Goal: Task Accomplishment & Management: Use online tool/utility

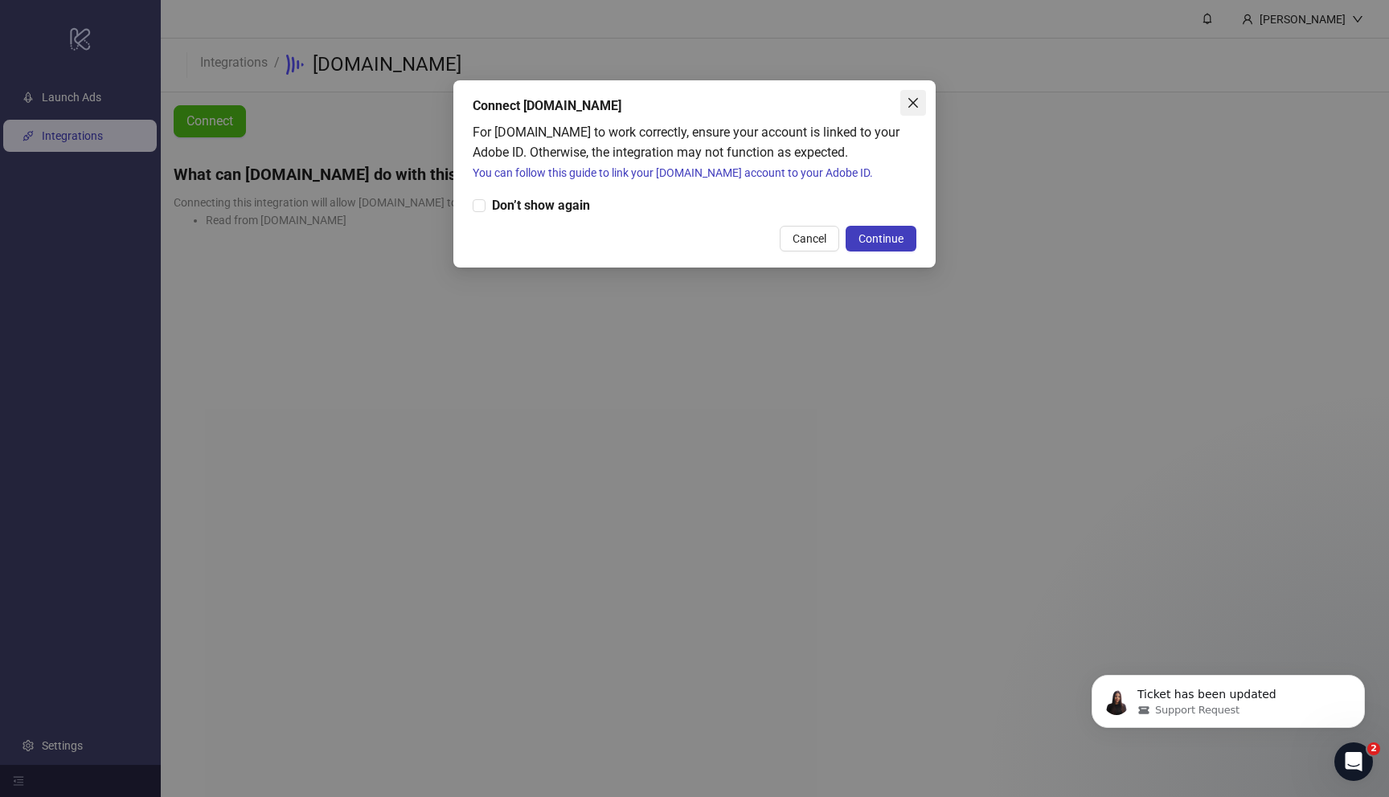
click at [913, 105] on icon "close" at bounding box center [913, 102] width 13 height 13
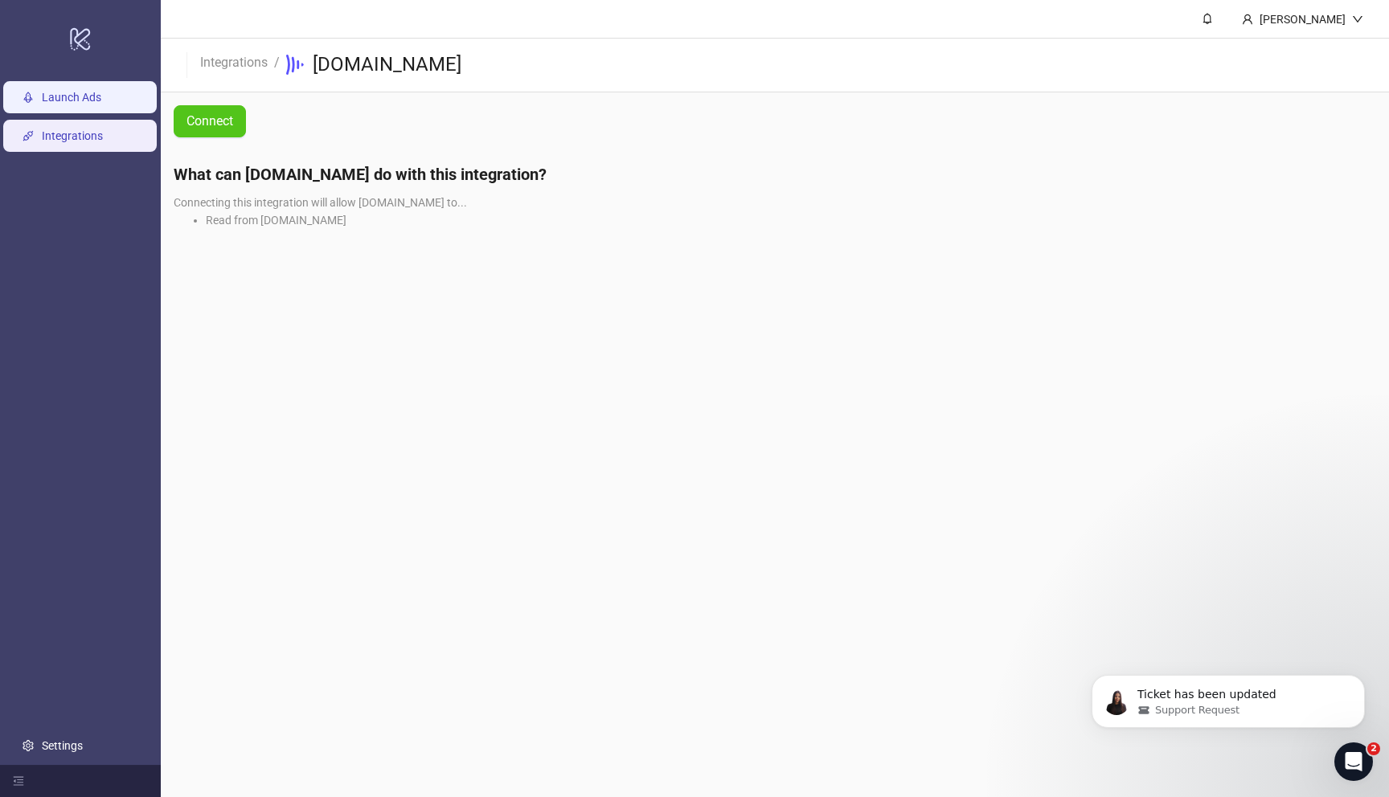
click at [65, 92] on link "Launch Ads" at bounding box center [71, 97] width 59 height 13
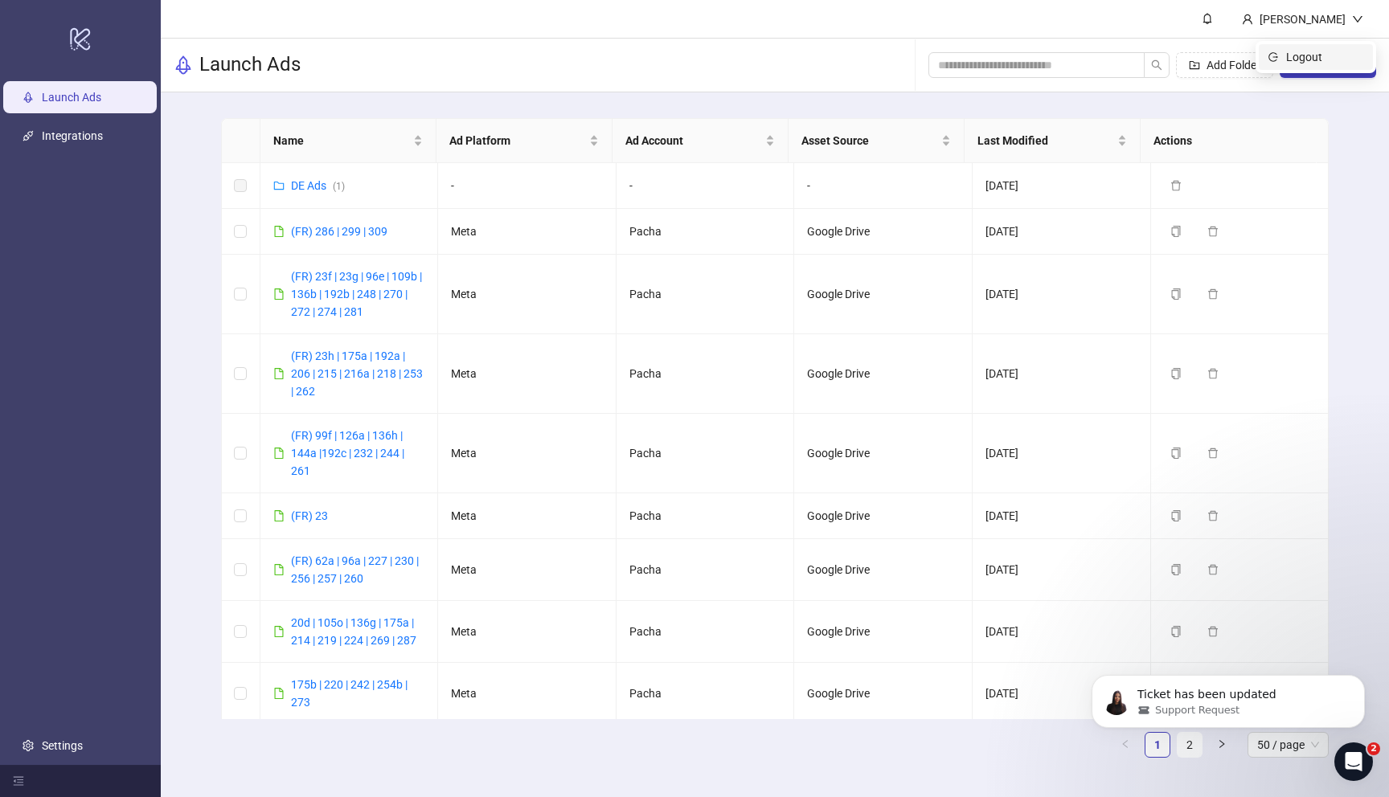
click at [1310, 66] on li "Logout" at bounding box center [1316, 57] width 114 height 26
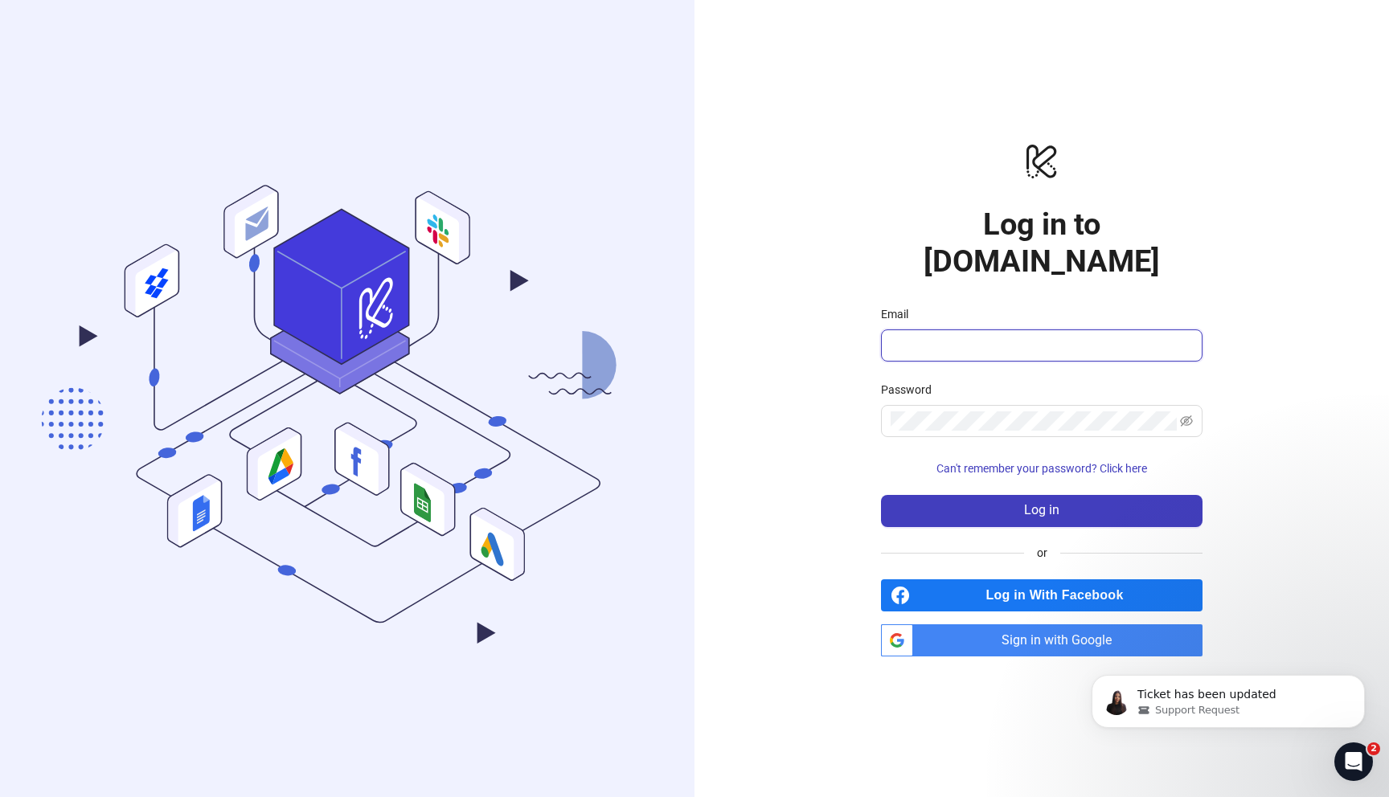
type input "**********"
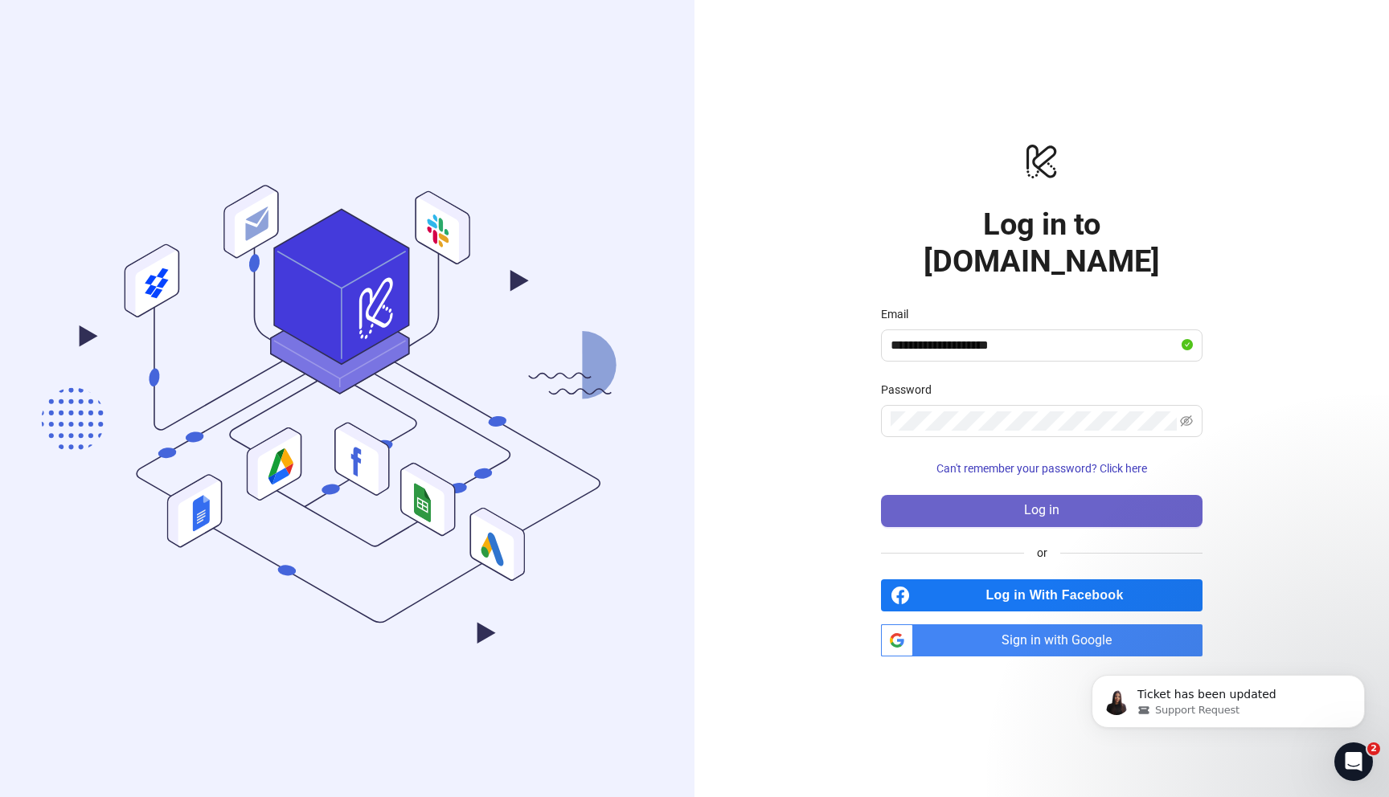
click at [1071, 496] on button "Log in" at bounding box center [1041, 511] width 321 height 32
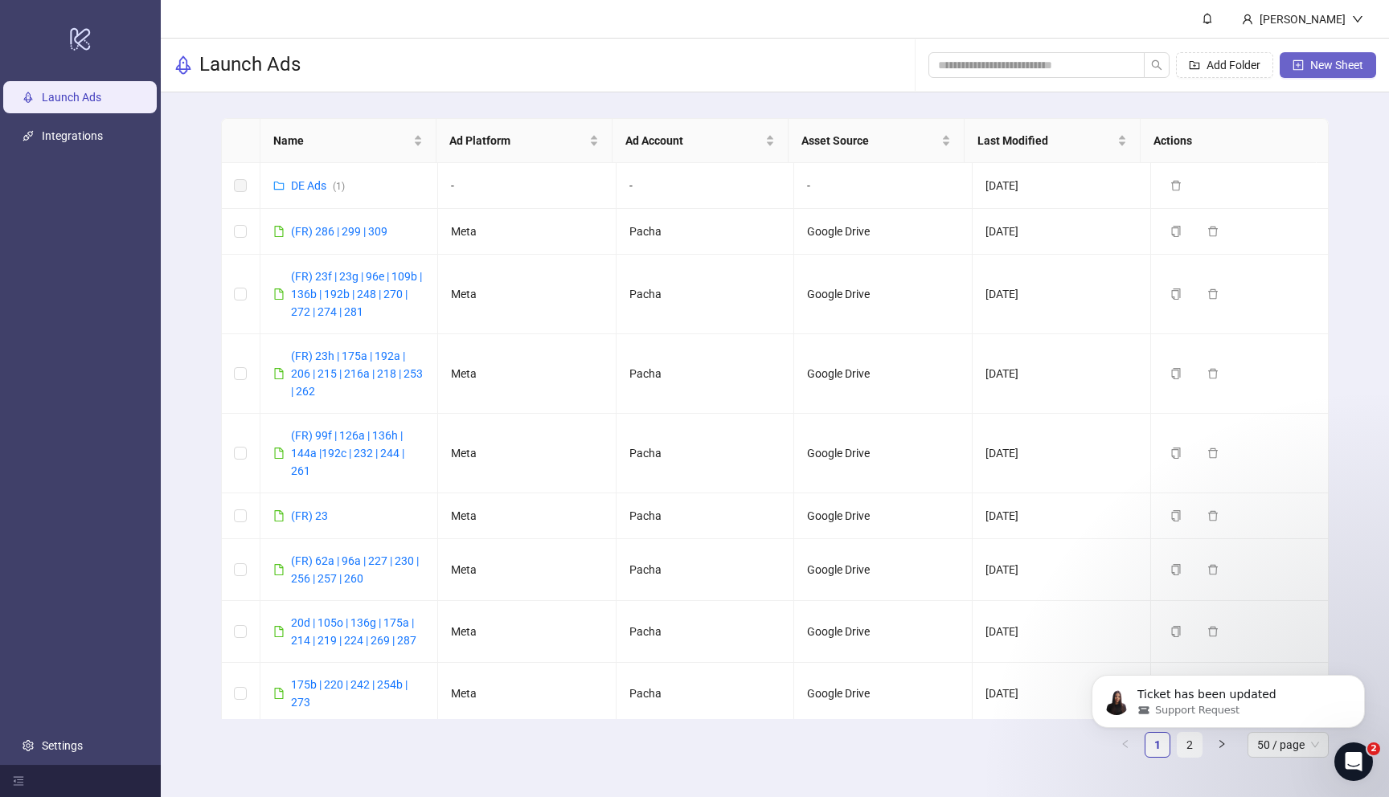
click at [1330, 66] on span "New Sheet" at bounding box center [1336, 65] width 53 height 13
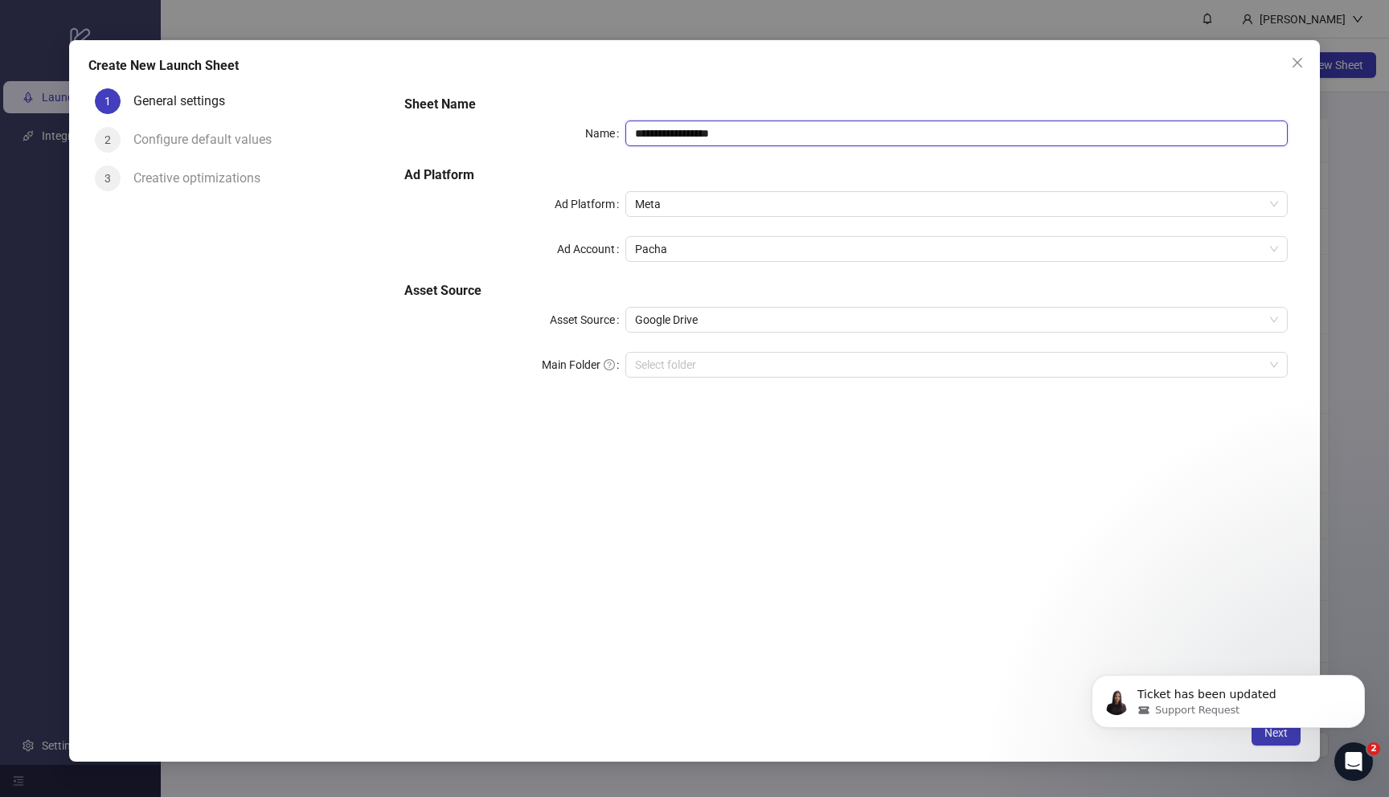
click at [788, 136] on input "**********" at bounding box center [956, 134] width 662 height 26
click at [788, 137] on input "**********" at bounding box center [956, 134] width 662 height 26
click at [713, 131] on input "**********" at bounding box center [956, 134] width 662 height 26
click at [888, 132] on input "**********" at bounding box center [956, 134] width 662 height 26
type input "**********"
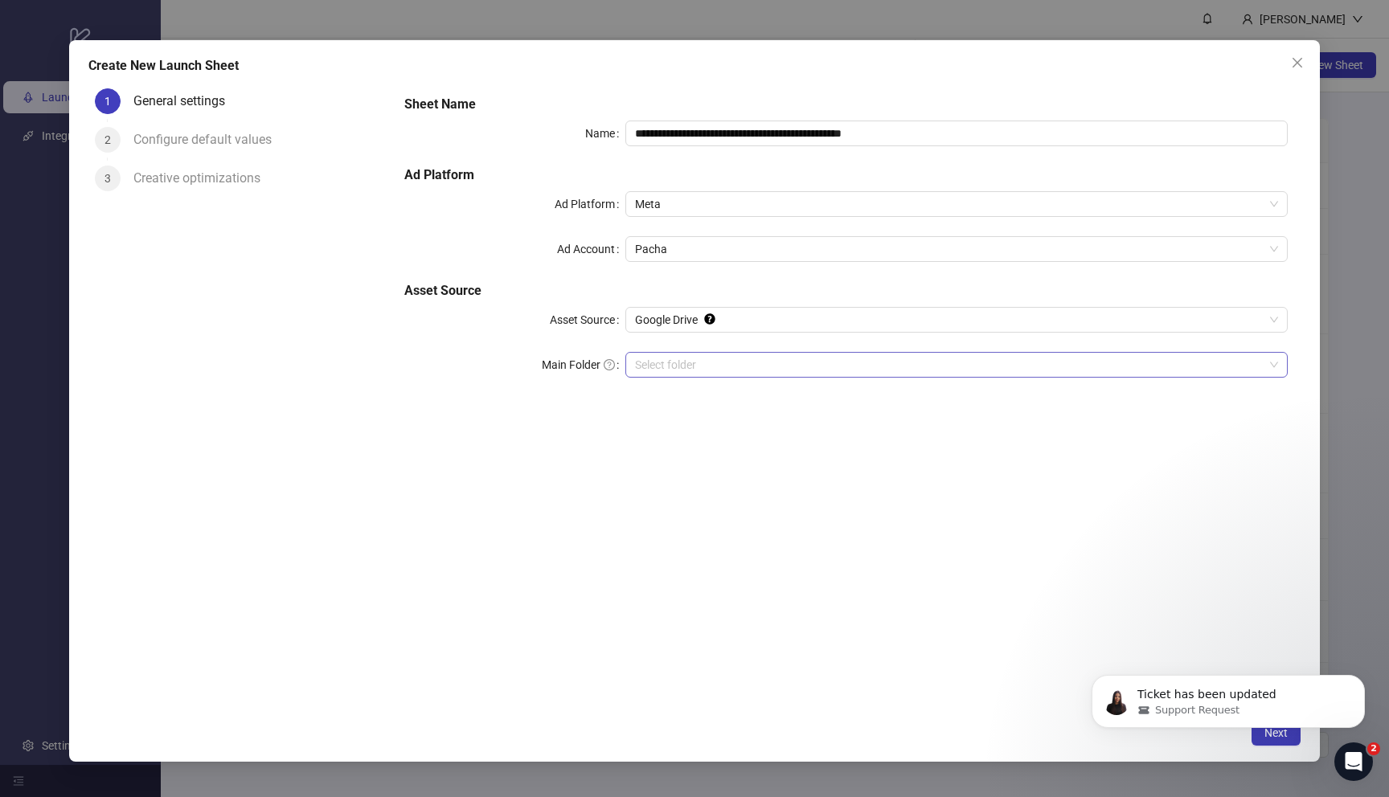
click at [702, 361] on input "Main Folder" at bounding box center [949, 365] width 628 height 24
click at [1259, 743] on body "Ticket has been updated Support Request" at bounding box center [1228, 698] width 309 height 100
click at [1356, 676] on icon "Dismiss notification" at bounding box center [1360, 679] width 9 height 9
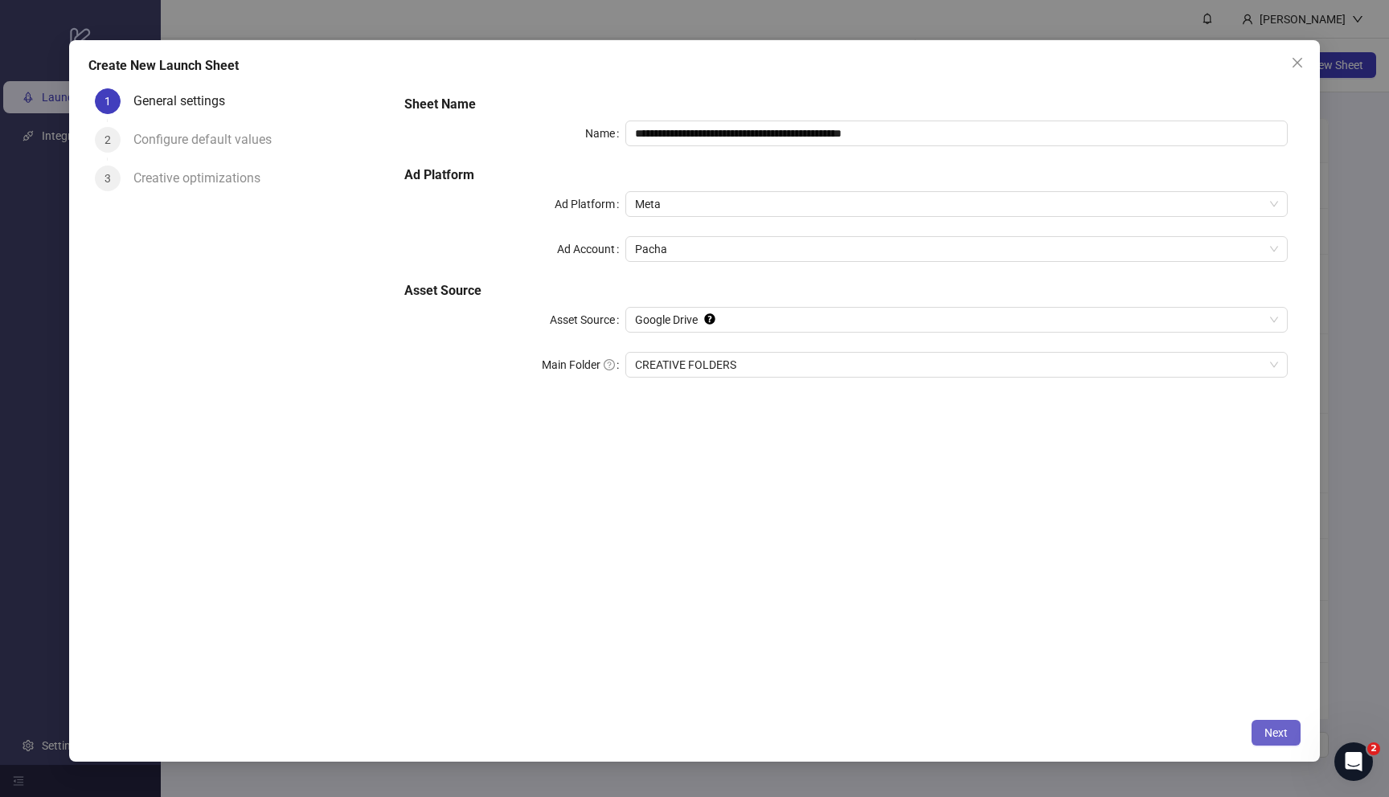
click at [1276, 735] on span "Next" at bounding box center [1275, 733] width 23 height 13
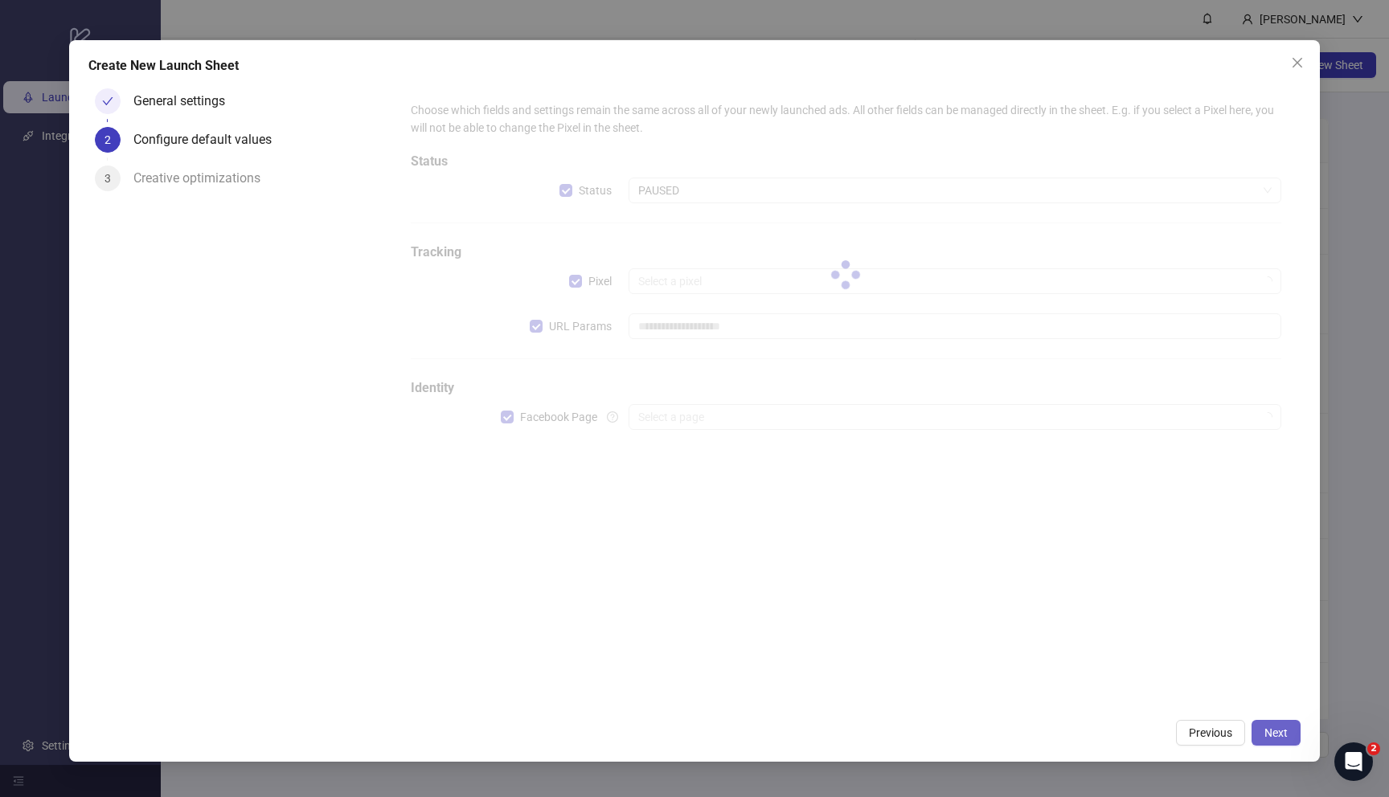
type input "**********"
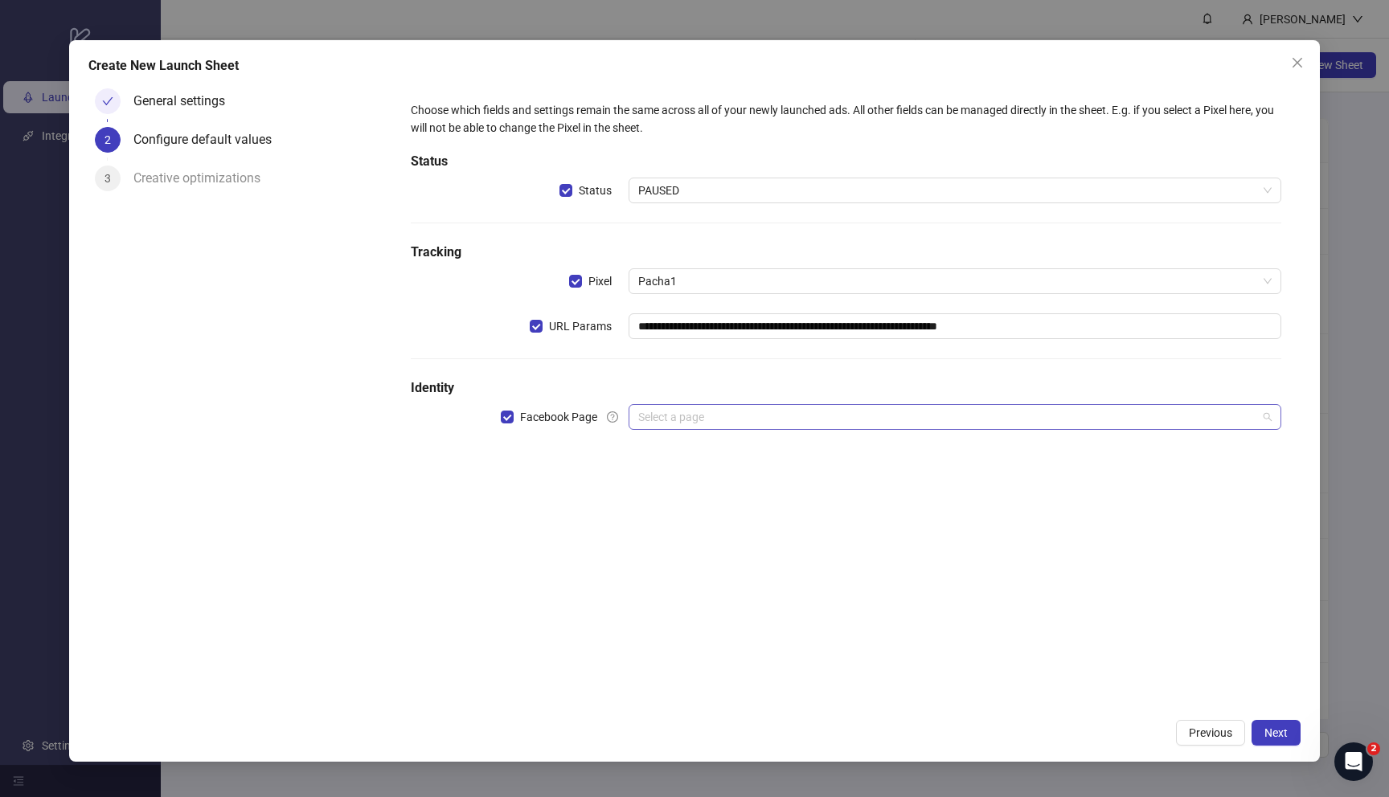
click at [808, 424] on input "search" at bounding box center [947, 417] width 619 height 24
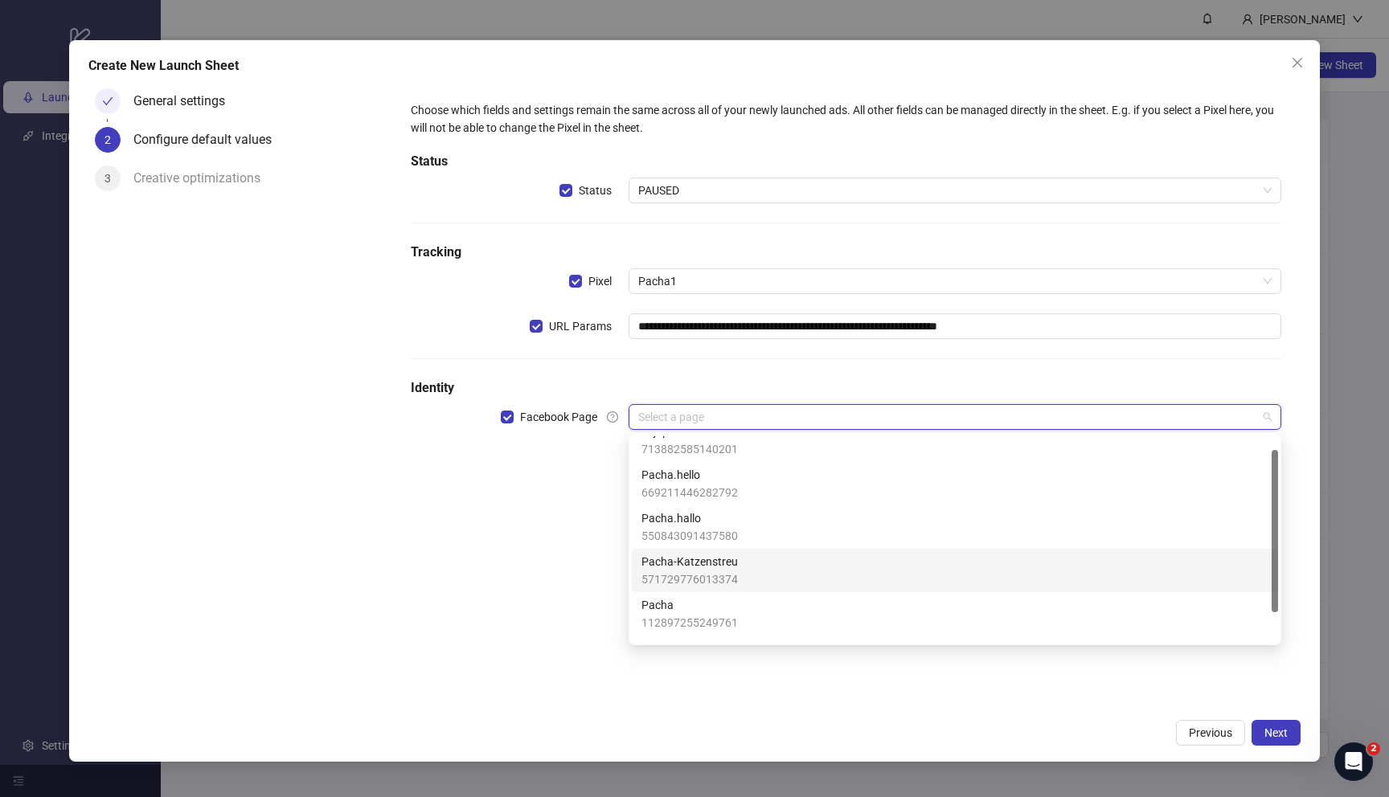
scroll to position [51, 0]
click at [776, 567] on div "Pacha 112897255249761" at bounding box center [954, 580] width 627 height 35
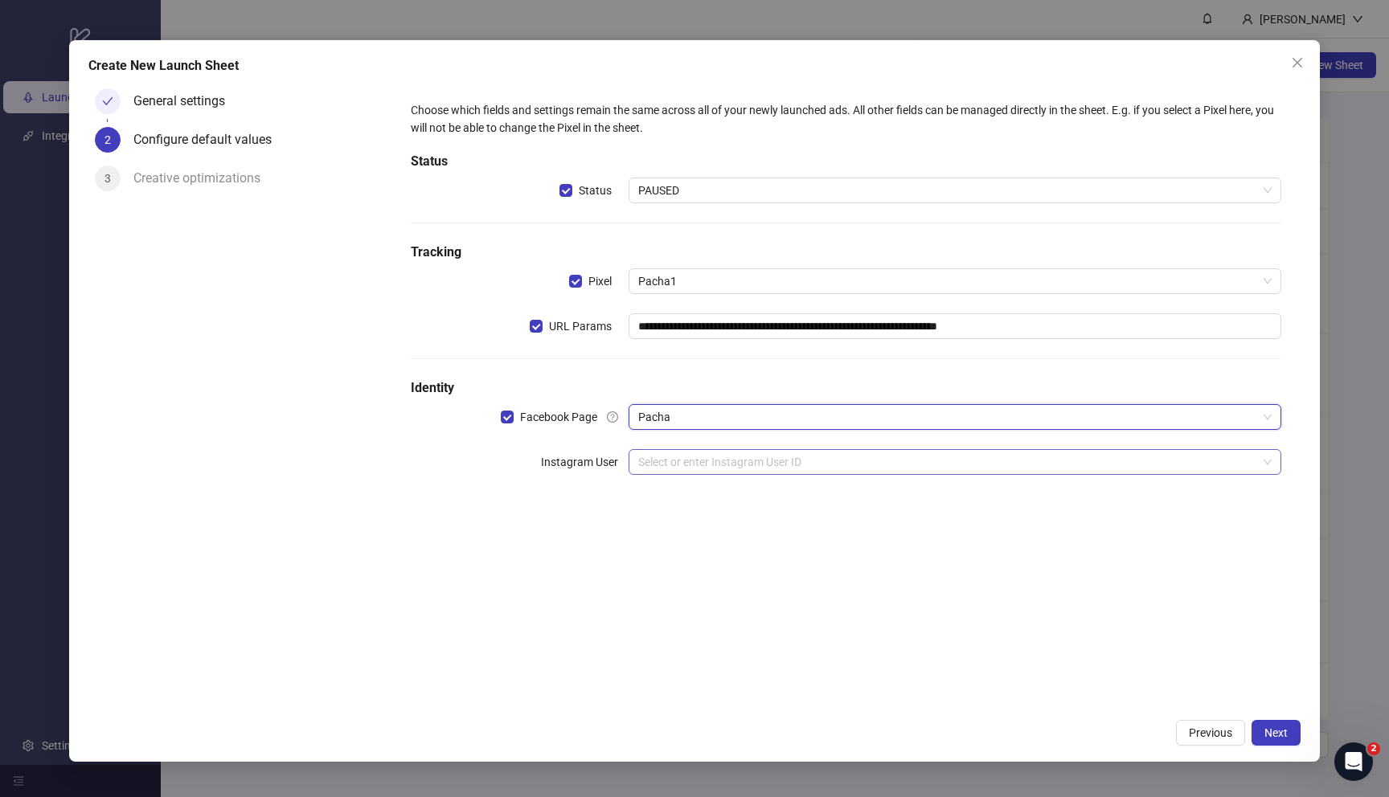
click at [752, 466] on input "search" at bounding box center [947, 462] width 619 height 24
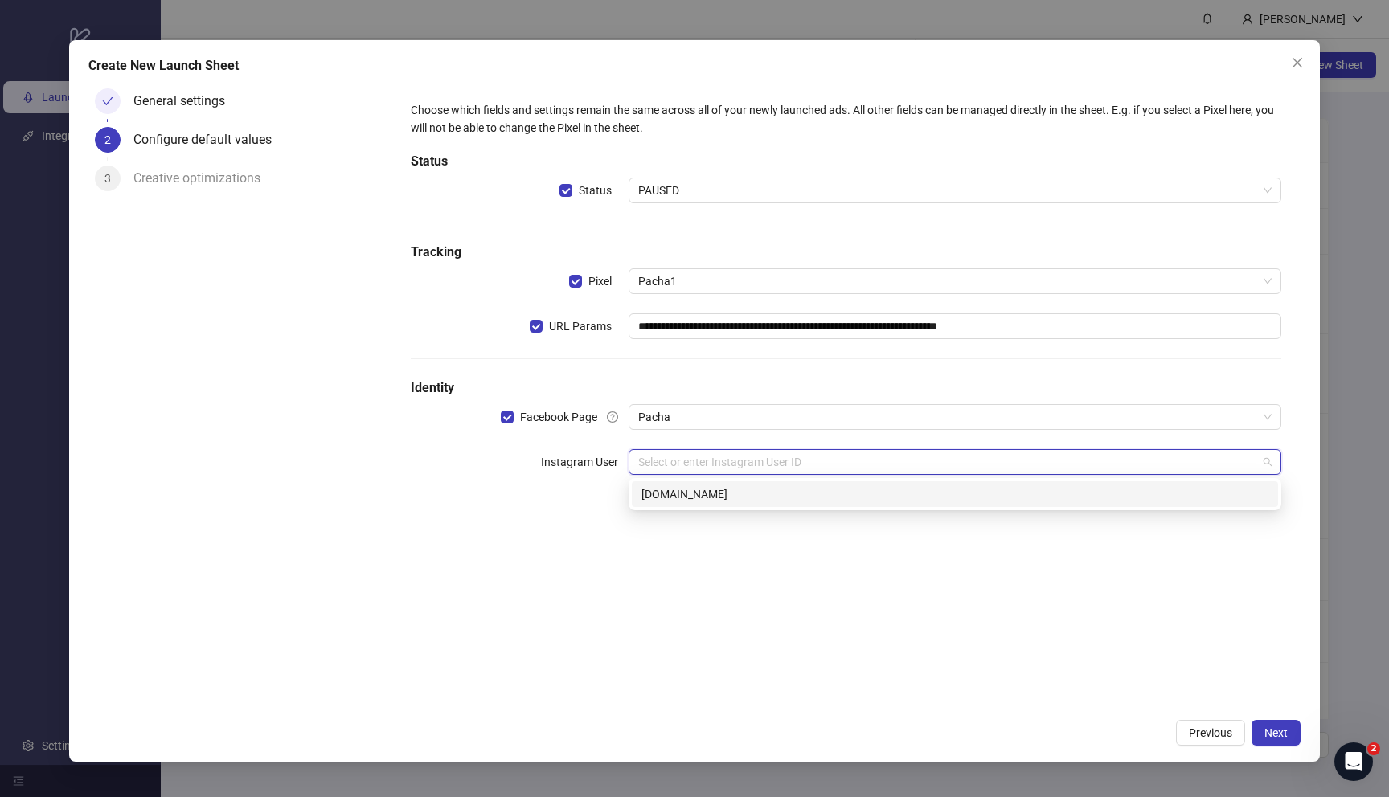
click at [733, 497] on div "[DOMAIN_NAME]" at bounding box center [954, 494] width 627 height 18
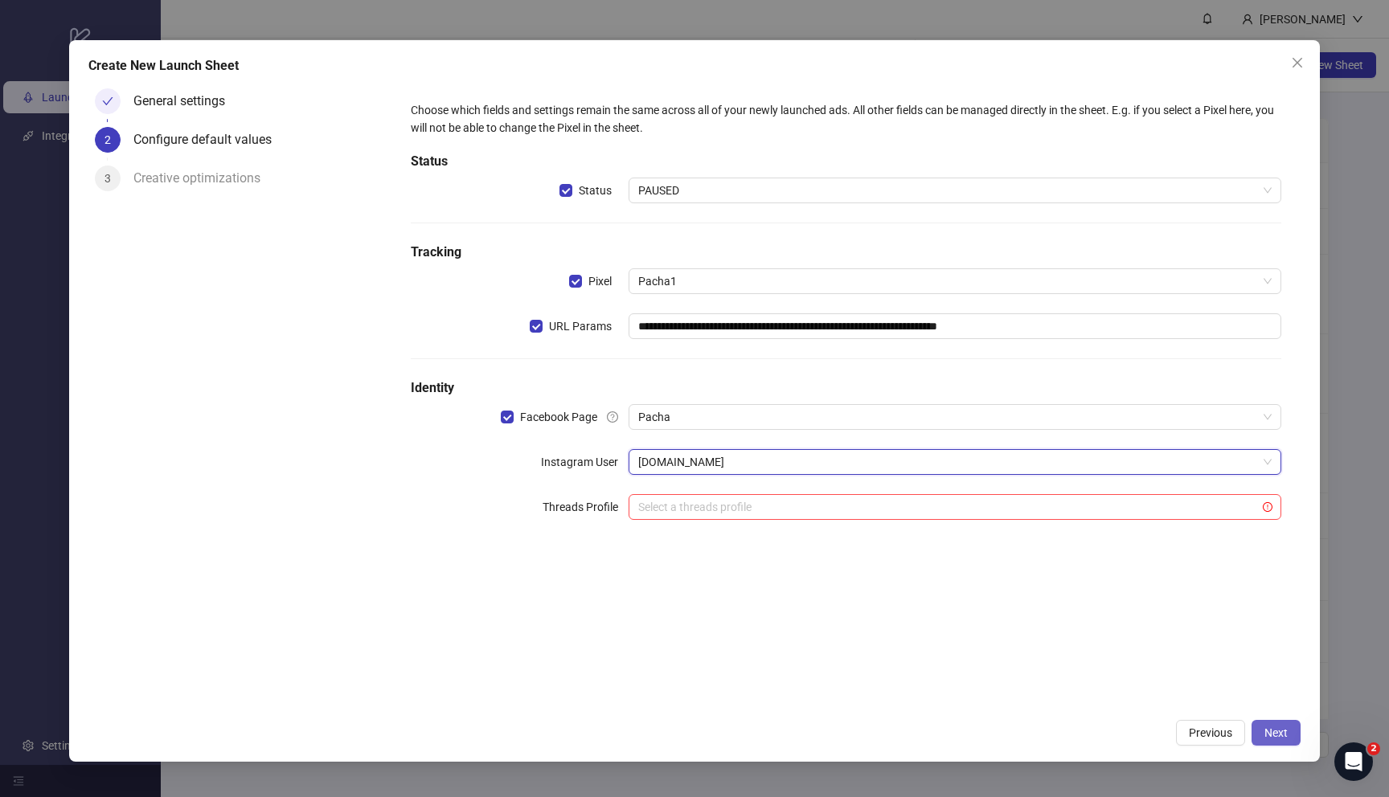
click at [1259, 725] on button "Next" at bounding box center [1275, 733] width 49 height 26
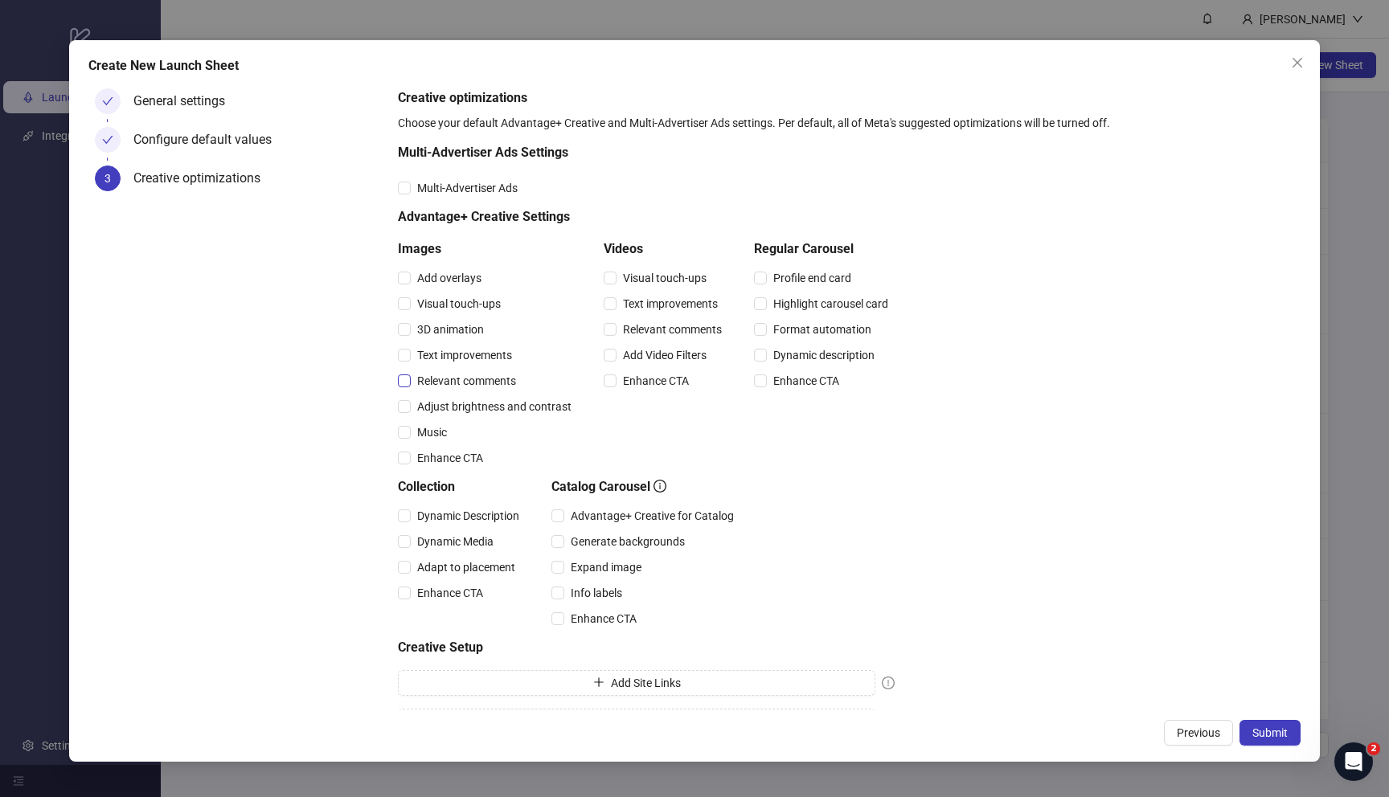
click at [465, 382] on span "Relevant comments" at bounding box center [467, 381] width 112 height 18
click at [456, 303] on span "Visual touch-ups" at bounding box center [459, 304] width 96 height 18
click at [670, 280] on span "Visual touch-ups" at bounding box center [664, 278] width 96 height 18
click at [673, 330] on span "Relevant comments" at bounding box center [672, 330] width 112 height 18
click at [1267, 734] on span "Submit" at bounding box center [1269, 733] width 35 height 13
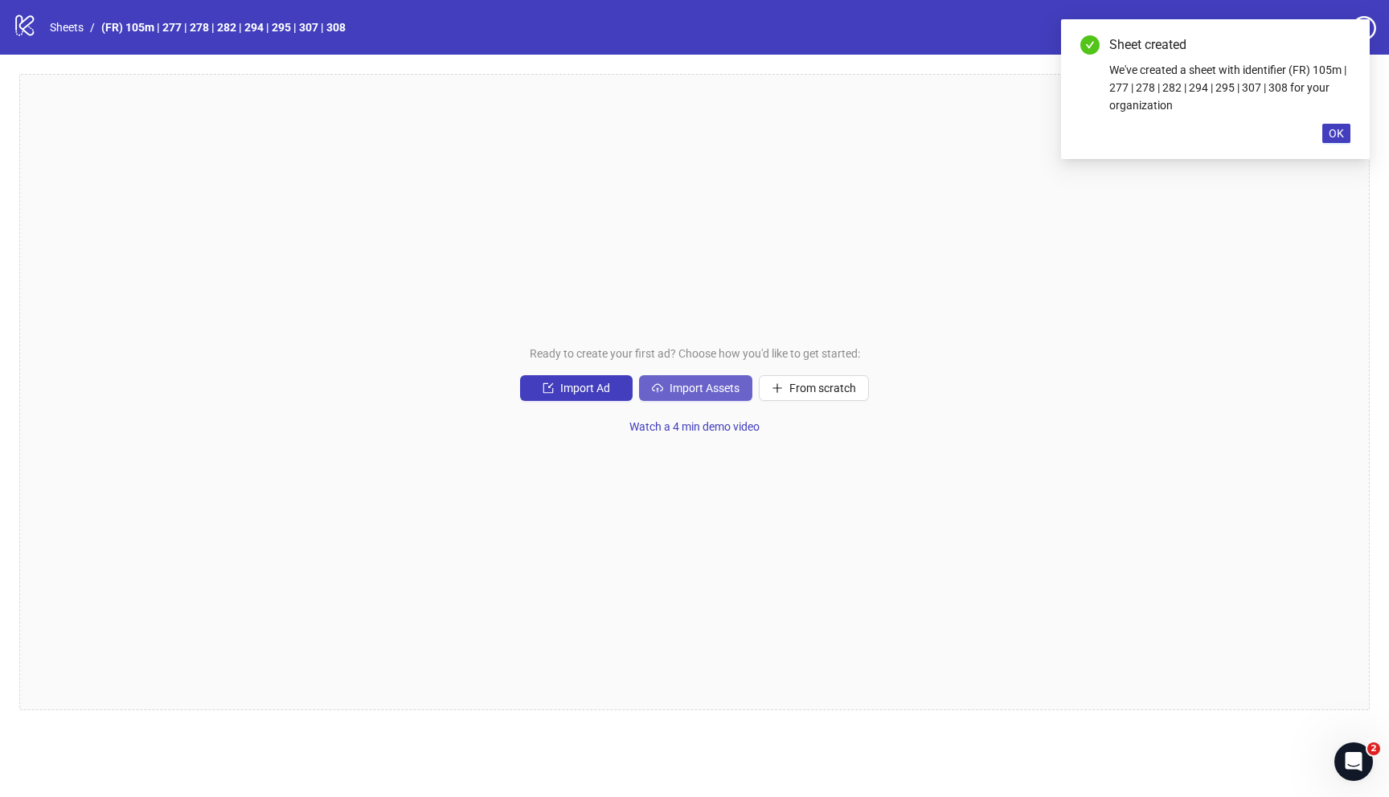
click at [674, 387] on span "Import Assets" at bounding box center [704, 388] width 70 height 13
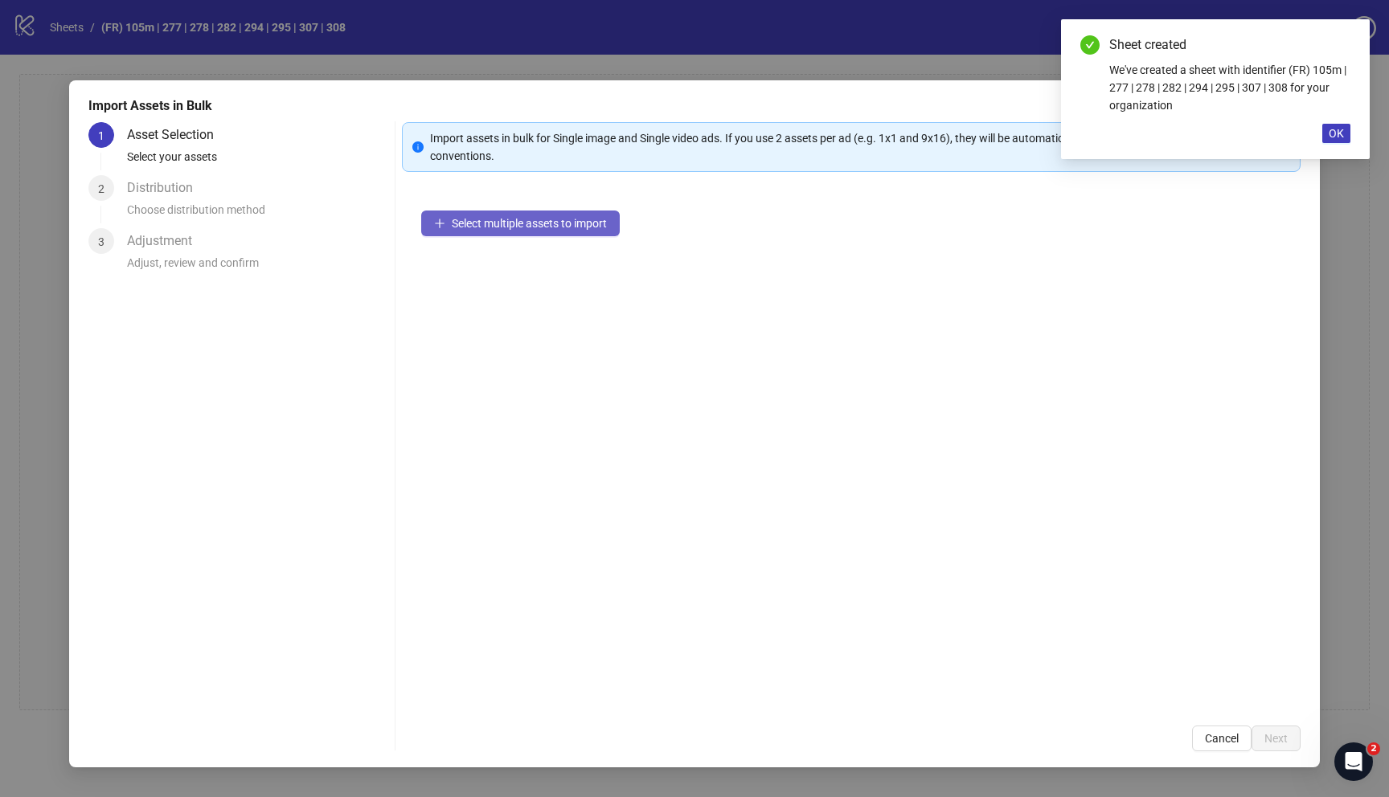
click at [452, 222] on span "Select multiple assets to import" at bounding box center [529, 223] width 155 height 13
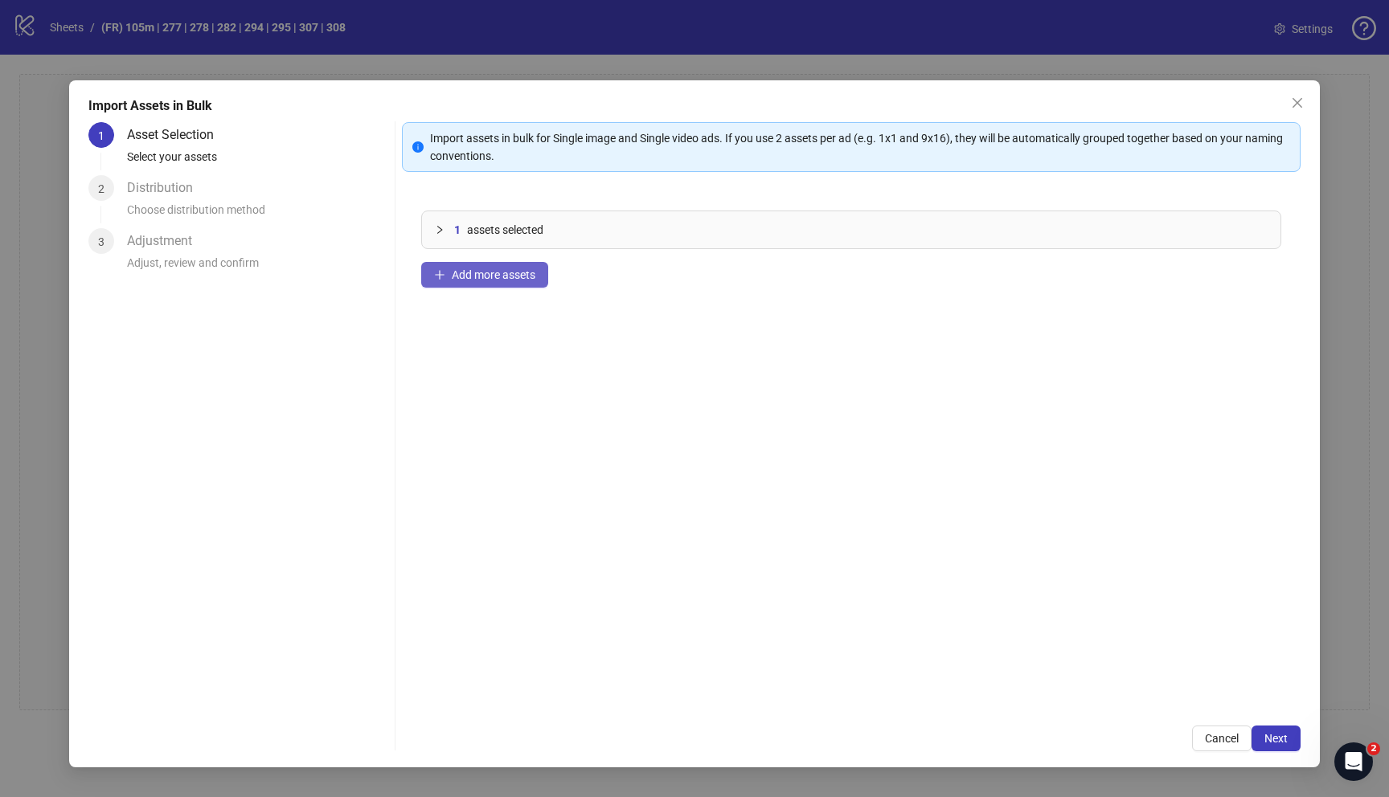
click at [490, 278] on span "Add more assets" at bounding box center [494, 274] width 84 height 13
click at [485, 281] on button "Add more assets" at bounding box center [484, 275] width 127 height 26
click at [452, 262] on button "Add more assets" at bounding box center [484, 275] width 127 height 26
click at [465, 267] on button "Add more assets" at bounding box center [484, 275] width 127 height 26
click at [546, 271] on button "Add more assets" at bounding box center [484, 275] width 127 height 26
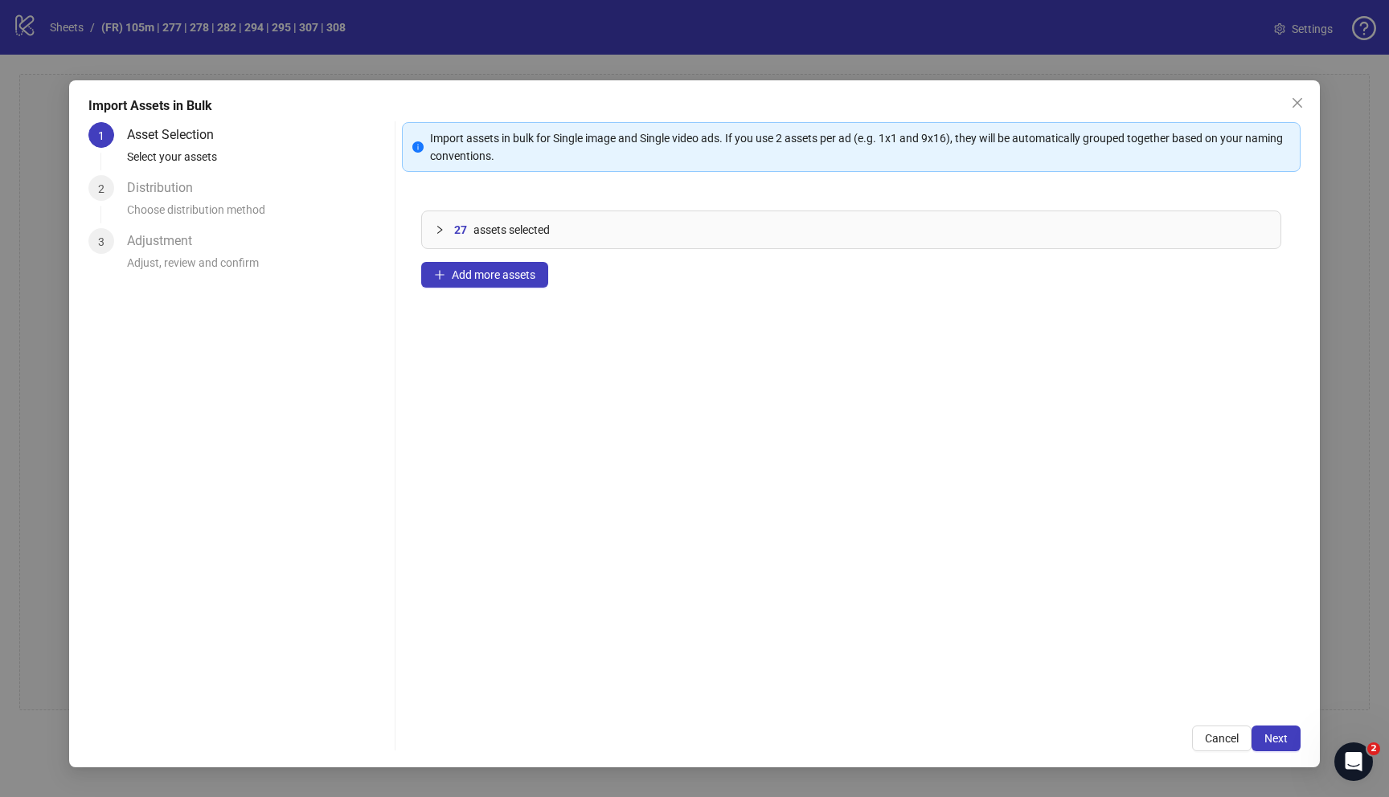
click at [443, 227] on icon "collapsed" at bounding box center [440, 230] width 10 height 10
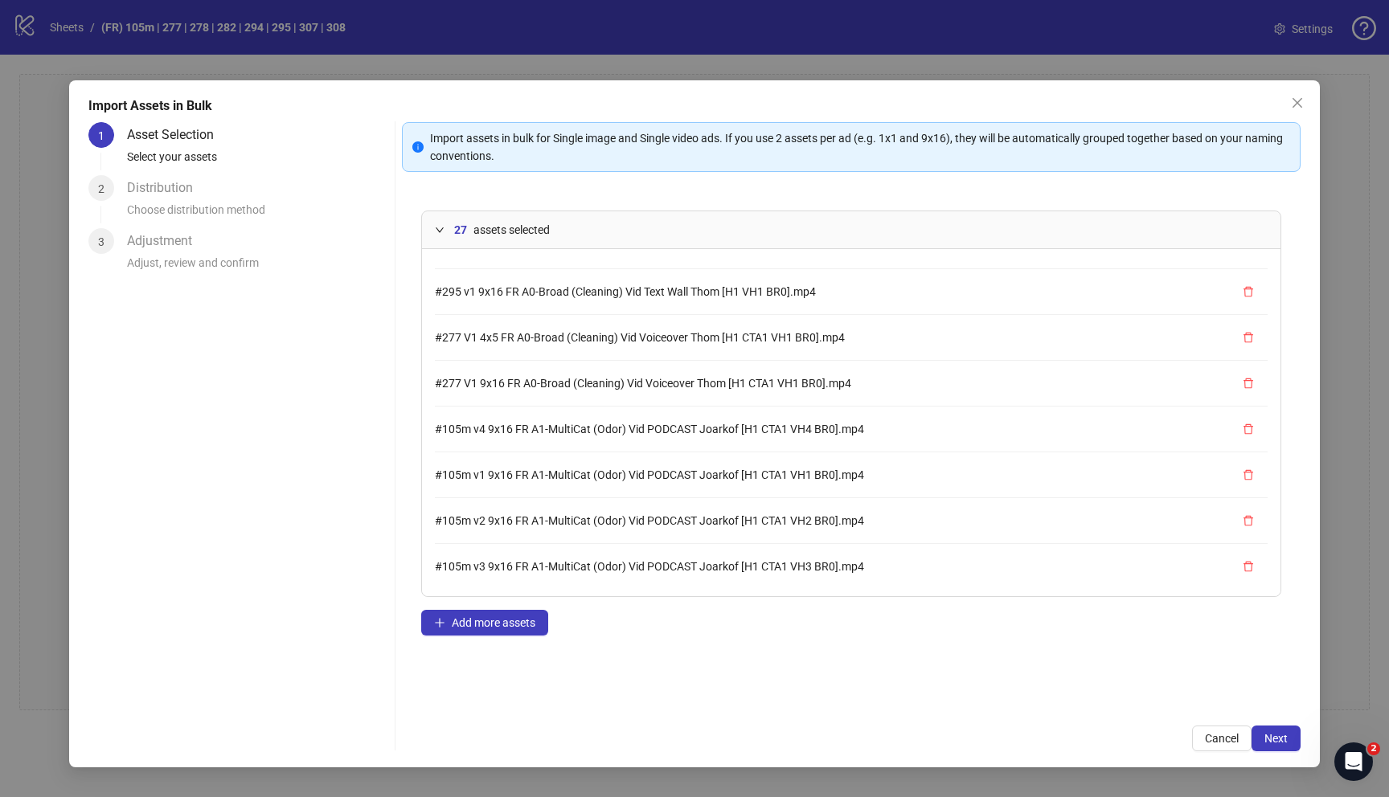
scroll to position [915, 0]
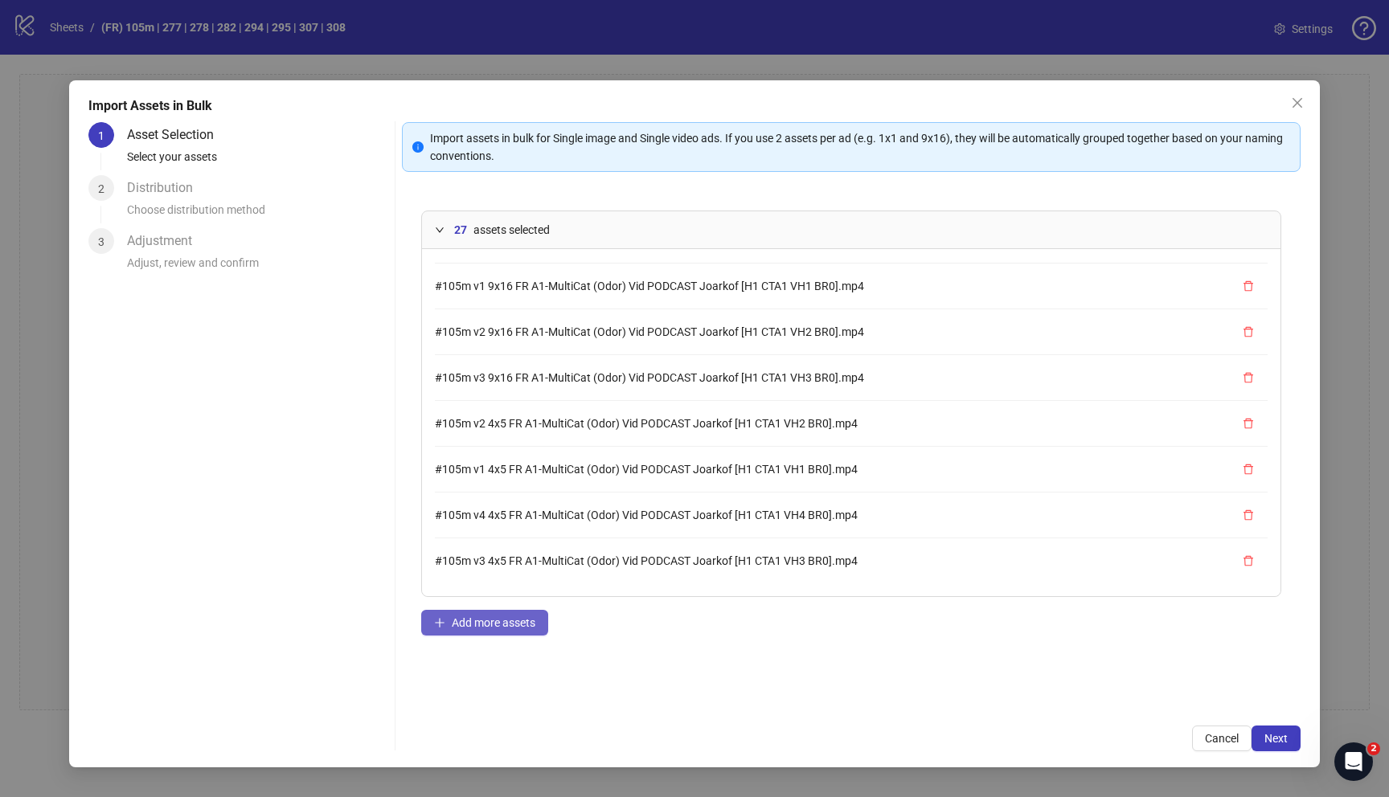
click at [525, 621] on span "Add more assets" at bounding box center [494, 622] width 84 height 13
click at [506, 620] on span "Add more assets" at bounding box center [494, 622] width 84 height 13
click at [510, 624] on span "Add more assets" at bounding box center [494, 622] width 84 height 13
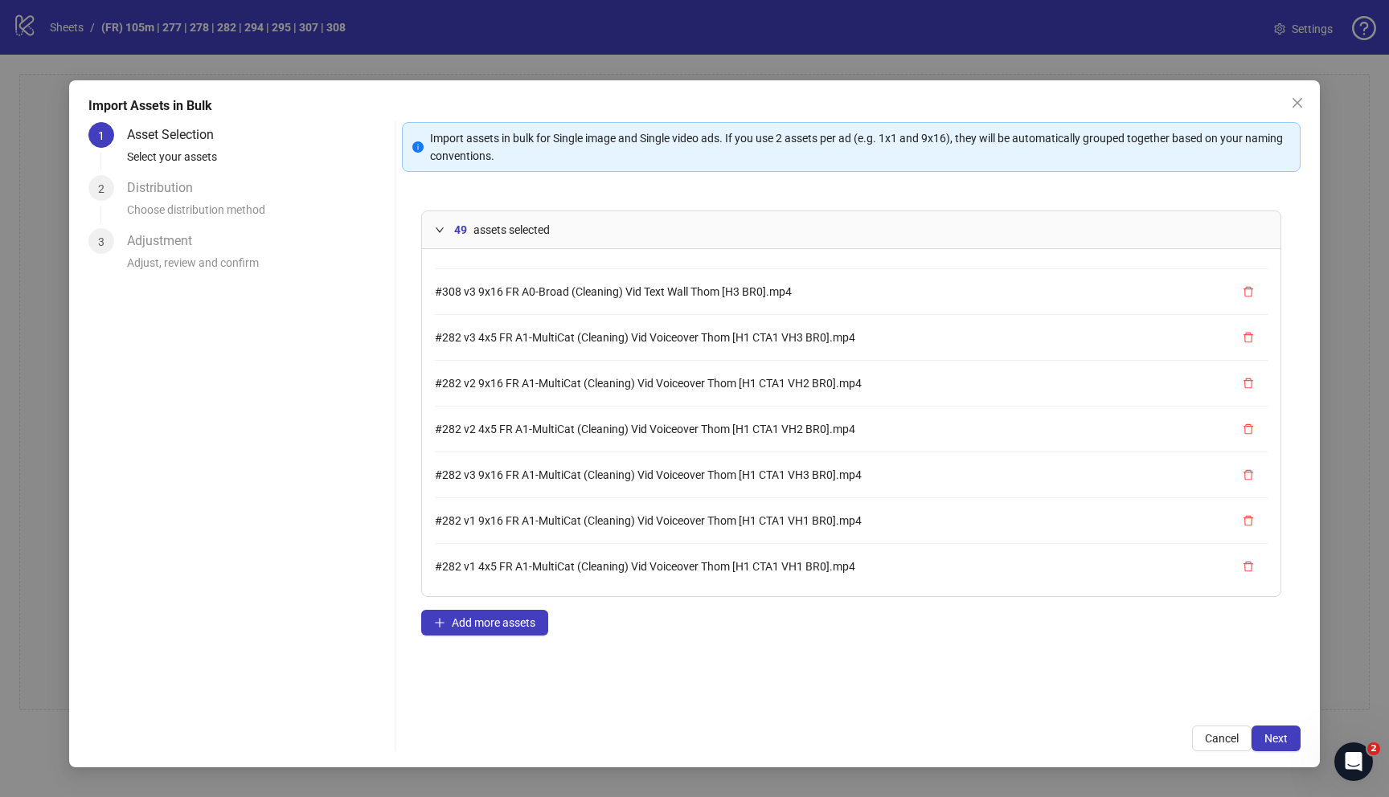
scroll to position [1922, 0]
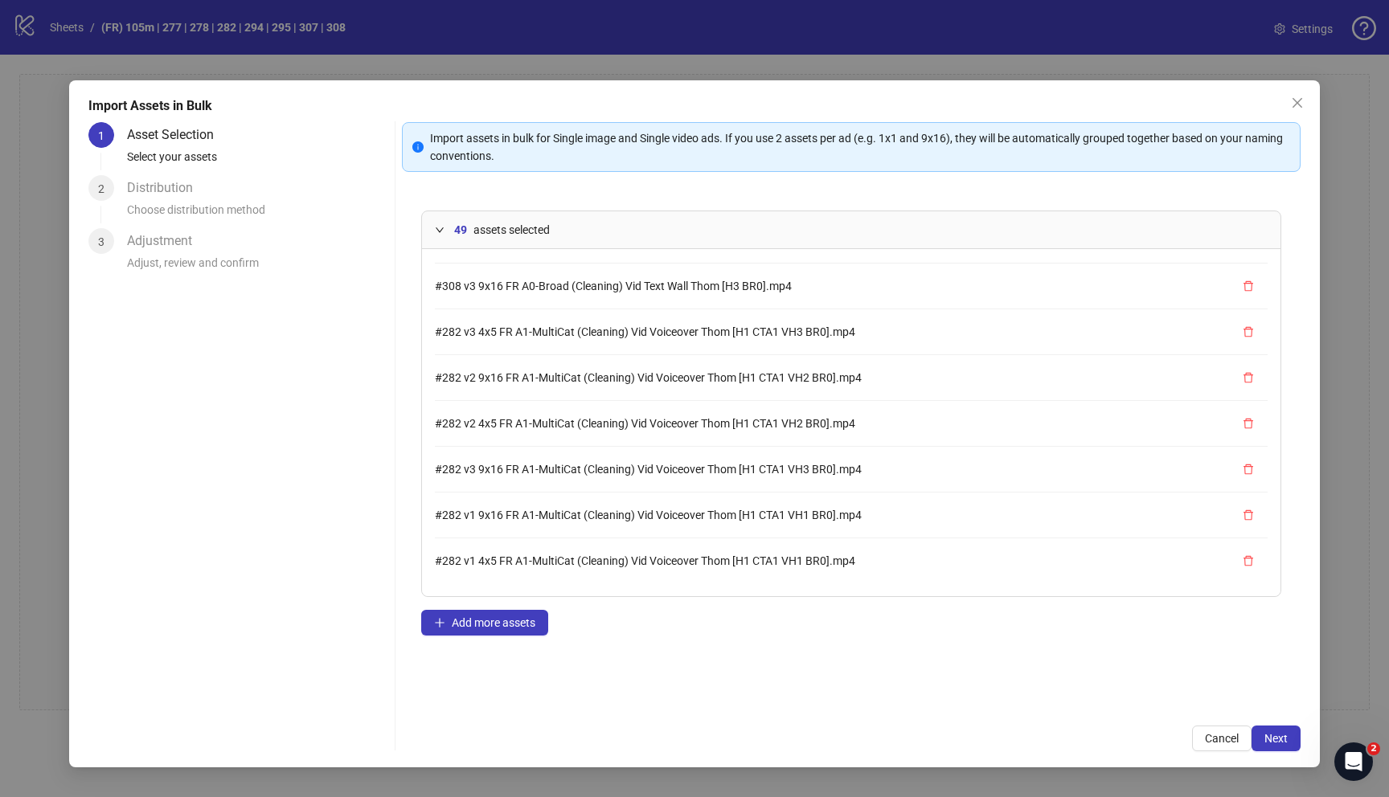
click at [845, 652] on div "49 assets selected #278 v1 9x16 FR A0-Broad (Cleaning) Vid Text Overlay Short J…" at bounding box center [851, 448] width 899 height 515
click at [1287, 739] on button "Next" at bounding box center [1275, 739] width 49 height 26
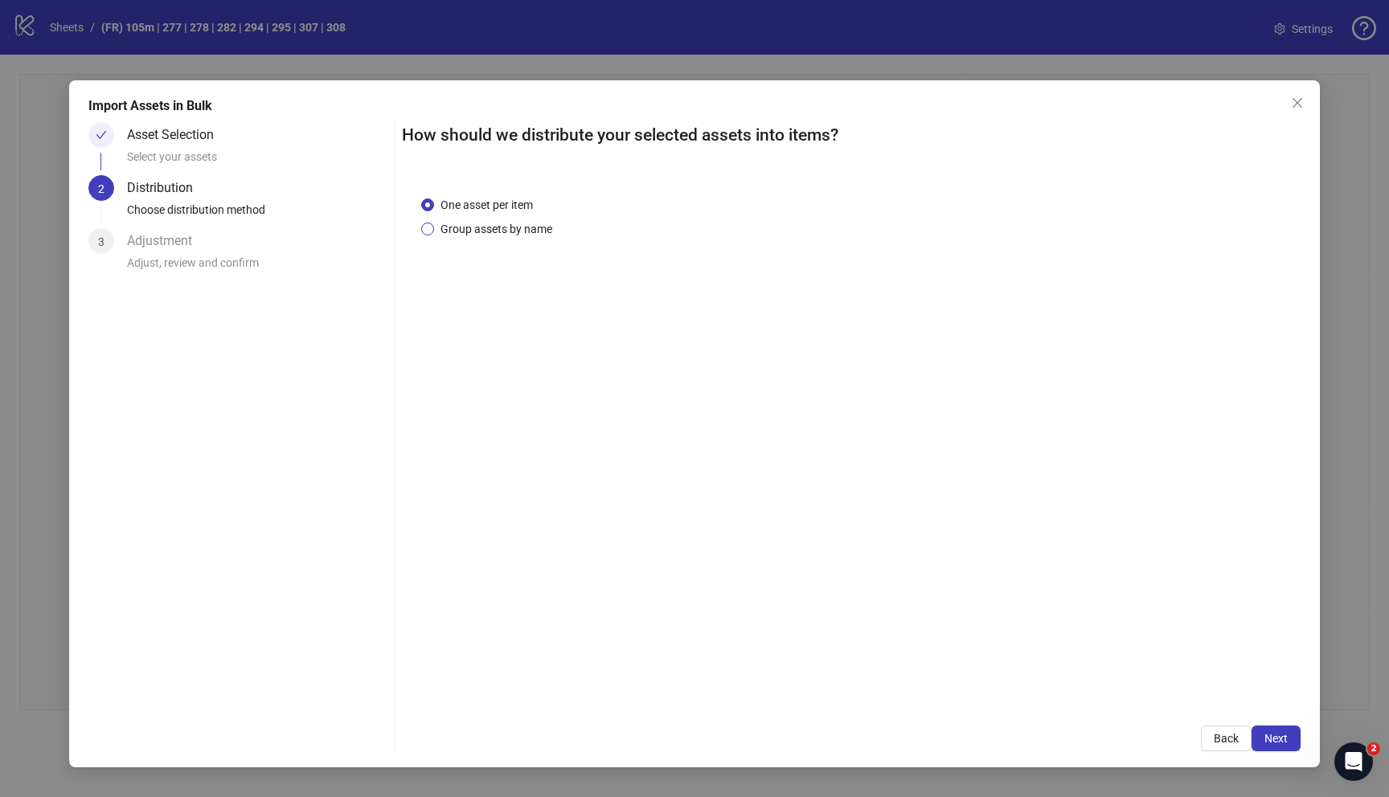
click at [526, 231] on span "Group assets by name" at bounding box center [496, 229] width 125 height 18
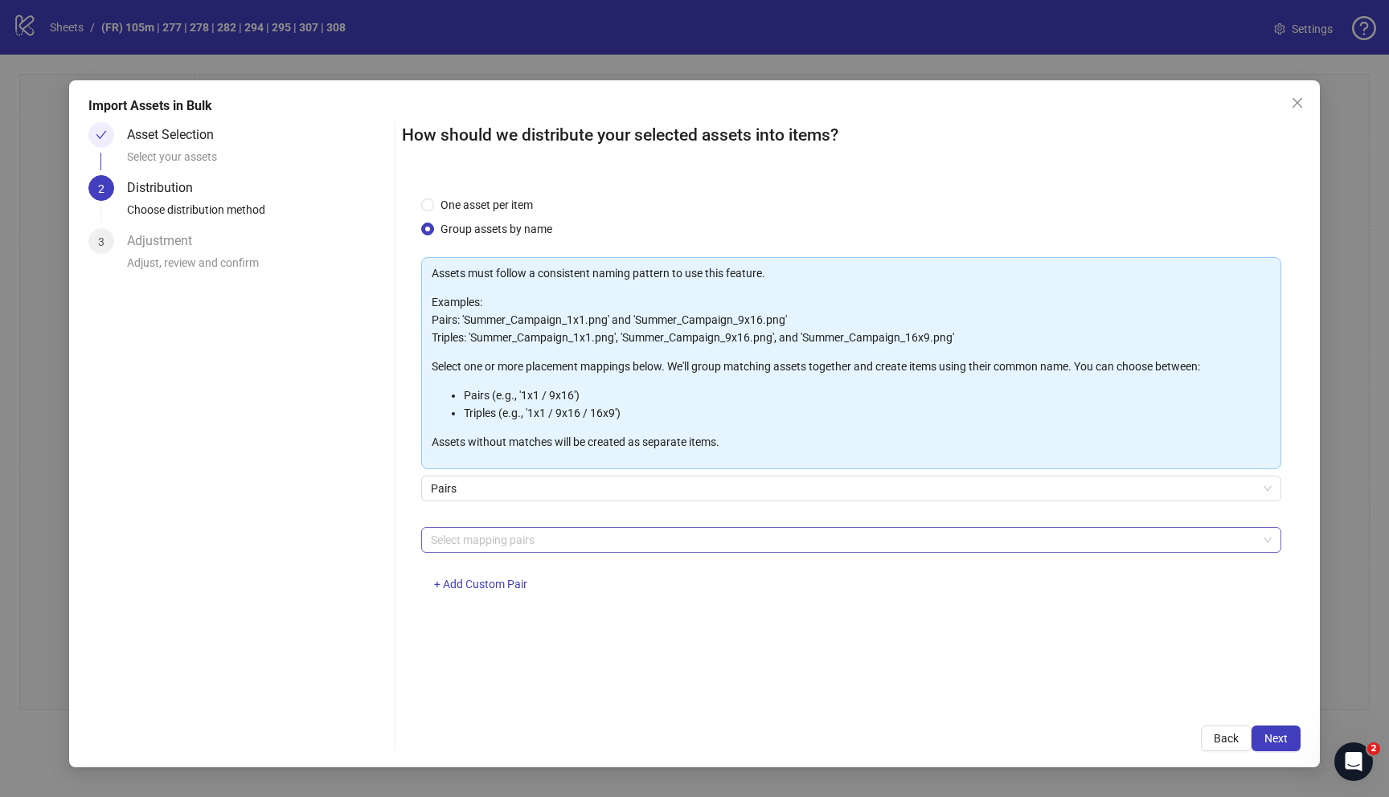
click at [616, 545] on div at bounding box center [842, 540] width 837 height 23
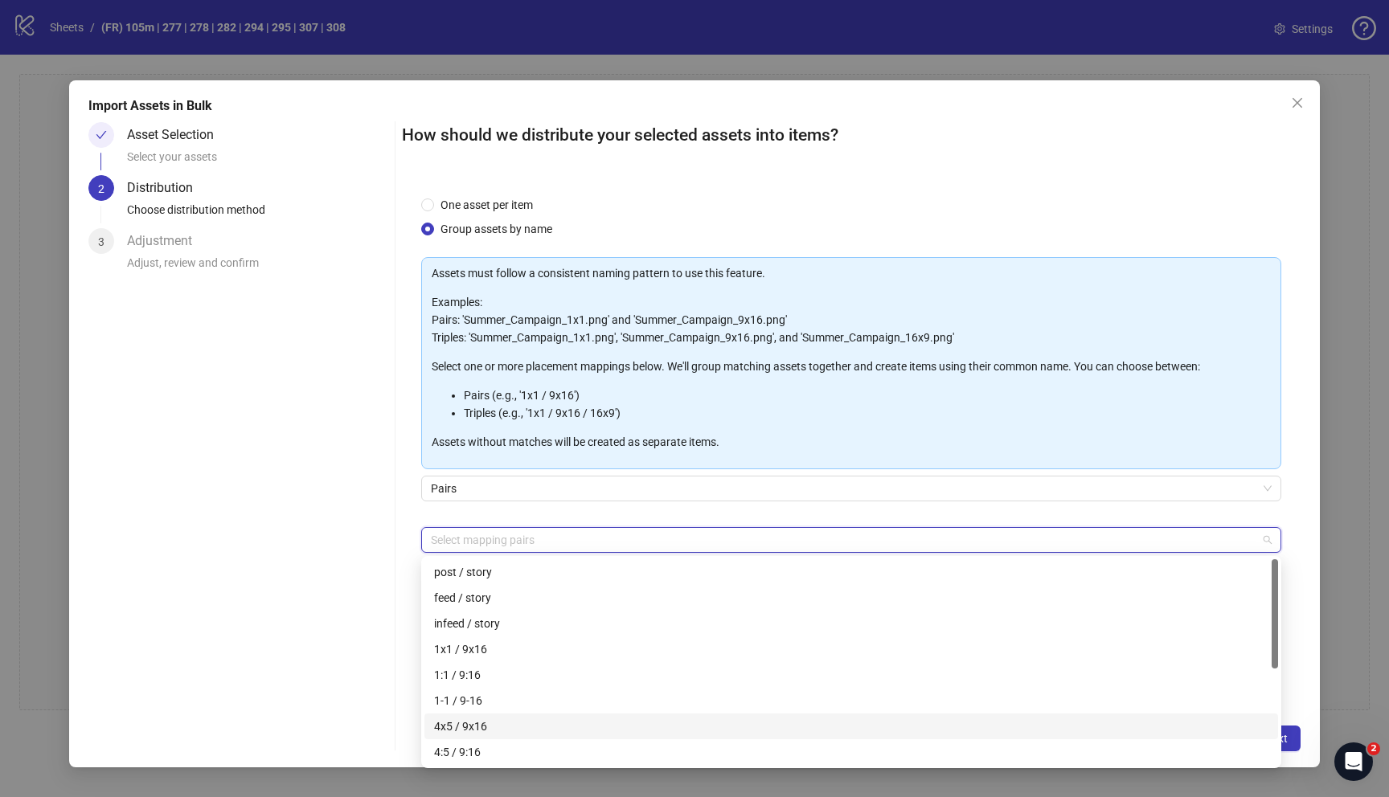
click at [600, 731] on div "4x5 / 9x16" at bounding box center [851, 727] width 834 height 18
drag, startPoint x: 259, startPoint y: 548, endPoint x: 273, endPoint y: 553, distance: 15.2
click at [259, 548] on div "Asset Selection Select your assets 2 Distribution Choose distribution method 3 …" at bounding box center [238, 436] width 300 height 629
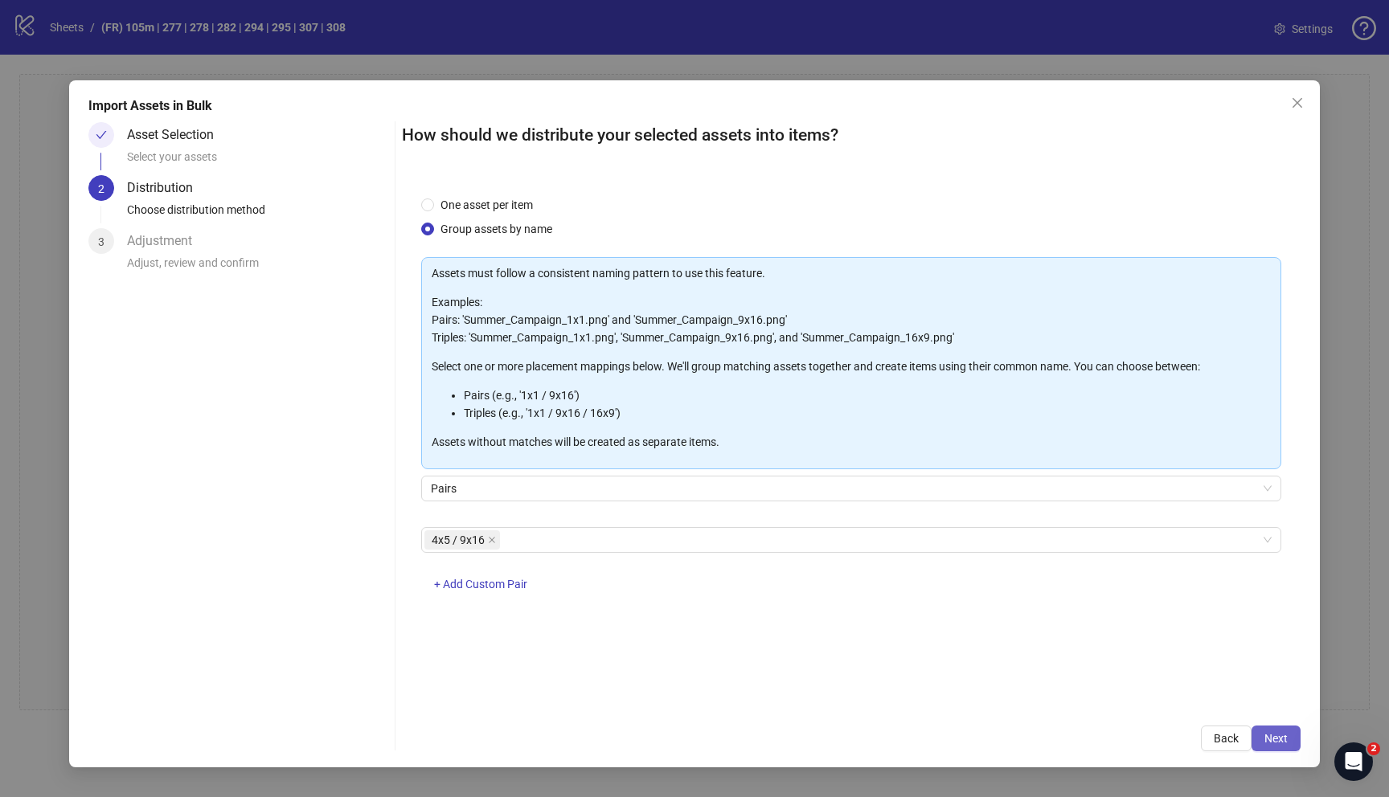
click at [1268, 735] on span "Next" at bounding box center [1275, 738] width 23 height 13
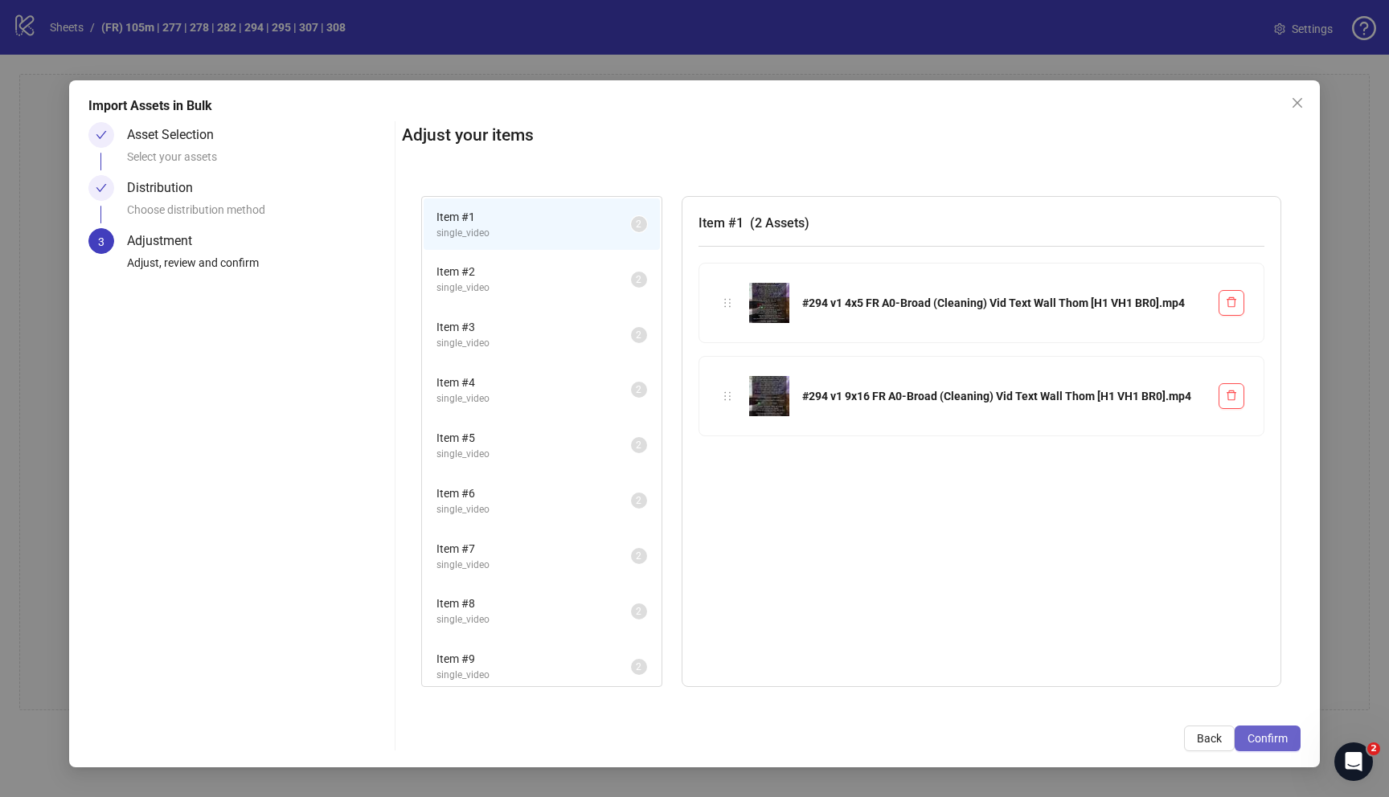
click at [1269, 742] on span "Confirm" at bounding box center [1267, 738] width 40 height 13
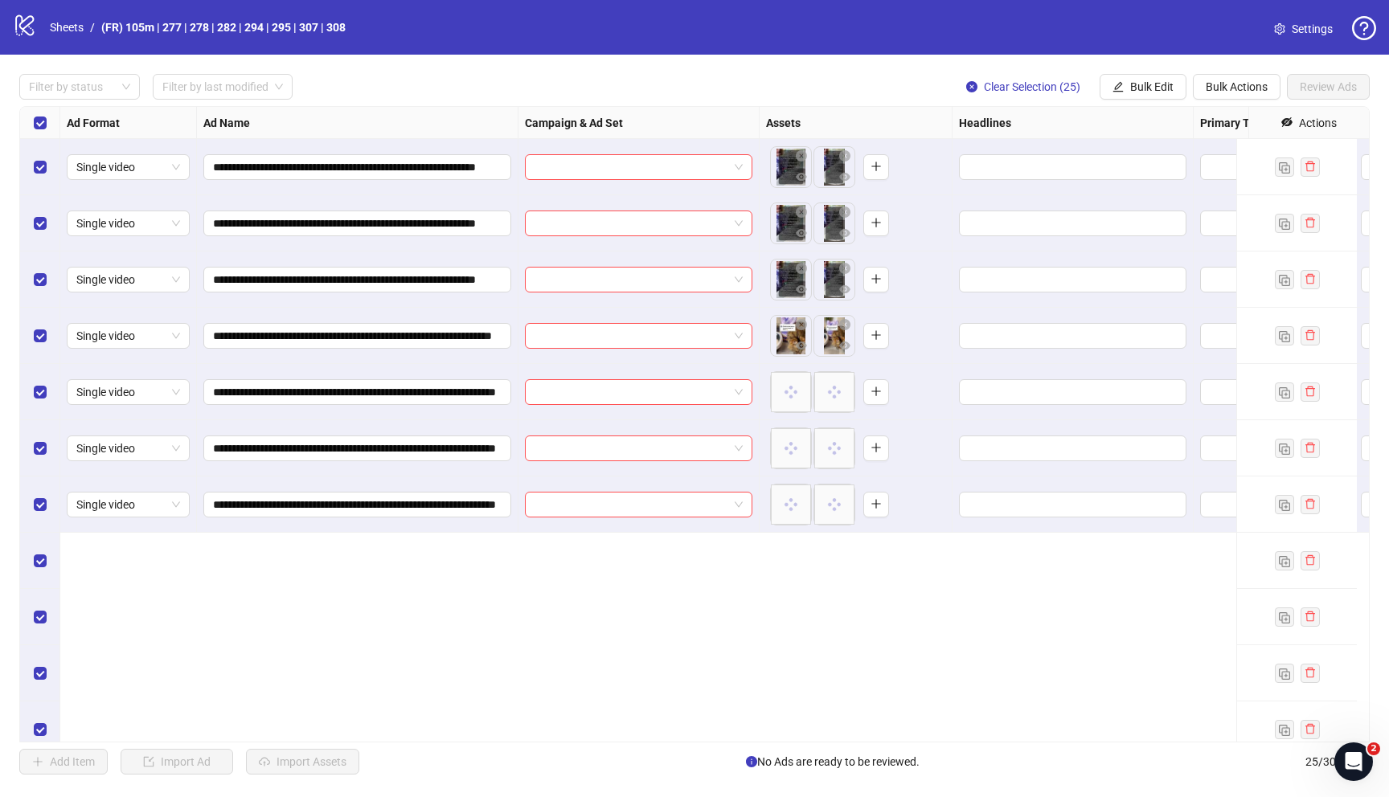
scroll to position [0, 0]
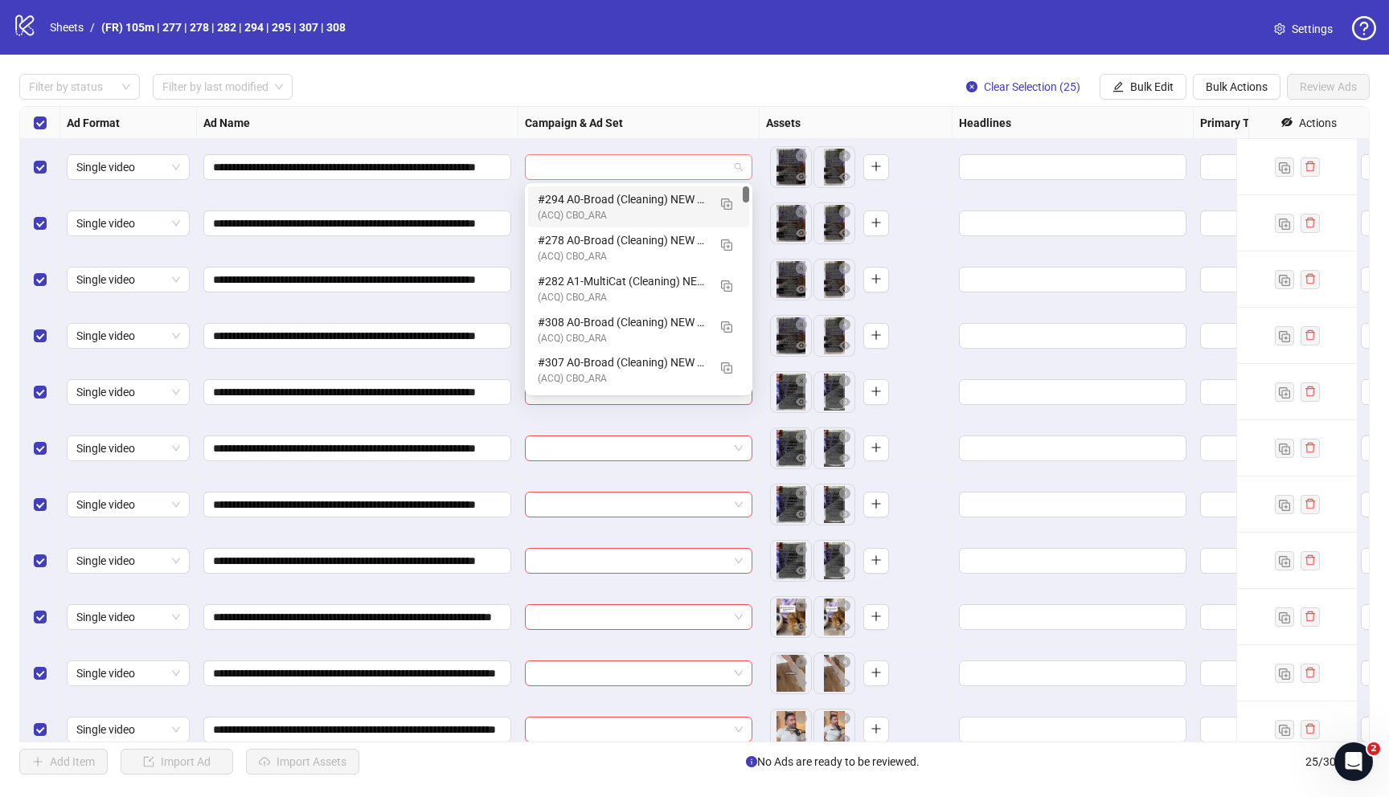
click at [733, 158] on span at bounding box center [638, 167] width 208 height 24
click at [597, 201] on div "#294 A0-Broad (Cleaning) NEW Vid - 081425 M20" at bounding box center [623, 199] width 170 height 18
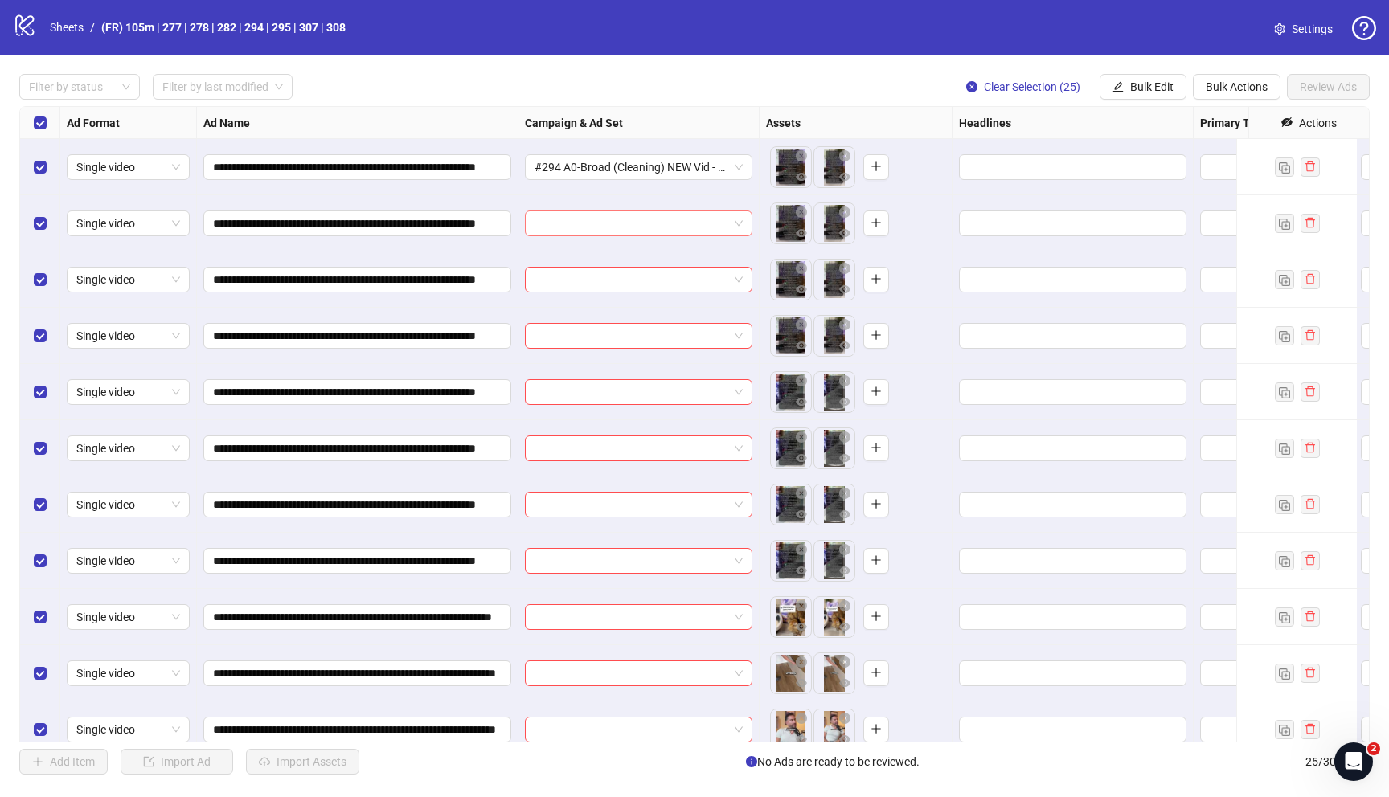
click at [637, 215] on input "search" at bounding box center [631, 223] width 194 height 24
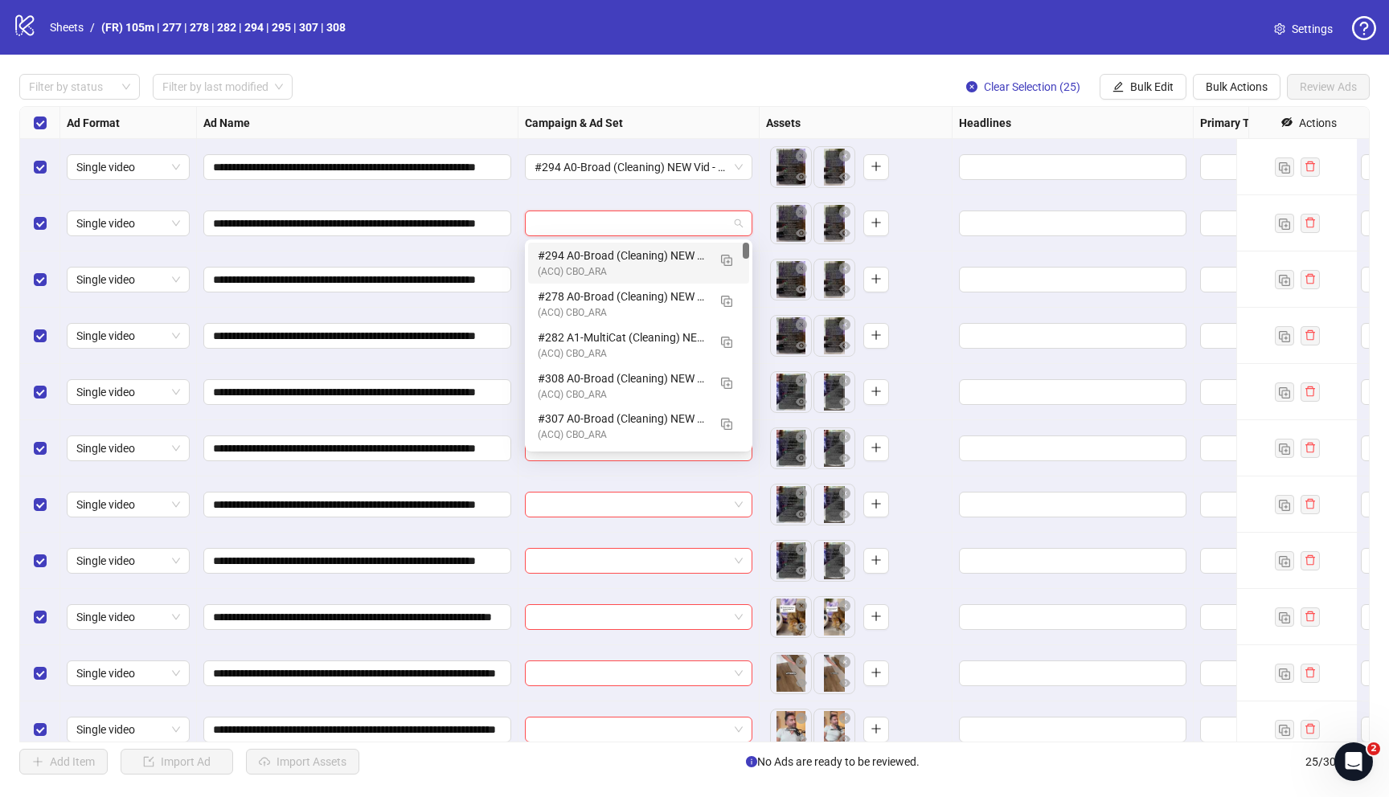
click at [611, 256] on div "#294 A0-Broad (Cleaning) NEW Vid - 081425 M20" at bounding box center [623, 256] width 170 height 18
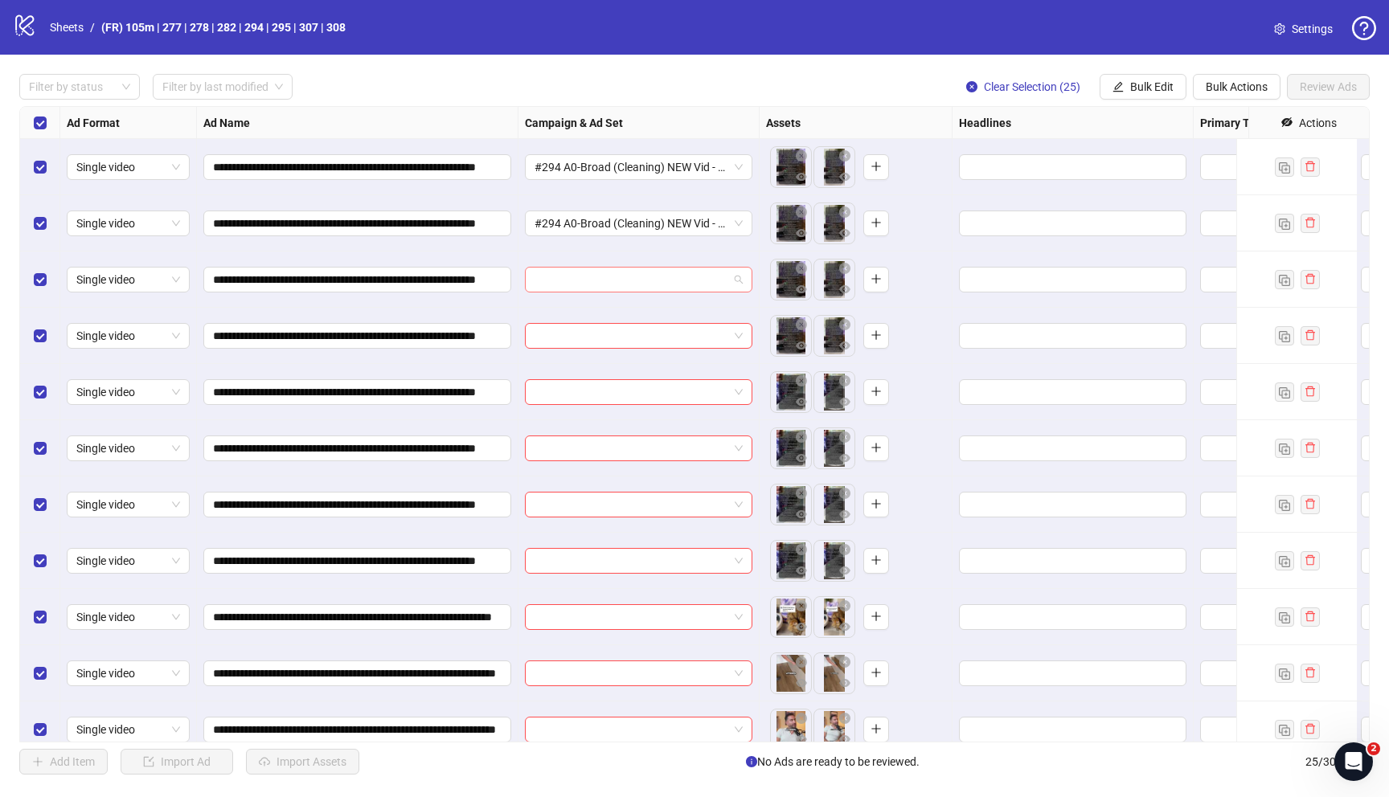
click at [608, 276] on input "search" at bounding box center [631, 280] width 194 height 24
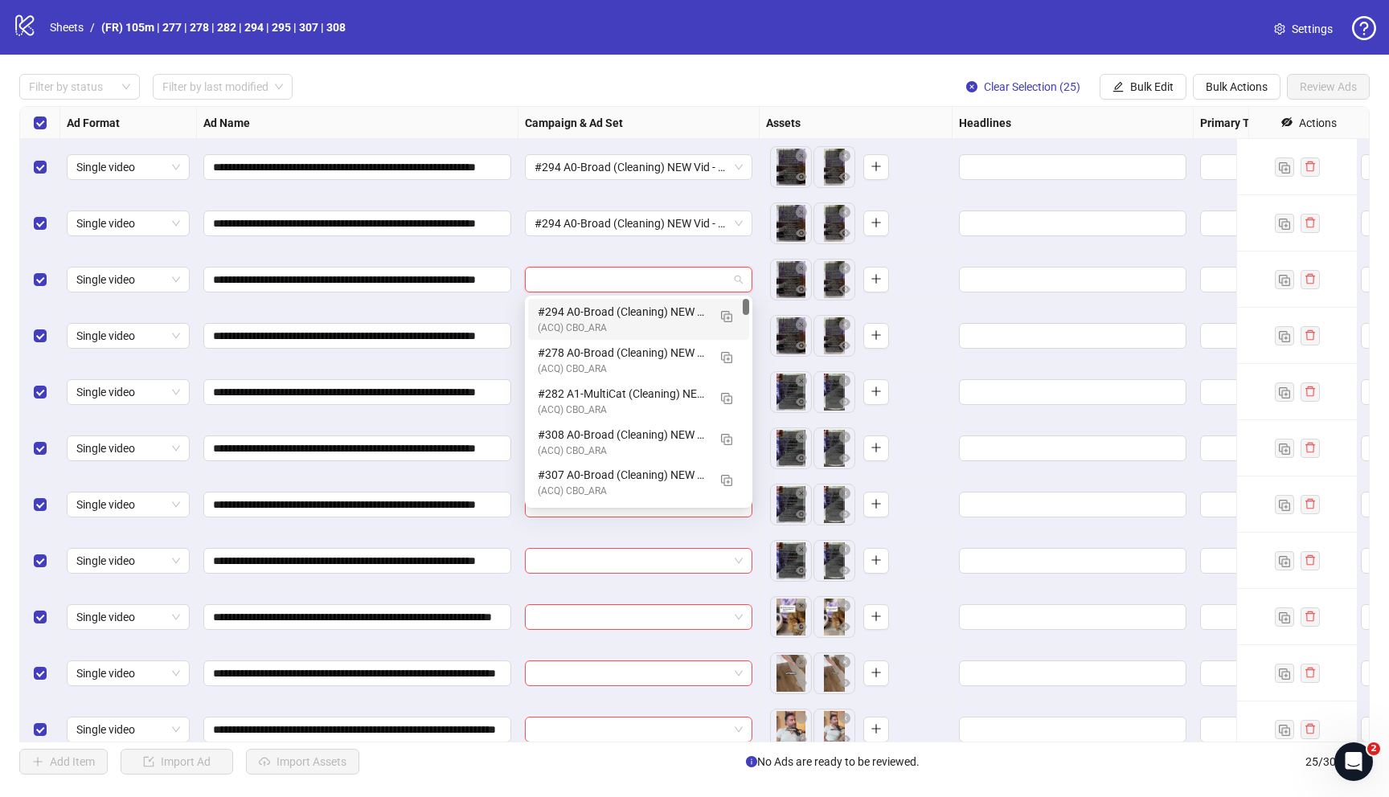
click at [588, 325] on div "(ACQ) CBO_ARA" at bounding box center [623, 328] width 170 height 15
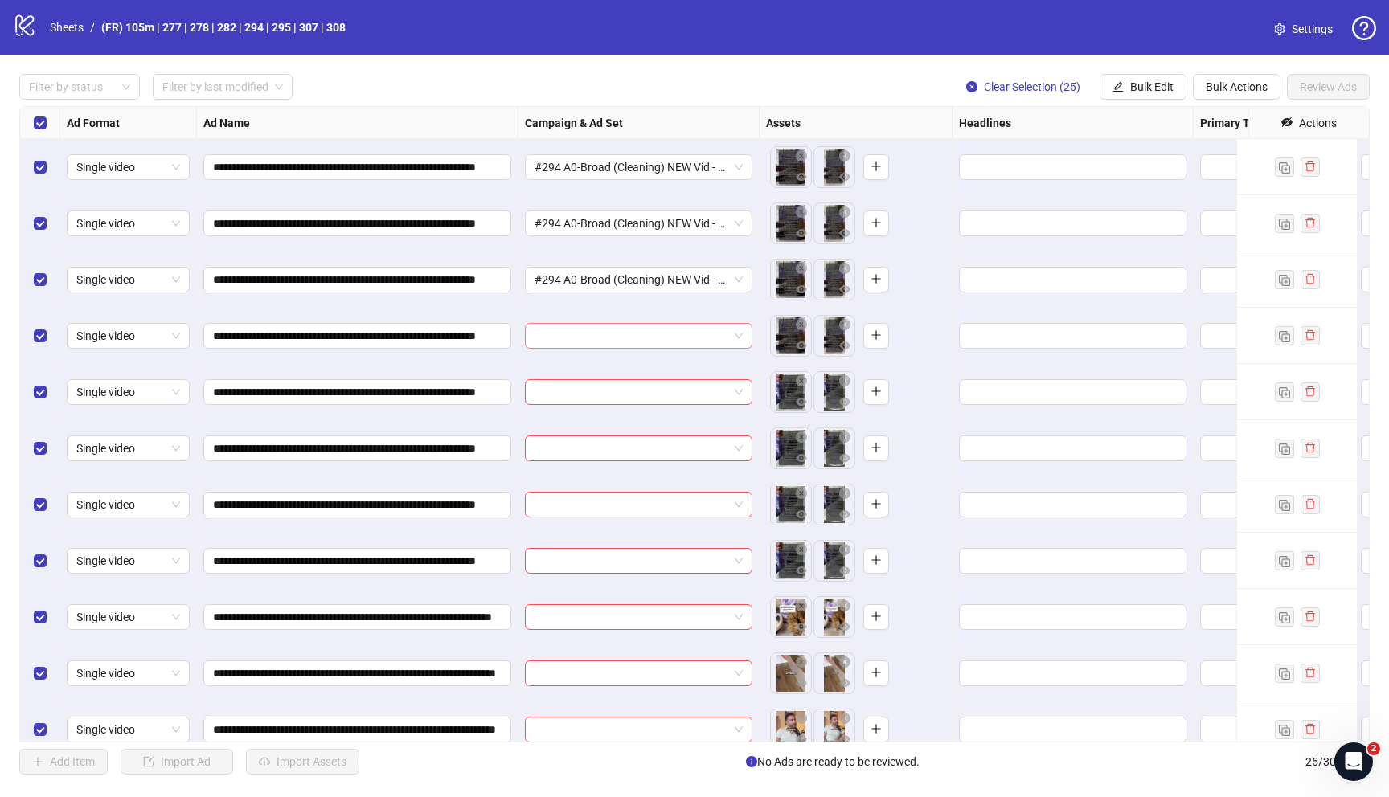
click at [593, 329] on input "search" at bounding box center [631, 336] width 194 height 24
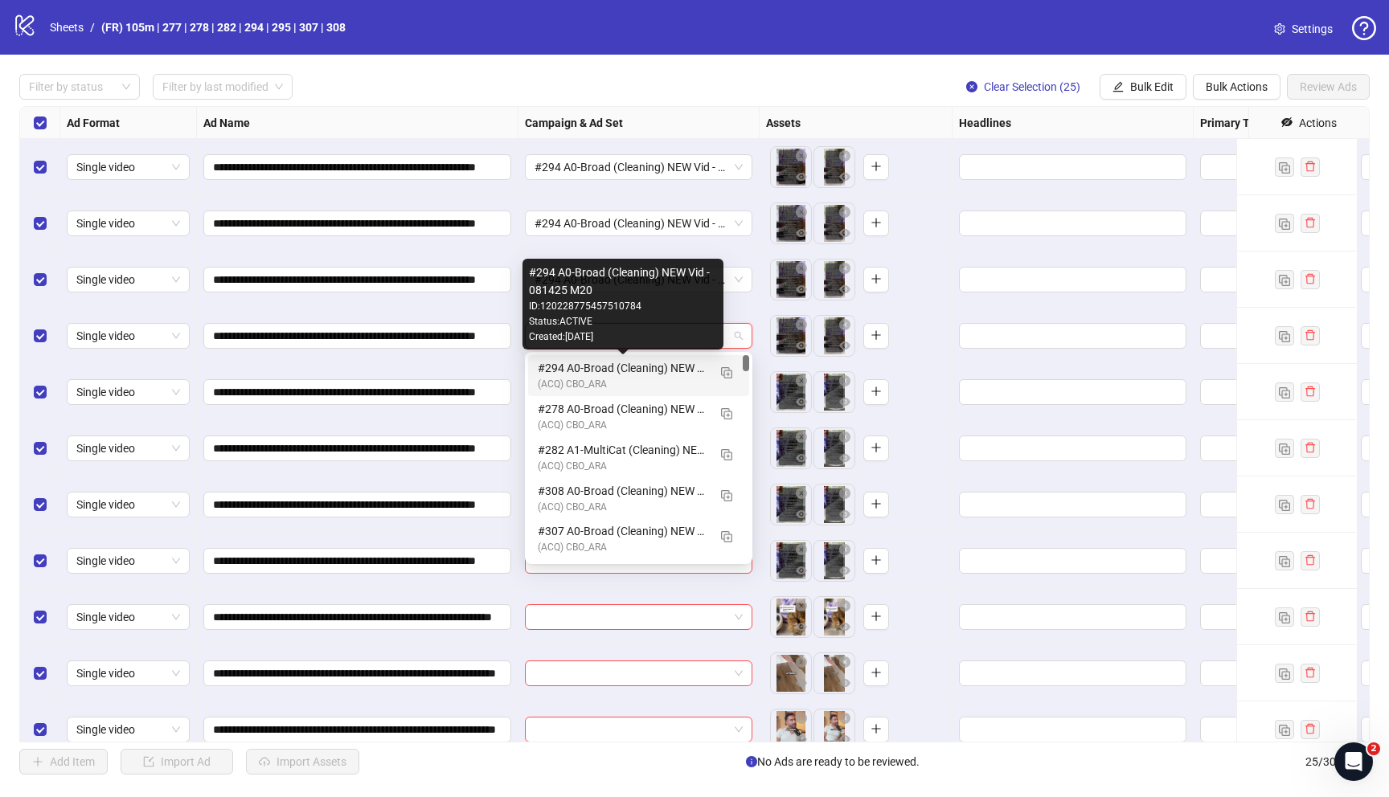
click at [577, 364] on div "#294 A0-Broad (Cleaning) NEW Vid - 081425 M20" at bounding box center [623, 368] width 170 height 18
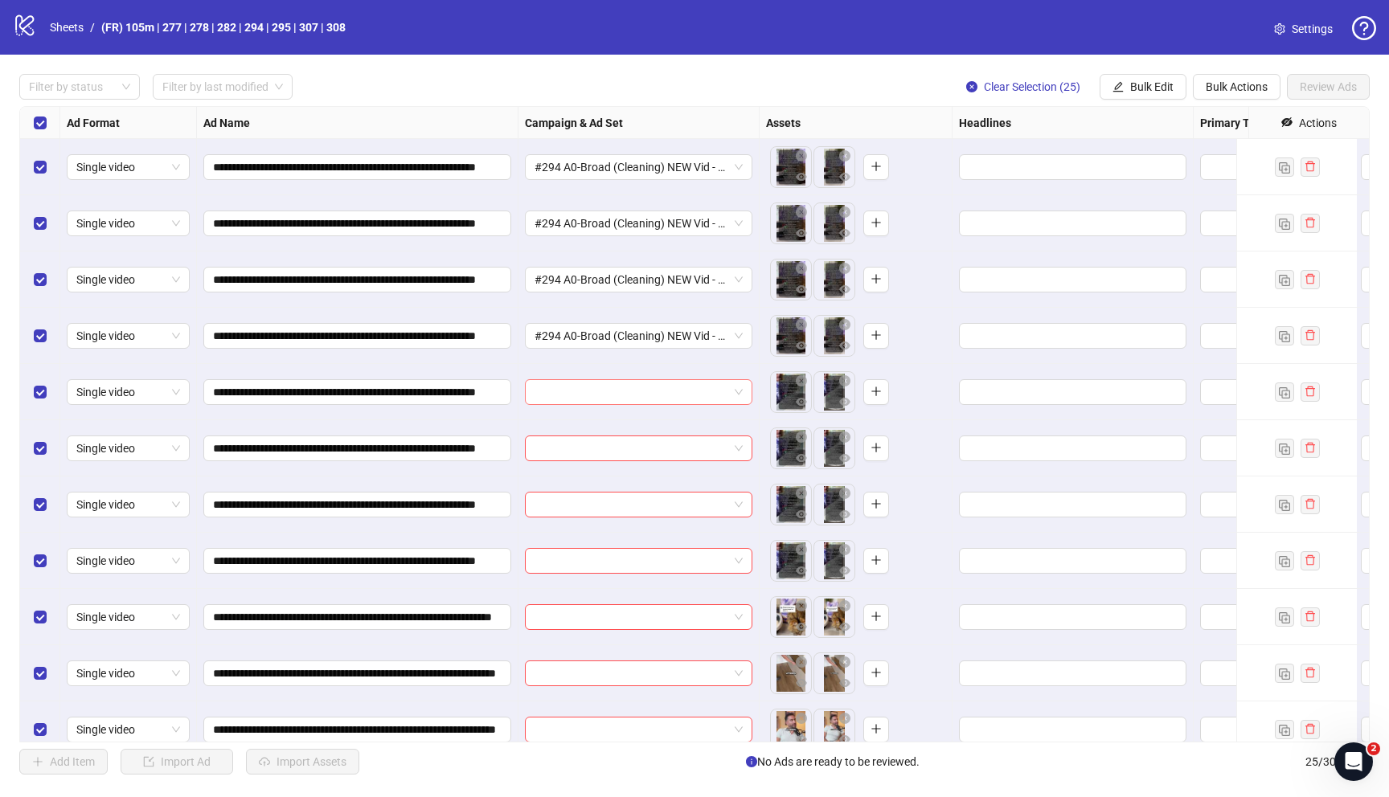
click at [575, 387] on input "search" at bounding box center [631, 392] width 194 height 24
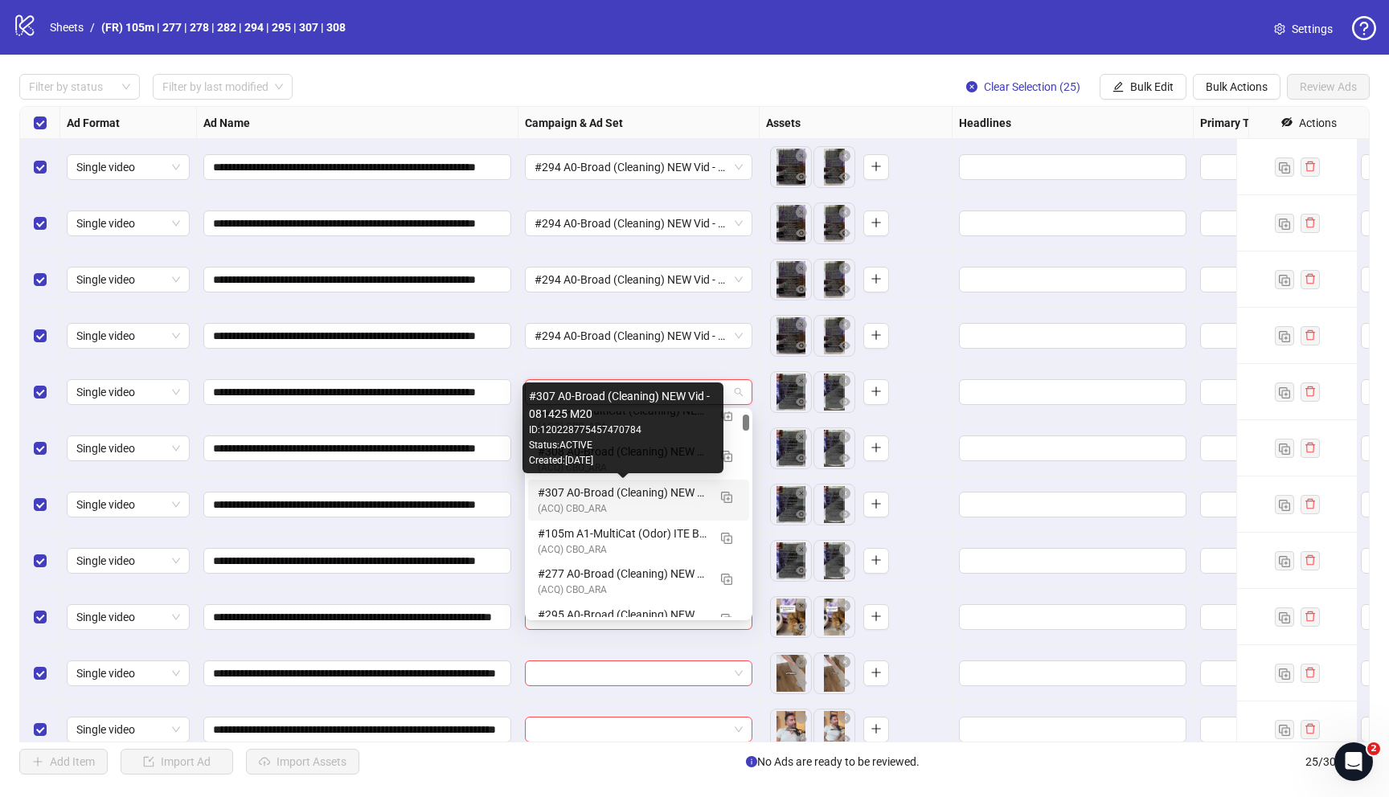
scroll to position [121, 0]
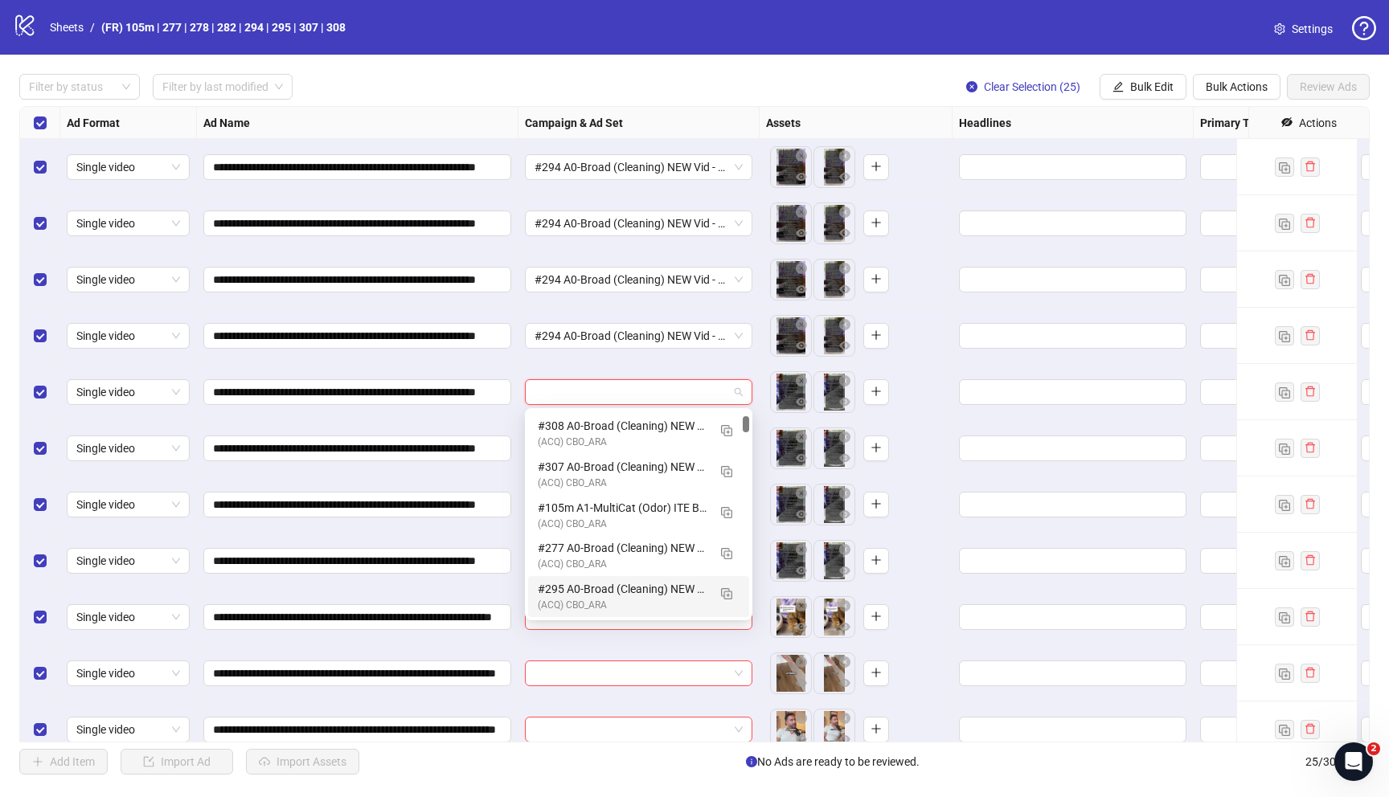
click at [599, 592] on div "#295 A0-Broad (Cleaning) NEW Vid - 081425 M20" at bounding box center [623, 589] width 170 height 18
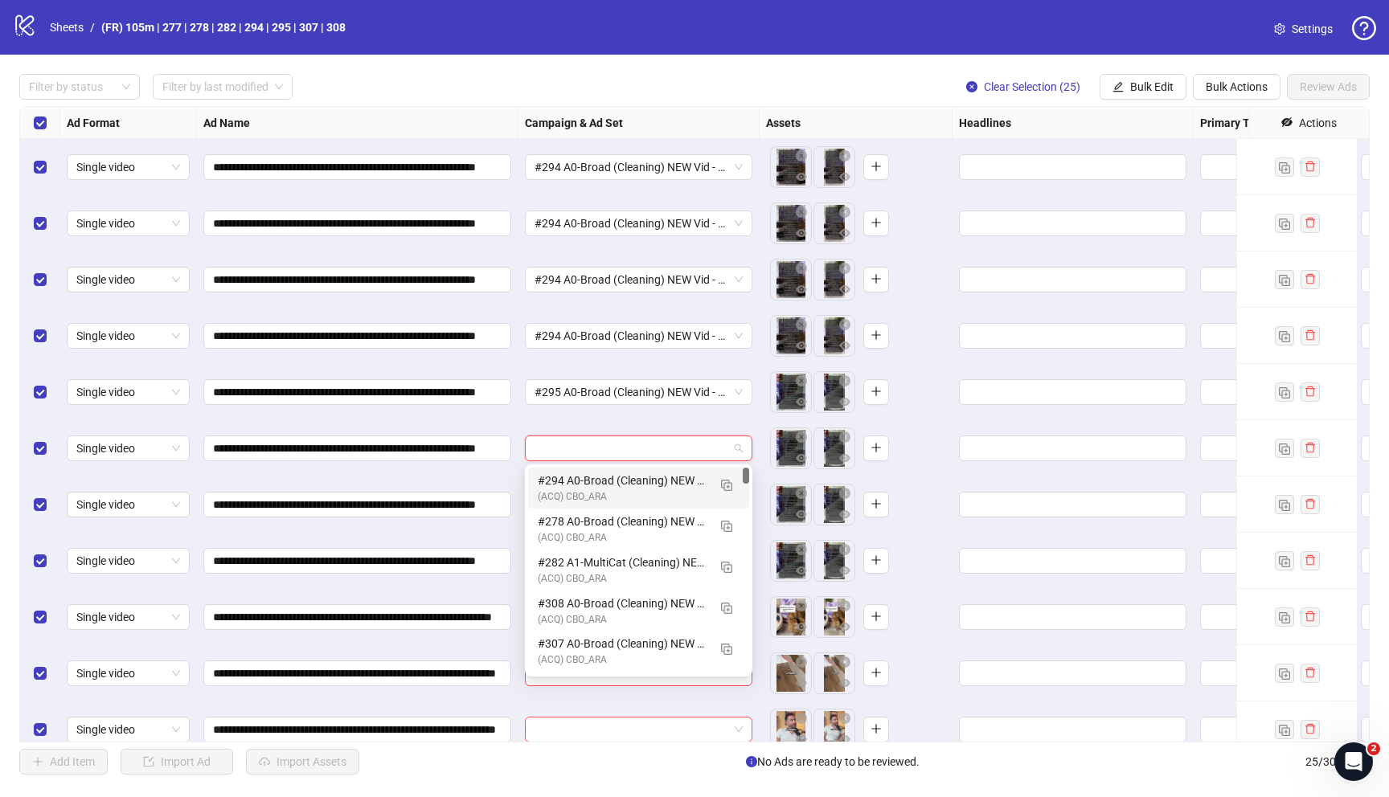
click at [636, 459] on input "search" at bounding box center [631, 448] width 194 height 24
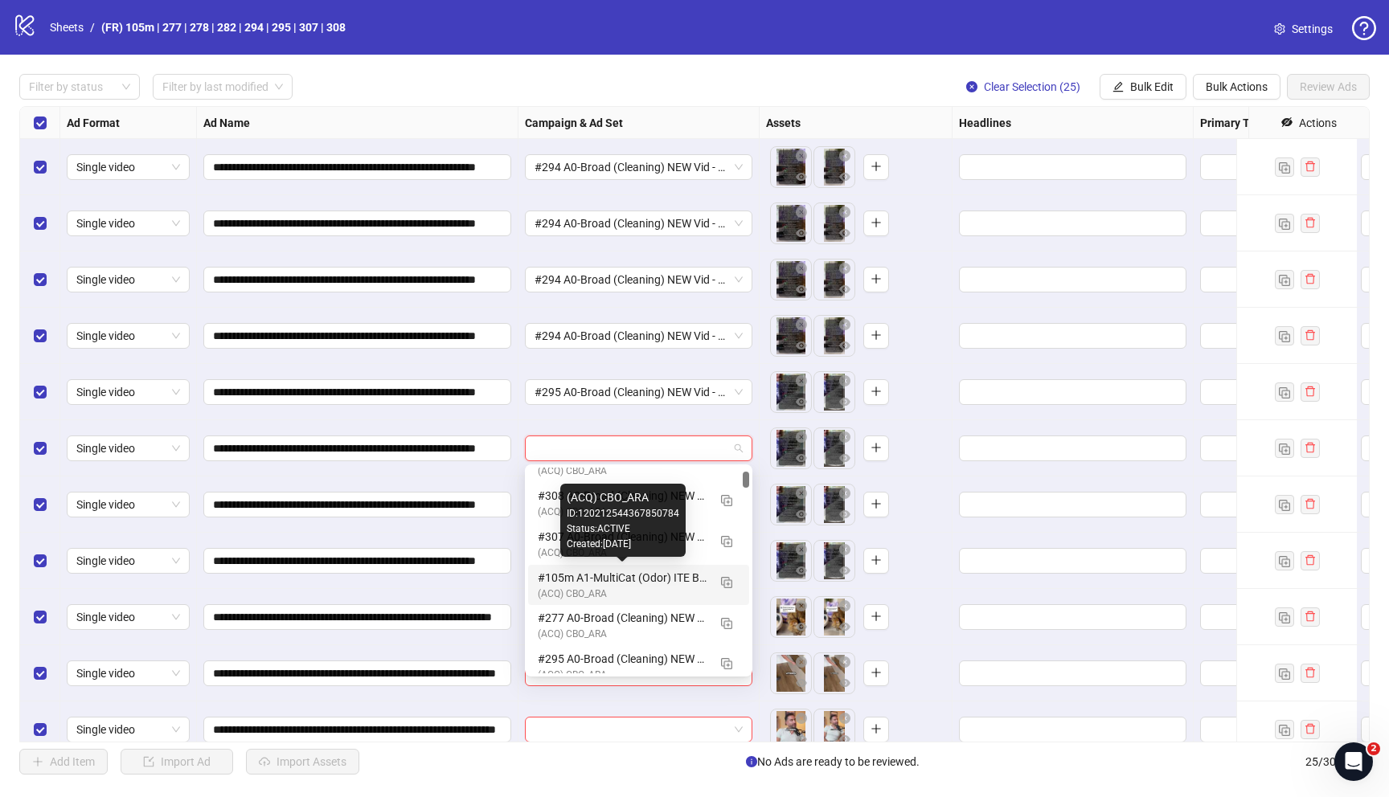
scroll to position [156, 0]
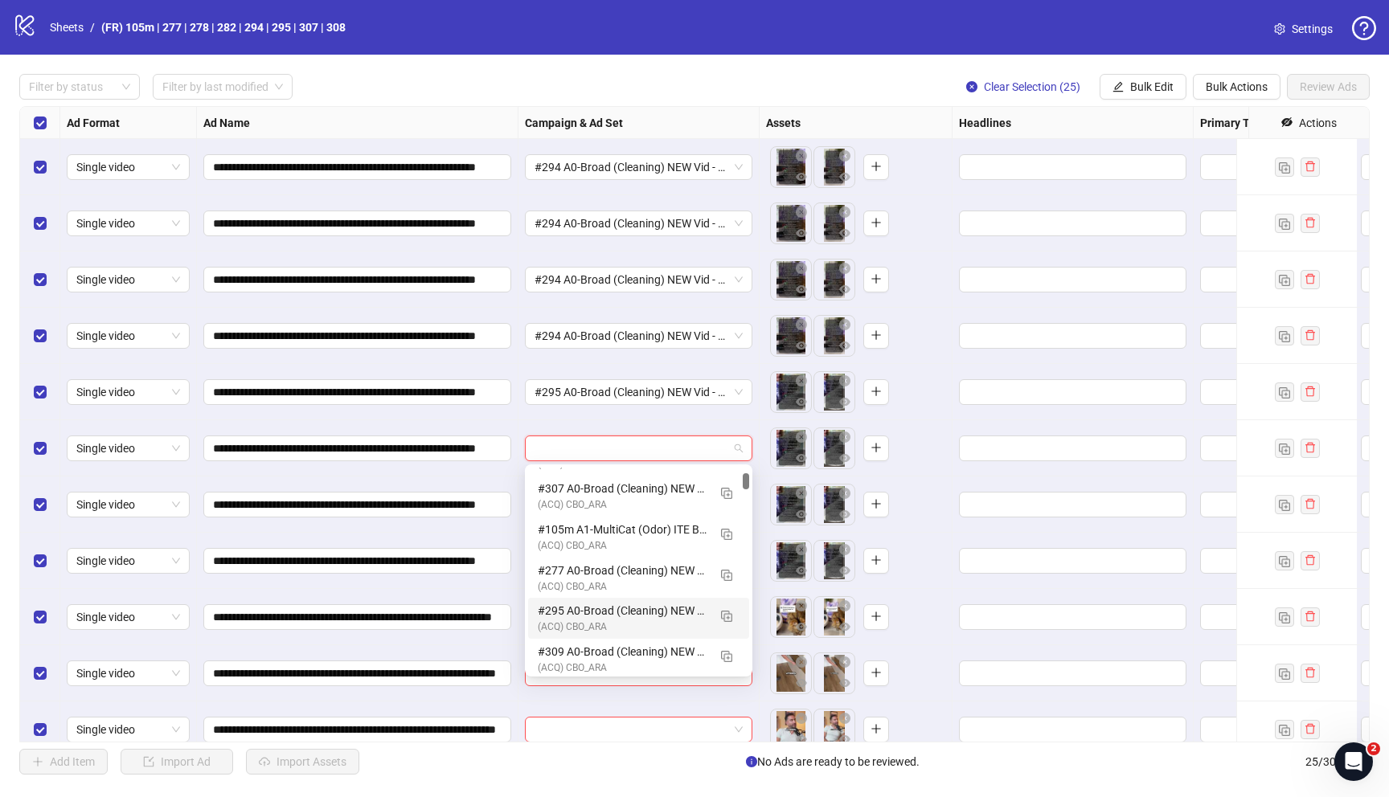
click at [601, 621] on div "(ACQ) CBO_ARA" at bounding box center [623, 627] width 170 height 15
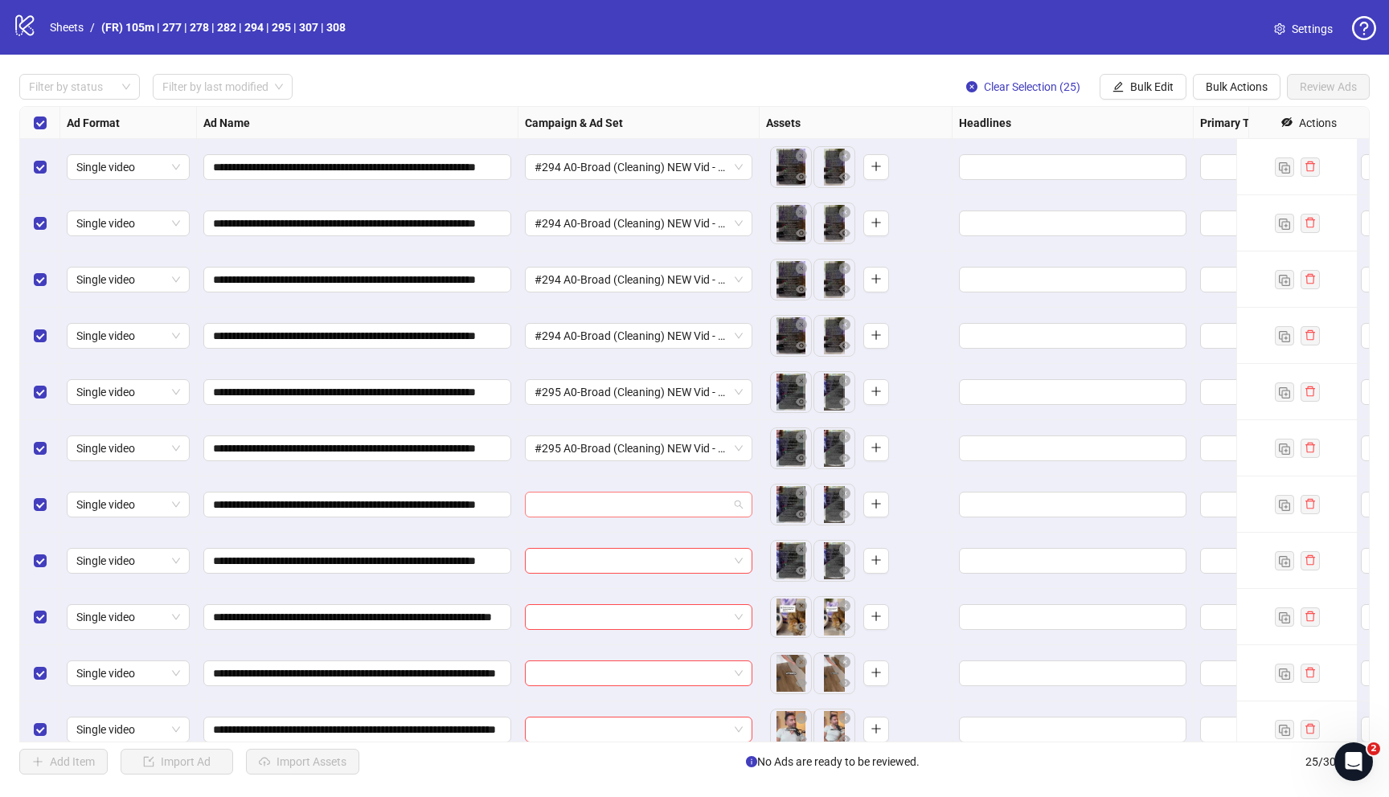
click at [603, 516] on input "search" at bounding box center [631, 505] width 194 height 24
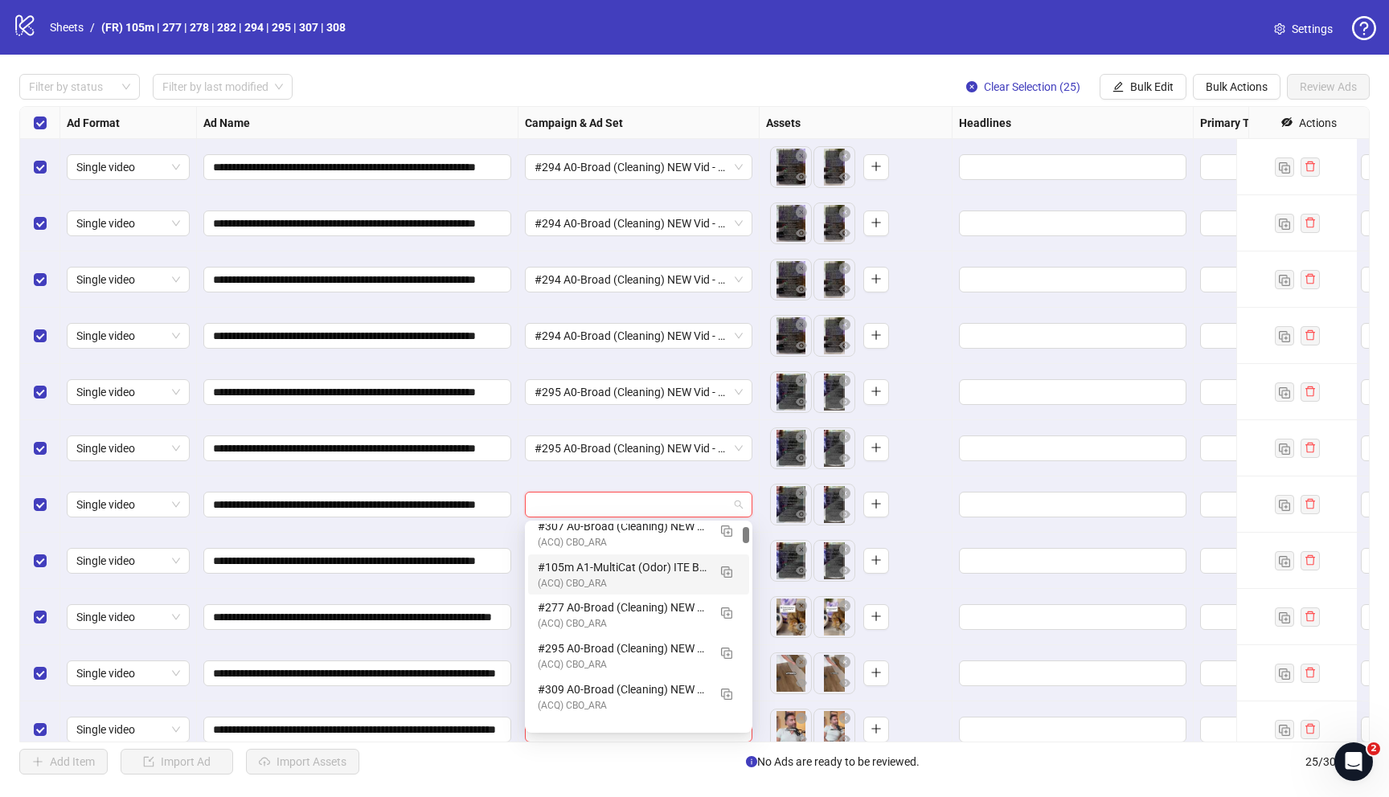
scroll to position [174, 0]
click at [621, 658] on div "(ACQ) CBO_ARA" at bounding box center [623, 665] width 170 height 15
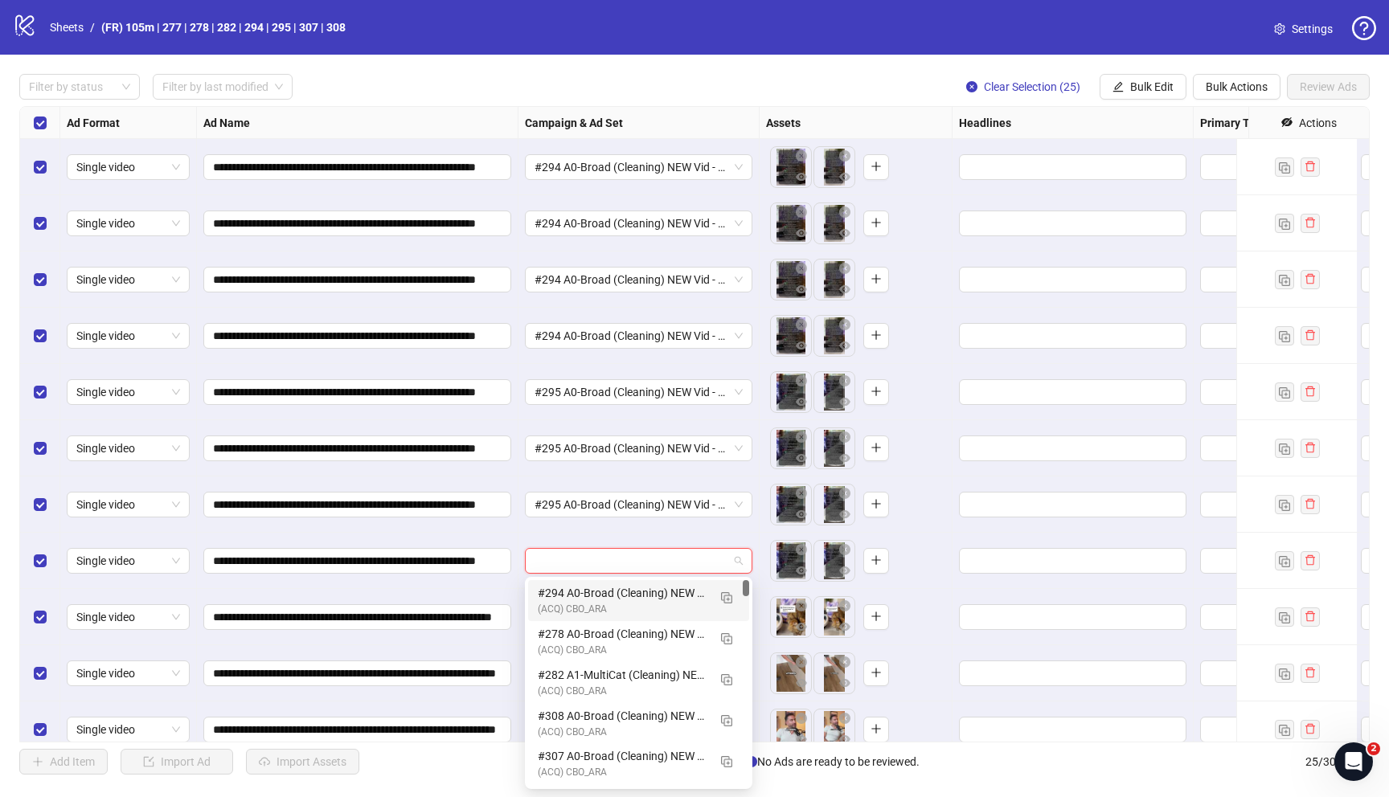
click at [598, 563] on input "search" at bounding box center [631, 561] width 194 height 24
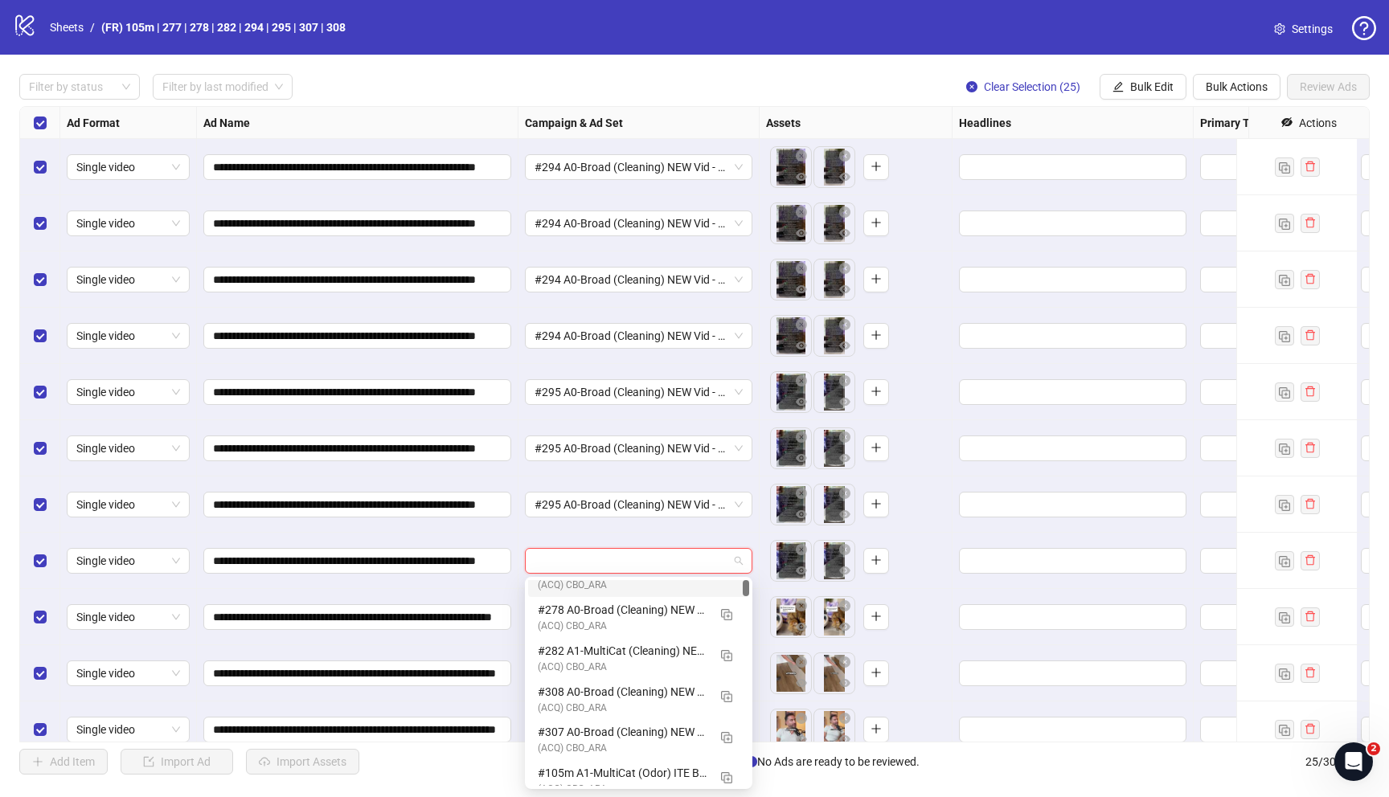
scroll to position [98, 0]
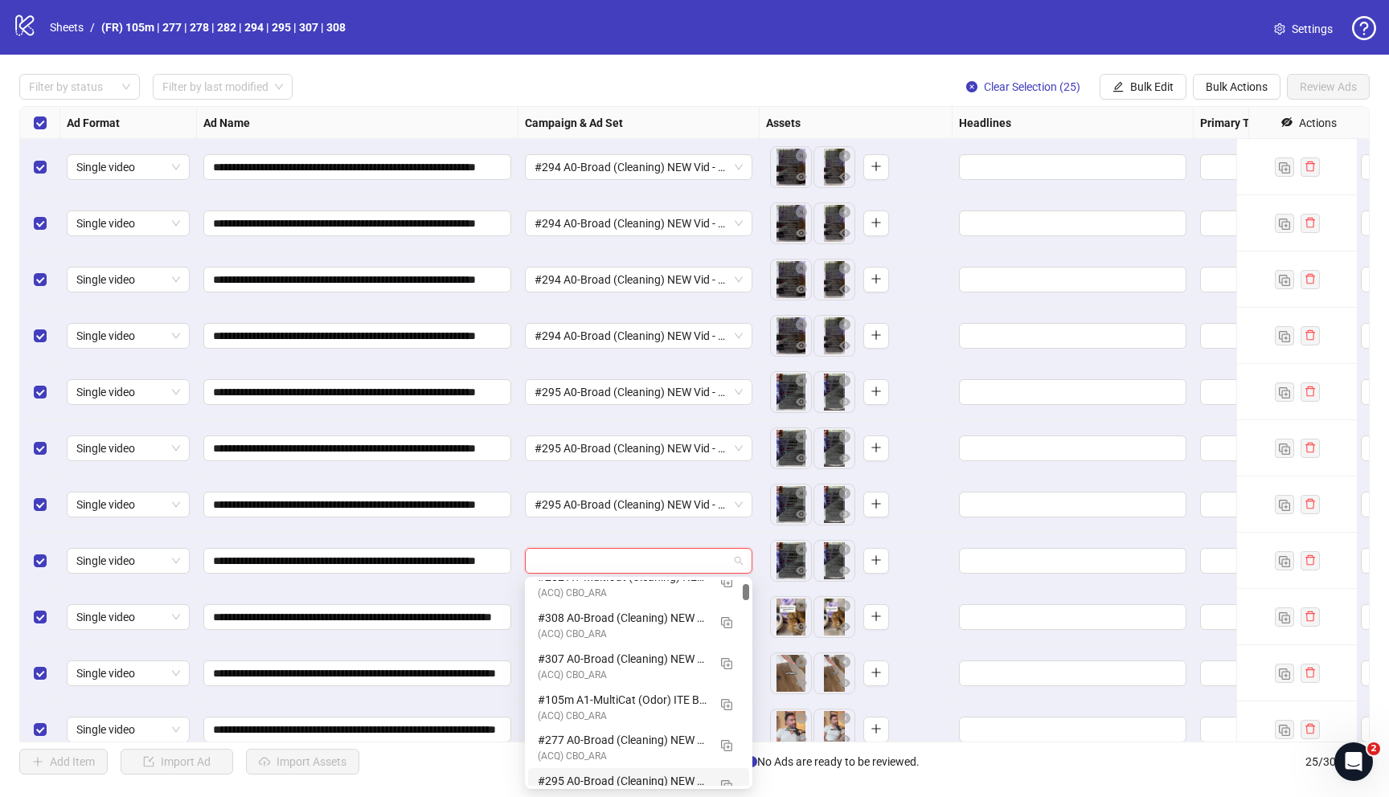
click at [600, 780] on div "#295 A0-Broad (Cleaning) NEW Vid - 081425 M20" at bounding box center [623, 781] width 170 height 18
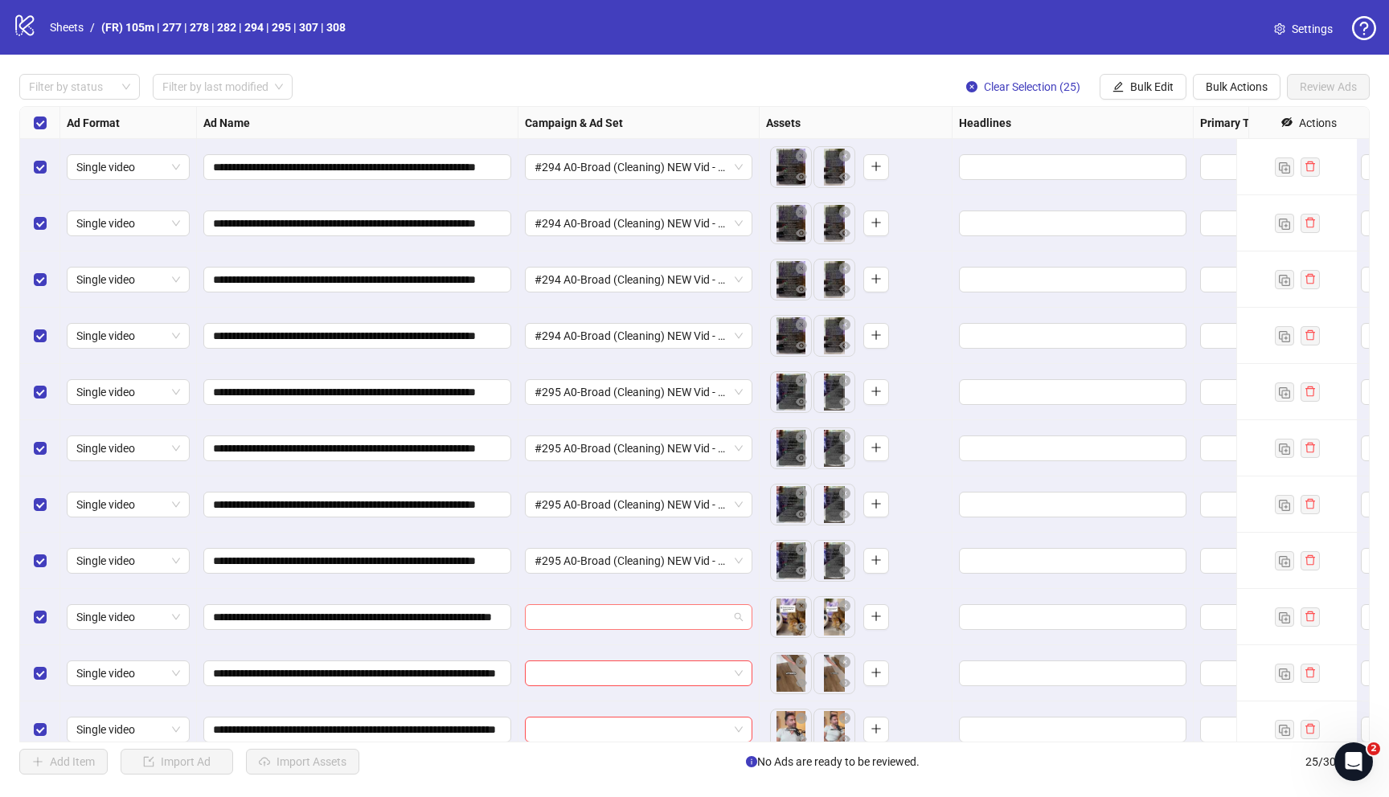
click at [627, 620] on input "search" at bounding box center [631, 617] width 194 height 24
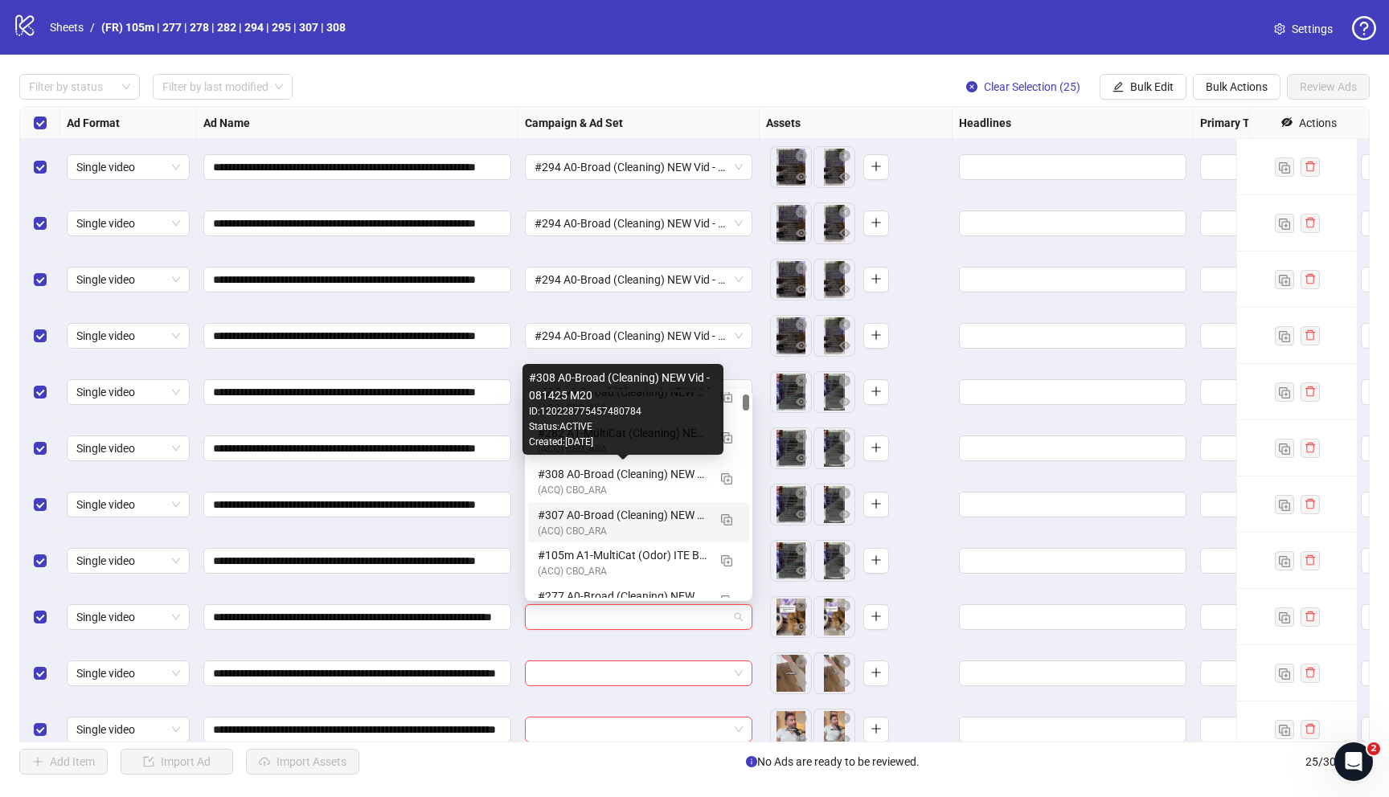
scroll to position [96, 0]
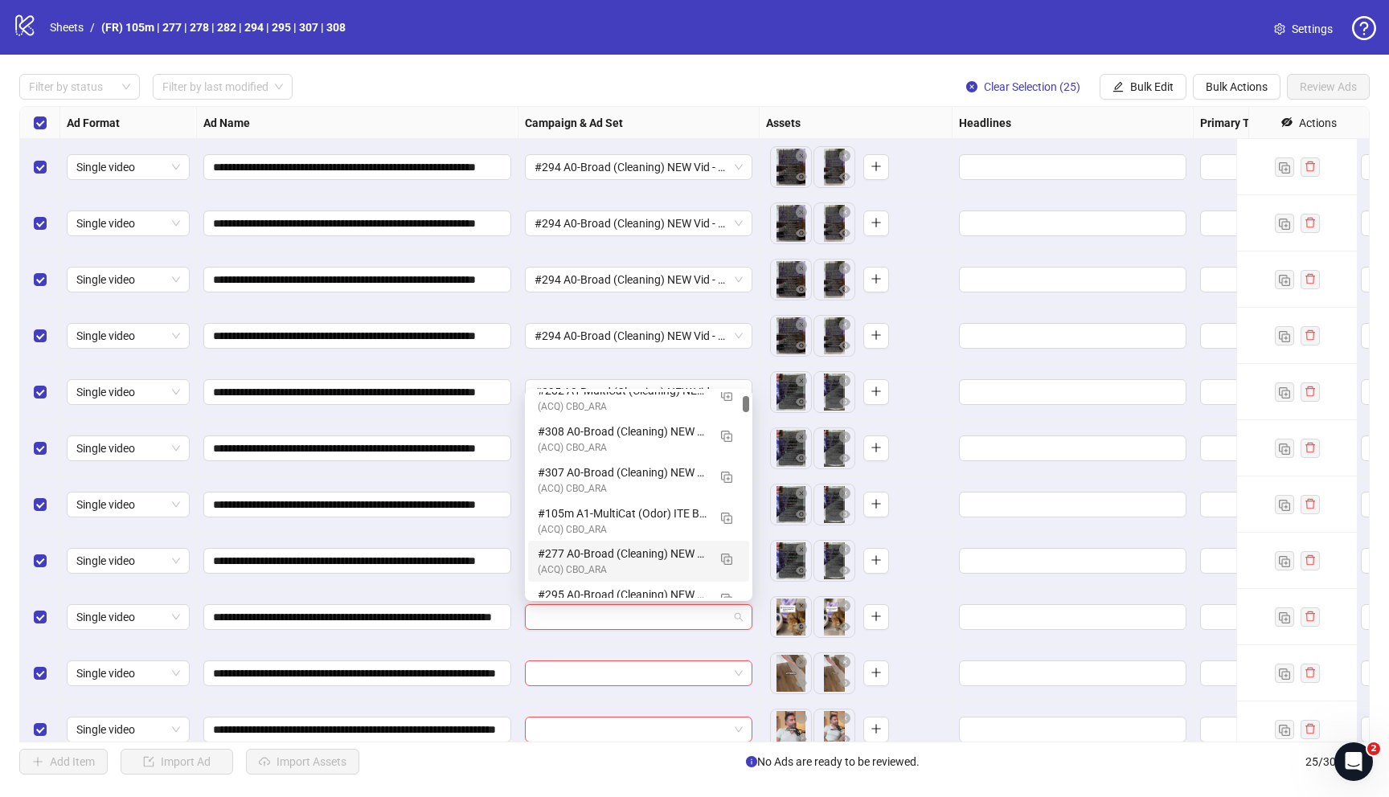
click at [620, 563] on div "(ACQ) CBO_ARA" at bounding box center [623, 570] width 170 height 15
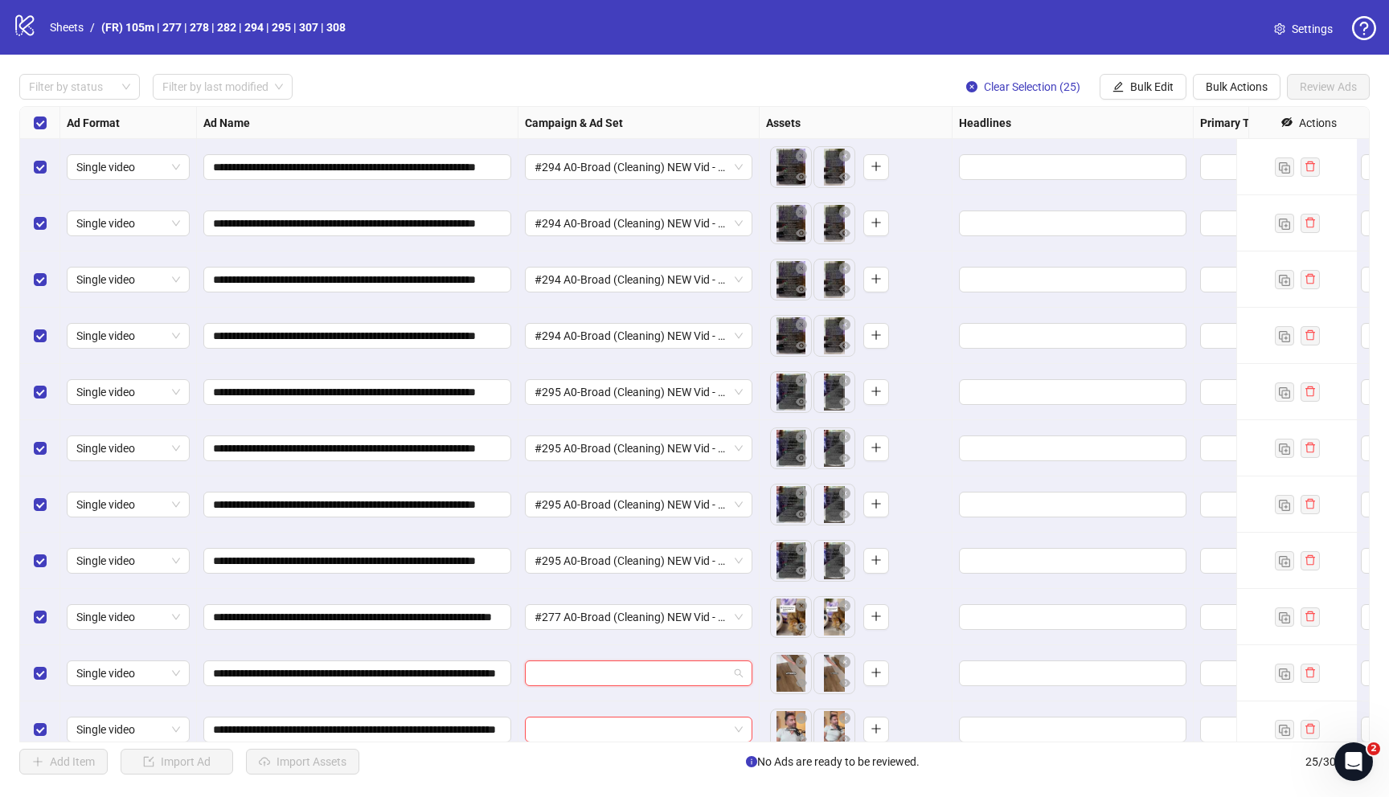
click at [612, 674] on input "search" at bounding box center [631, 673] width 194 height 24
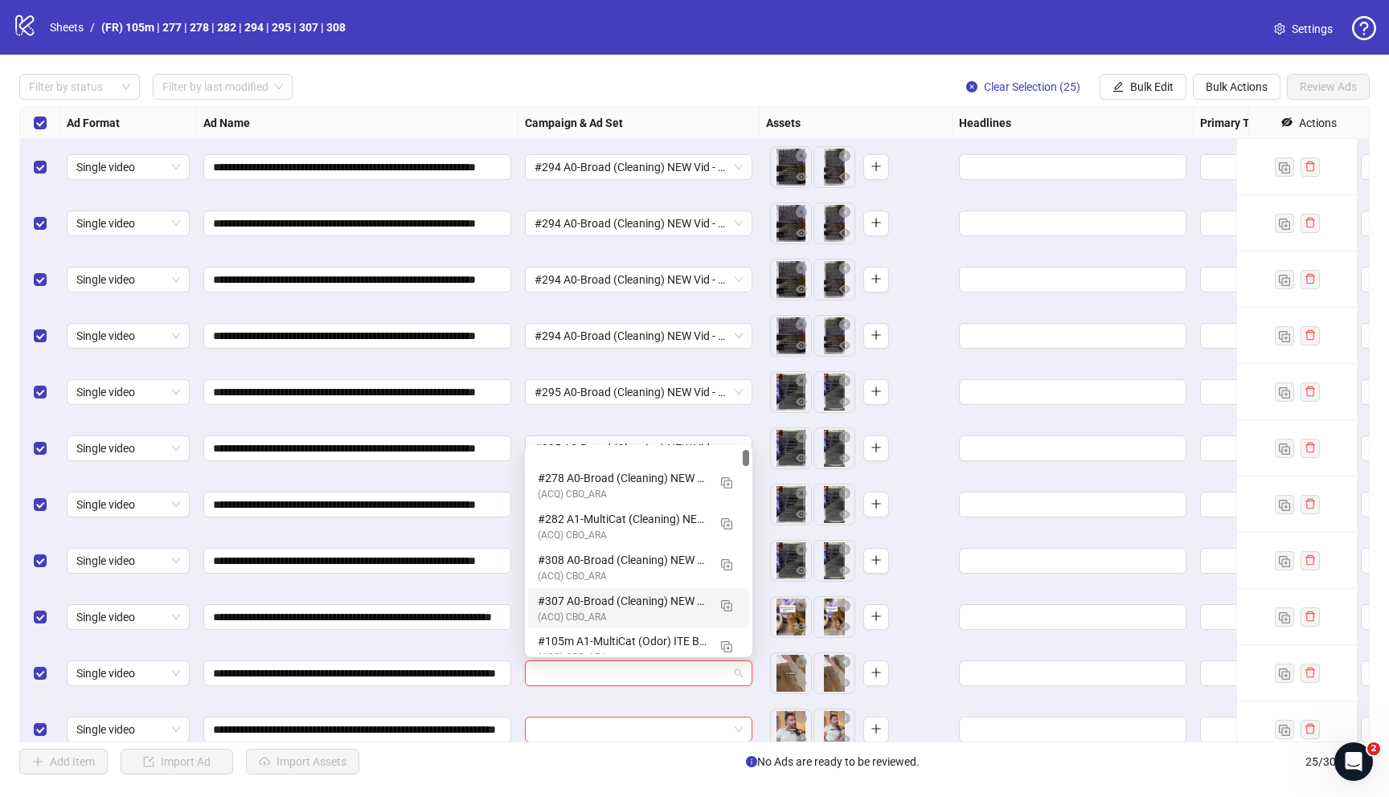
scroll to position [119, 0]
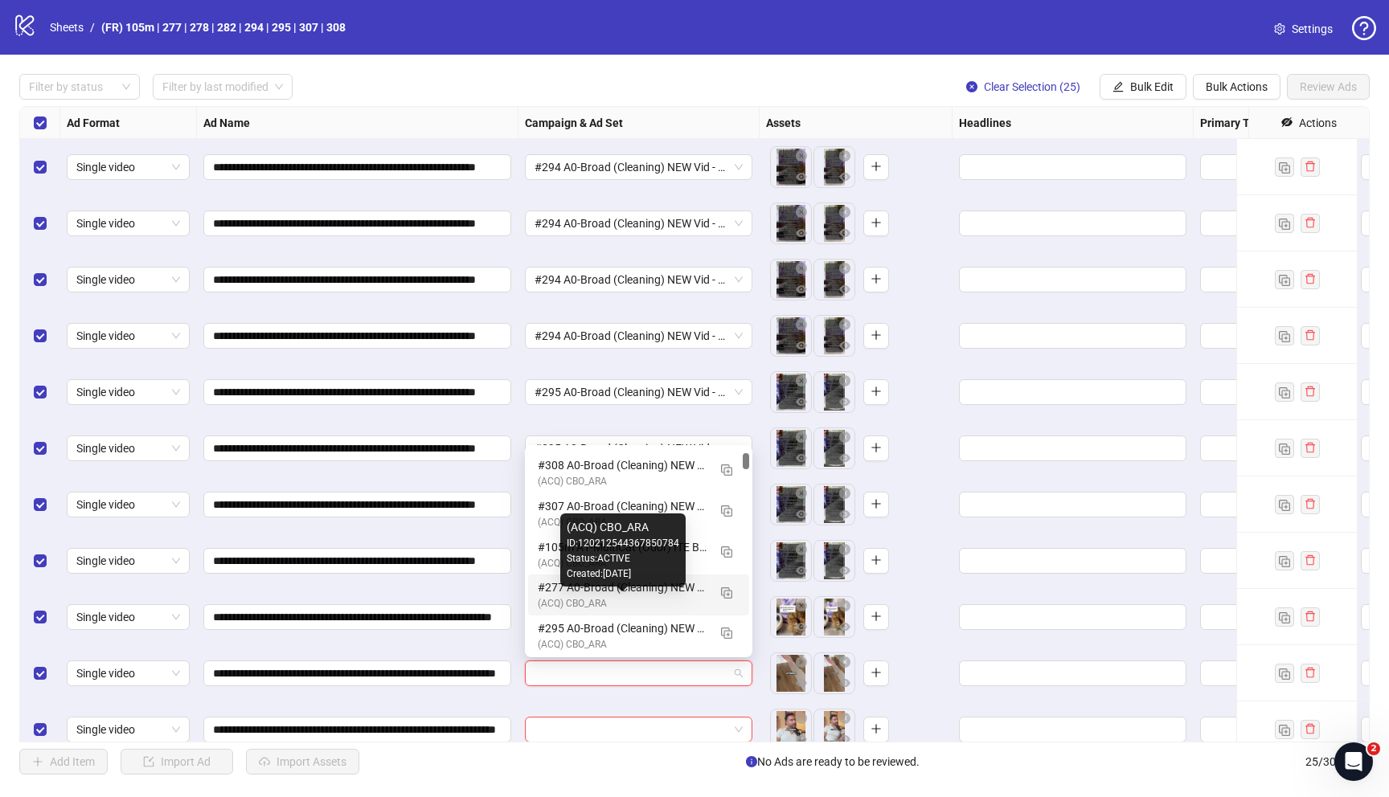
click at [620, 600] on div "(ACQ) CBO_ARA" at bounding box center [623, 603] width 170 height 15
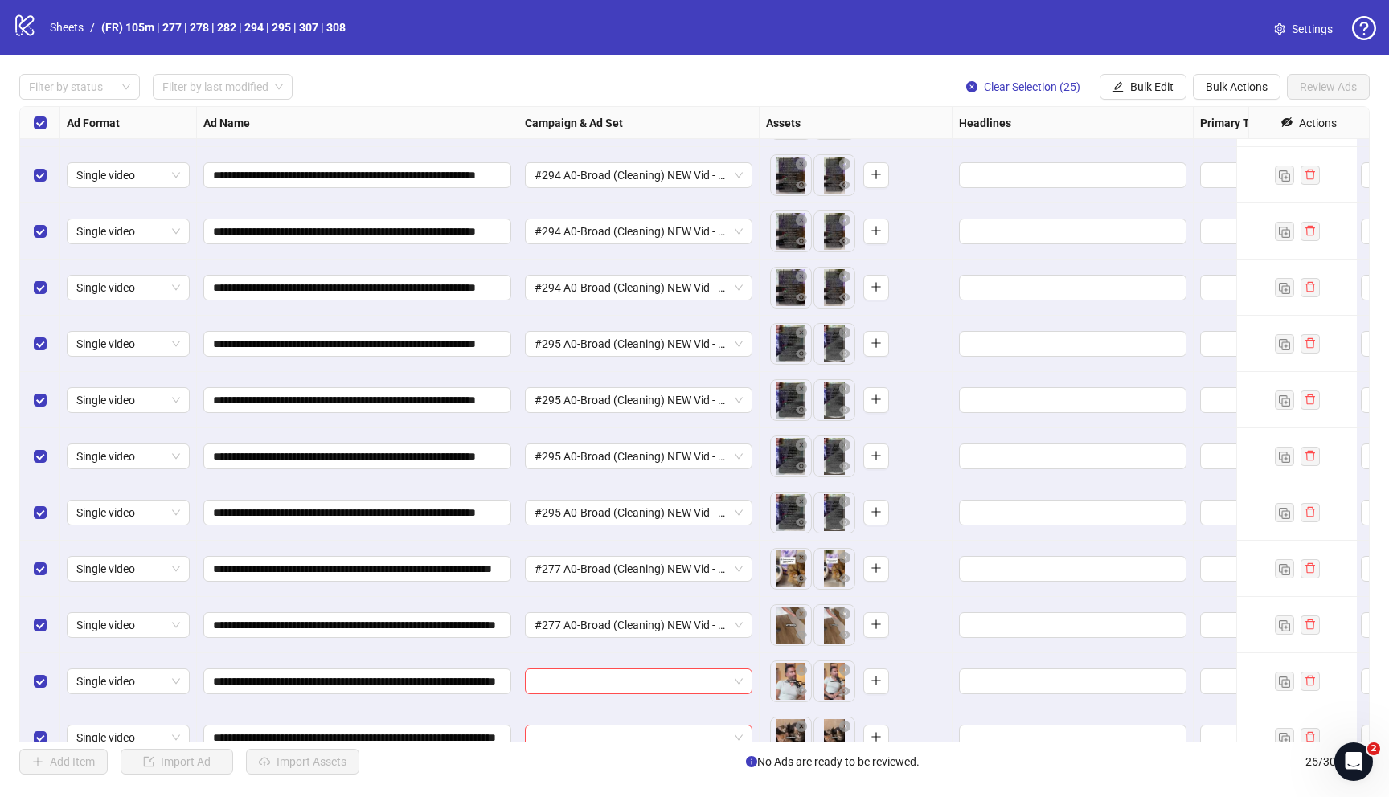
scroll to position [113, 0]
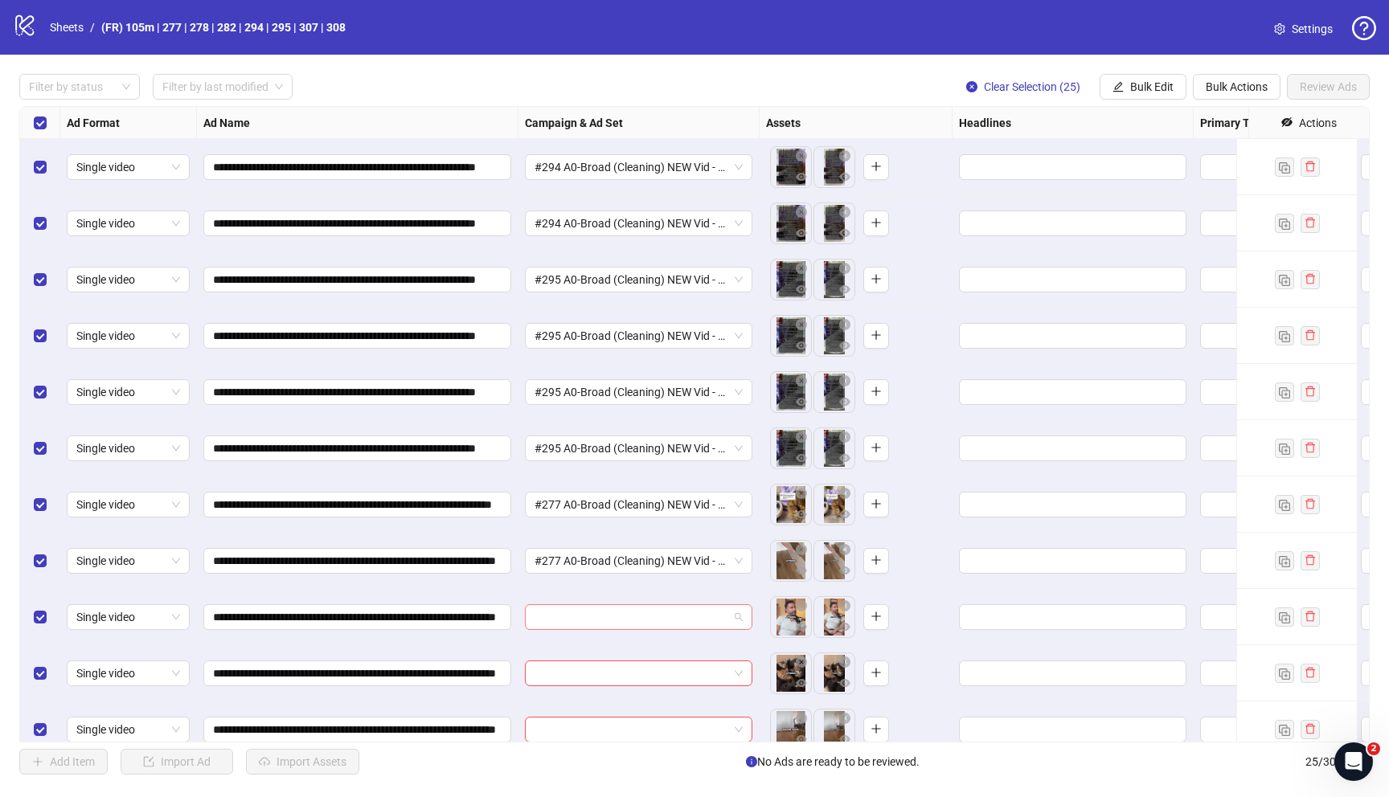
click at [615, 620] on input "search" at bounding box center [631, 617] width 194 height 24
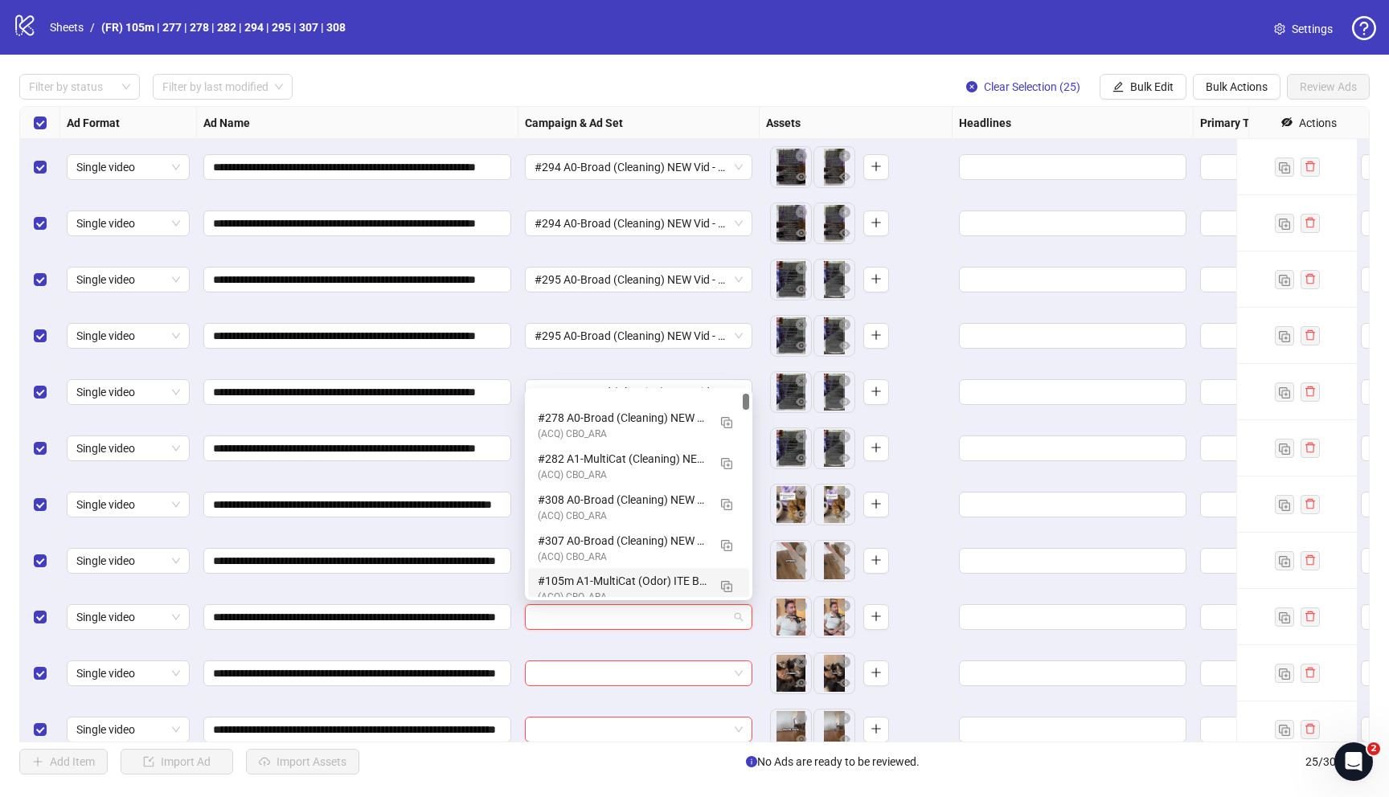
scroll to position [74, 0]
click at [606, 583] on div "#277 A0-Broad (Cleaning) NEW Vid - 081425 M20" at bounding box center [623, 576] width 170 height 18
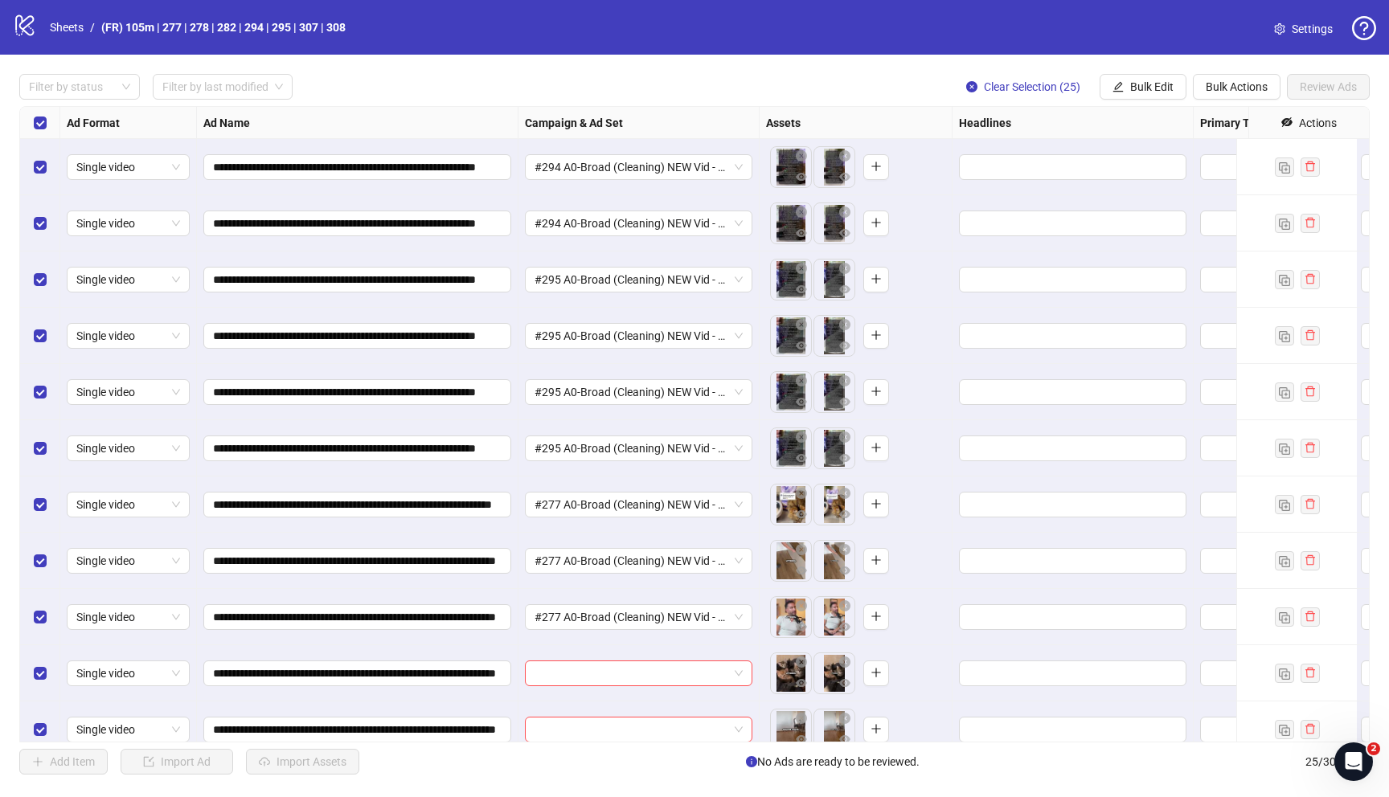
scroll to position [141, 0]
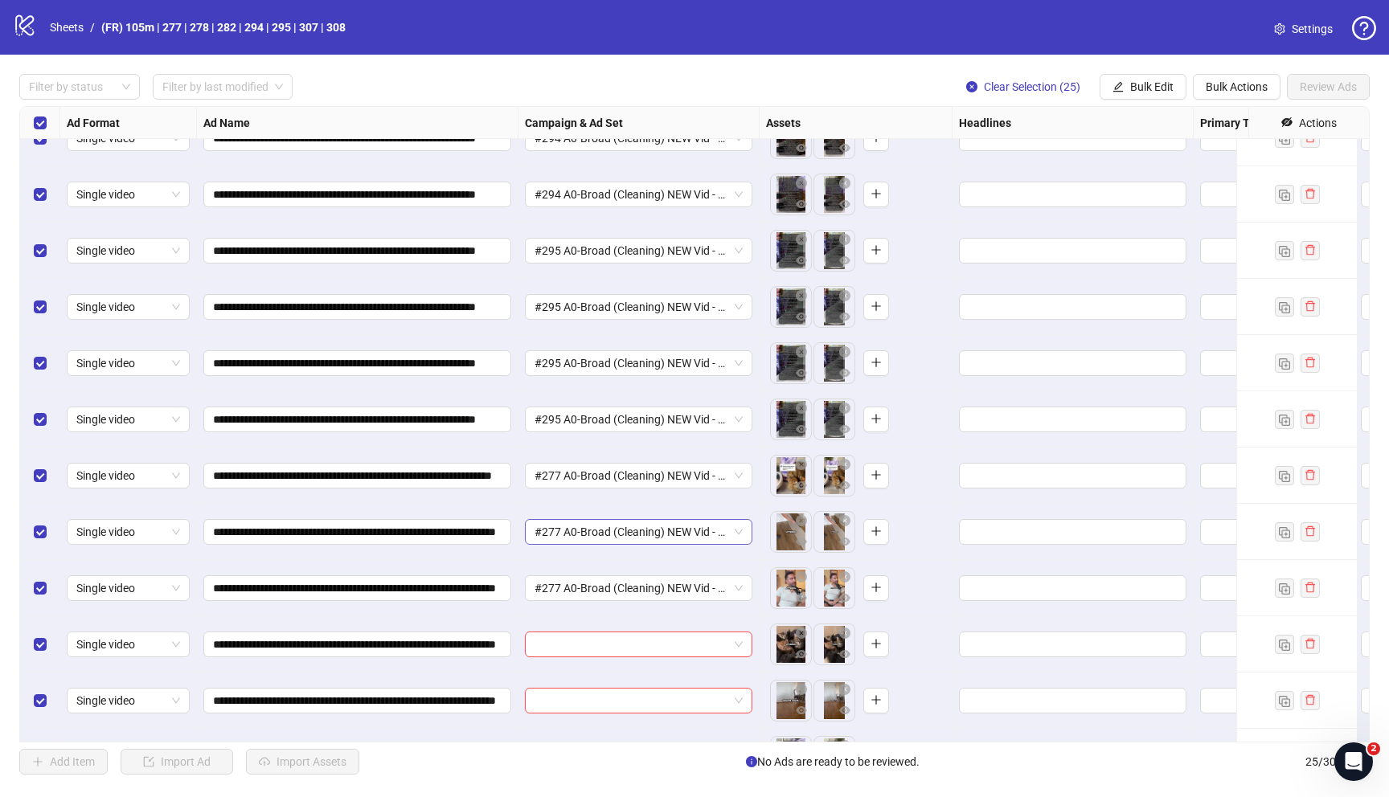
click at [628, 526] on span "#277 A0-Broad (Cleaning) NEW Vid - 081425 M20" at bounding box center [638, 532] width 208 height 24
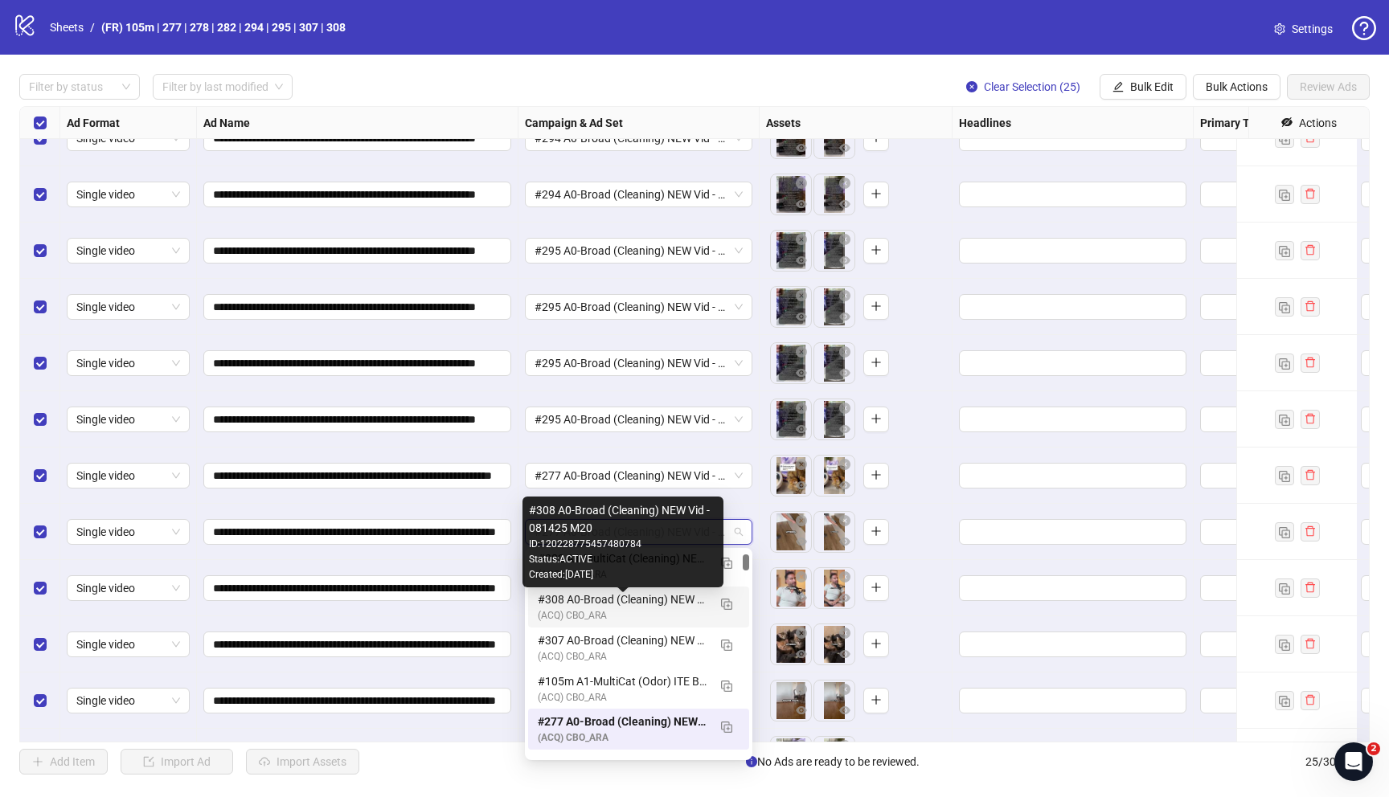
scroll to position [104, 0]
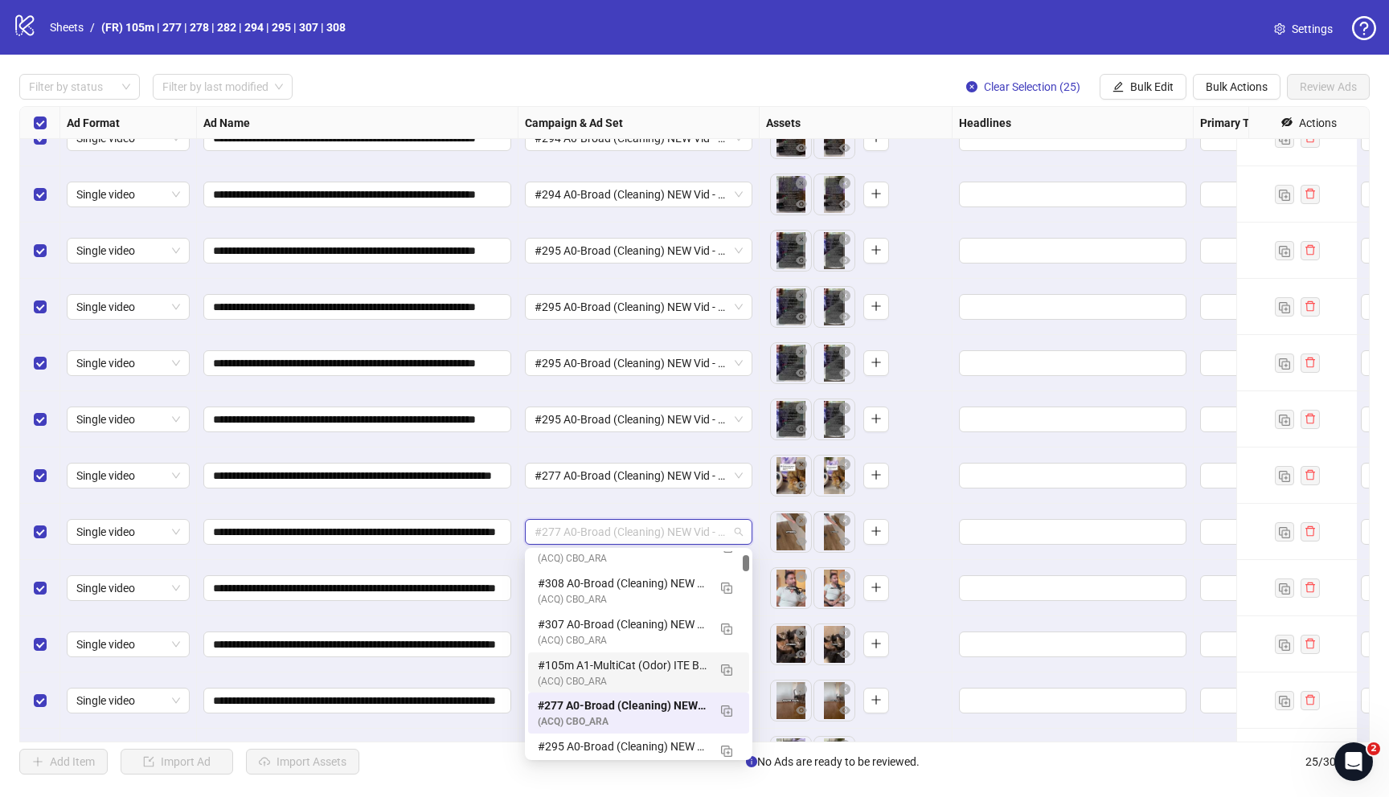
click at [595, 675] on div "(ACQ) CBO_ARA" at bounding box center [623, 681] width 170 height 15
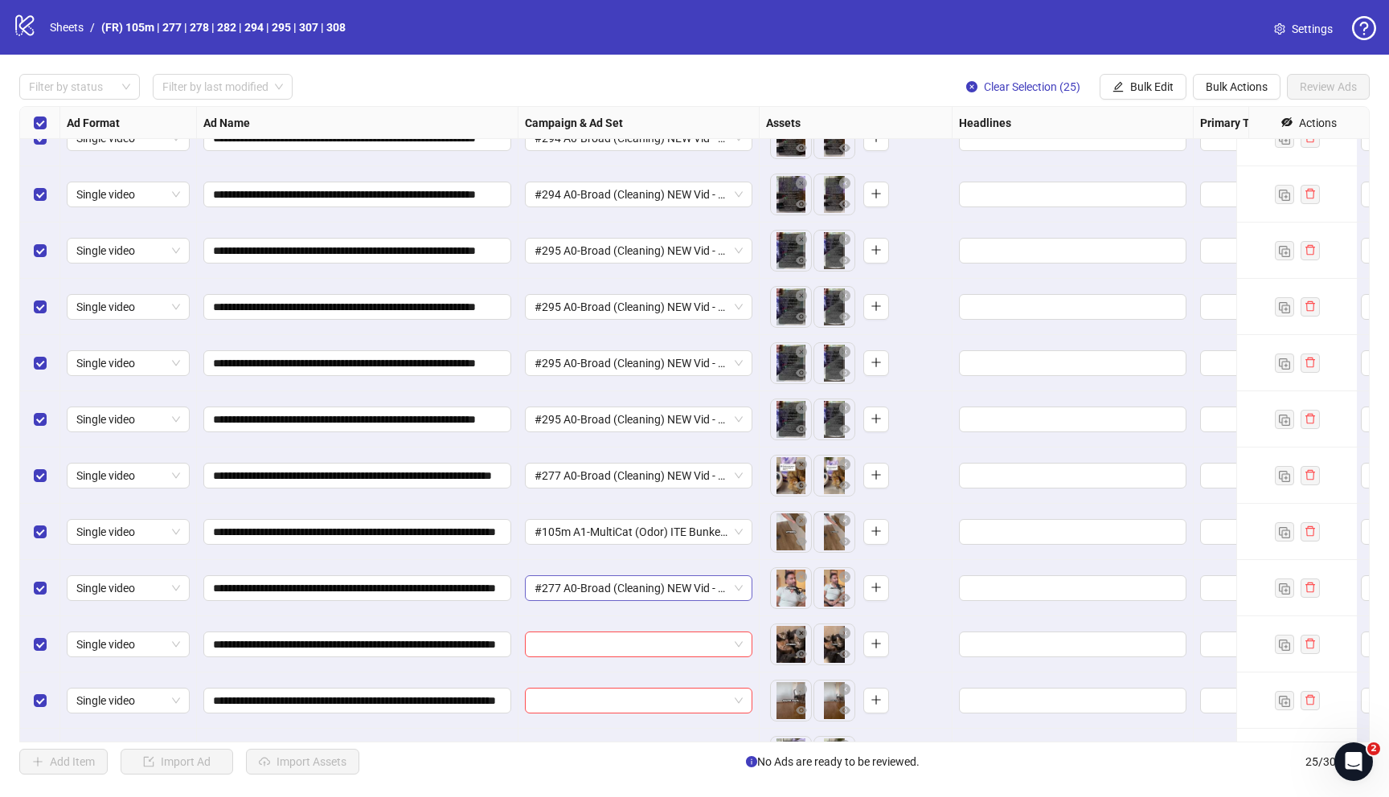
click at [596, 587] on span "#277 A0-Broad (Cleaning) NEW Vid - 081425 M20" at bounding box center [638, 588] width 208 height 24
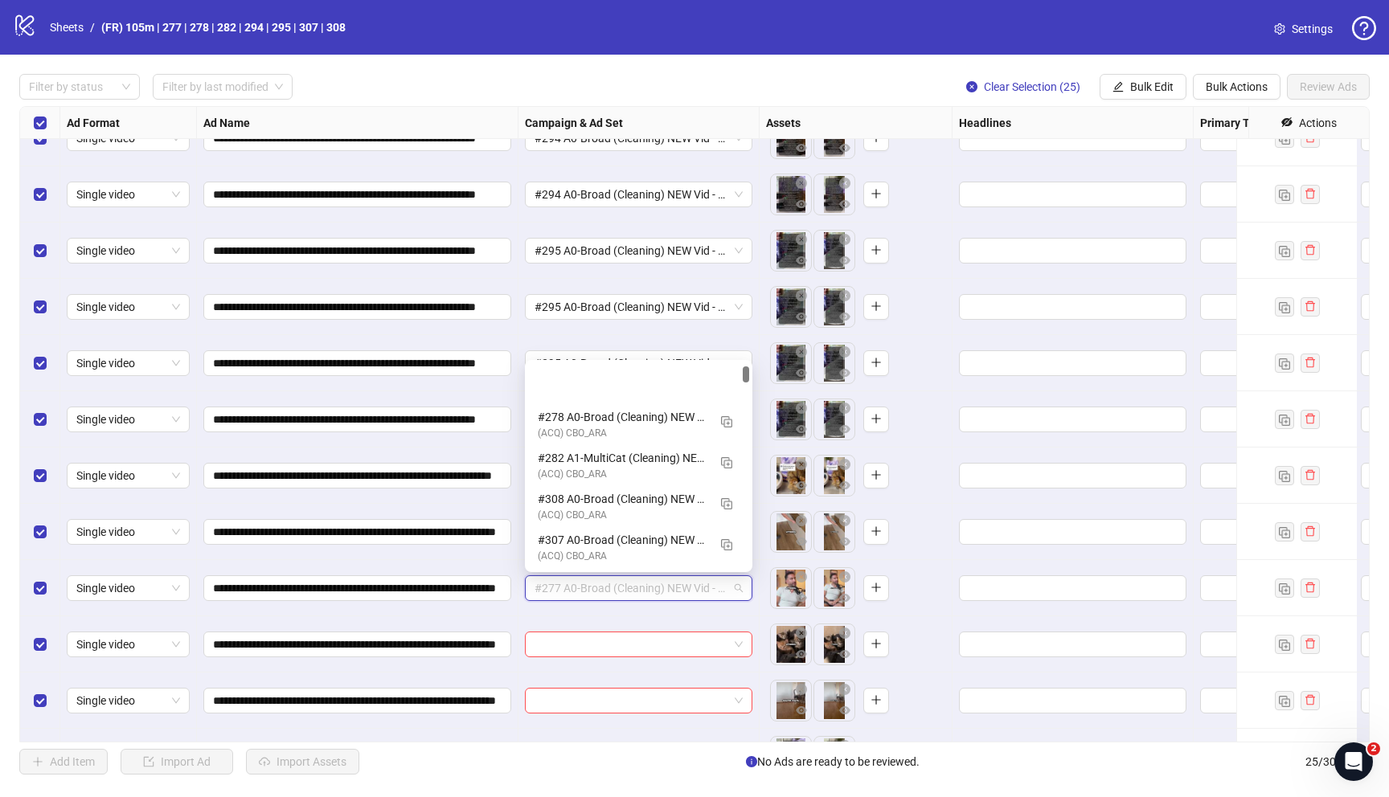
scroll to position [81, 0]
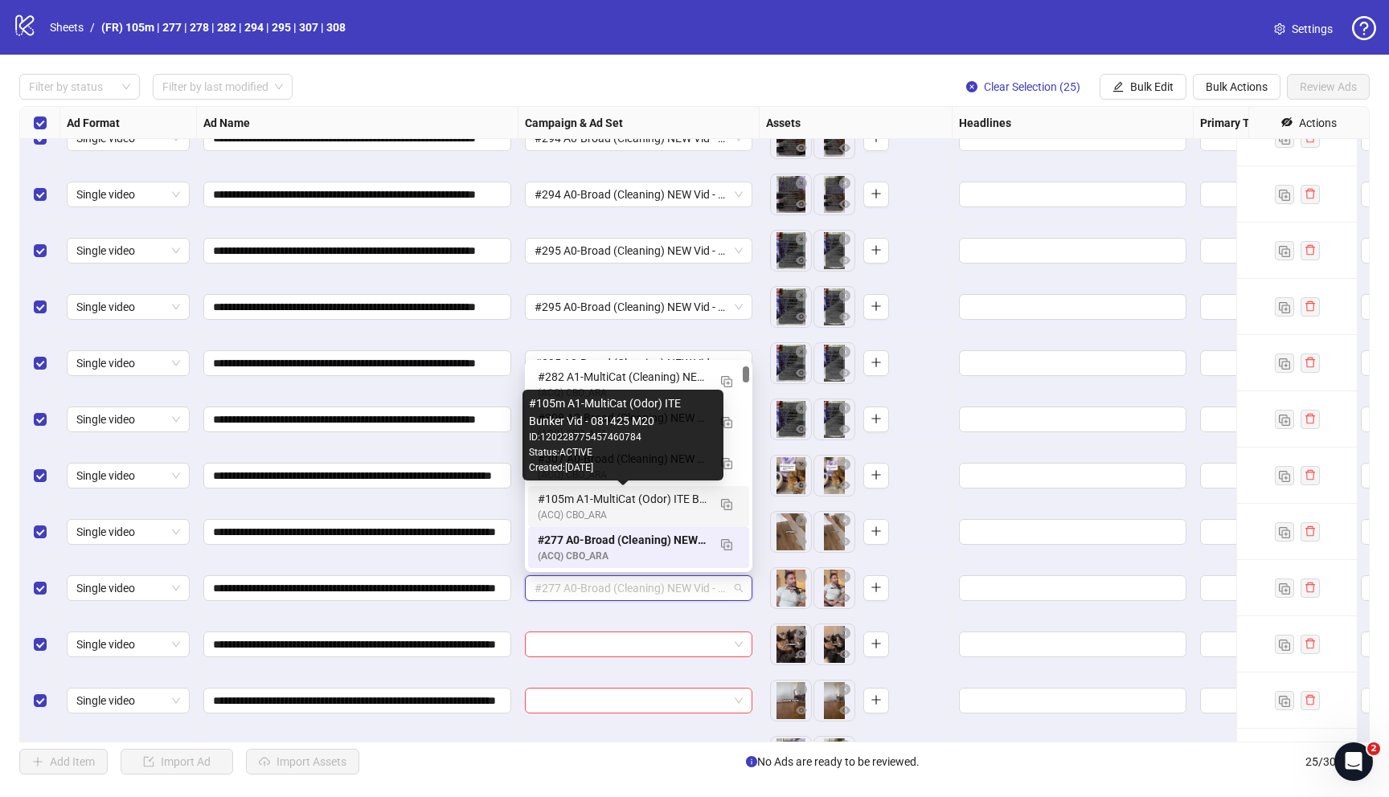
click at [598, 497] on div "#105m A1-MultiCat (Odor) ITE Bunker Vid - 081425 M20" at bounding box center [623, 499] width 170 height 18
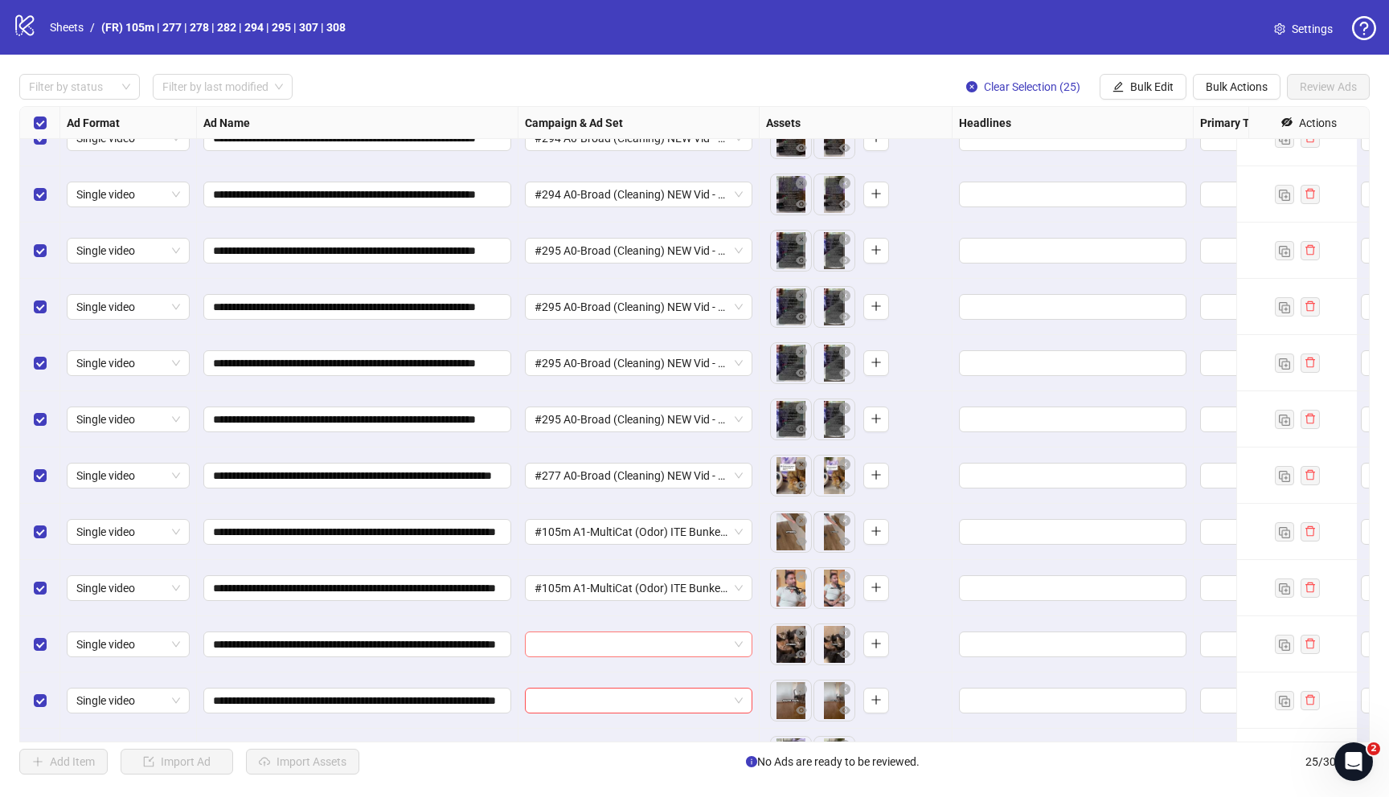
click at [617, 639] on input "search" at bounding box center [631, 645] width 194 height 24
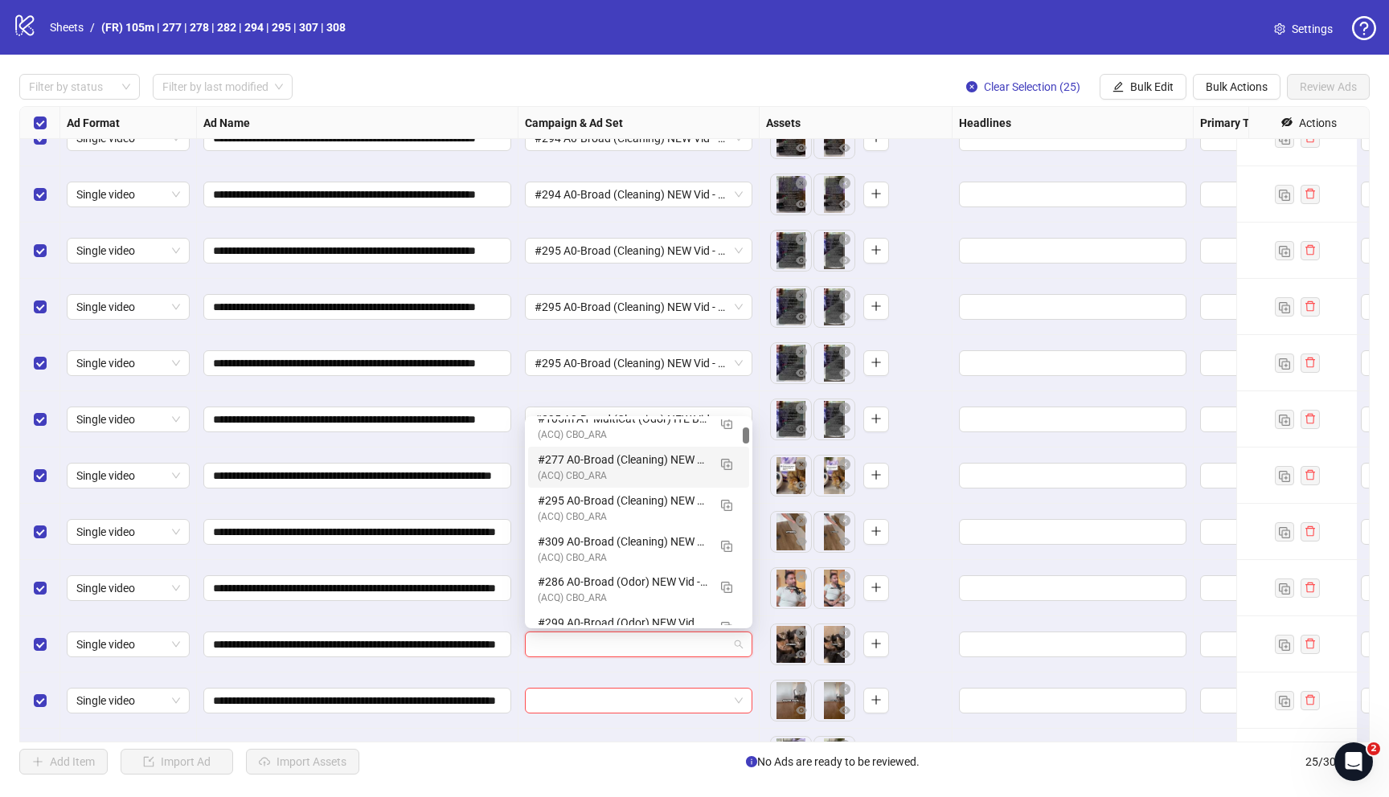
scroll to position [178, 0]
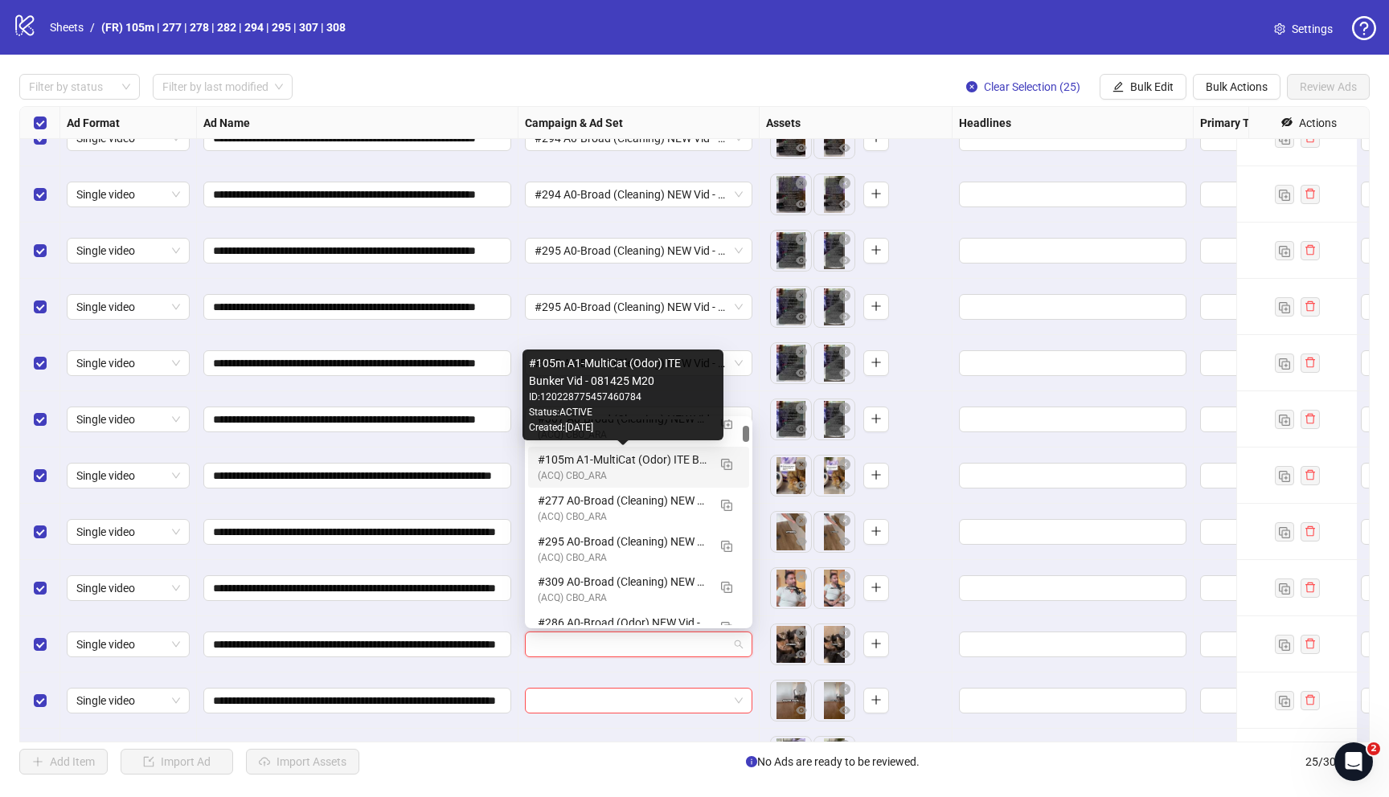
click at [575, 466] on div "#105m A1-MultiCat (Odor) ITE Bunker Vid - 081425 M20" at bounding box center [623, 460] width 170 height 18
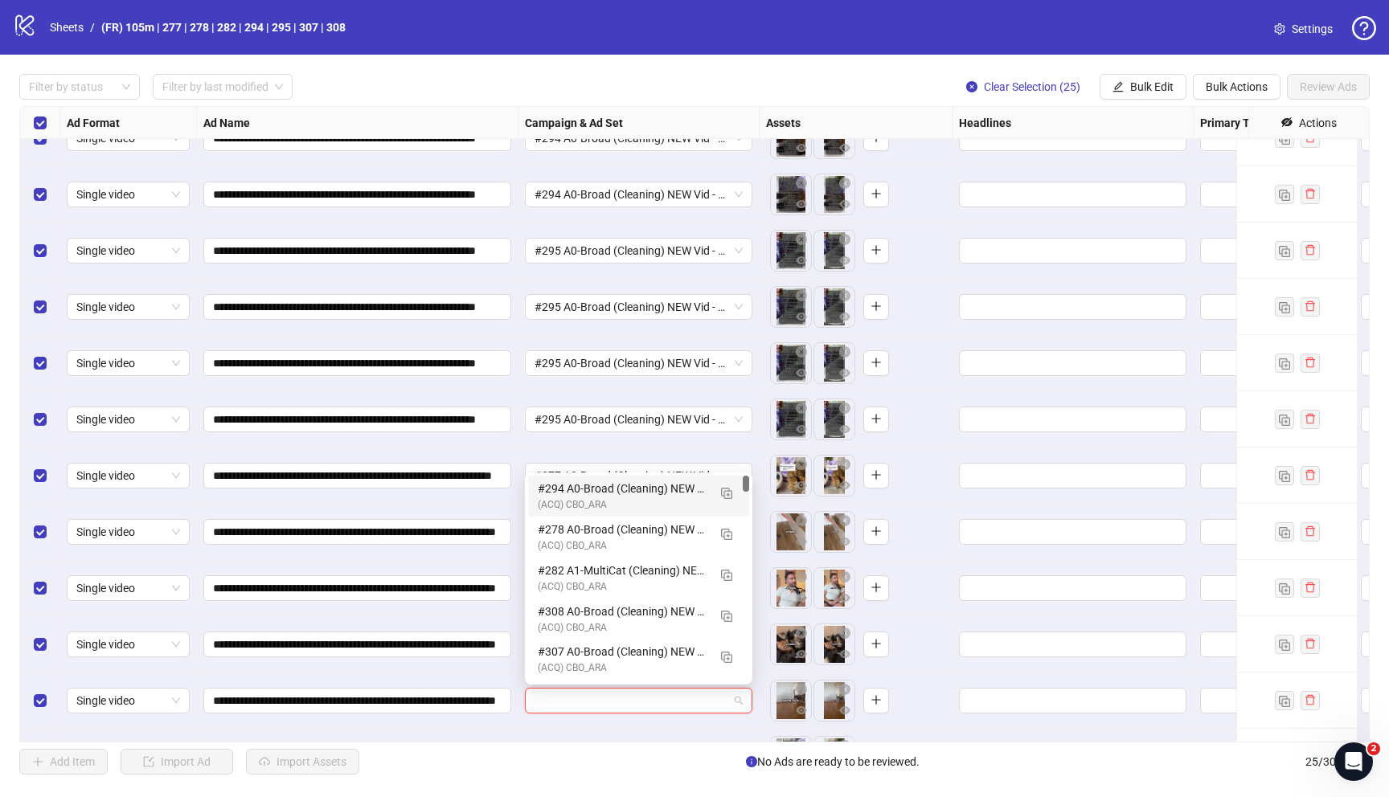
click at [600, 701] on input "search" at bounding box center [631, 701] width 194 height 24
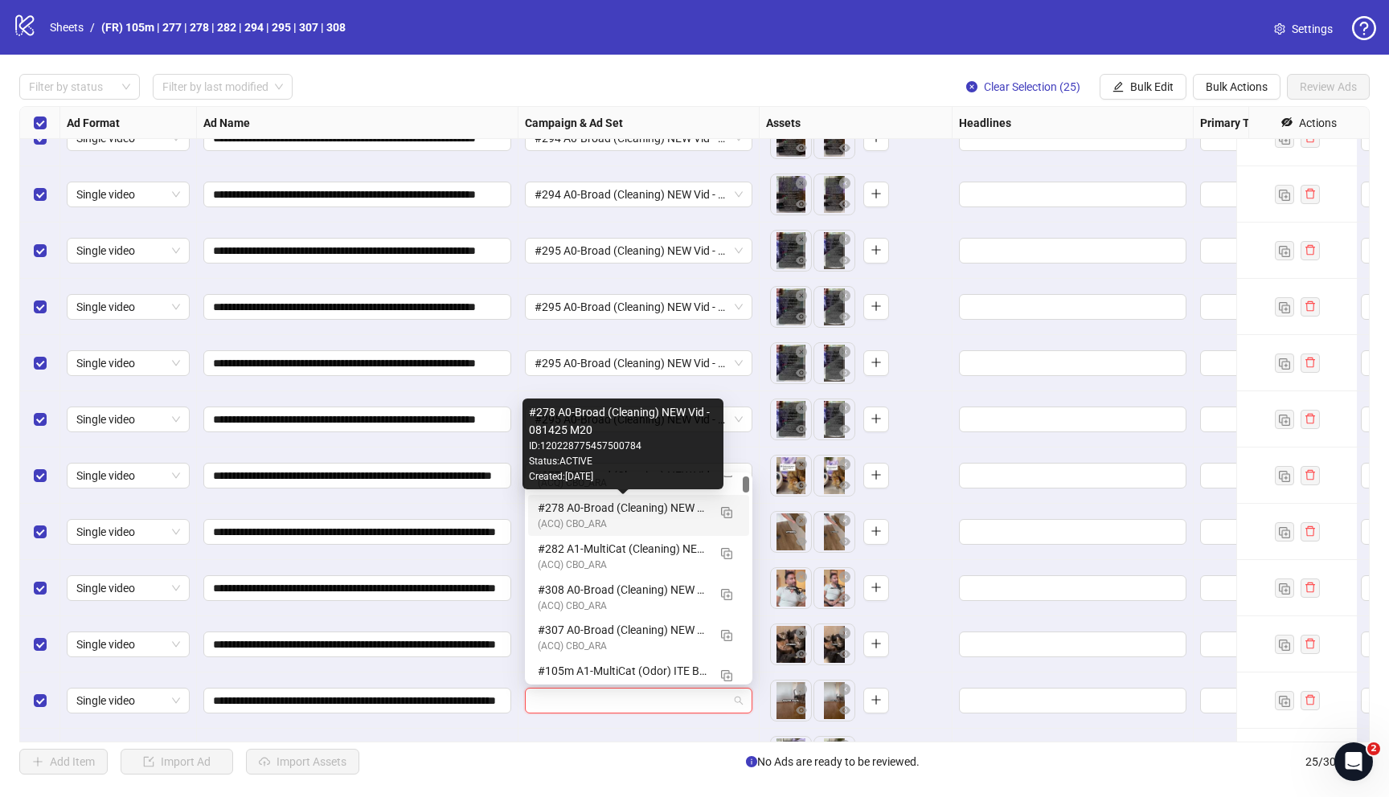
scroll to position [25, 0]
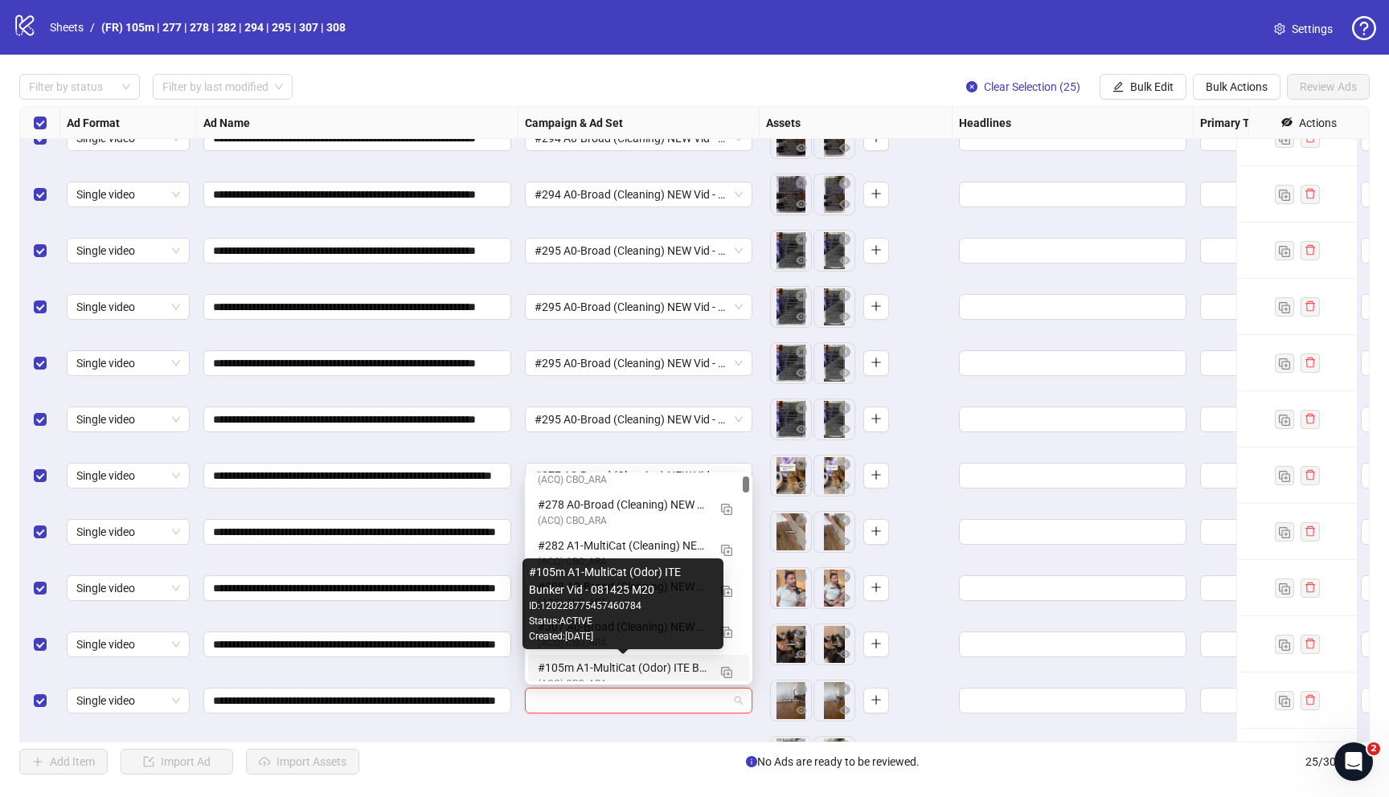
click at [591, 663] on div "#105m A1-MultiCat (Odor) ITE Bunker Vid - 081425 M20" at bounding box center [623, 668] width 170 height 18
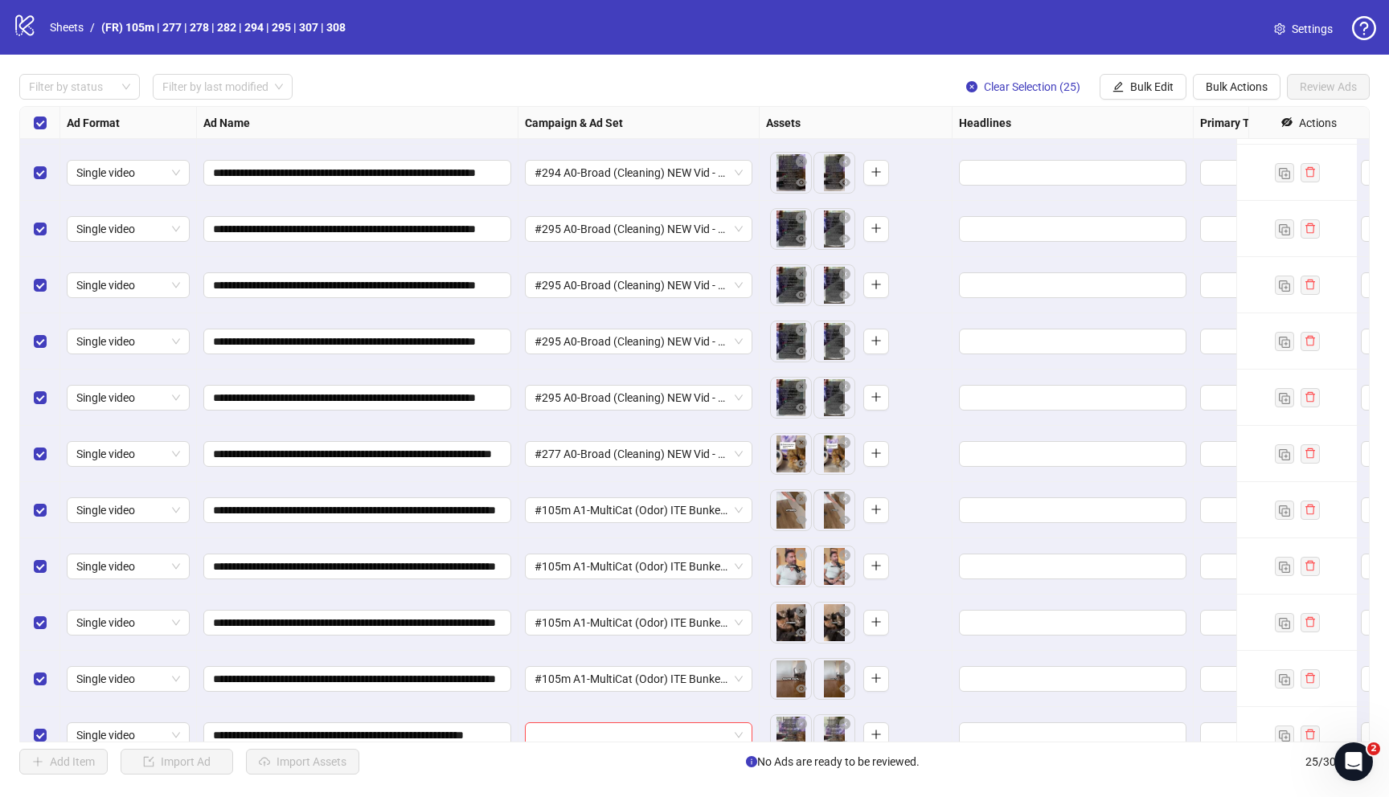
scroll to position [245, 0]
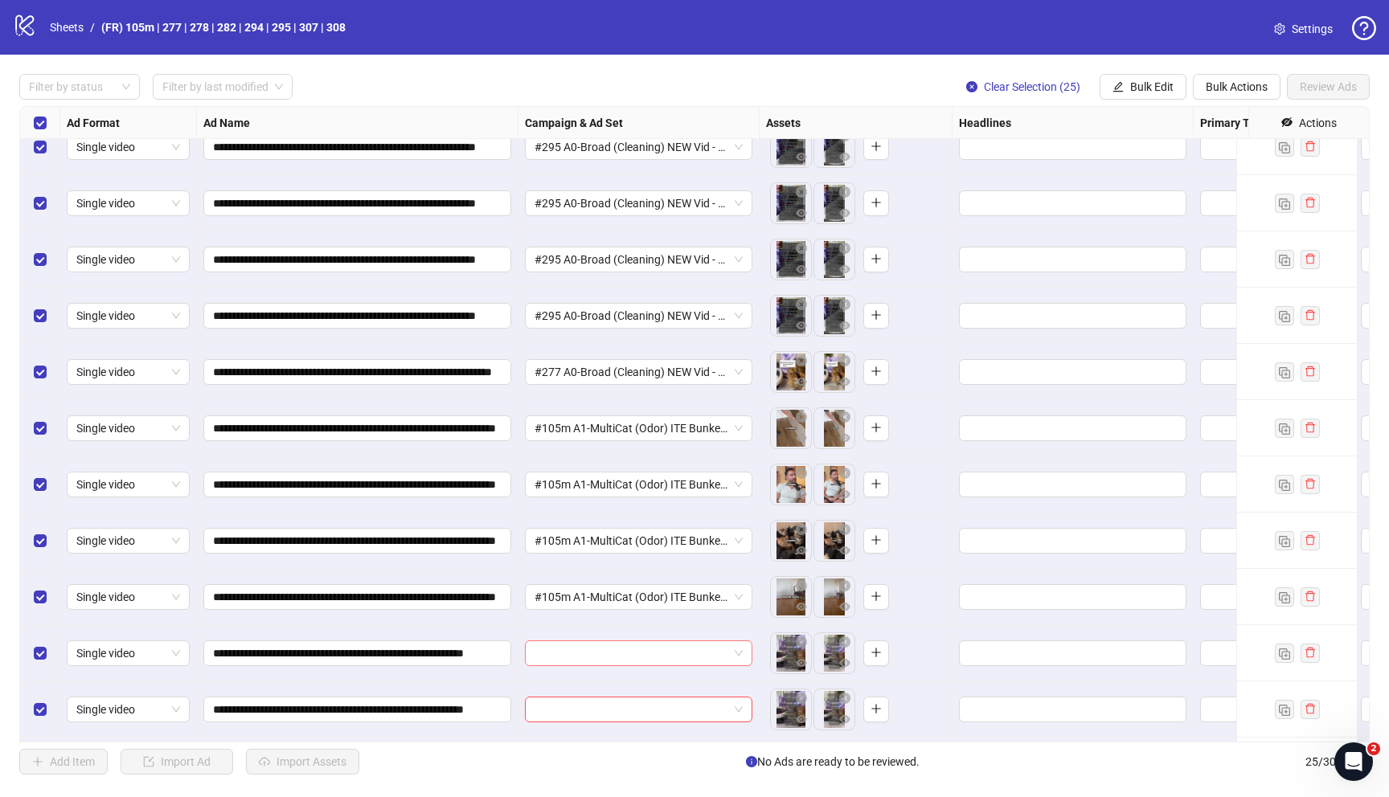
click at [661, 656] on input "search" at bounding box center [631, 653] width 194 height 24
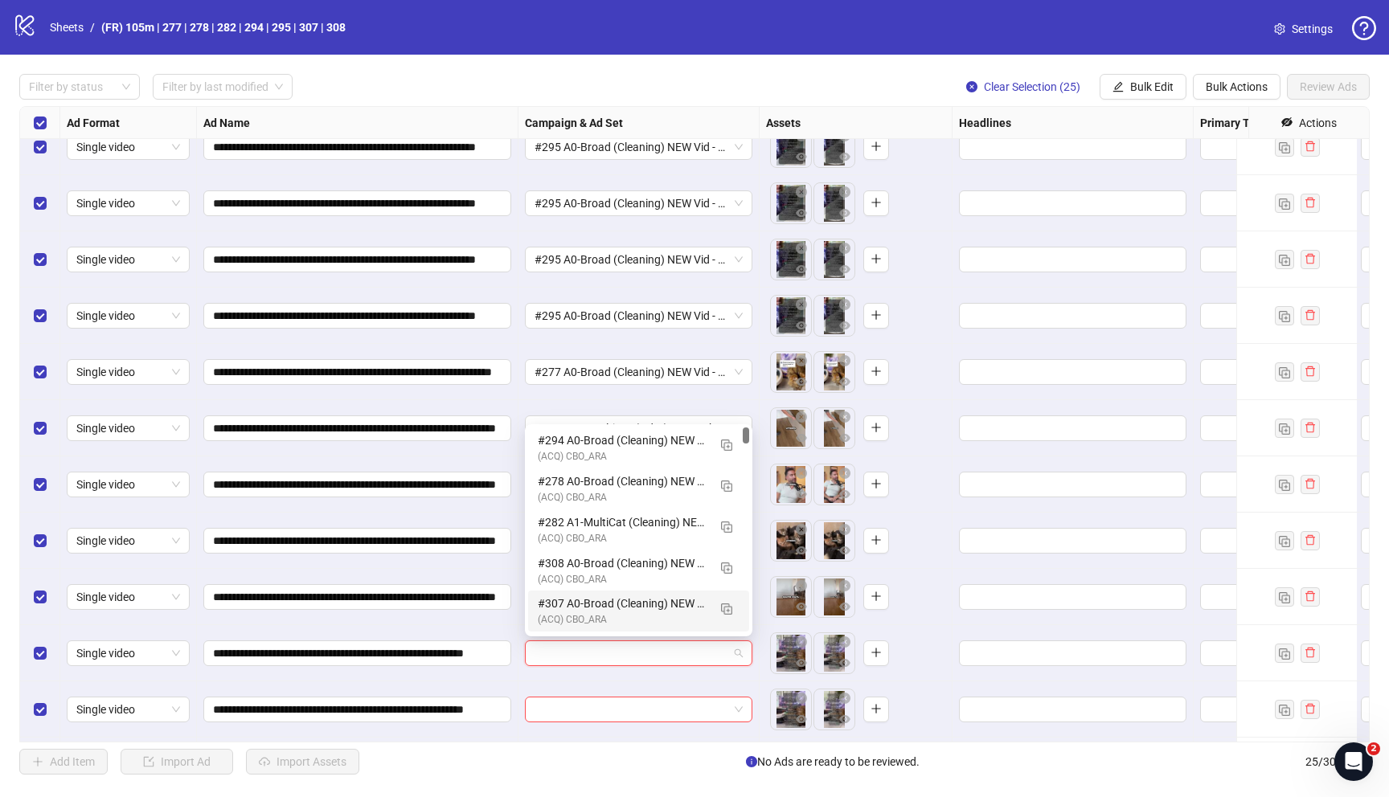
click at [622, 612] on div "#307 A0-Broad (Cleaning) NEW Vid - 081425 M20" at bounding box center [623, 604] width 170 height 18
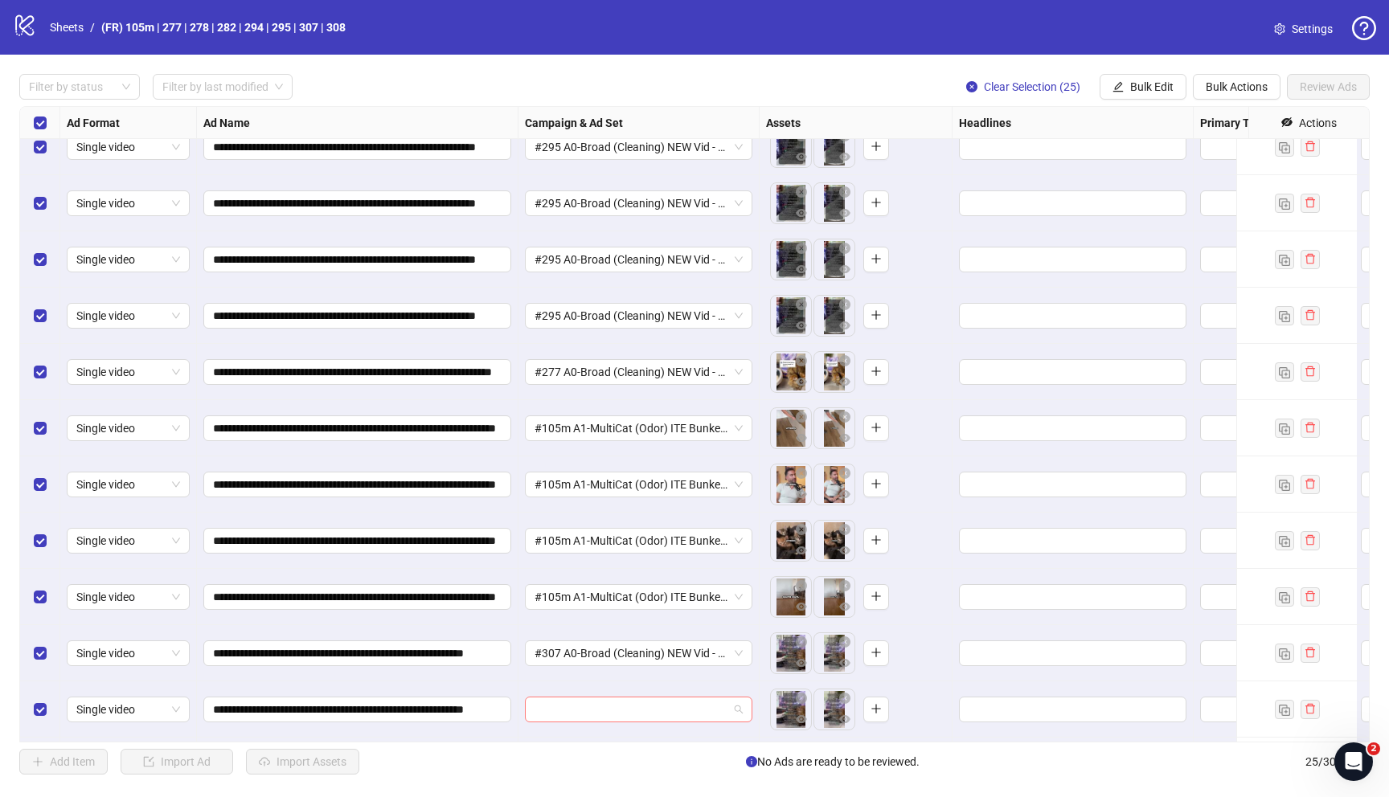
click at [615, 709] on input "search" at bounding box center [631, 710] width 194 height 24
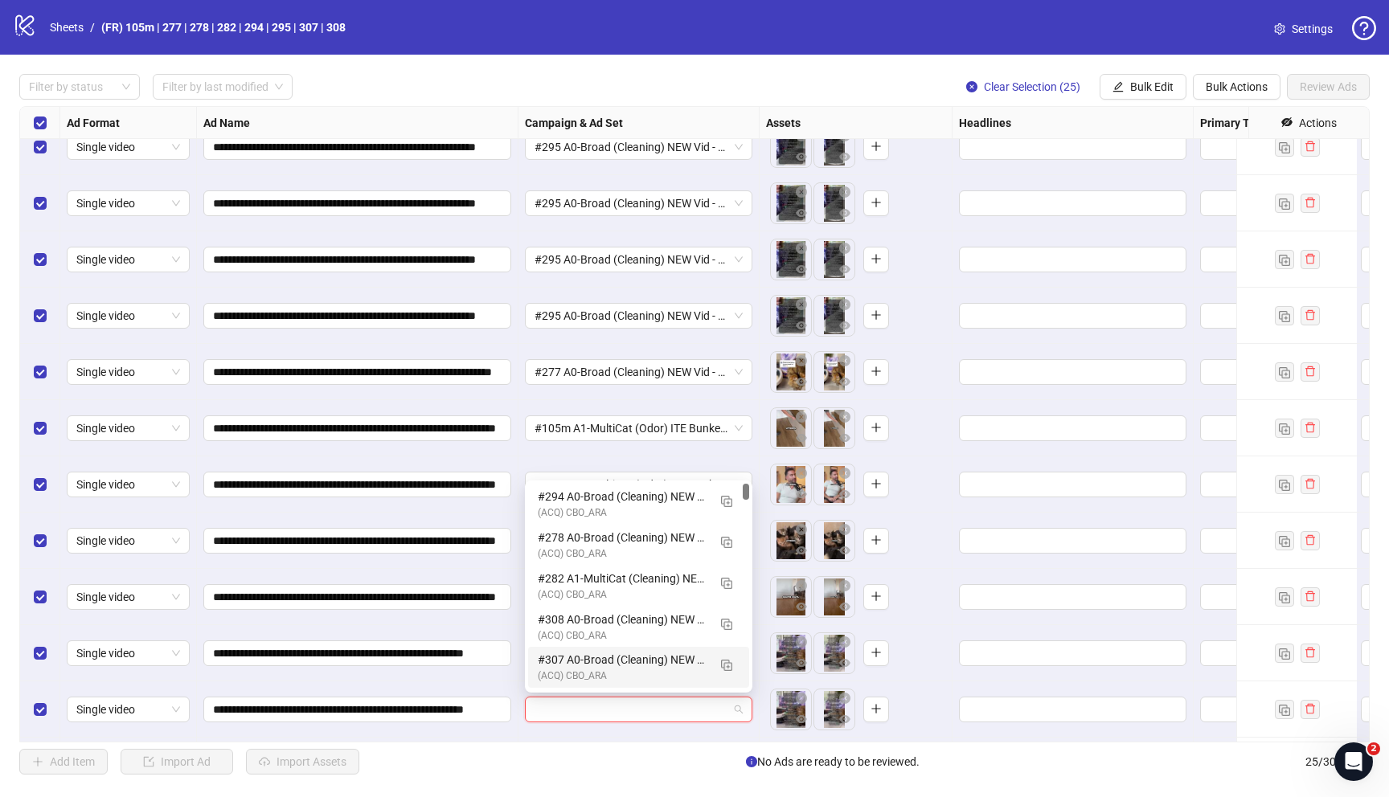
click at [609, 655] on div "#307 A0-Broad (Cleaning) NEW Vid - 081425 M20" at bounding box center [623, 660] width 170 height 18
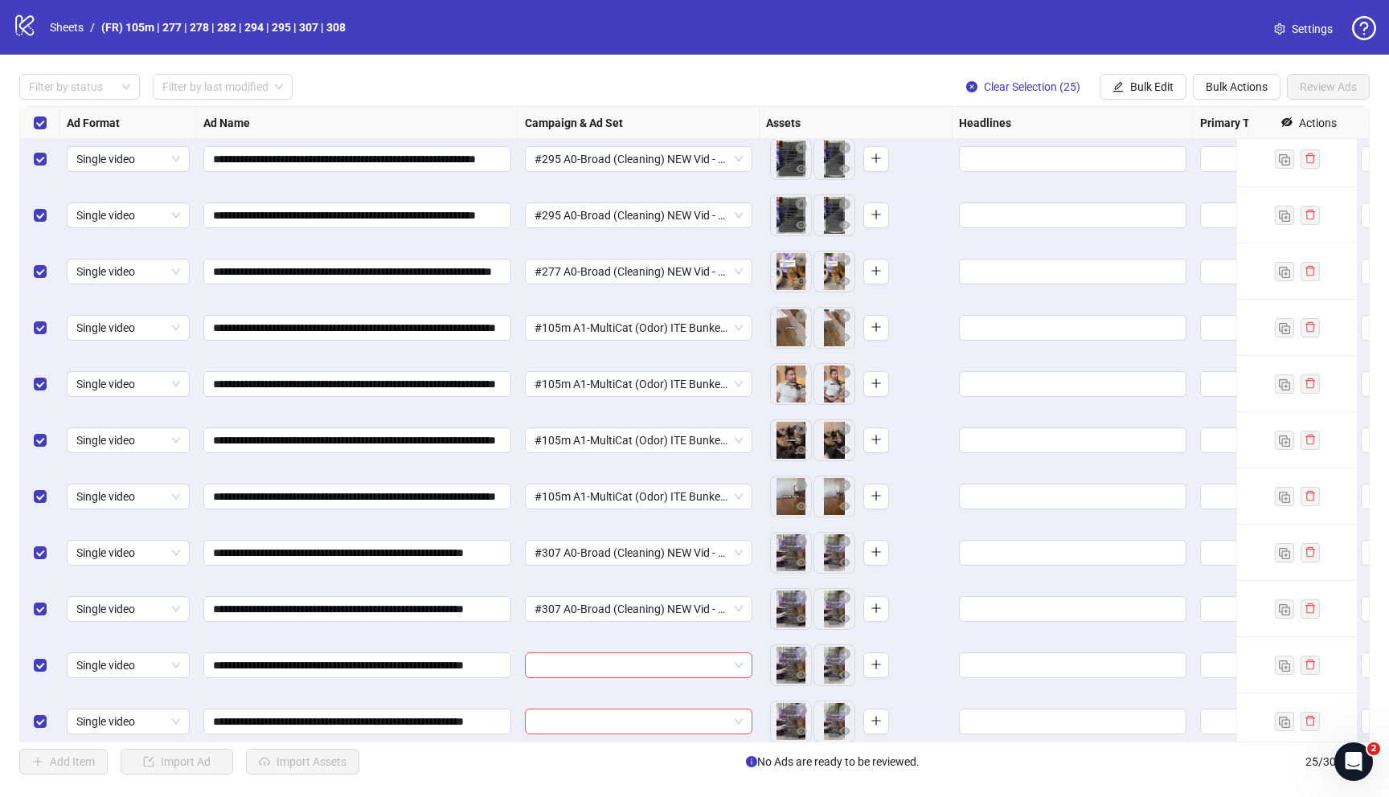
scroll to position [472, 0]
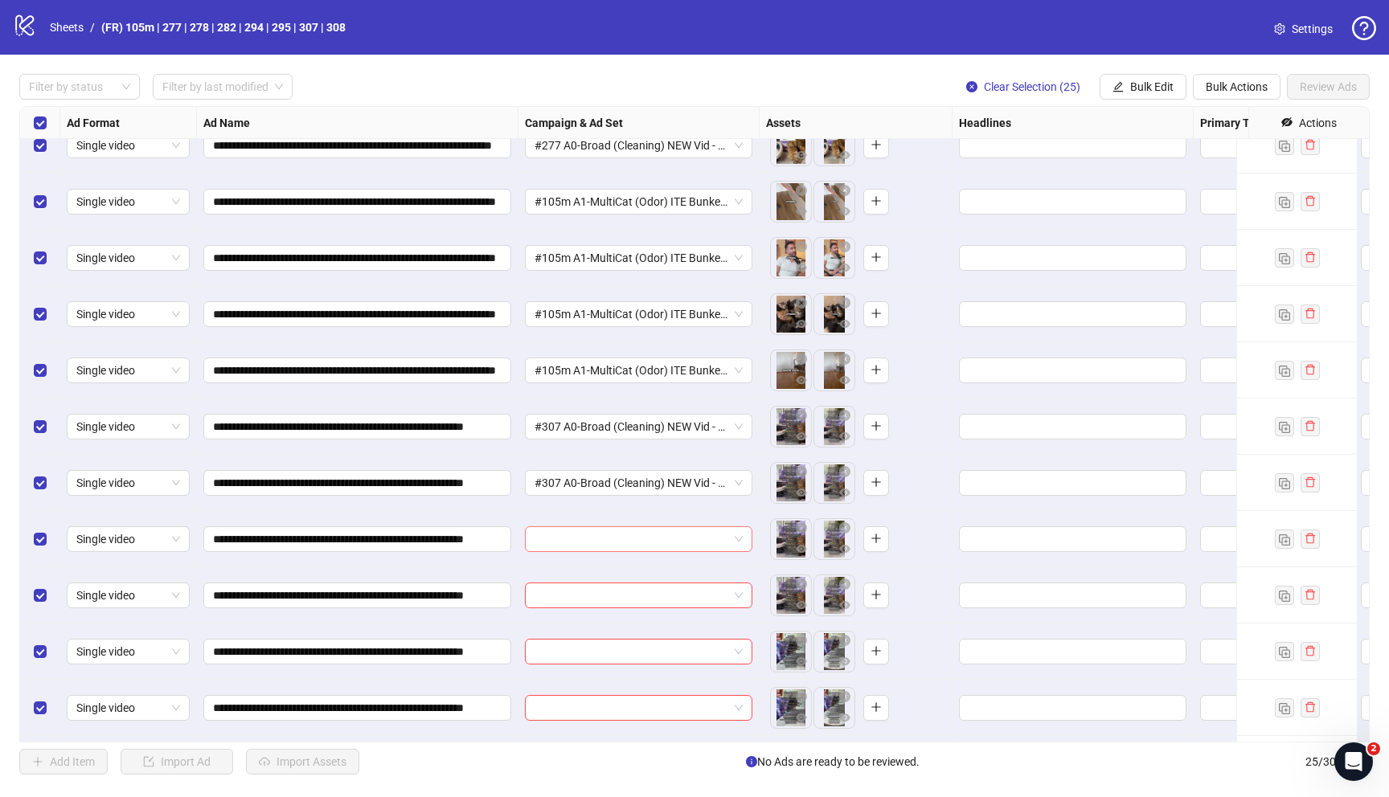
click at [633, 536] on input "search" at bounding box center [631, 539] width 194 height 24
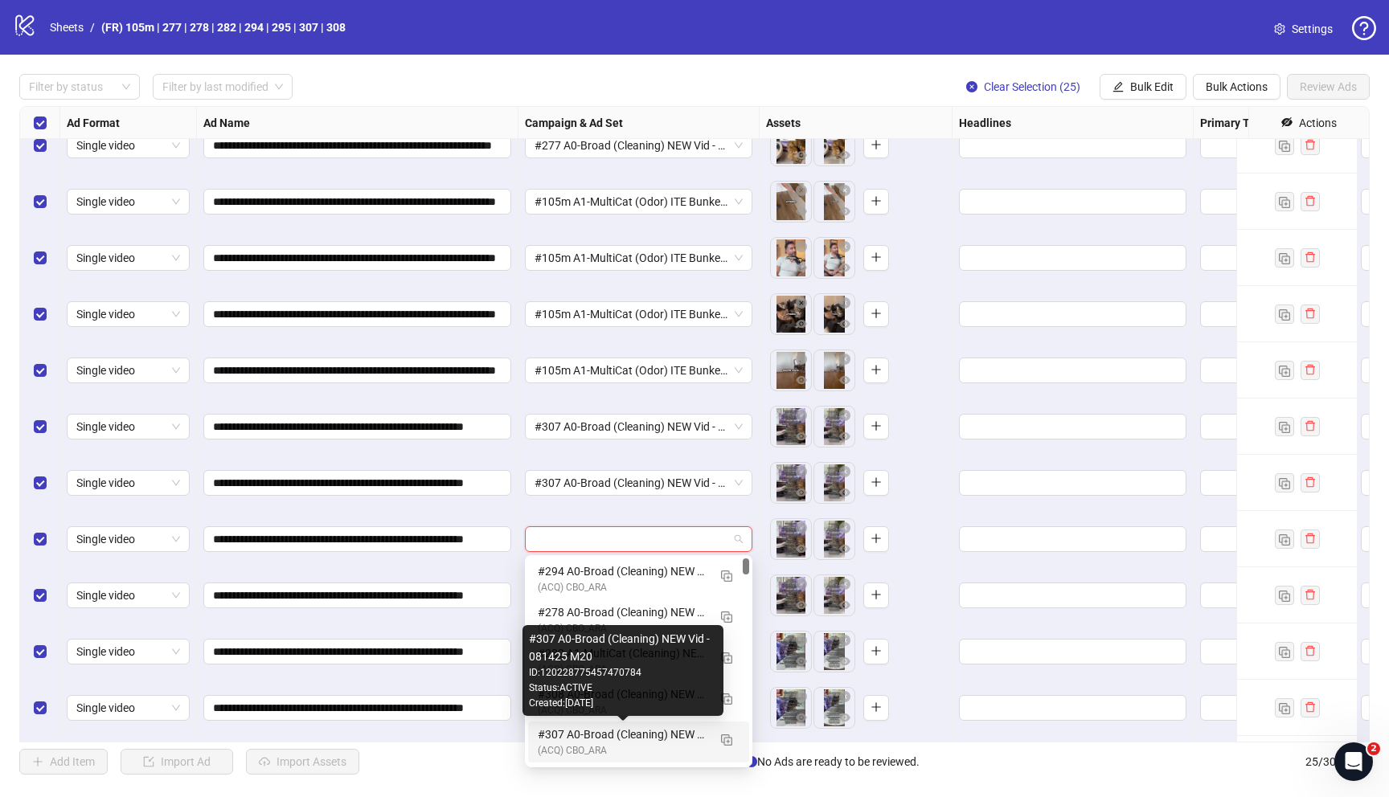
click at [604, 731] on div "#307 A0-Broad (Cleaning) NEW Vid - 081425 M20" at bounding box center [623, 735] width 170 height 18
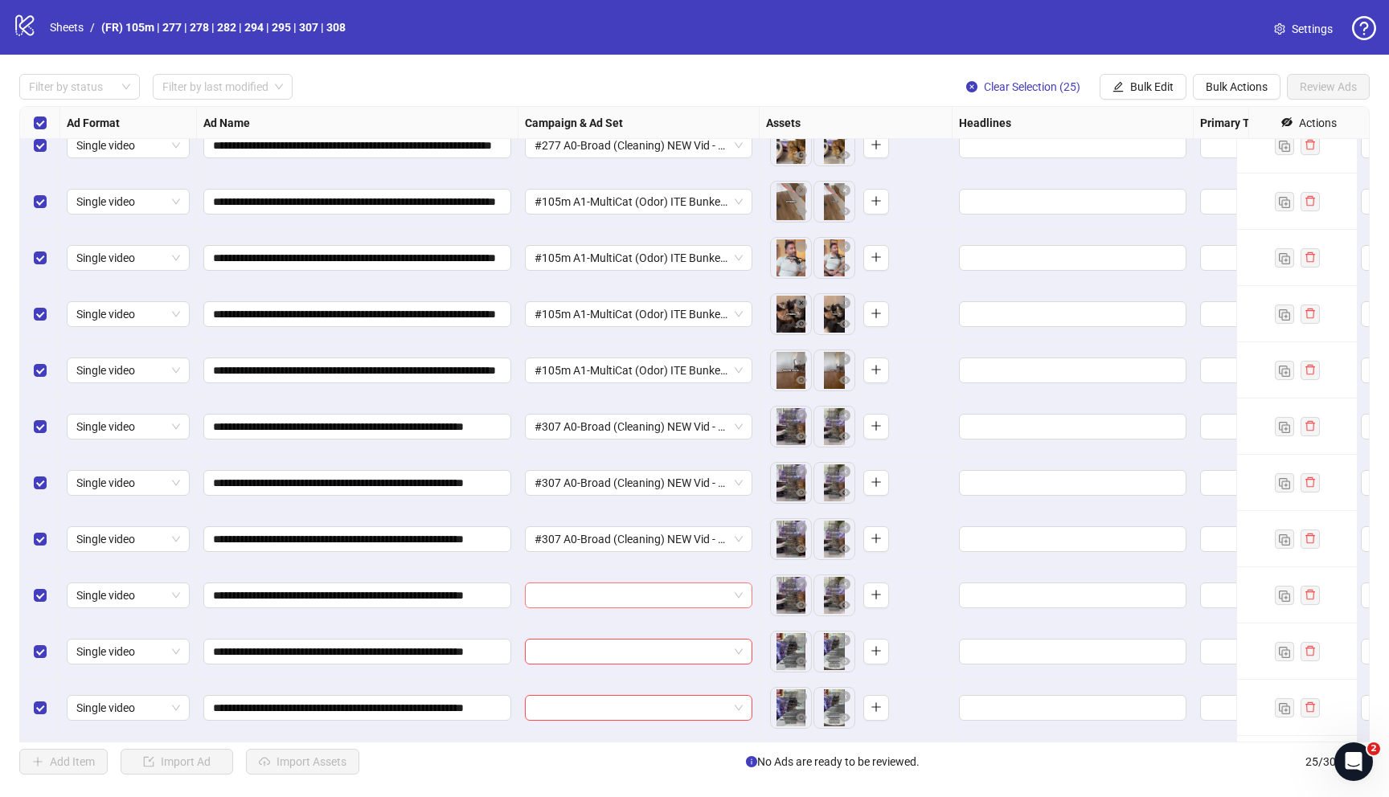
click at [592, 590] on input "search" at bounding box center [631, 595] width 194 height 24
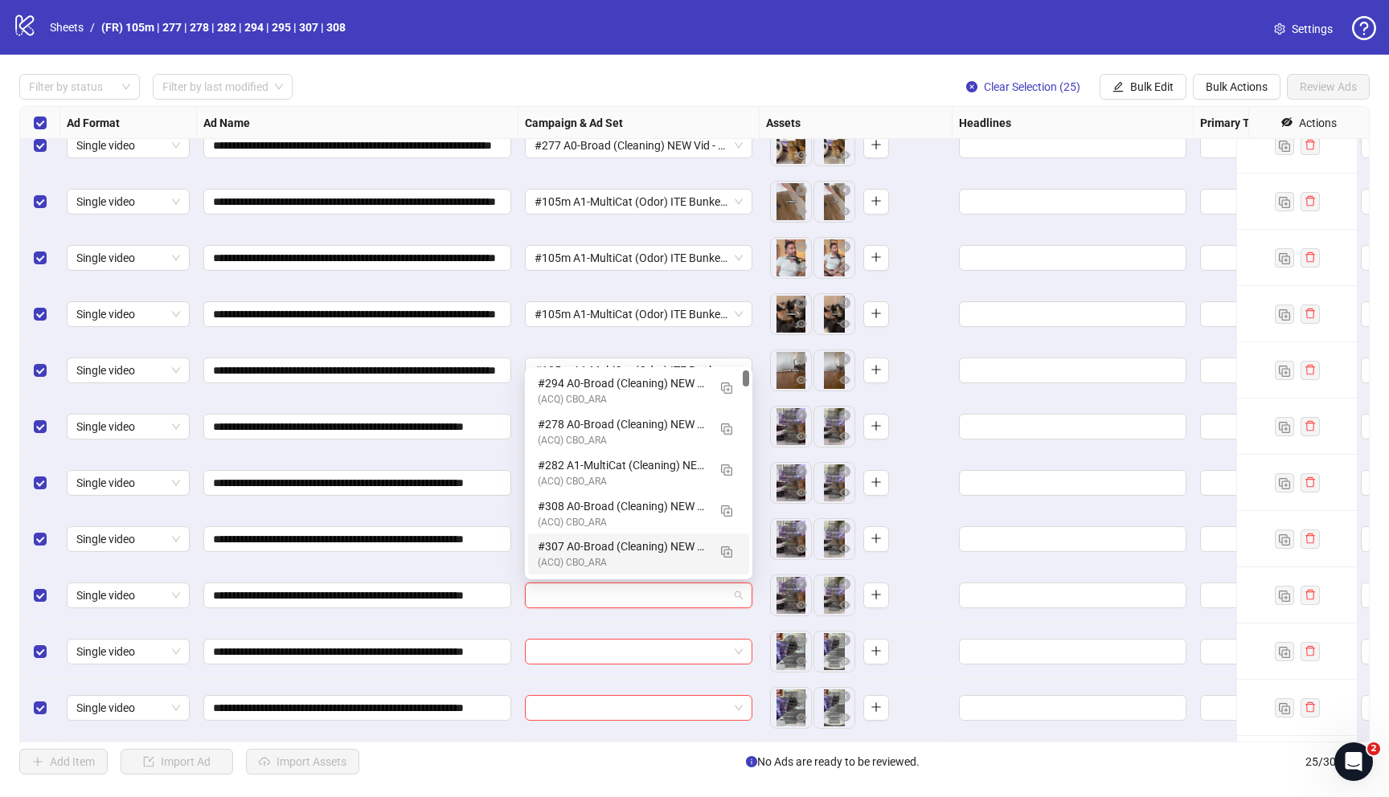
click at [591, 563] on div "(ACQ) CBO_ARA" at bounding box center [623, 562] width 170 height 15
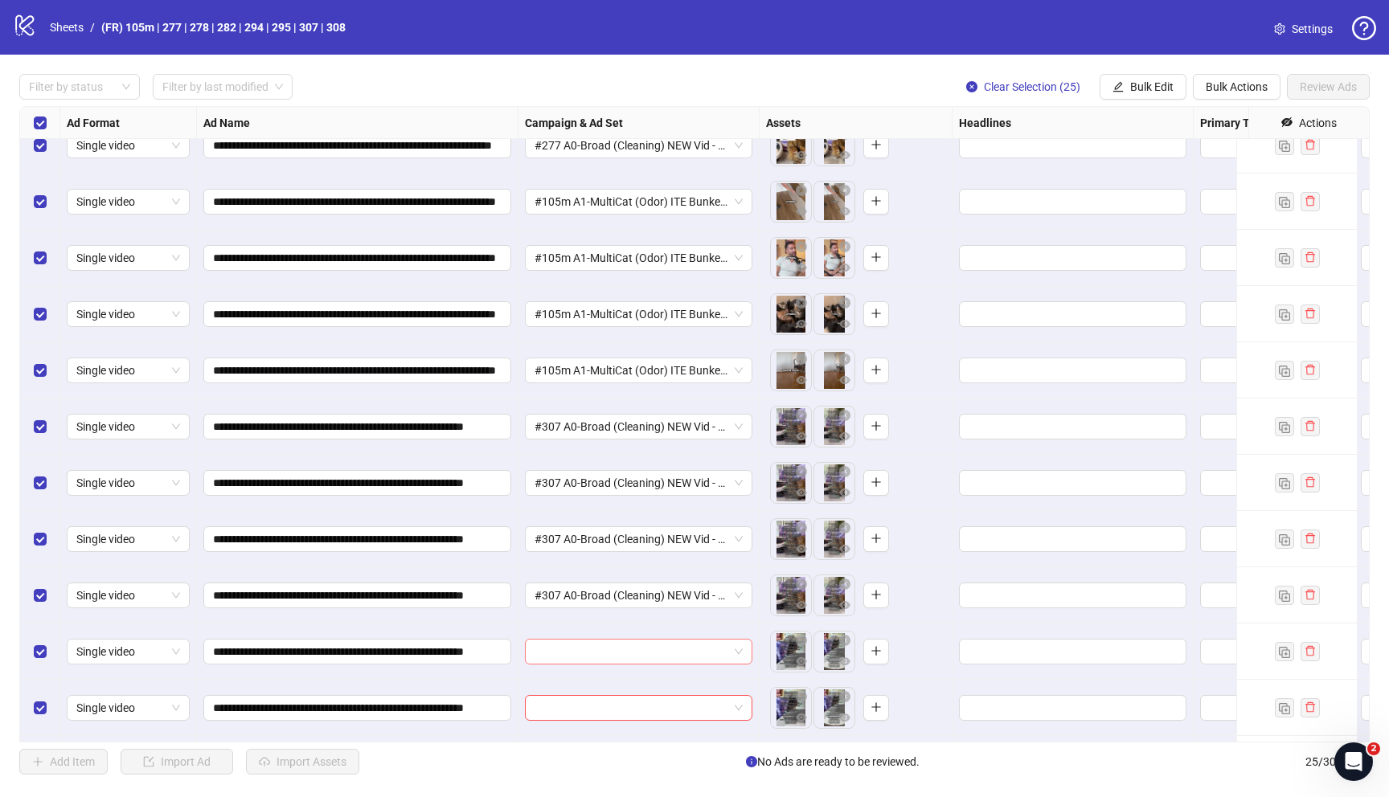
click at [594, 649] on input "search" at bounding box center [631, 652] width 194 height 24
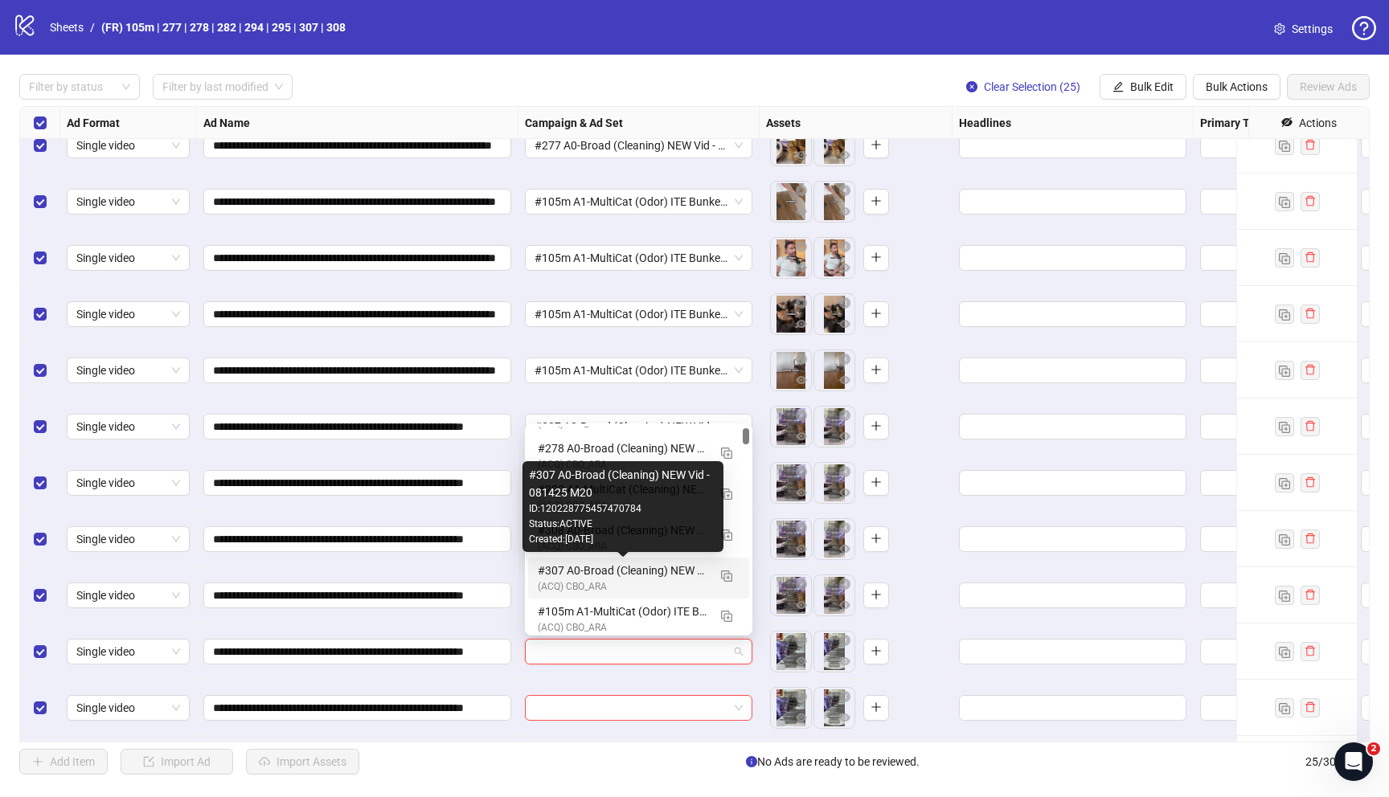
scroll to position [29, 0]
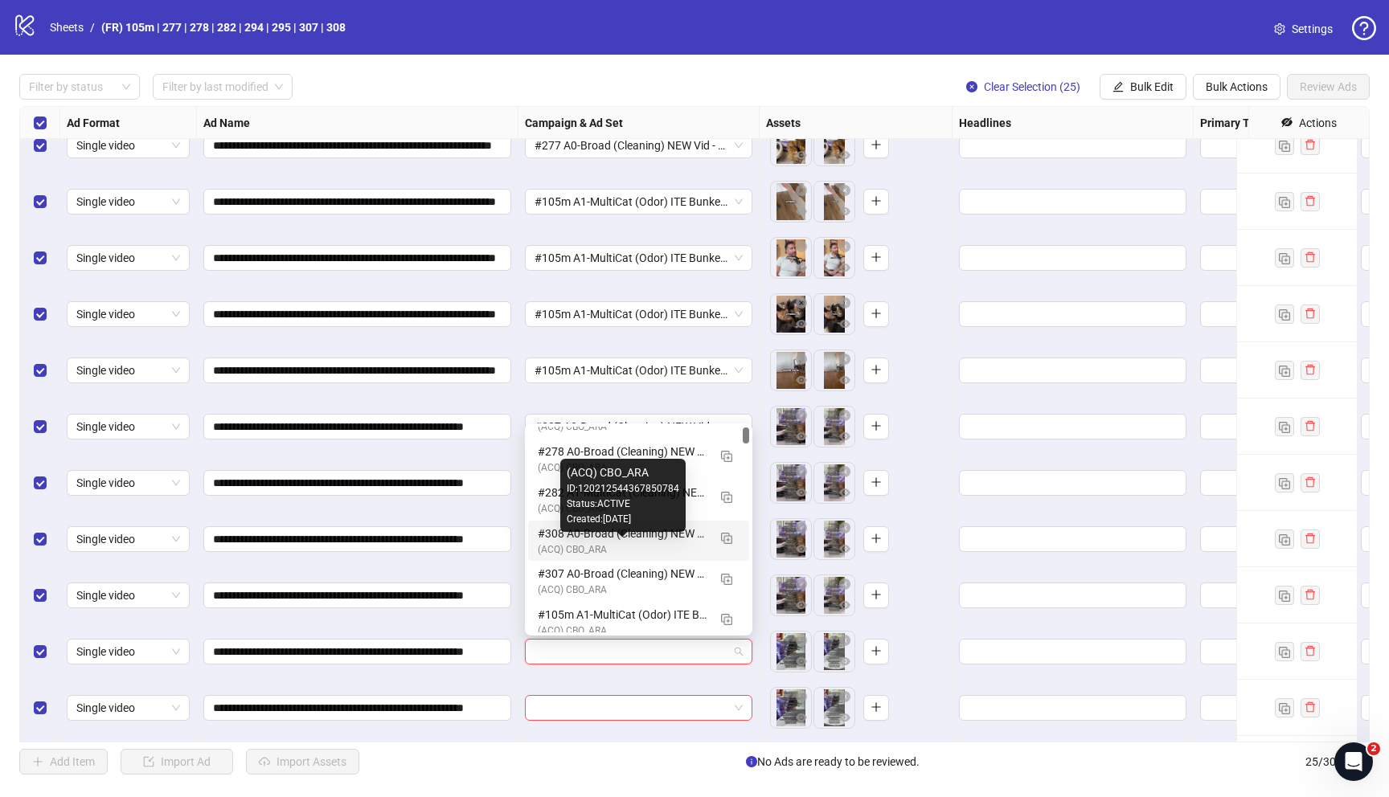
click at [581, 542] on div "(ACQ) CBO_ARA" at bounding box center [623, 549] width 170 height 15
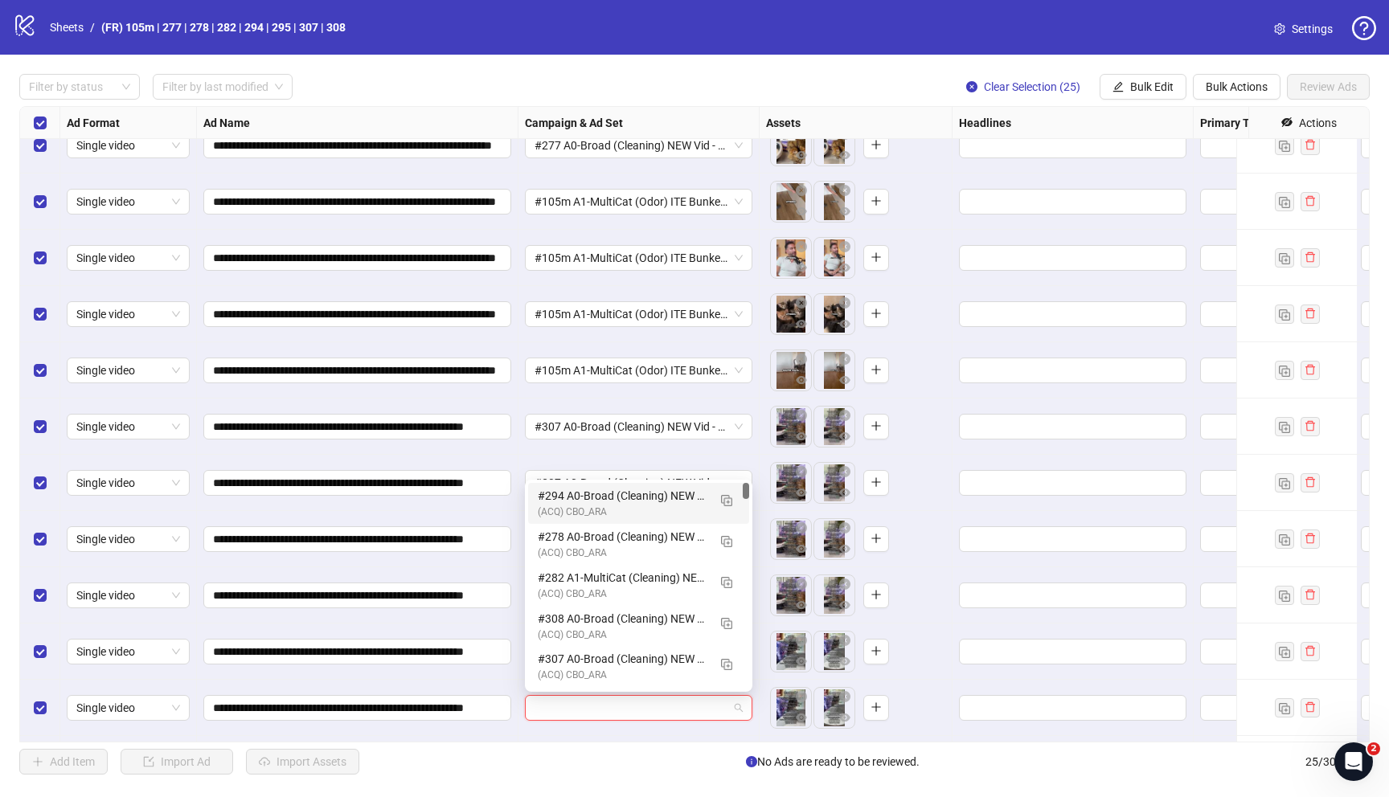
click at [574, 710] on input "search" at bounding box center [631, 708] width 194 height 24
click at [585, 617] on div "#308 A0-Broad (Cleaning) NEW Vid - 081425 M20" at bounding box center [623, 619] width 170 height 18
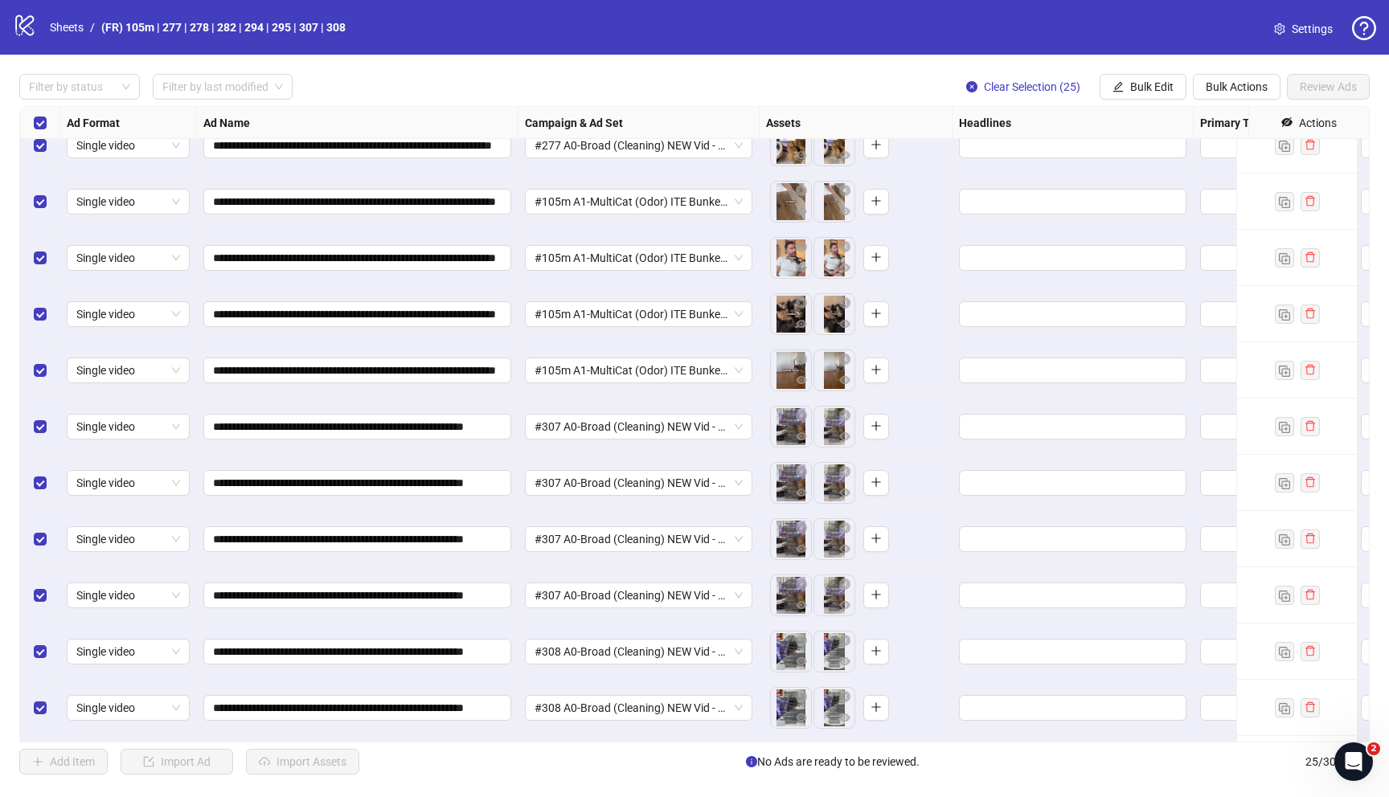
scroll to position [750, 0]
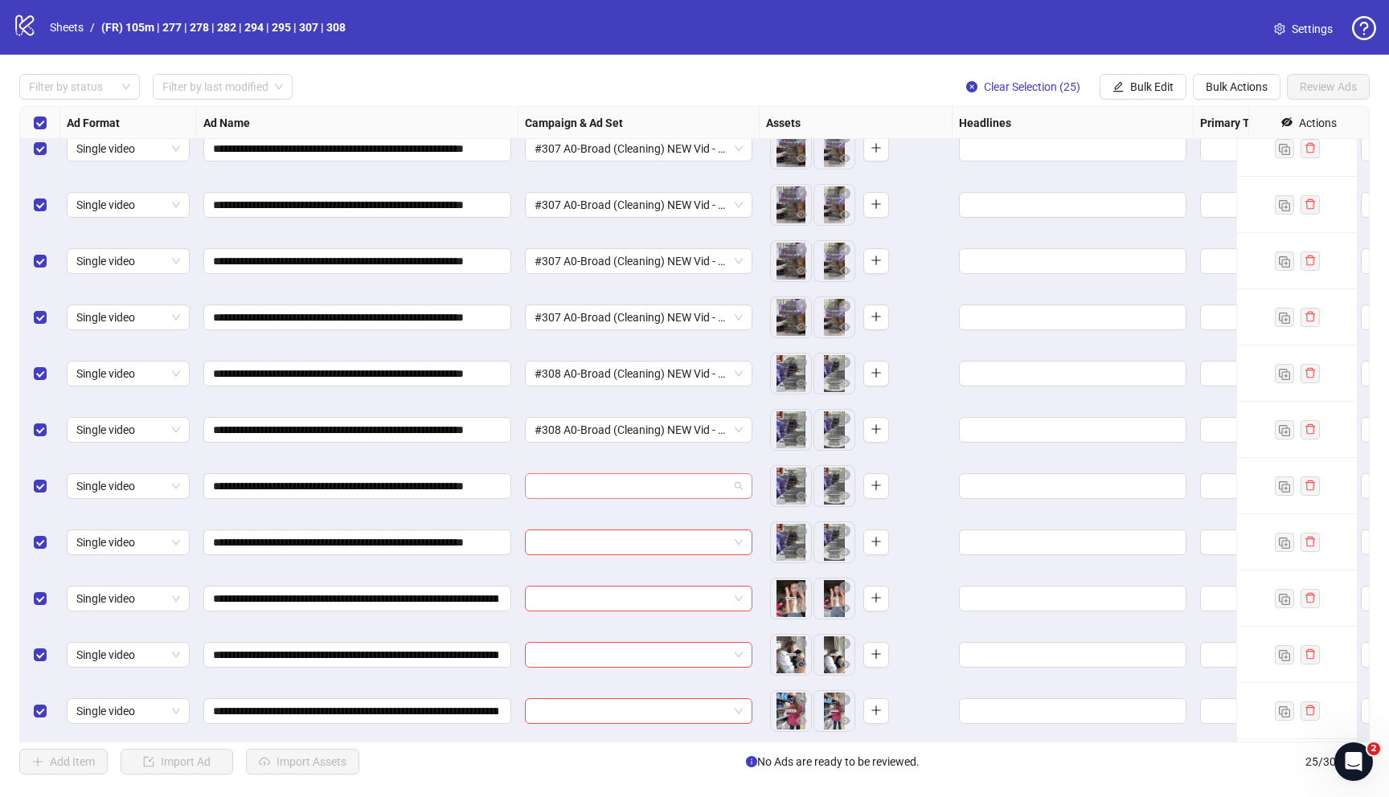
click at [603, 494] on input "search" at bounding box center [631, 486] width 194 height 24
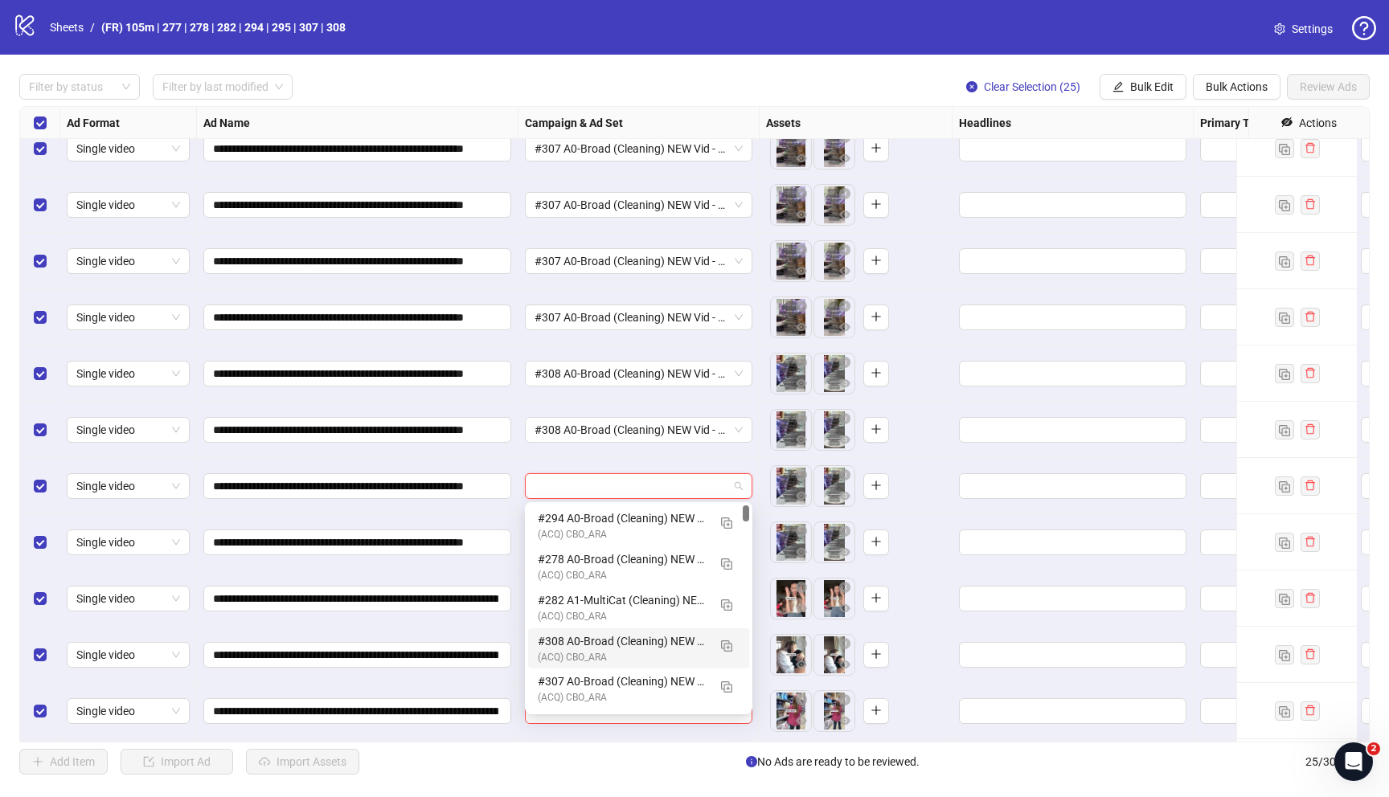
click at [605, 652] on div "(ACQ) CBO_ARA" at bounding box center [623, 657] width 170 height 15
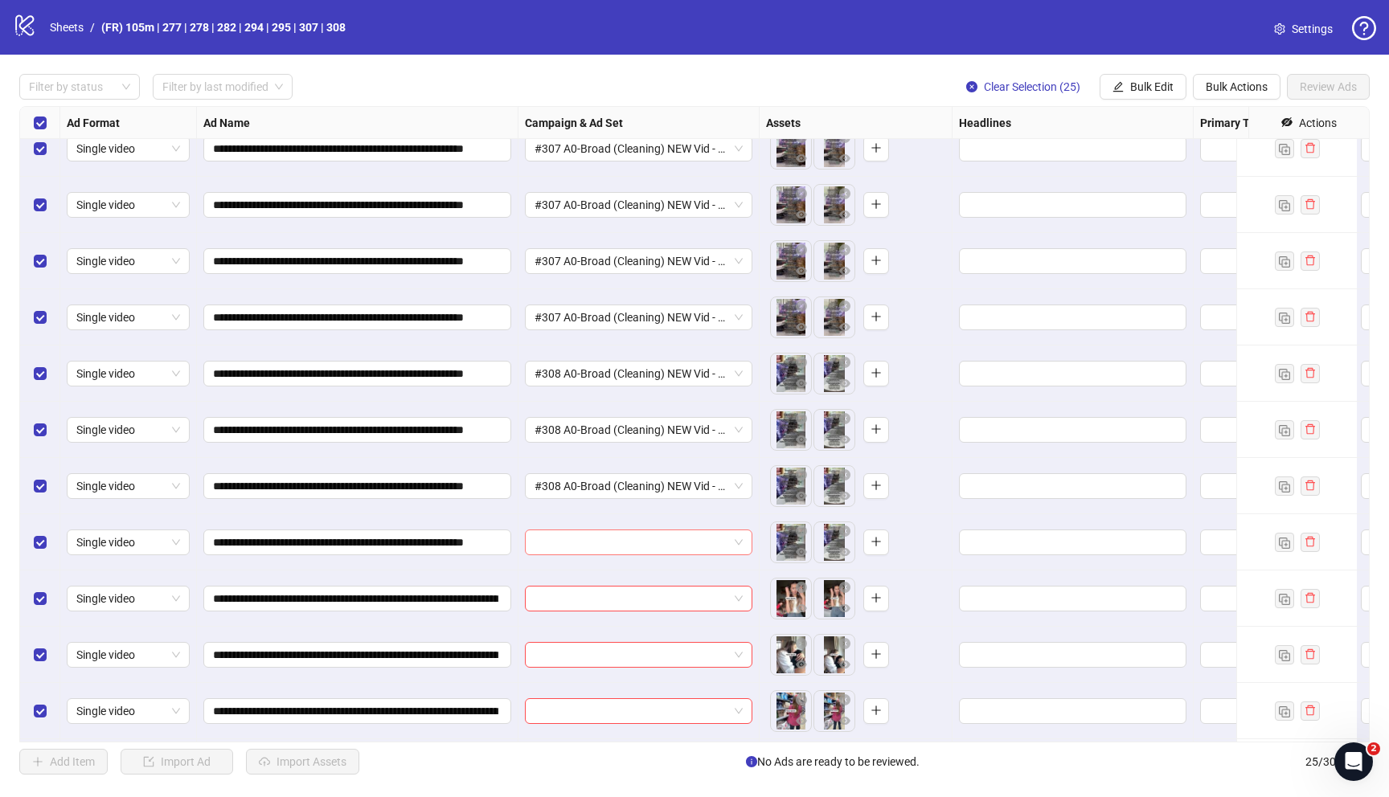
click at [585, 537] on input "search" at bounding box center [631, 542] width 194 height 24
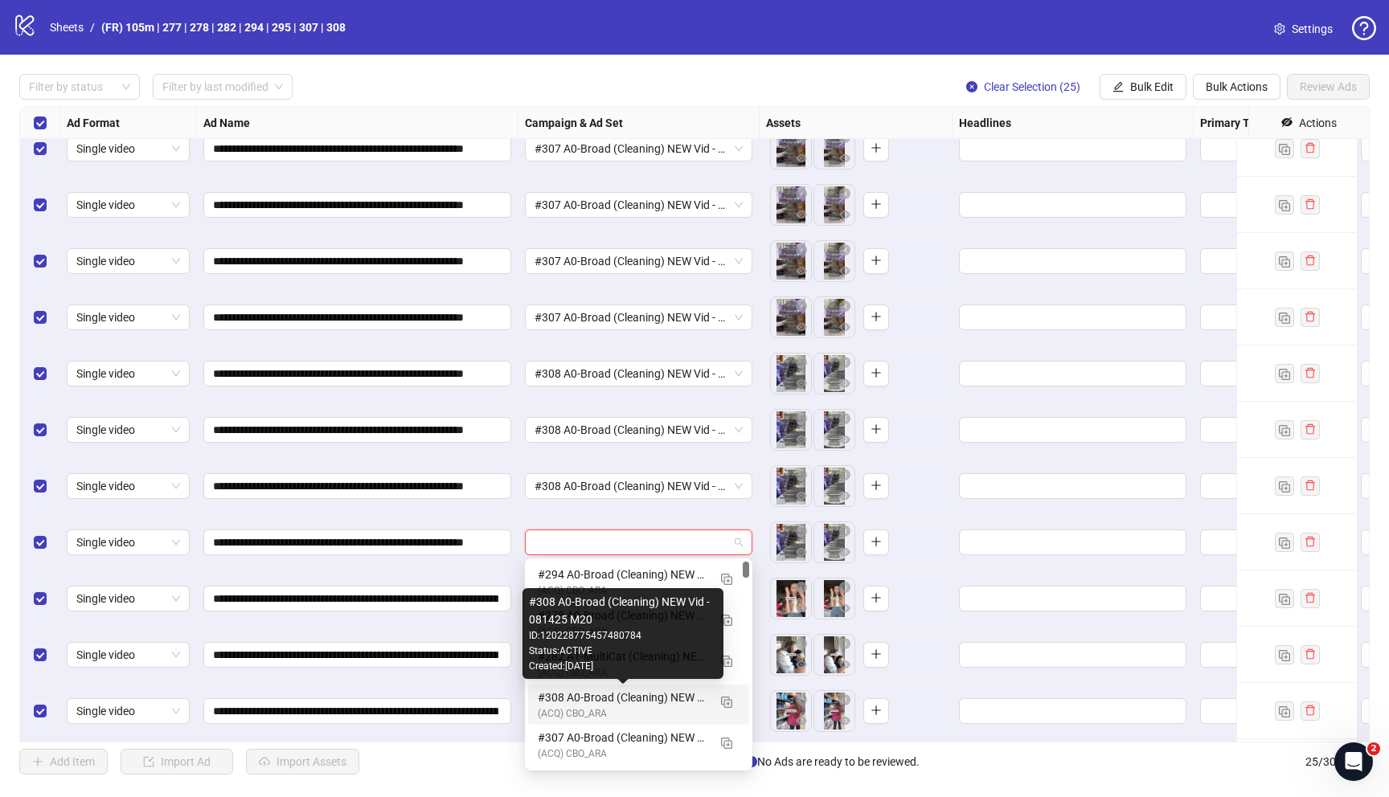
click at [641, 691] on div "#308 A0-Broad (Cleaning) NEW Vid - 081425 M20" at bounding box center [623, 698] width 170 height 18
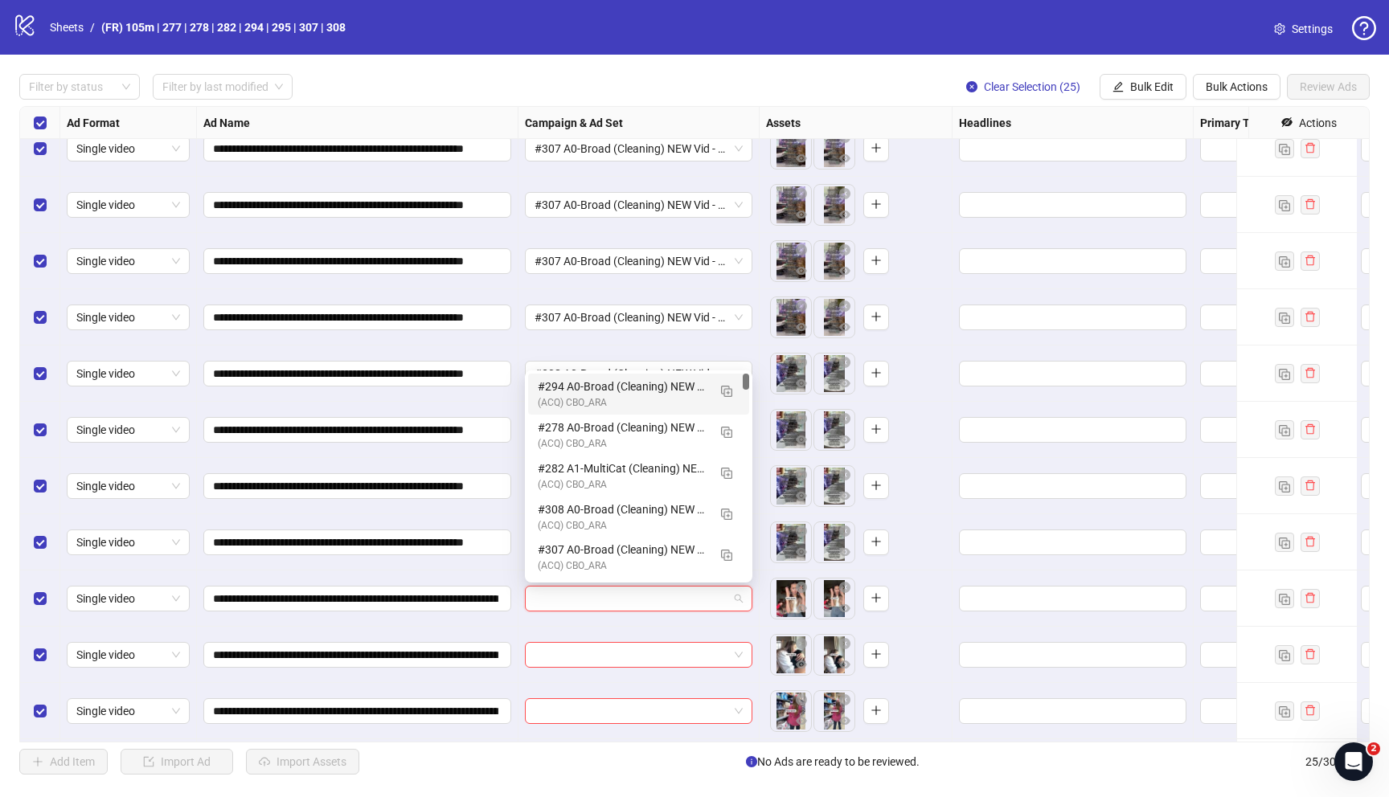
click at [559, 599] on input "search" at bounding box center [631, 599] width 194 height 24
click at [609, 471] on div "#282 A1-MultiCat (Cleaning) NEW Vid - 081425 M20" at bounding box center [623, 469] width 170 height 18
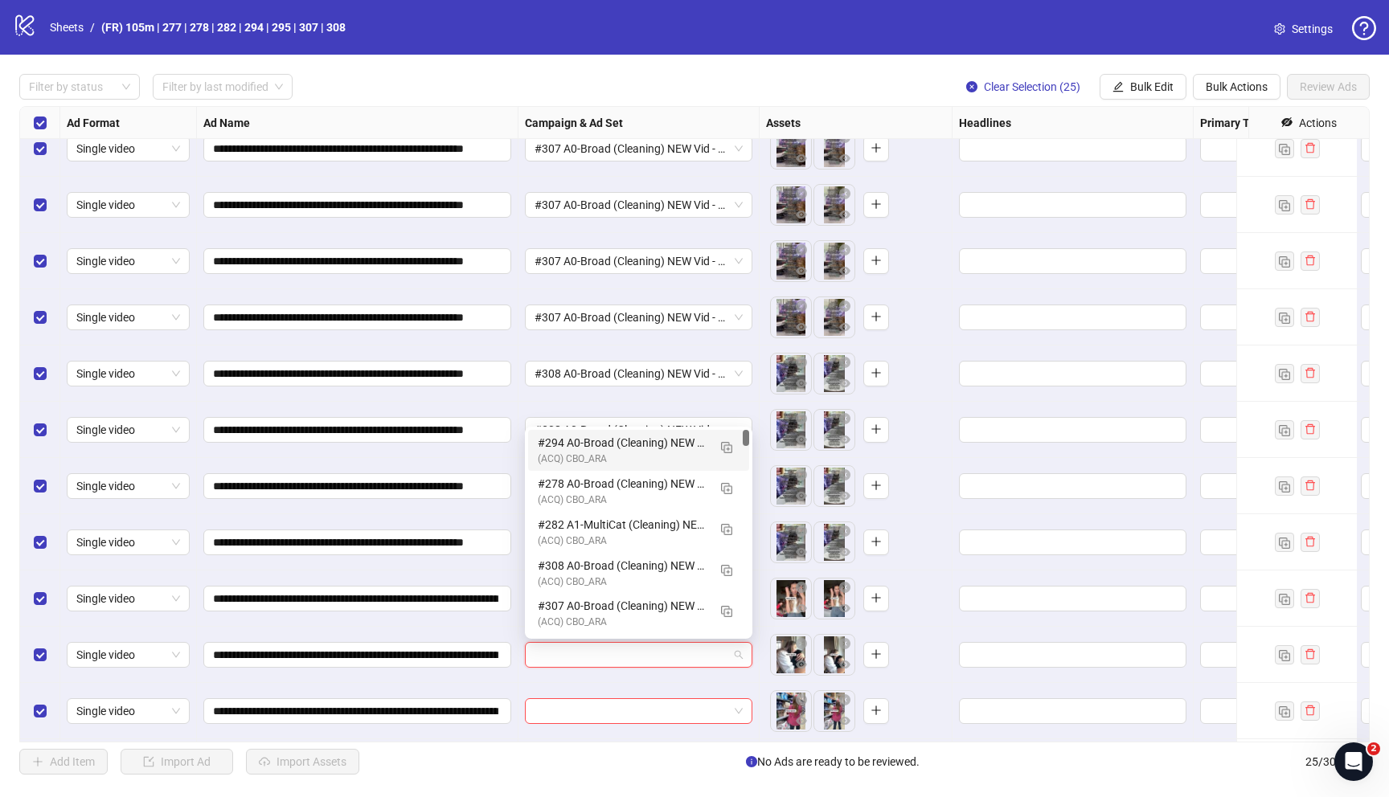
click at [555, 656] on input "search" at bounding box center [631, 655] width 194 height 24
click at [583, 514] on div "#282 A1-MultiCat (Cleaning) NEW Vid - 081425 M20 (ACQ) CBO_ARA" at bounding box center [638, 532] width 221 height 41
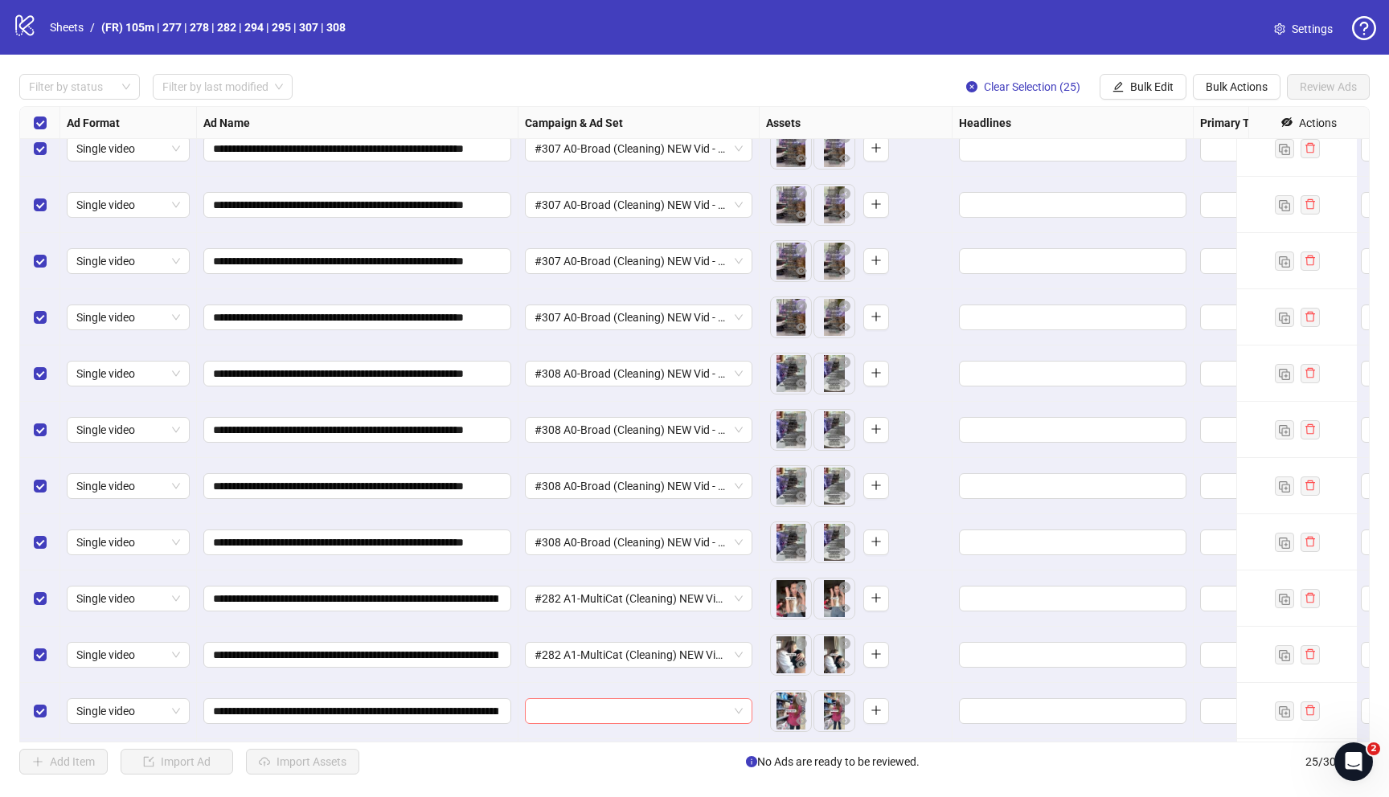
drag, startPoint x: 550, startPoint y: 709, endPoint x: 529, endPoint y: 701, distance: 22.4
click at [551, 708] on input "search" at bounding box center [631, 711] width 194 height 24
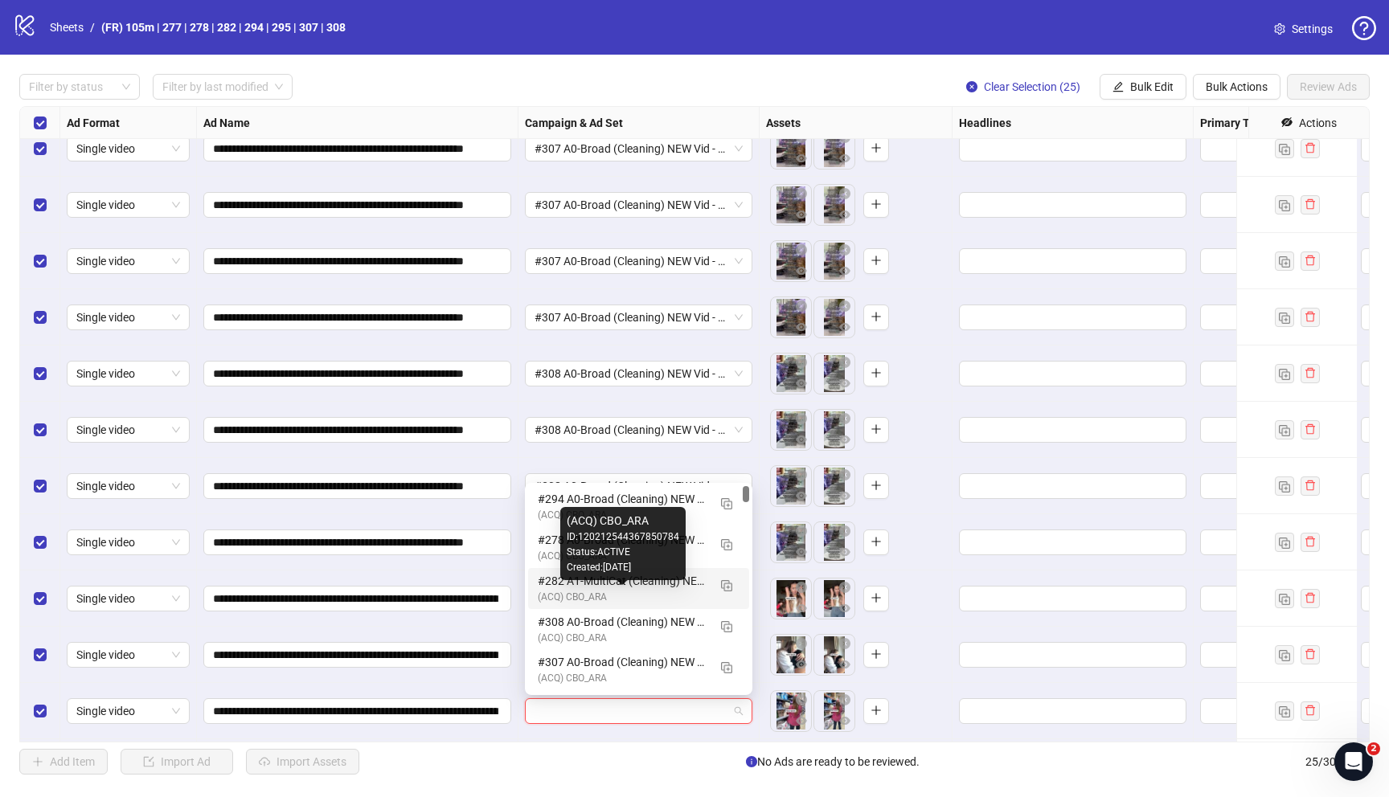
click at [591, 588] on div "#282 A1-MultiCat (Cleaning) NEW Vid - 081425 M20" at bounding box center [623, 581] width 170 height 18
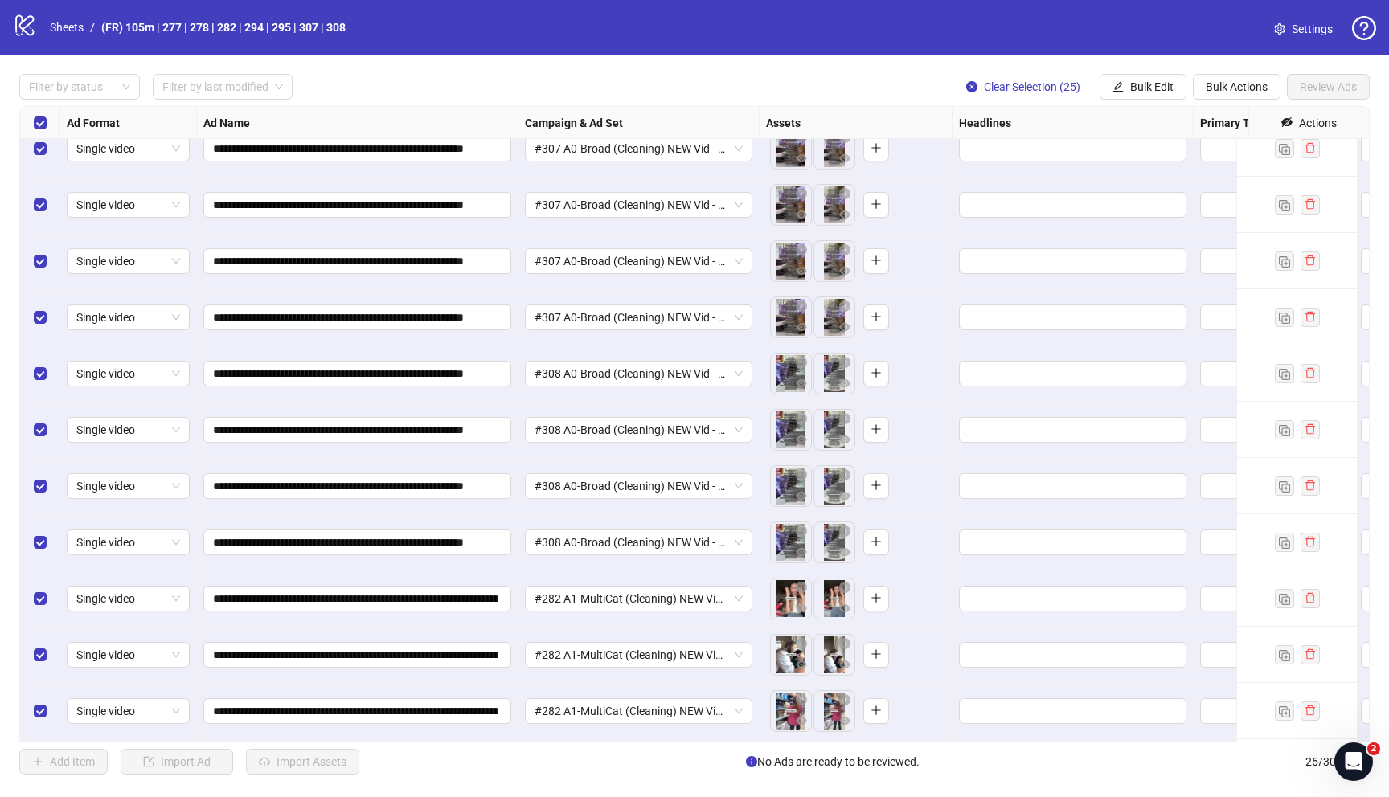
scroll to position [816, 0]
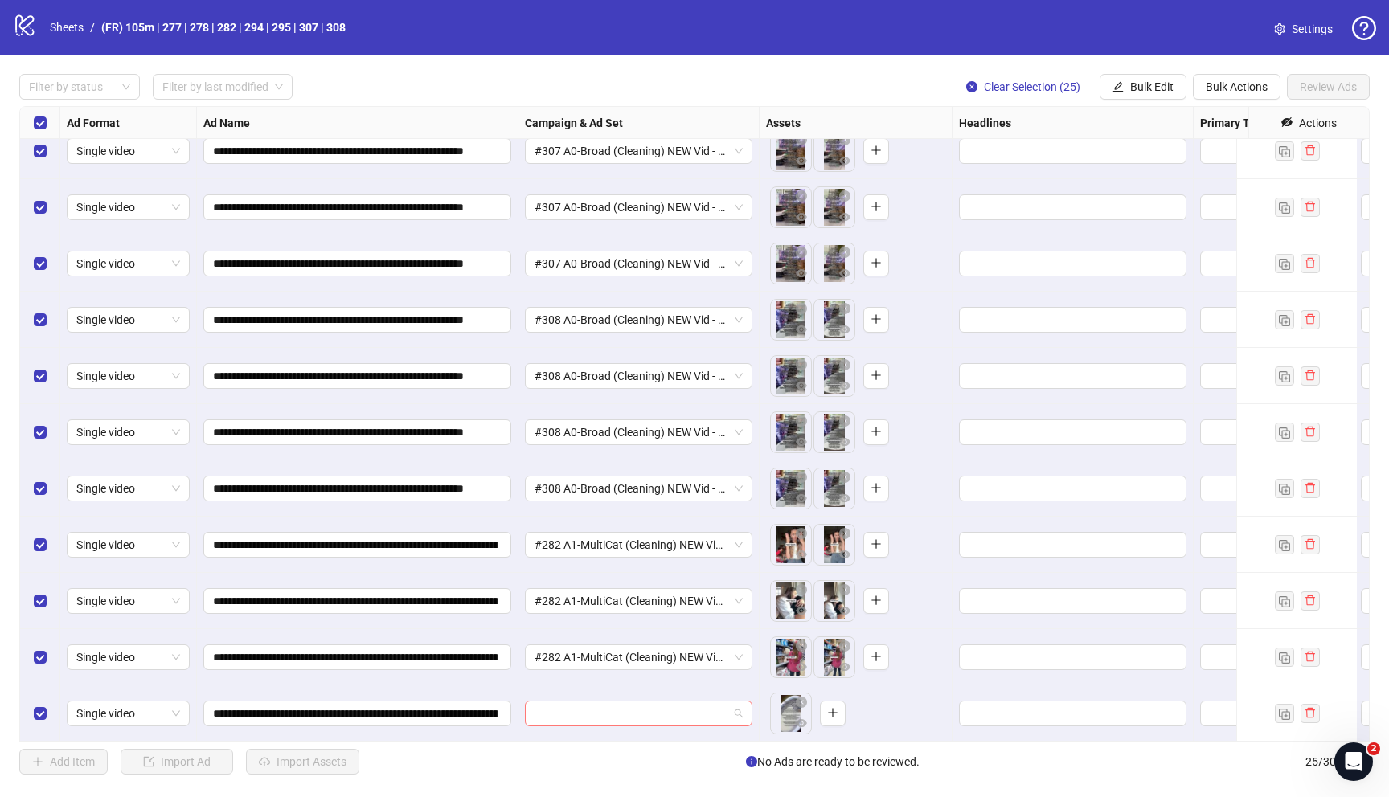
click at [612, 706] on input "search" at bounding box center [631, 714] width 194 height 24
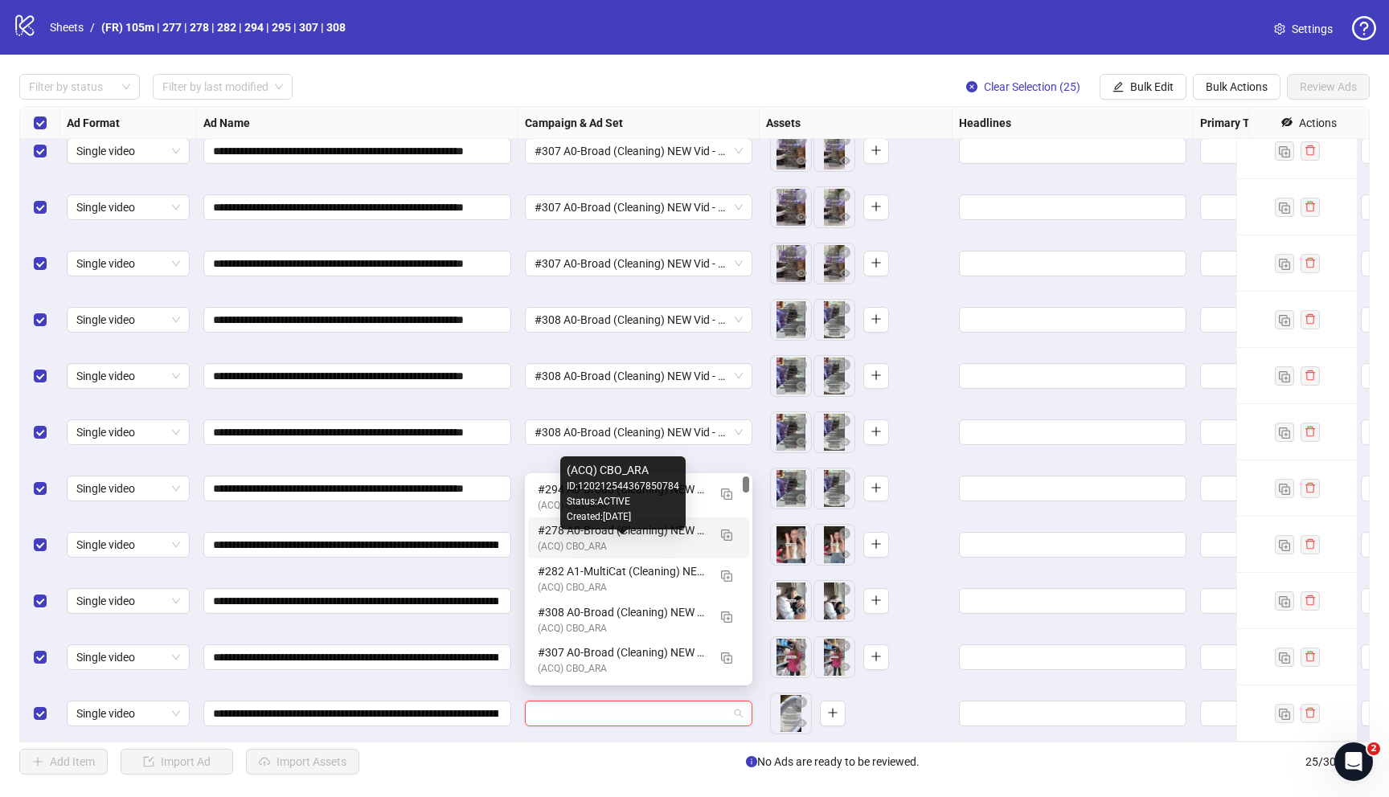
click at [622, 548] on div "(ACQ) CBO_ARA" at bounding box center [623, 546] width 170 height 15
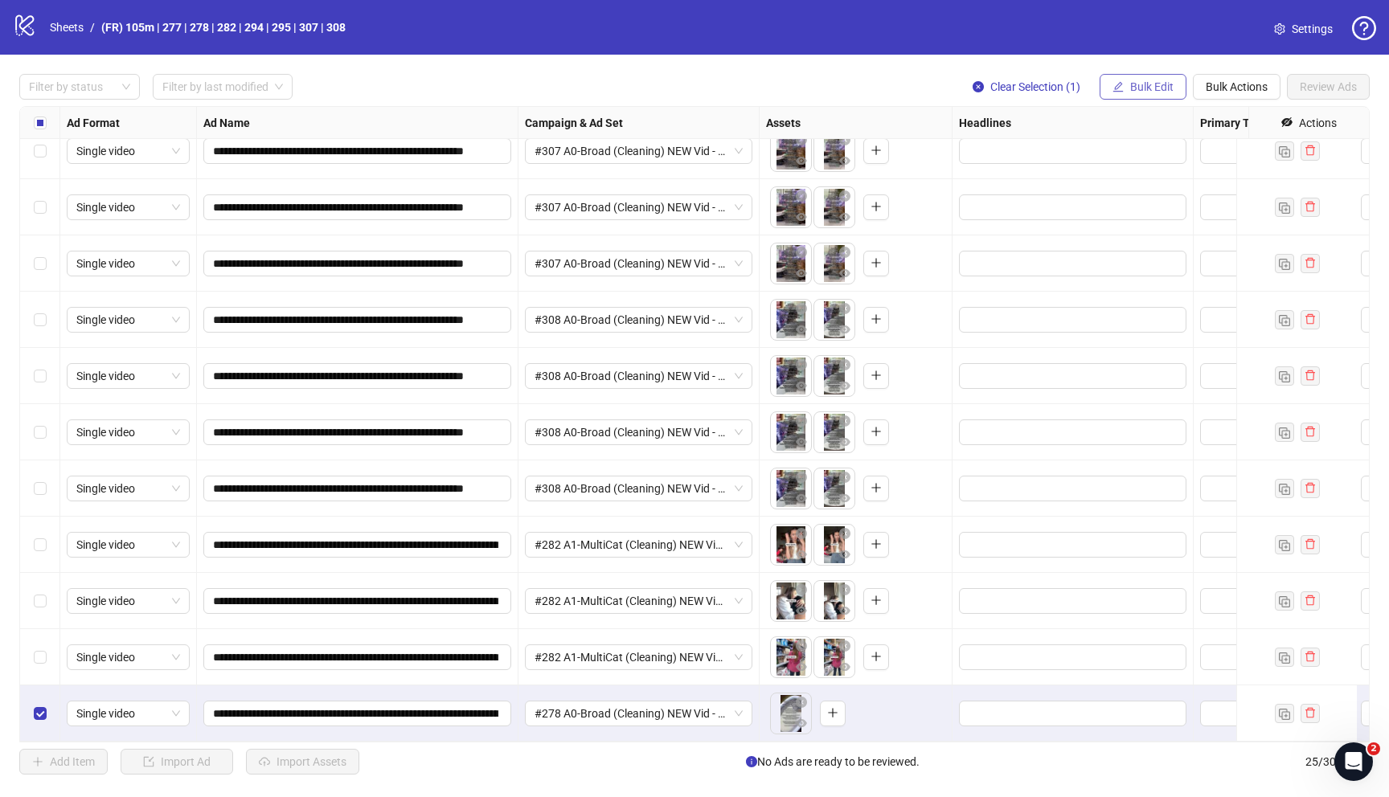
click at [1160, 83] on span "Bulk Edit" at bounding box center [1151, 86] width 43 height 13
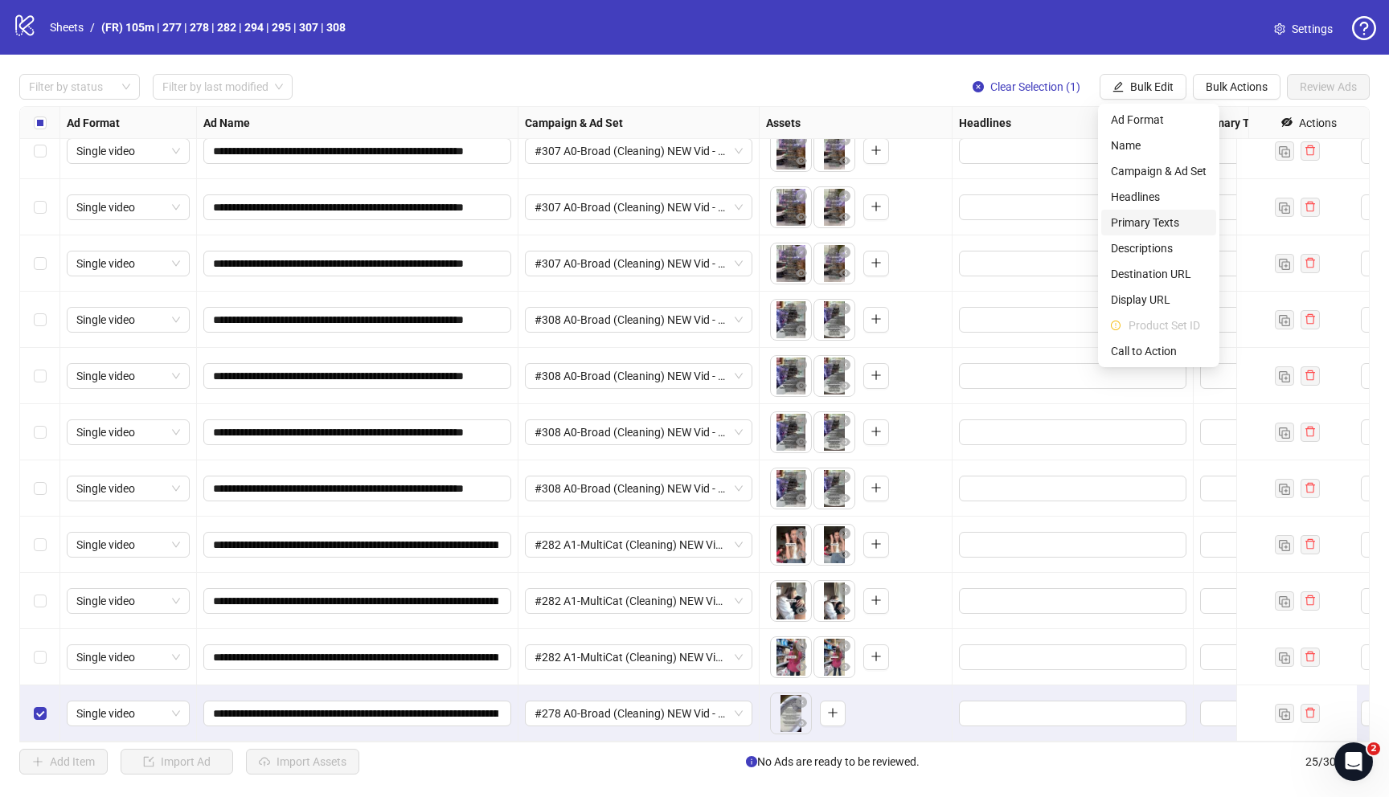
click at [1133, 219] on span "Primary Texts" at bounding box center [1159, 223] width 96 height 18
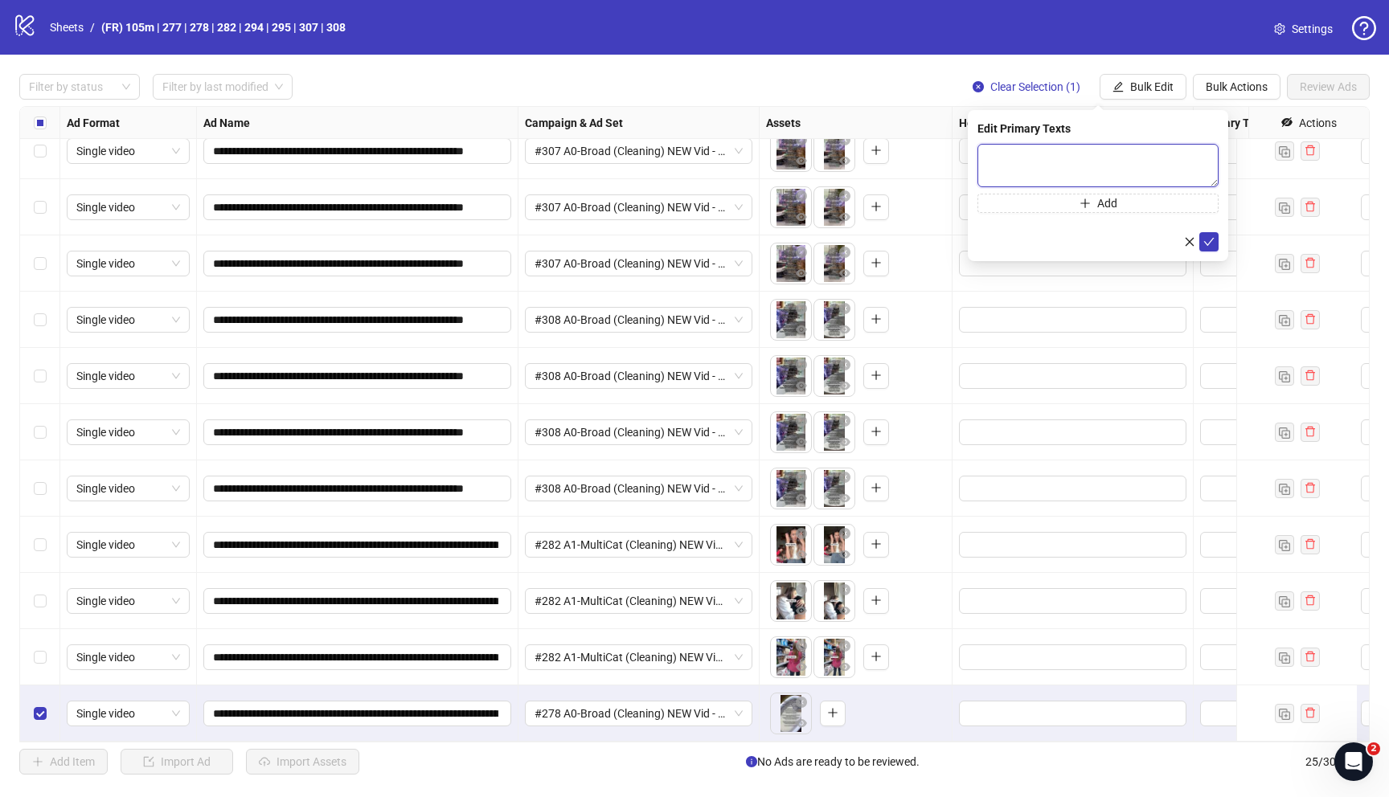
click at [1017, 164] on textarea at bounding box center [1097, 165] width 241 height 43
paste textarea "**********"
type textarea "**********"
click at [1211, 241] on icon "check" at bounding box center [1208, 241] width 11 height 11
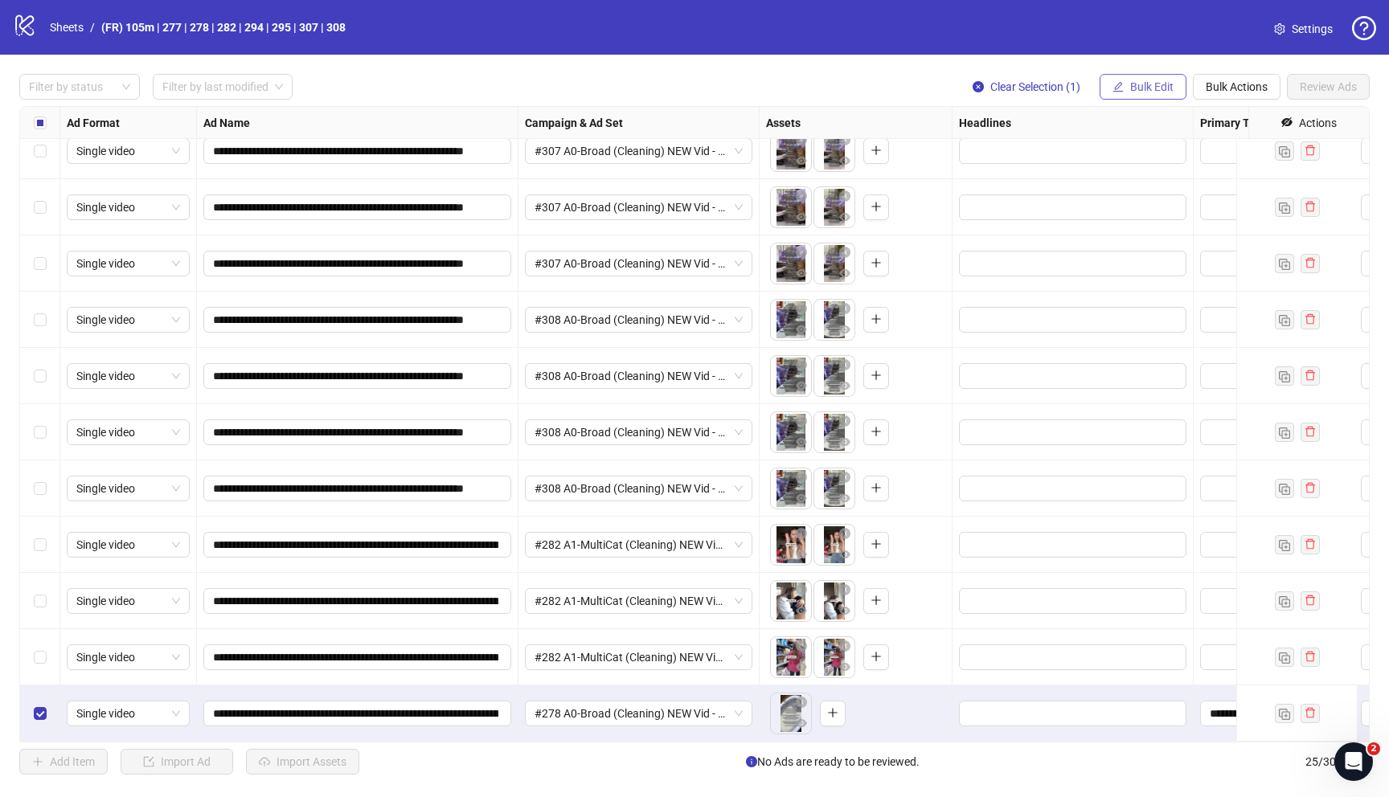
click at [1130, 84] on span "Bulk Edit" at bounding box center [1151, 86] width 43 height 13
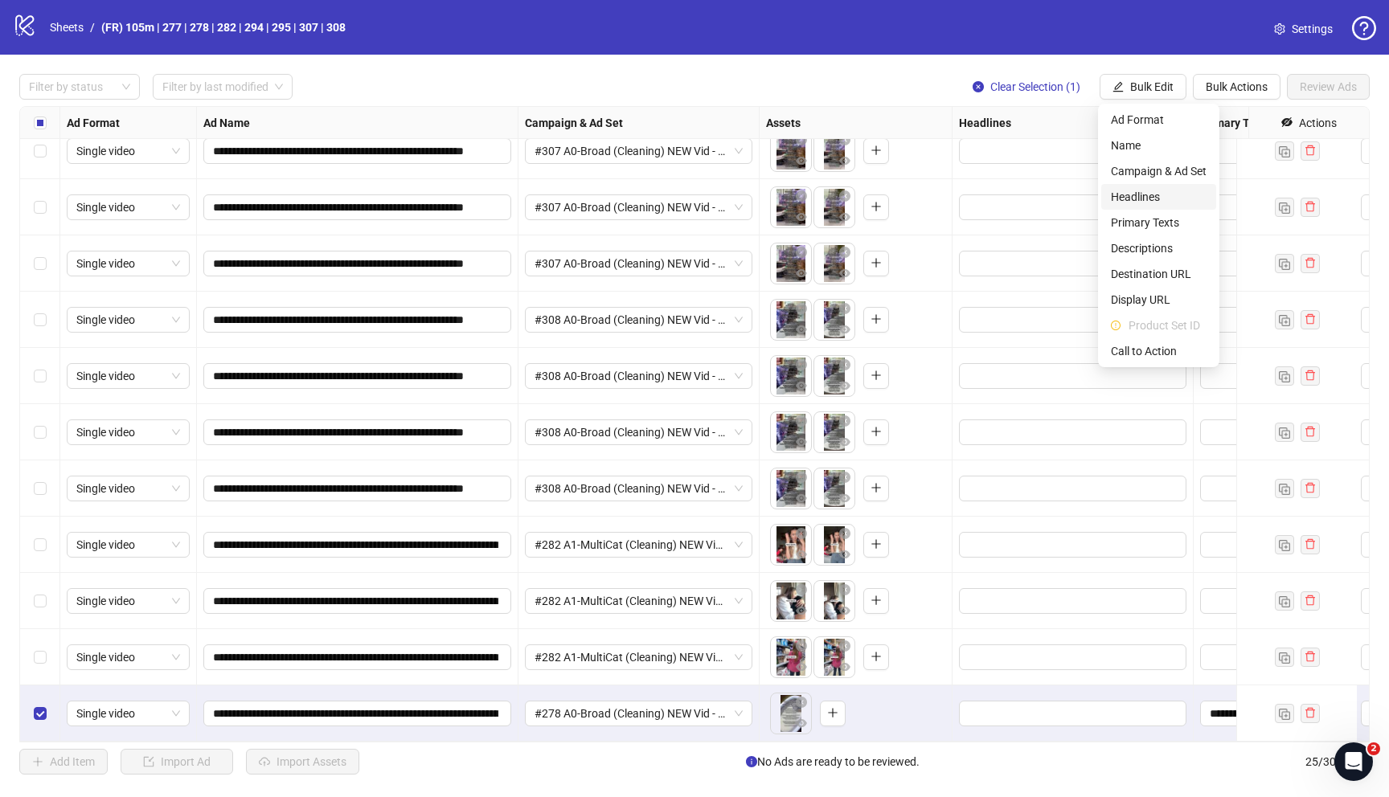
click at [1124, 198] on span "Headlines" at bounding box center [1159, 197] width 96 height 18
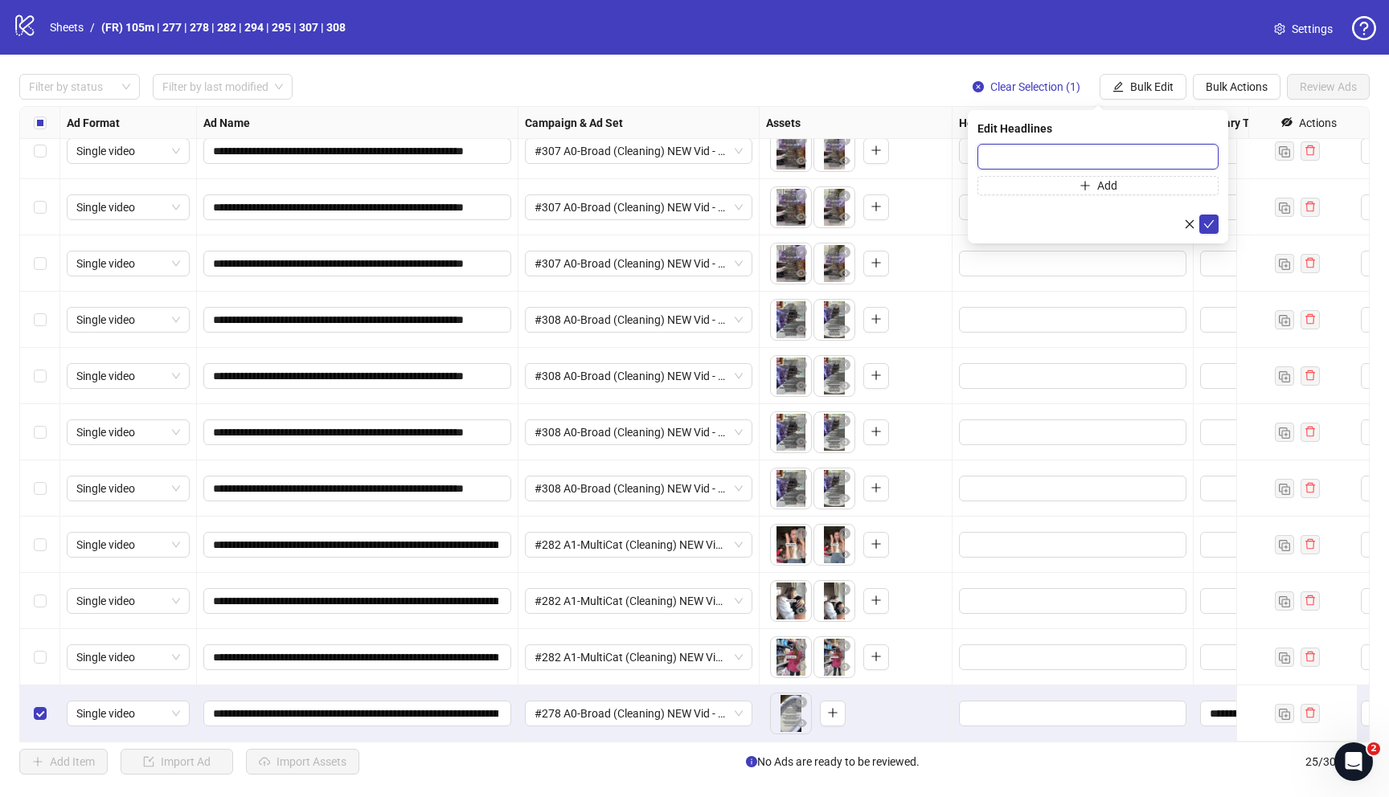
click at [988, 158] on input "text" at bounding box center [1097, 157] width 241 height 26
paste input "**********"
type input "**********"
click at [1213, 219] on icon "check" at bounding box center [1208, 224] width 11 height 11
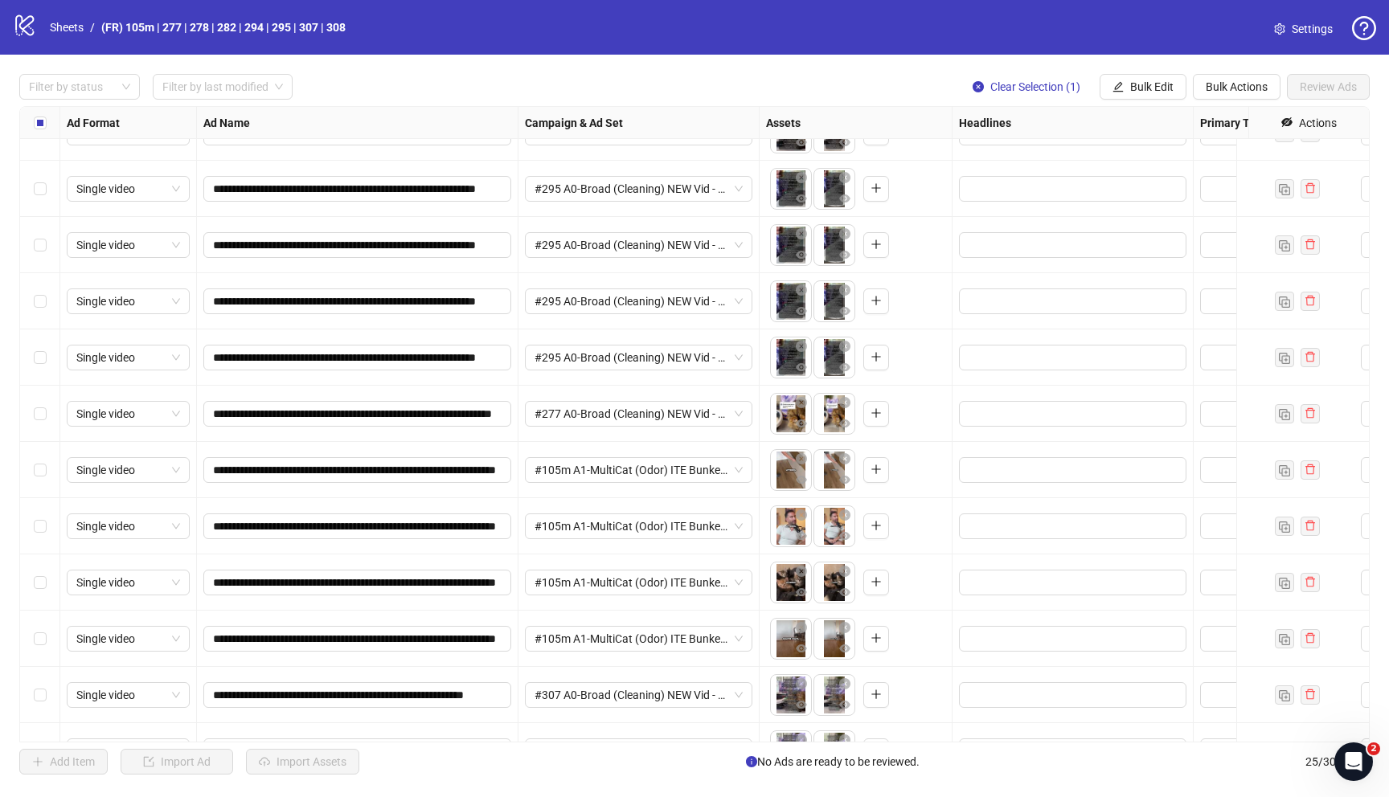
scroll to position [197, 0]
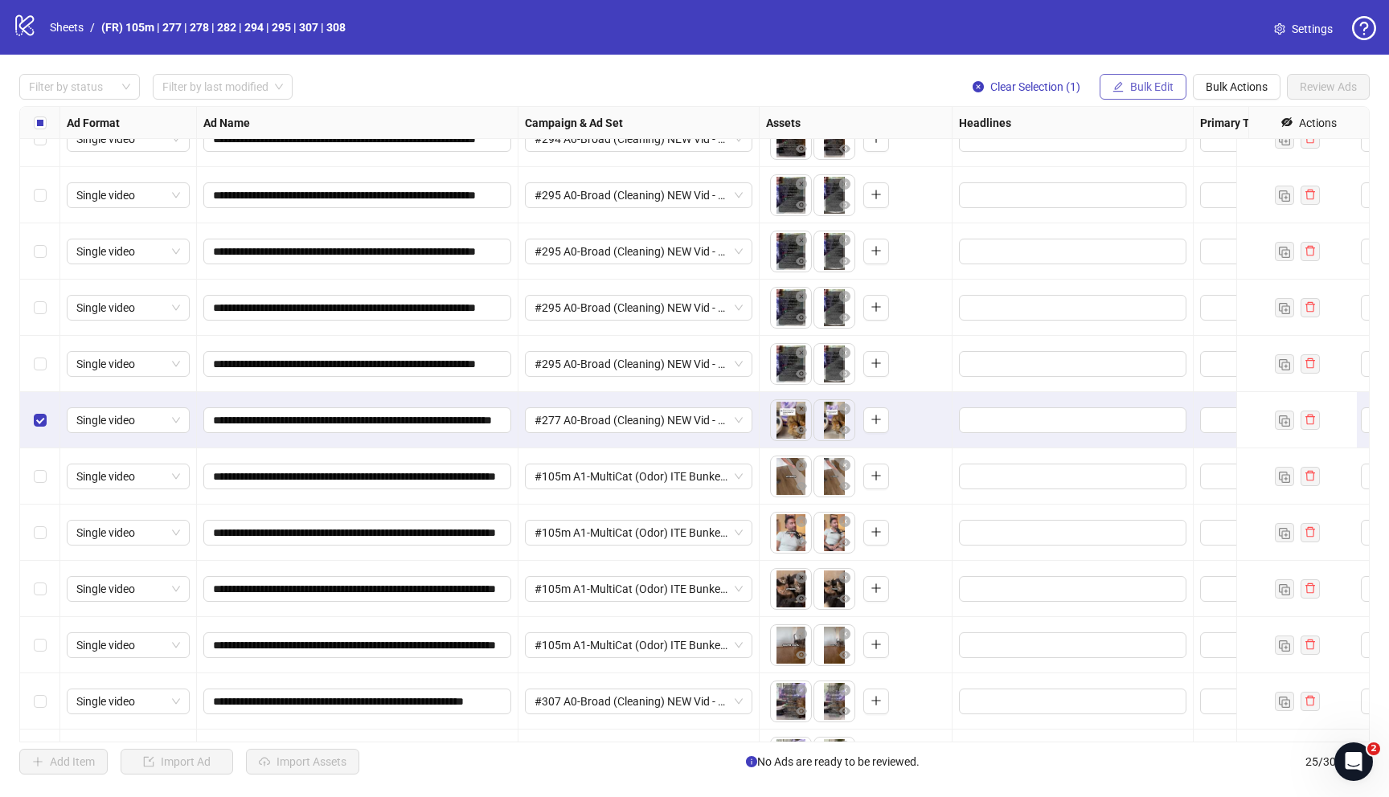
click at [1143, 92] on span "Bulk Edit" at bounding box center [1151, 86] width 43 height 13
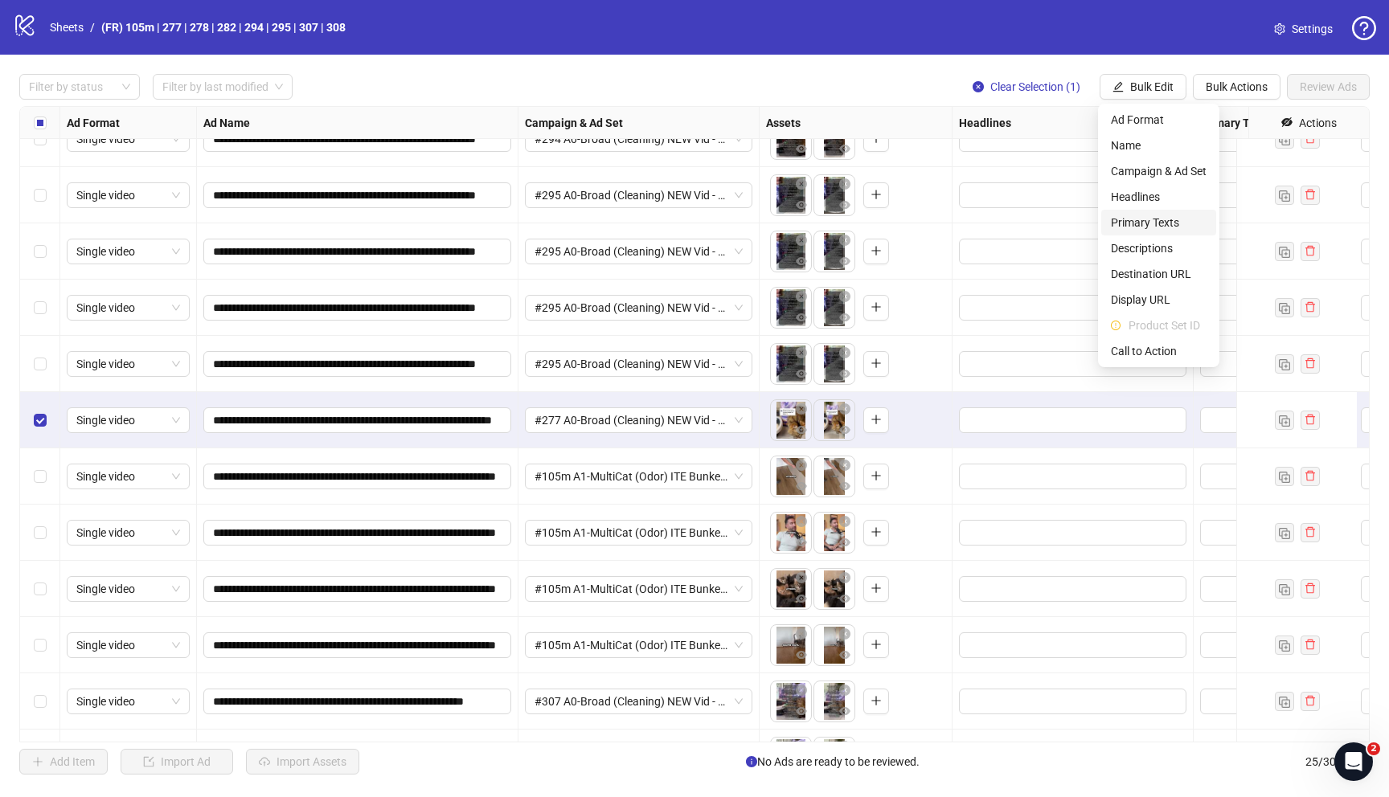
click at [1136, 224] on span "Primary Texts" at bounding box center [1159, 223] width 96 height 18
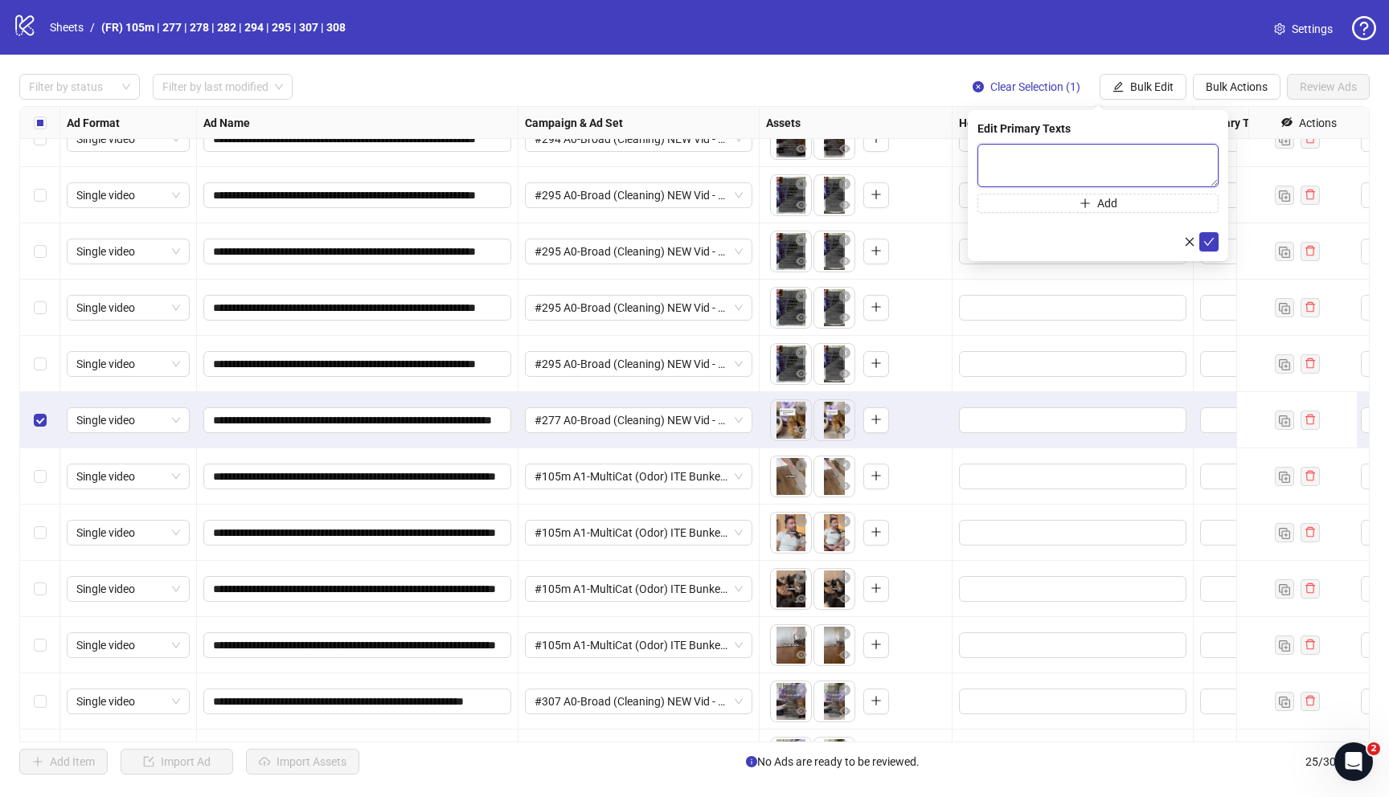
click at [1013, 162] on textarea at bounding box center [1097, 165] width 241 height 43
paste textarea "**********"
type textarea "**********"
click at [1212, 244] on icon "check" at bounding box center [1208, 241] width 11 height 11
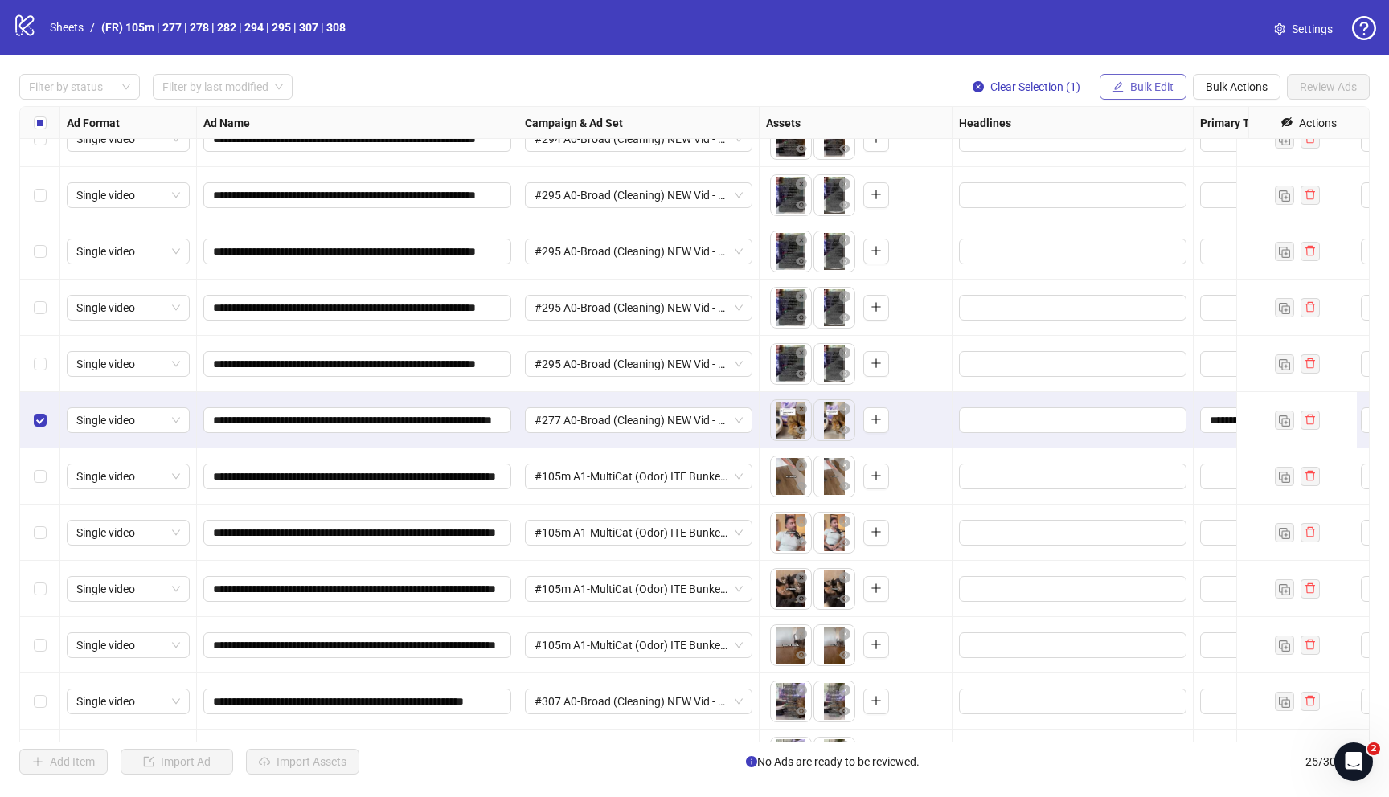
click at [1144, 89] on span "Bulk Edit" at bounding box center [1151, 86] width 43 height 13
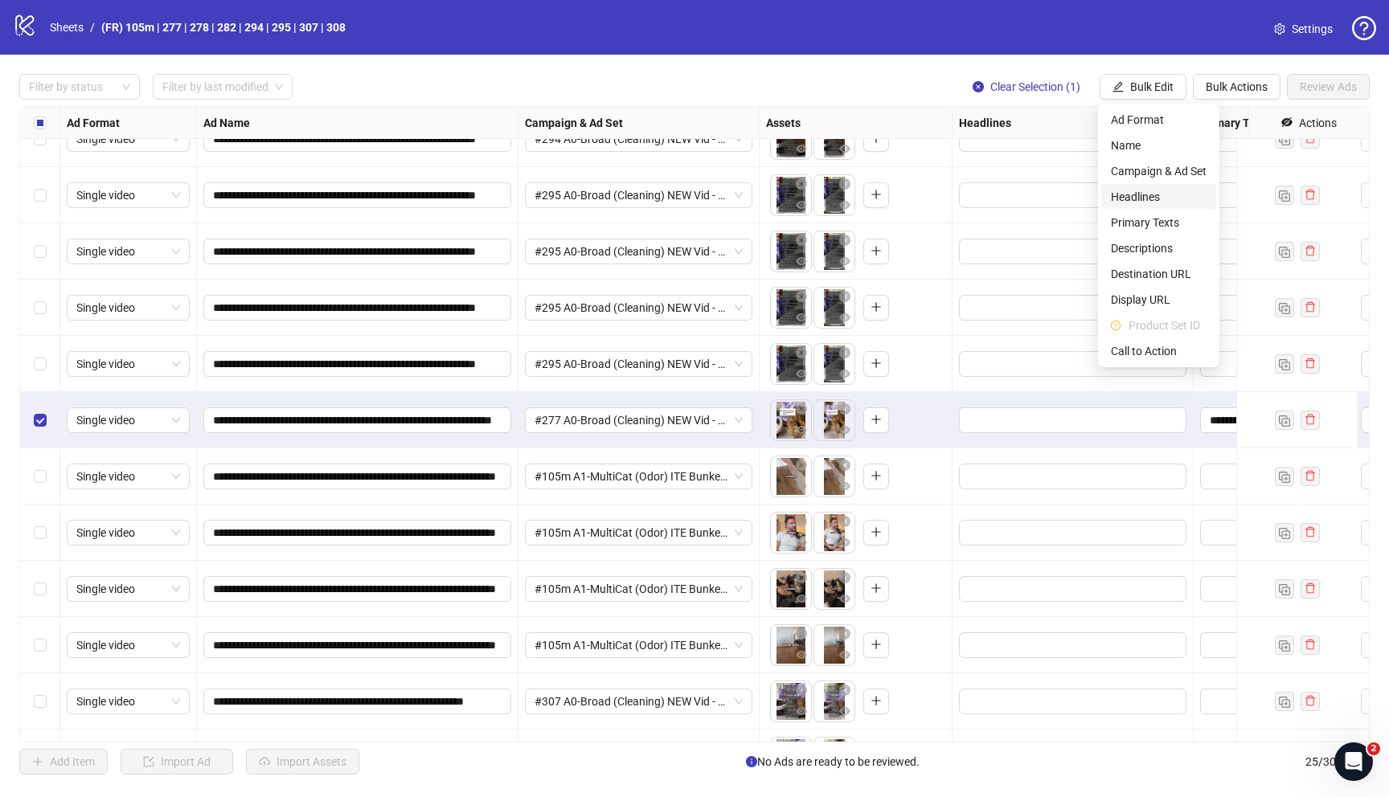
click at [1132, 197] on span "Headlines" at bounding box center [1159, 197] width 96 height 18
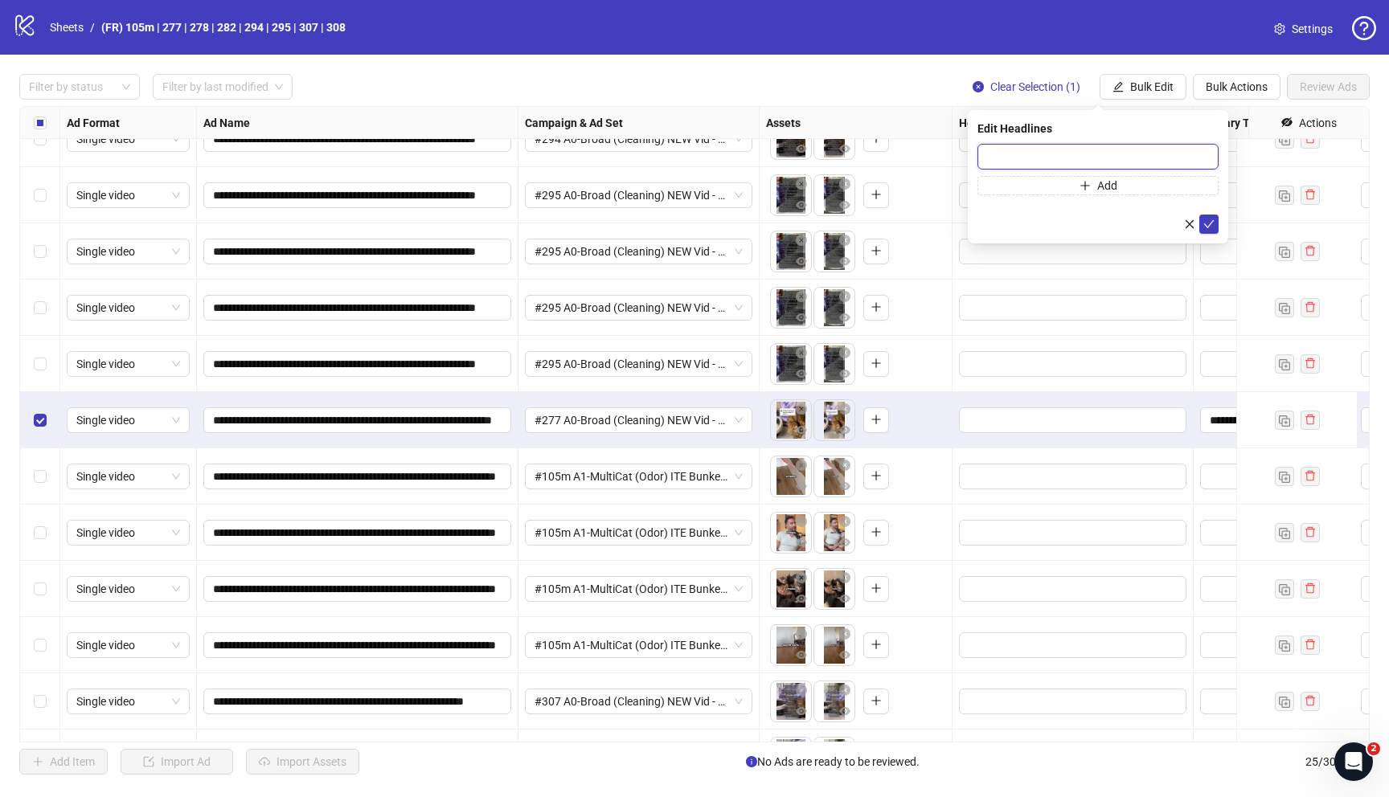
click at [993, 155] on input "text" at bounding box center [1097, 157] width 241 height 26
paste input "**********"
type input "**********"
click at [1211, 223] on icon "check" at bounding box center [1208, 224] width 11 height 11
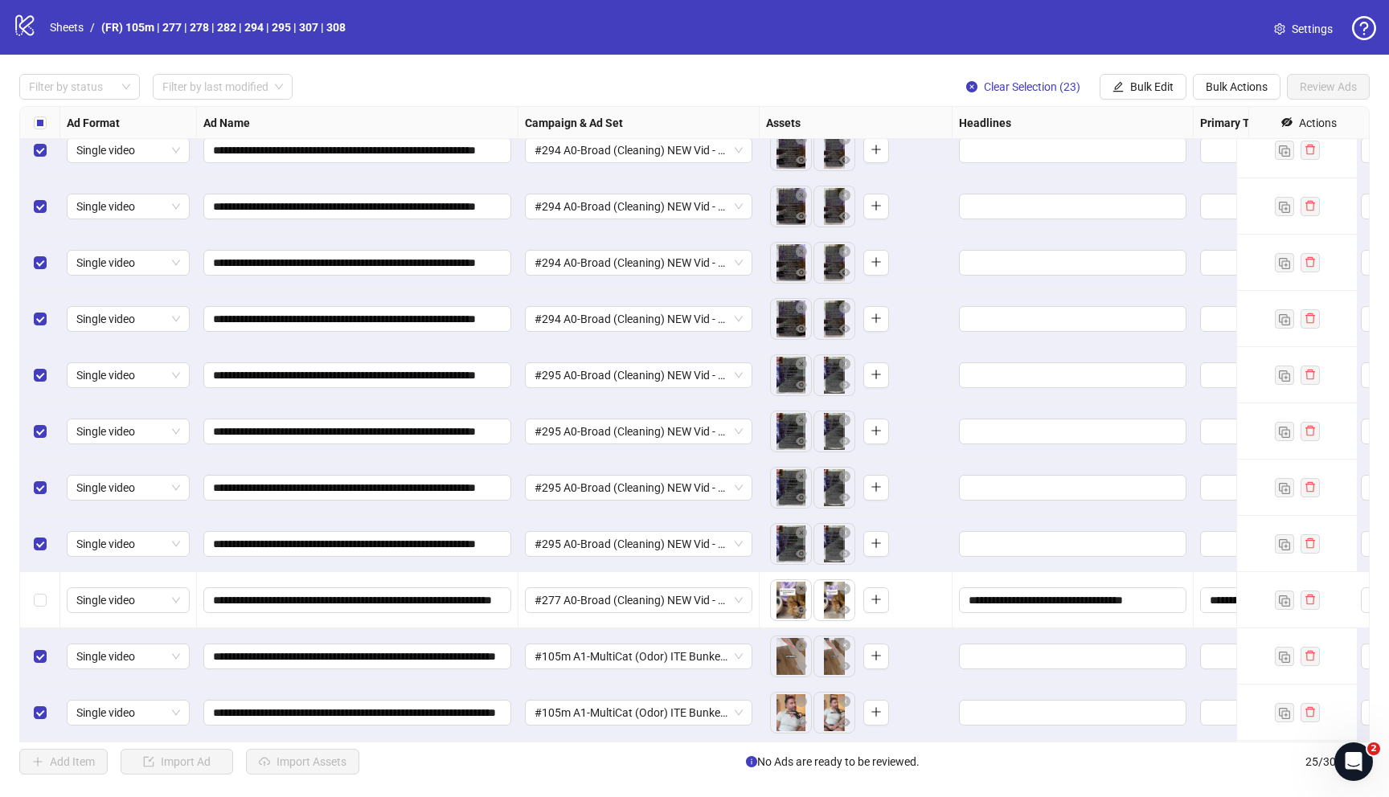
scroll to position [0, 0]
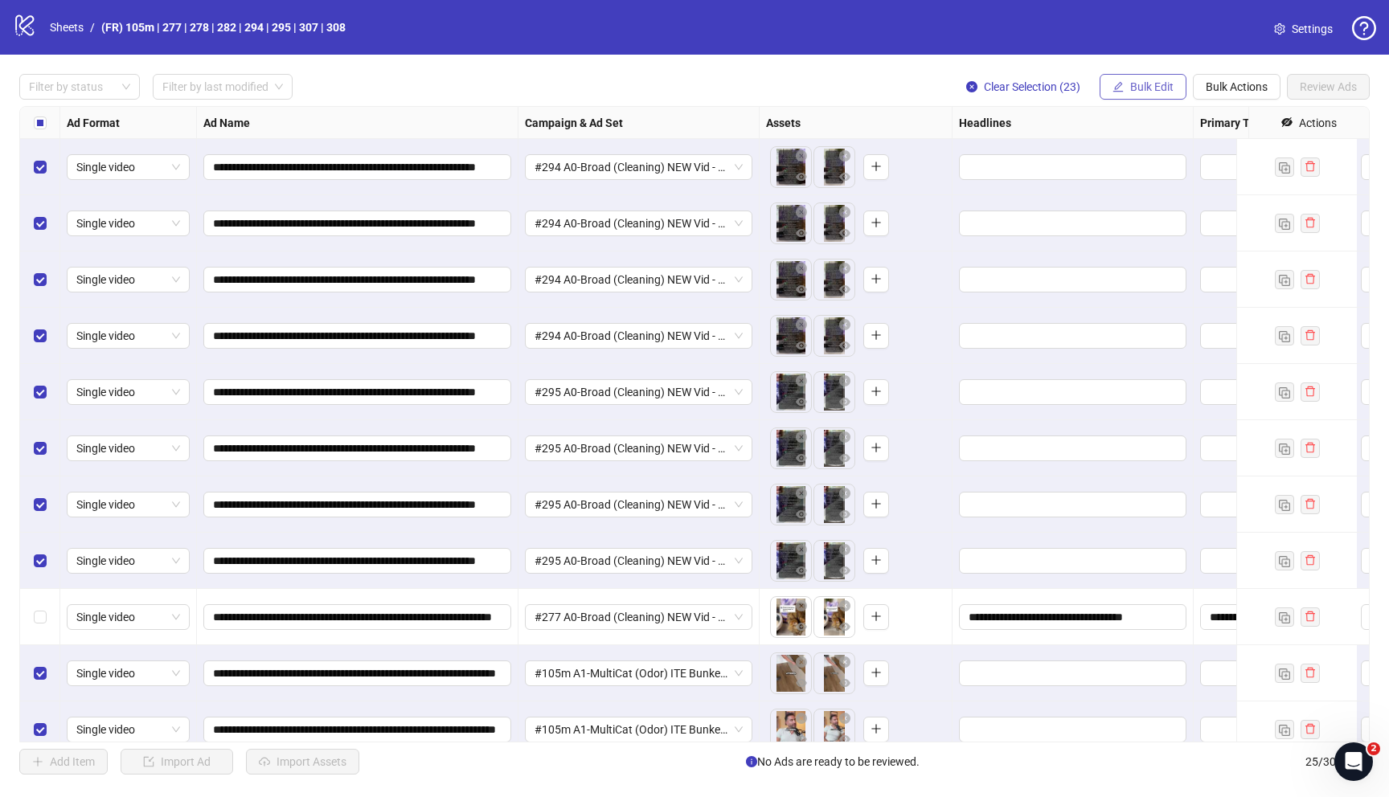
click at [1121, 85] on icon "edit" at bounding box center [1117, 86] width 11 height 11
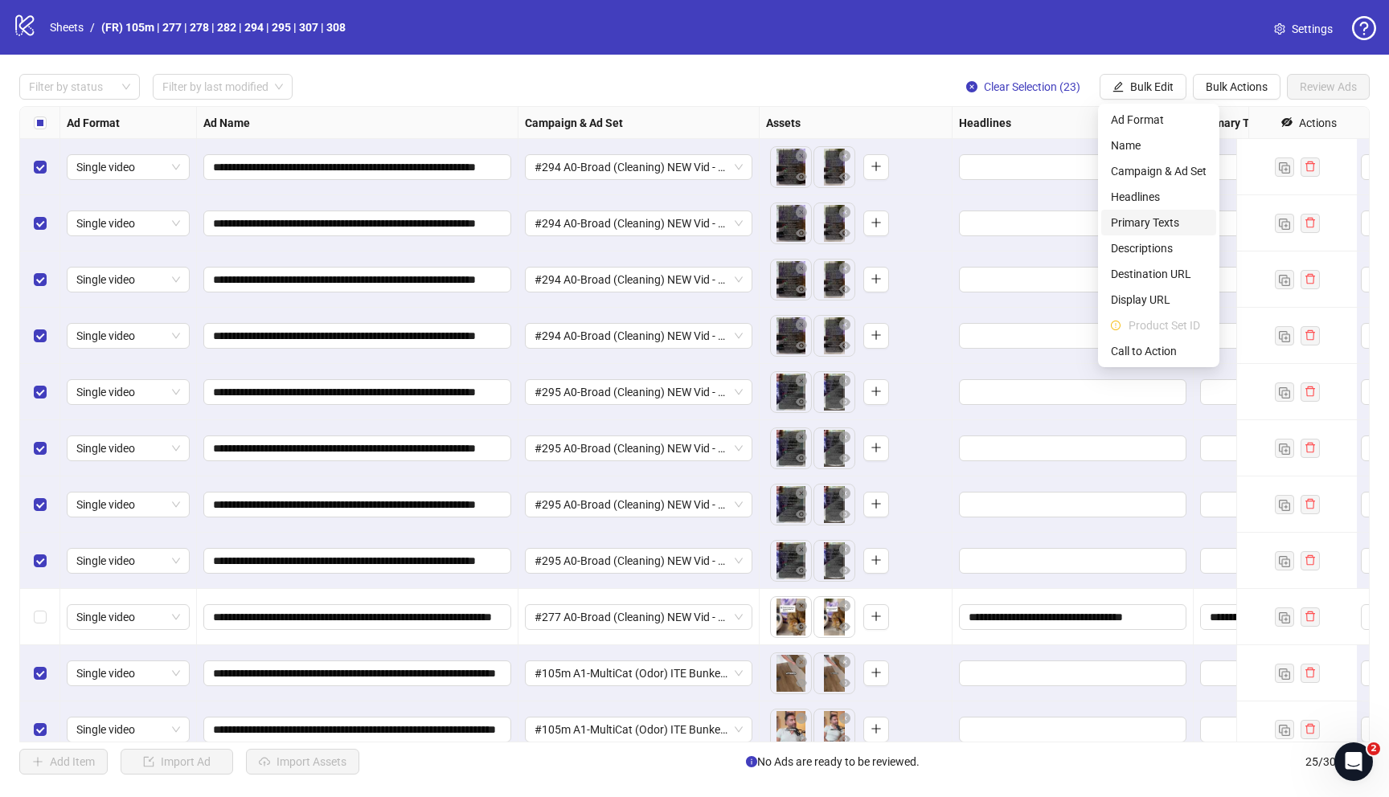
click at [1150, 220] on span "Primary Texts" at bounding box center [1159, 223] width 96 height 18
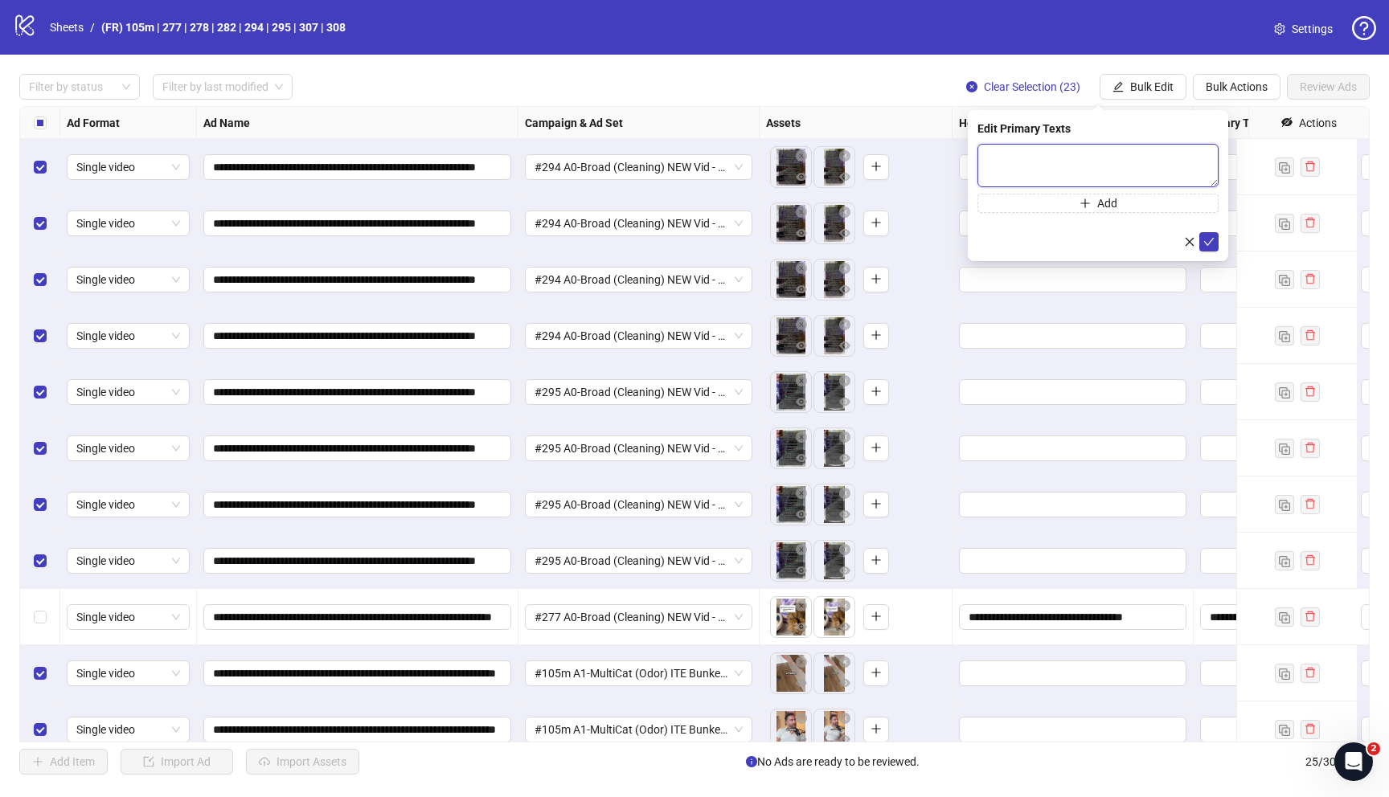
click at [1019, 167] on textarea at bounding box center [1097, 165] width 241 height 43
paste textarea "**********"
type textarea "**********"
click at [1204, 240] on icon "check" at bounding box center [1209, 242] width 10 height 8
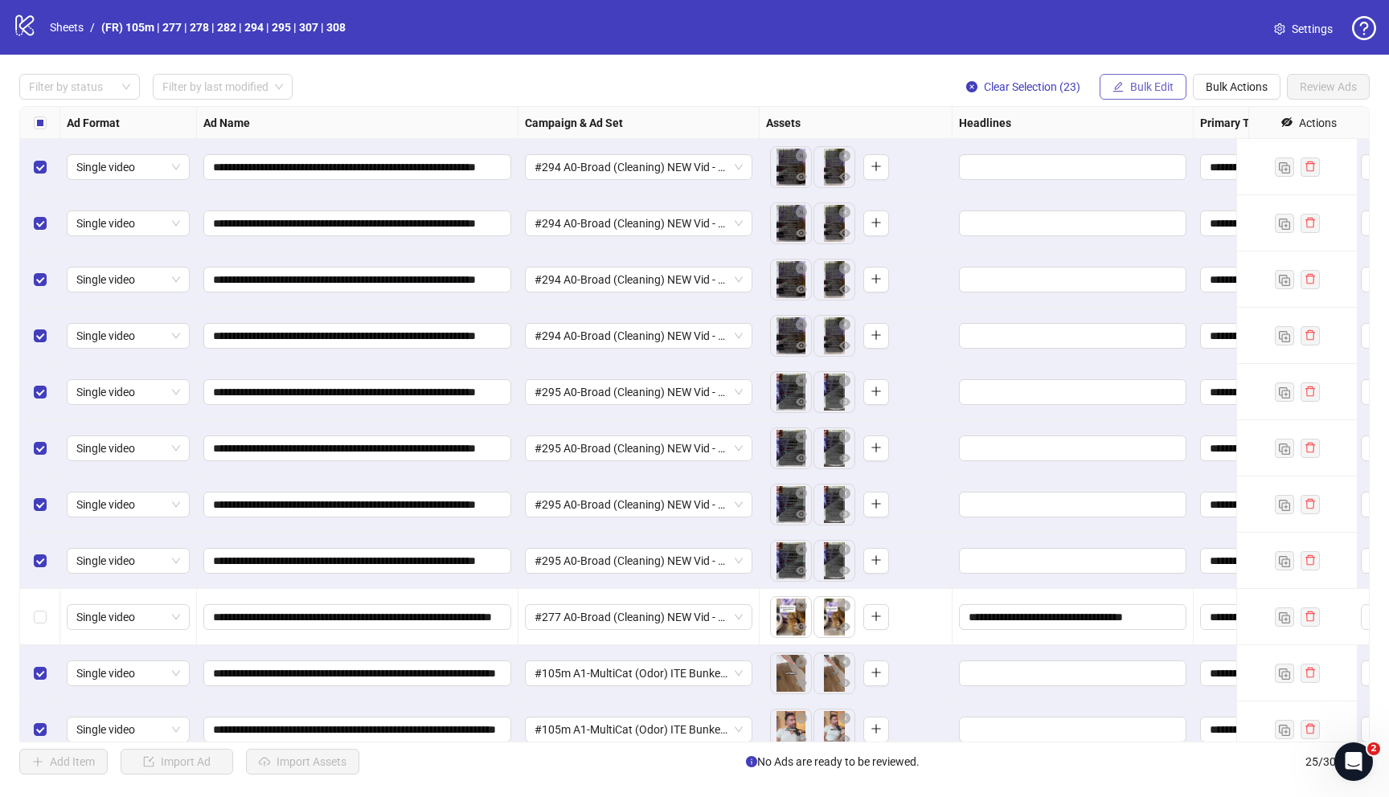
click at [1127, 88] on button "Bulk Edit" at bounding box center [1142, 87] width 87 height 26
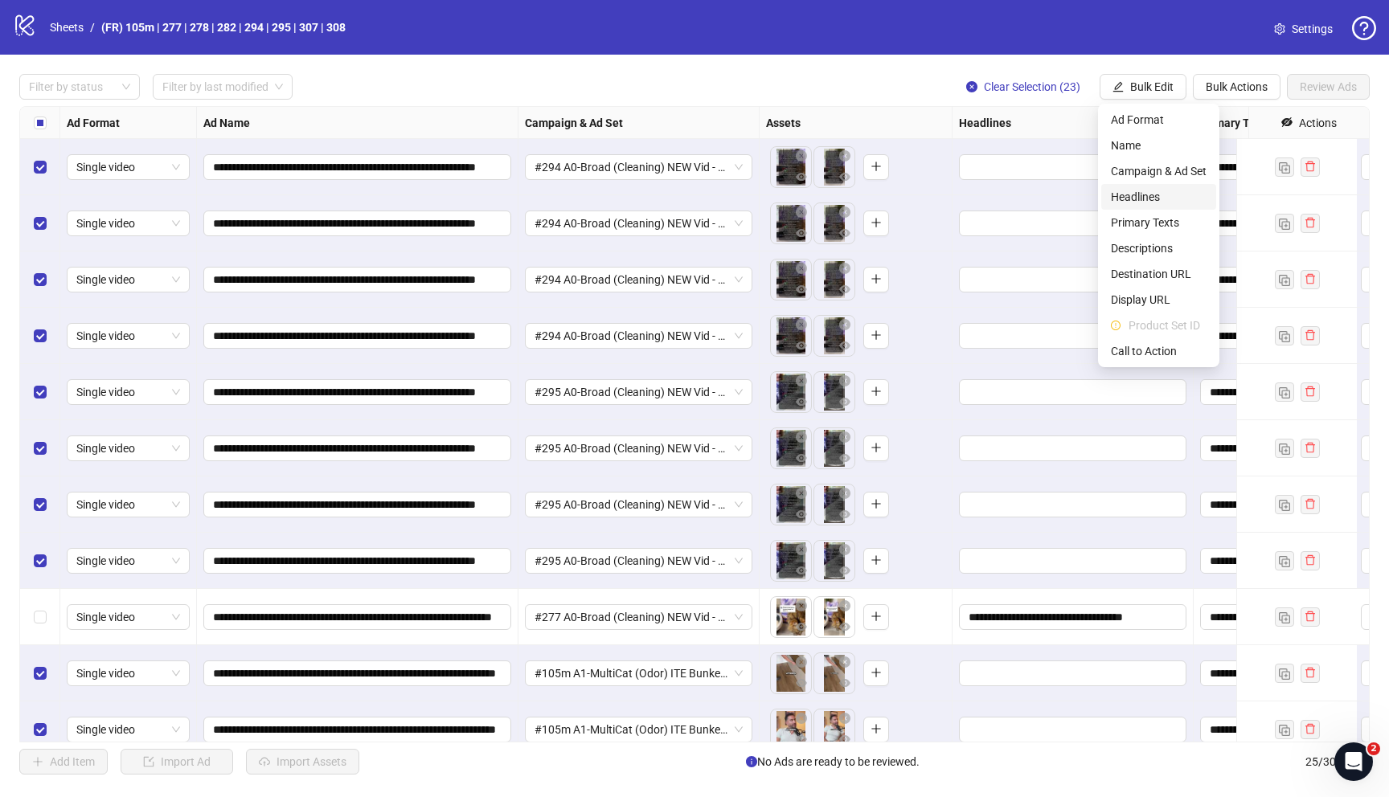
click at [1123, 195] on span "Headlines" at bounding box center [1159, 197] width 96 height 18
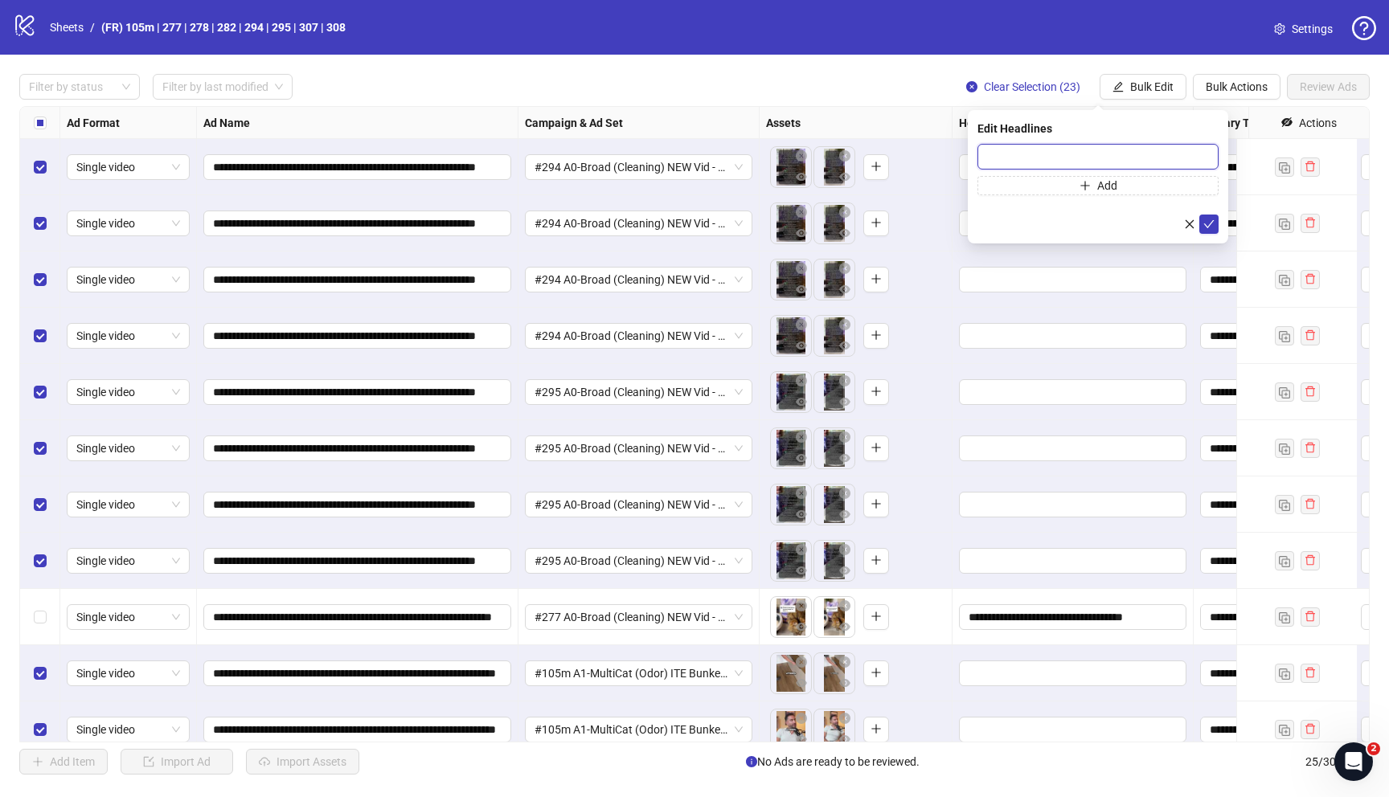
click at [987, 157] on input "text" at bounding box center [1097, 157] width 241 height 26
paste input "**********"
type input "**********"
click at [1208, 224] on icon "check" at bounding box center [1208, 224] width 11 height 11
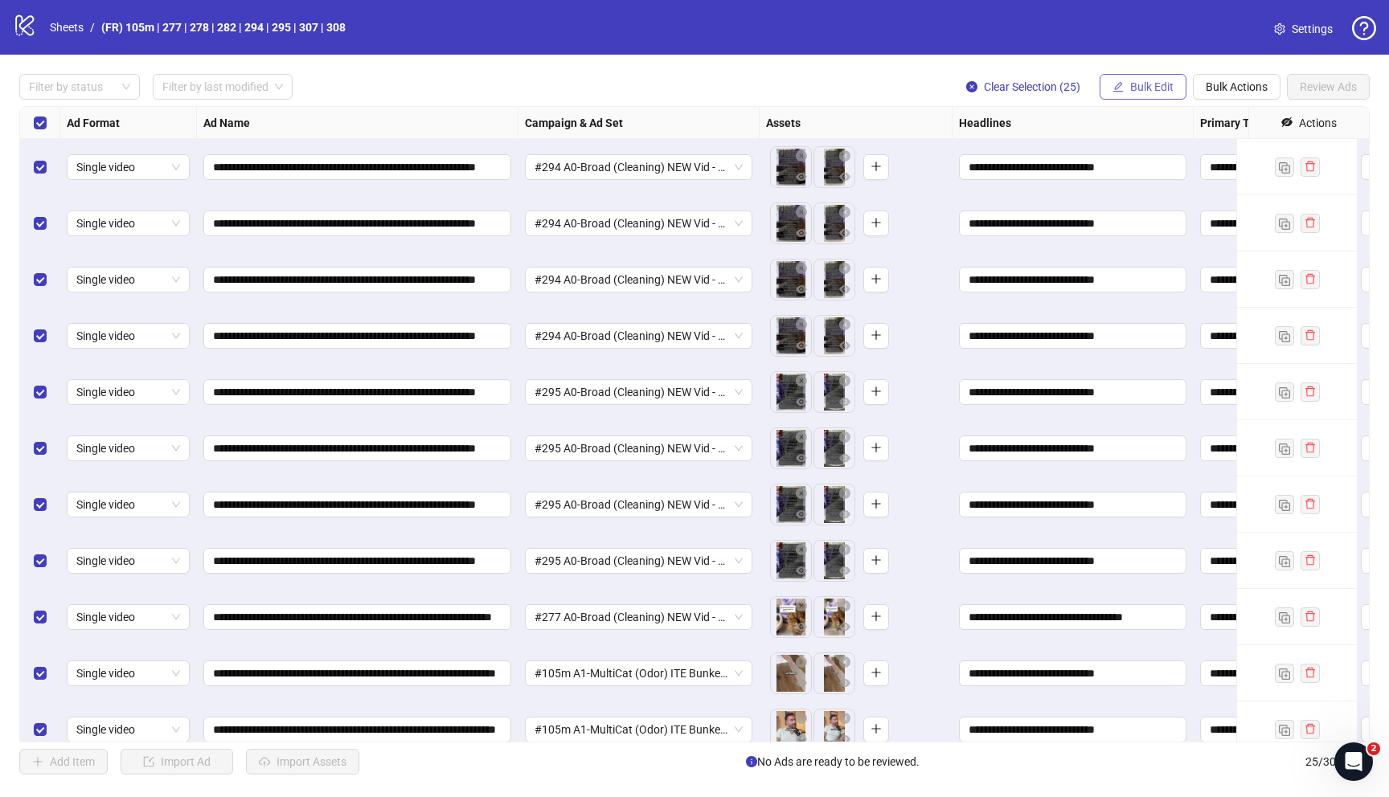
click at [1147, 88] on span "Bulk Edit" at bounding box center [1151, 86] width 43 height 13
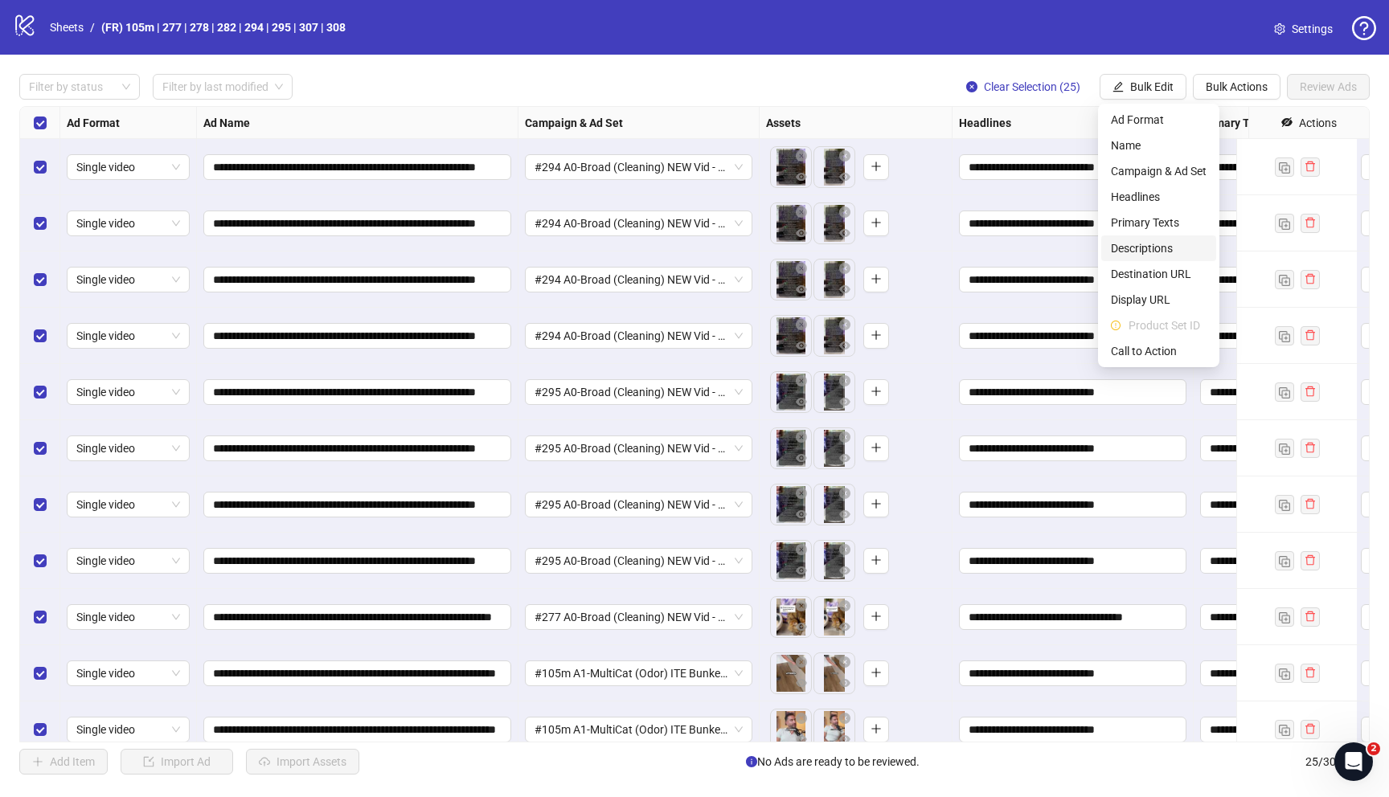
click at [1141, 248] on span "Descriptions" at bounding box center [1159, 249] width 96 height 18
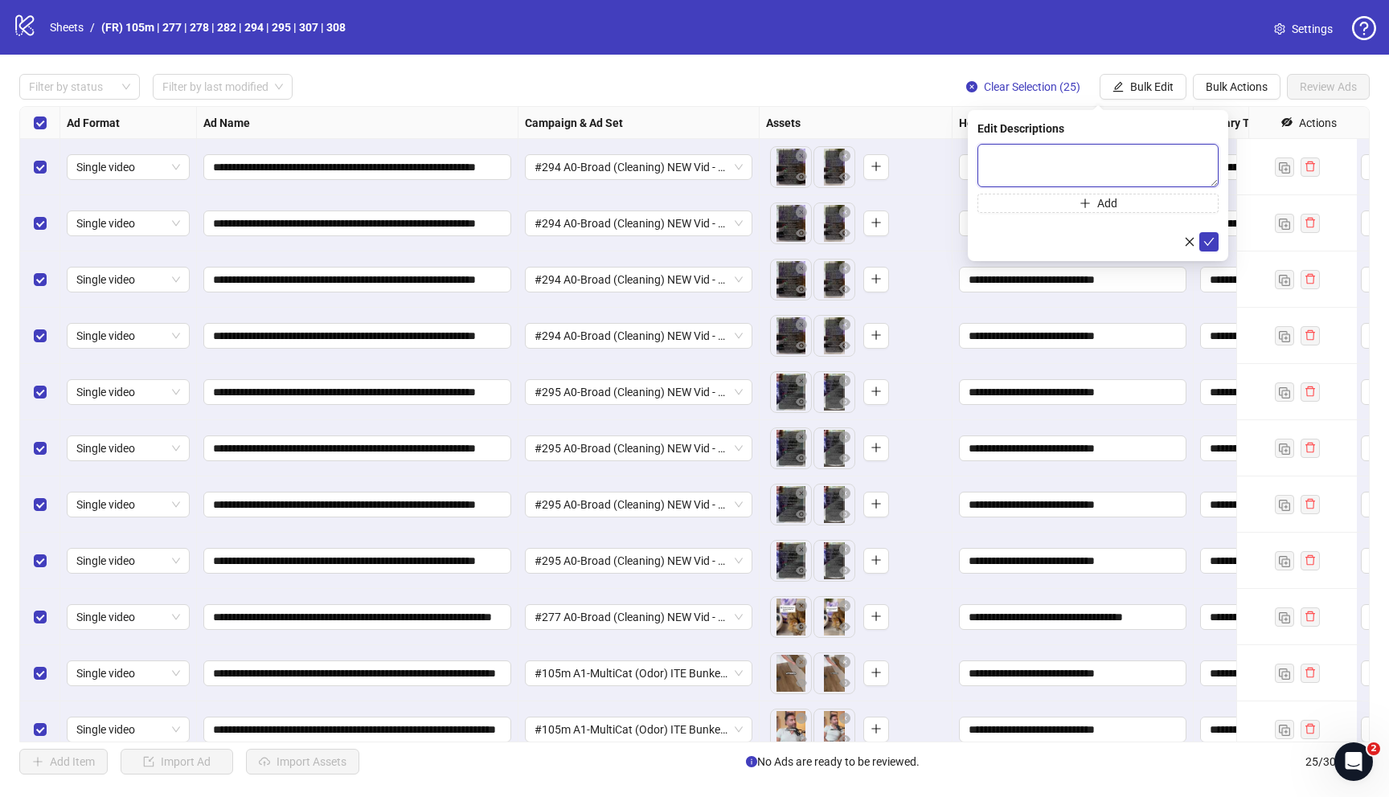
drag, startPoint x: 983, startPoint y: 160, endPoint x: 994, endPoint y: 166, distance: 13.0
click at [984, 159] on textarea at bounding box center [1097, 165] width 241 height 43
paste textarea "**********"
type textarea "**********"
click at [1211, 242] on icon "check" at bounding box center [1208, 241] width 11 height 11
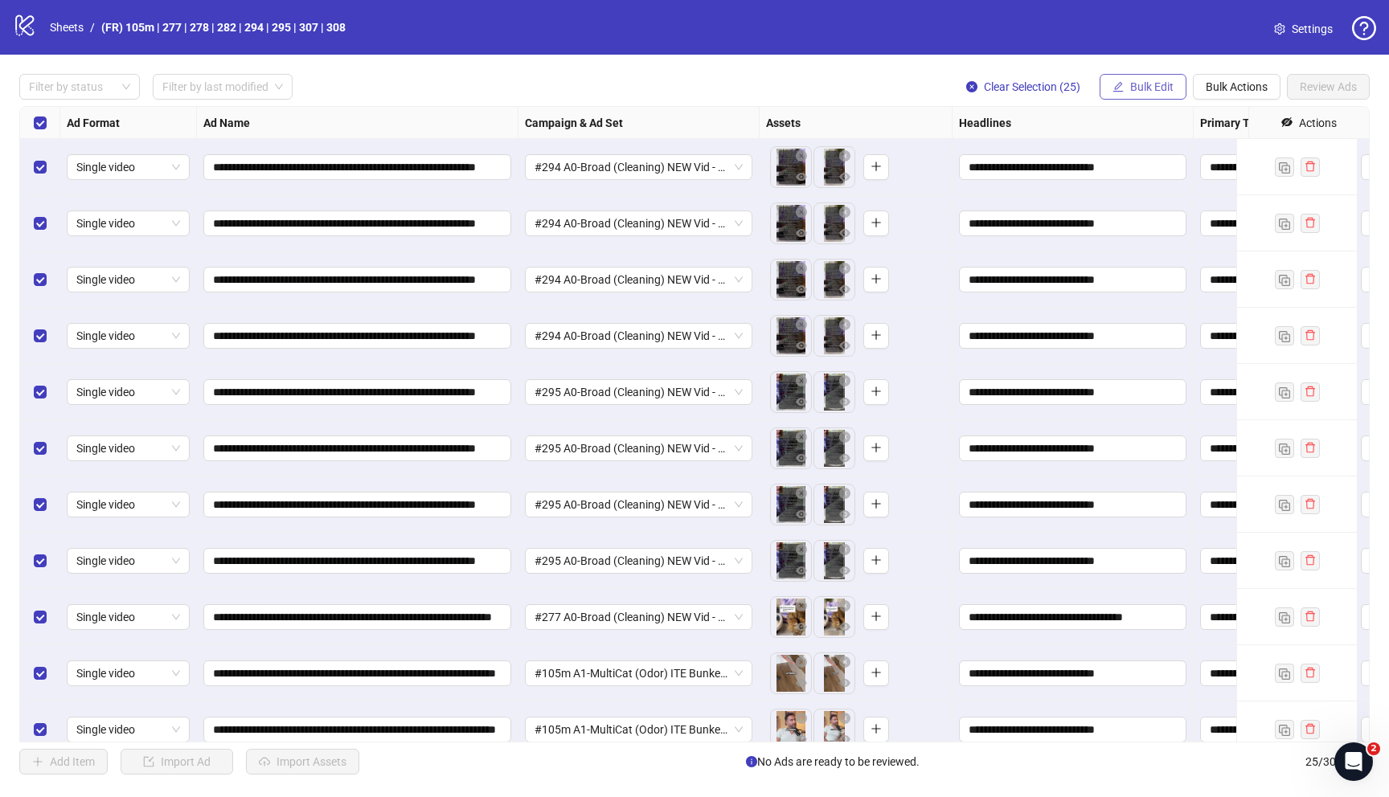
click at [1148, 88] on span "Bulk Edit" at bounding box center [1151, 86] width 43 height 13
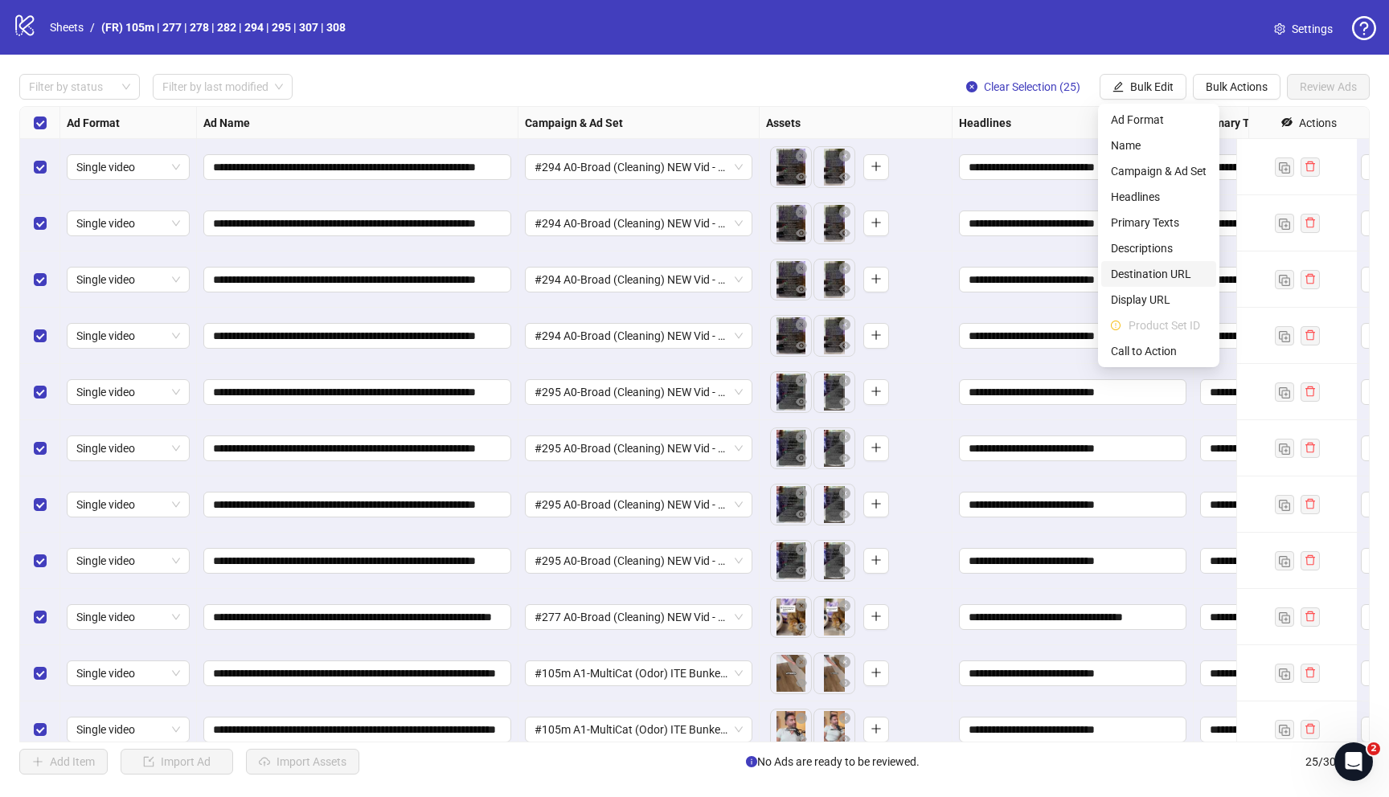
drag, startPoint x: 1152, startPoint y: 271, endPoint x: 1137, endPoint y: 262, distance: 17.0
click at [1152, 271] on span "Destination URL" at bounding box center [1159, 274] width 96 height 18
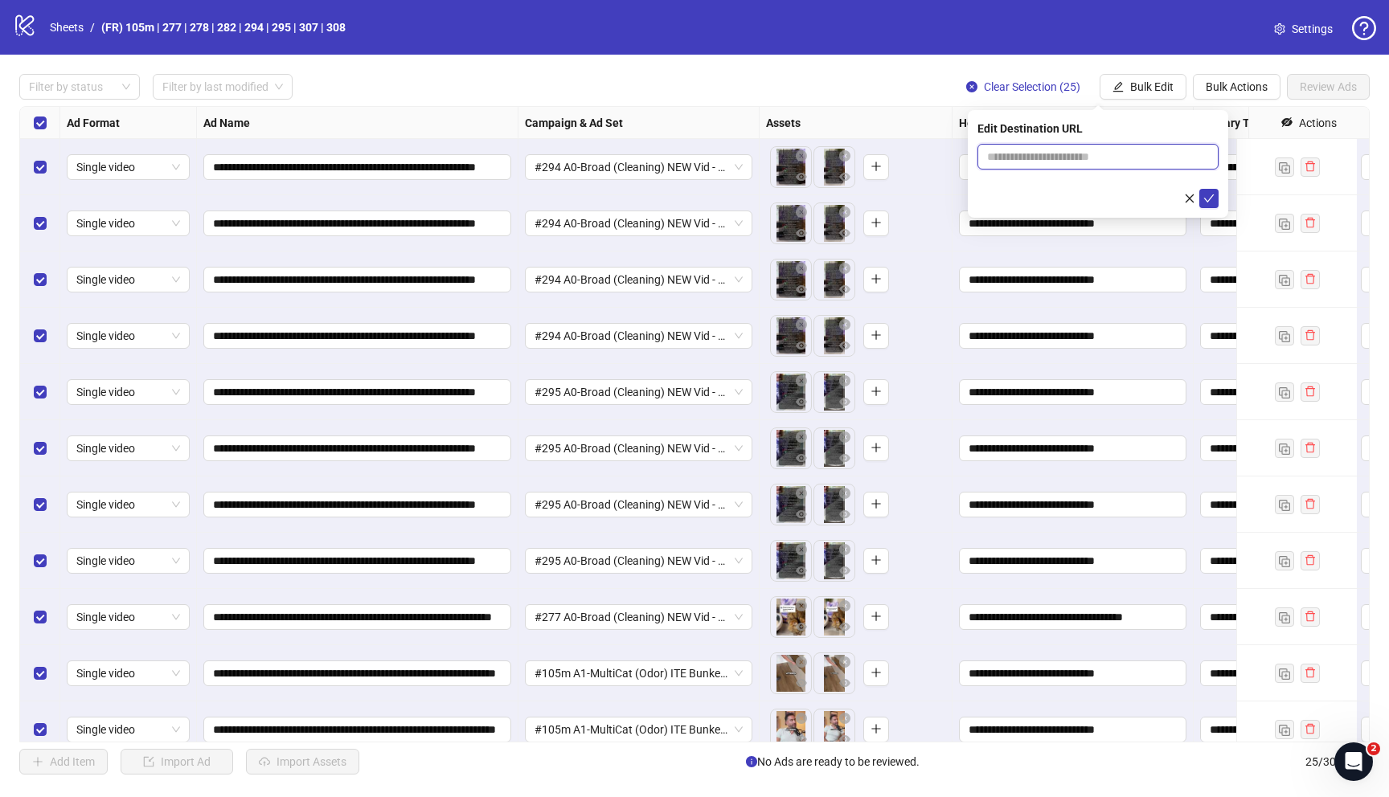
click at [1012, 154] on input "text" at bounding box center [1091, 157] width 209 height 18
paste input "**********"
type input "**********"
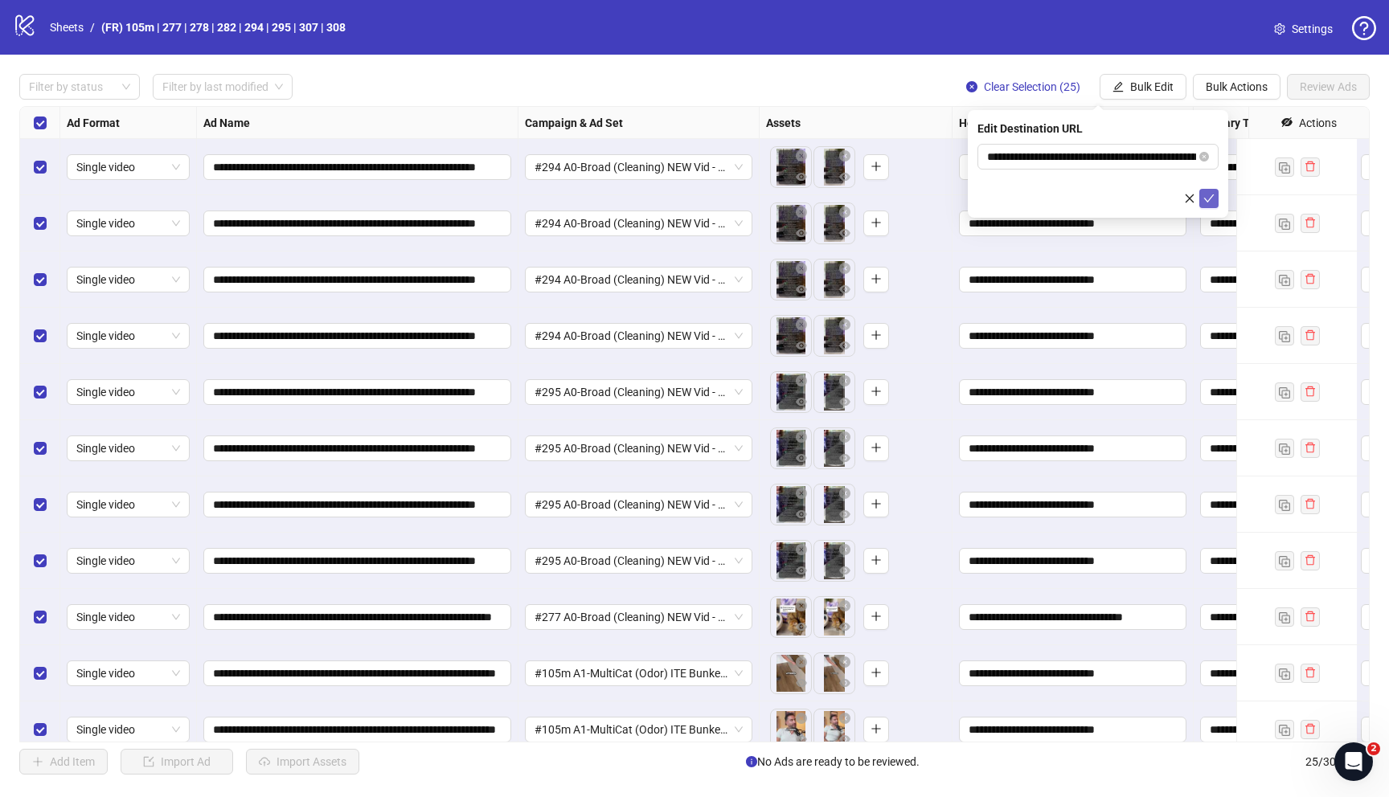
click at [1210, 198] on icon "check" at bounding box center [1208, 198] width 11 height 11
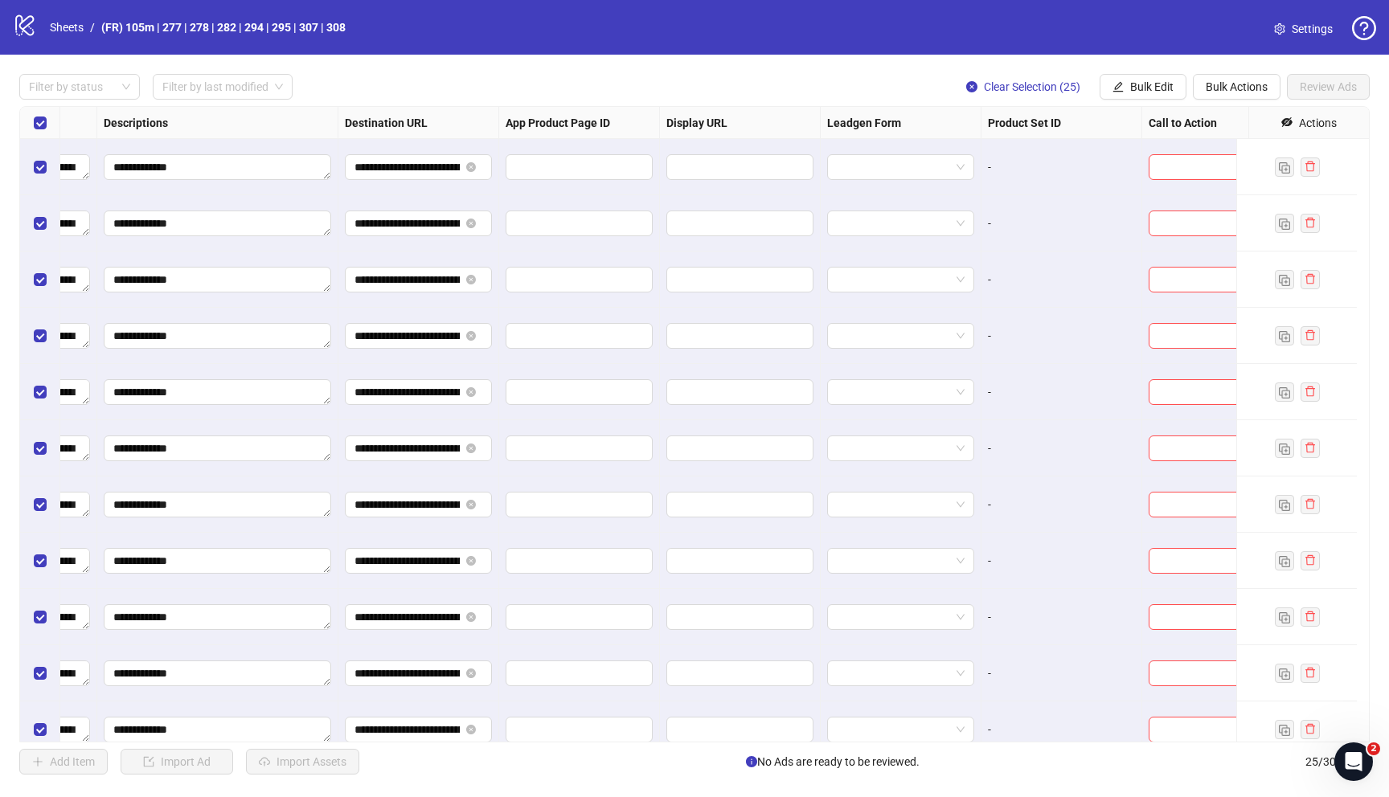
scroll to position [0, 1292]
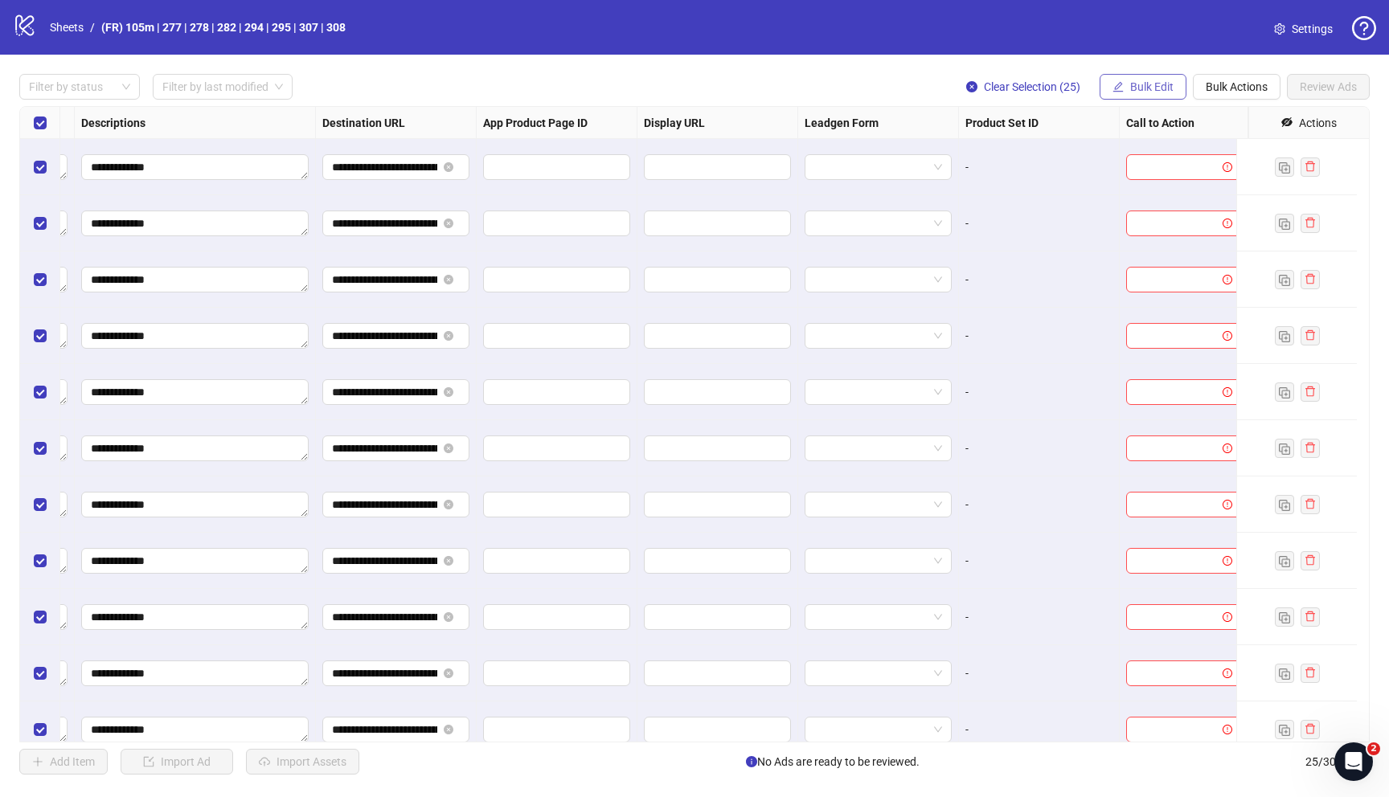
click at [1142, 96] on button "Bulk Edit" at bounding box center [1142, 87] width 87 height 26
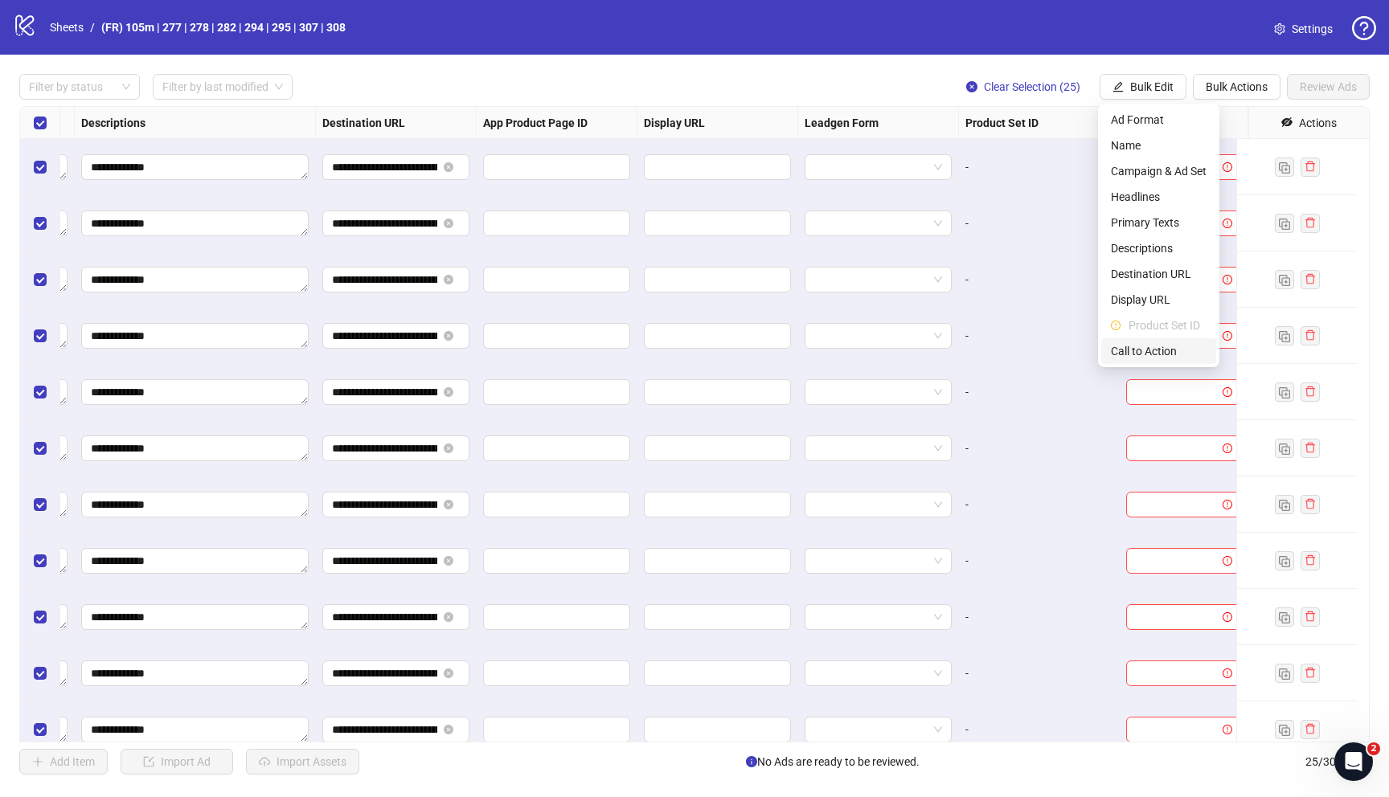
click at [1144, 351] on span "Call to Action" at bounding box center [1159, 351] width 96 height 18
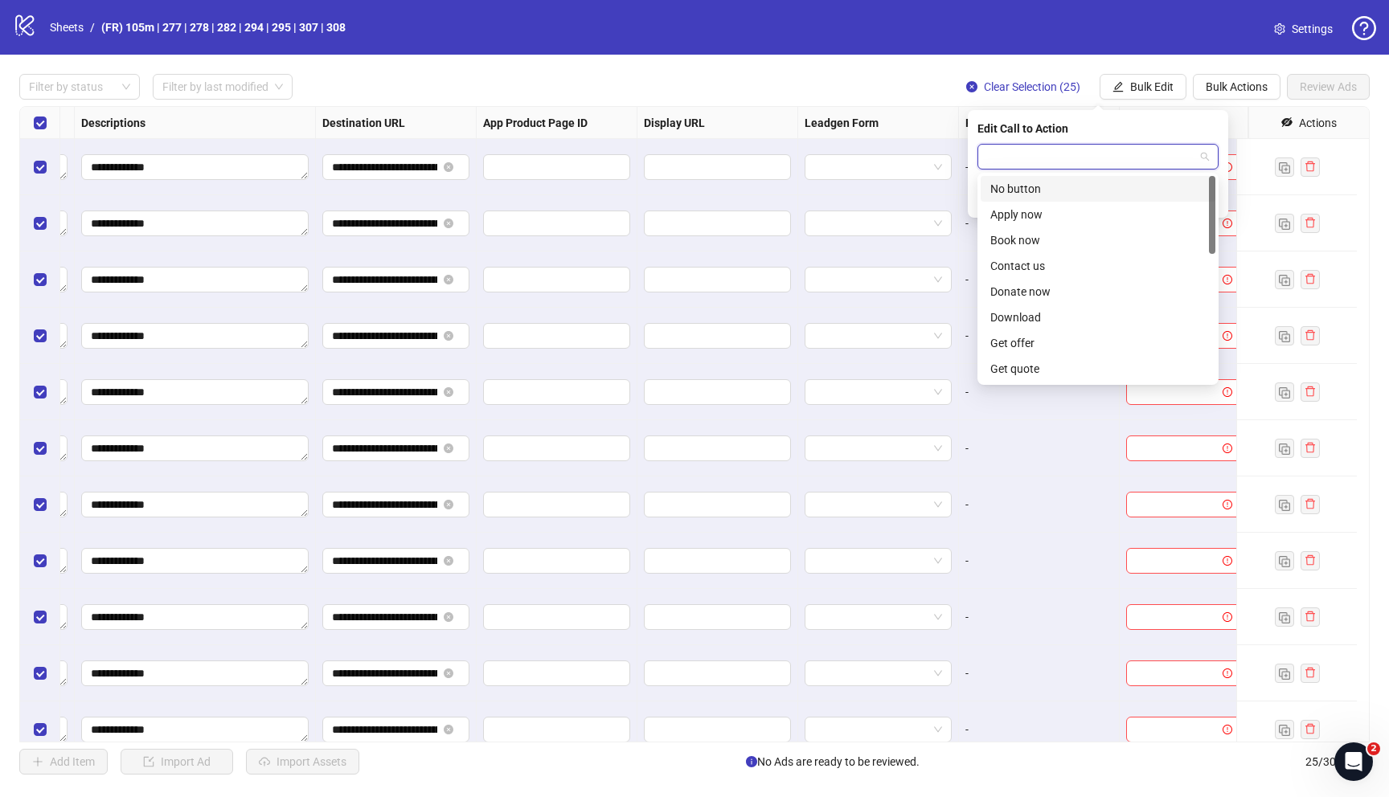
click at [1124, 155] on input "search" at bounding box center [1090, 157] width 207 height 24
click at [1067, 334] on div "Learn more" at bounding box center [1097, 331] width 215 height 18
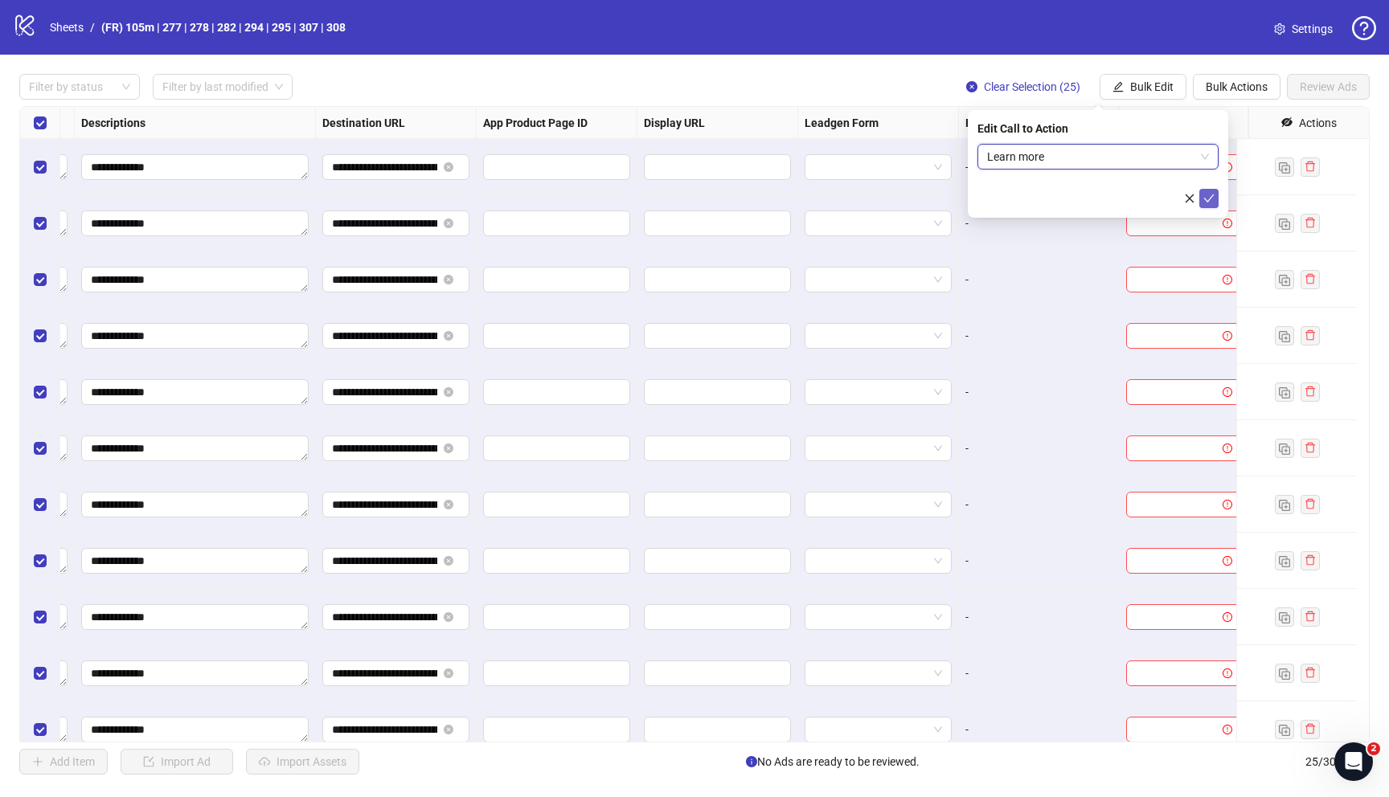
click at [1202, 193] on button "submit" at bounding box center [1208, 198] width 19 height 19
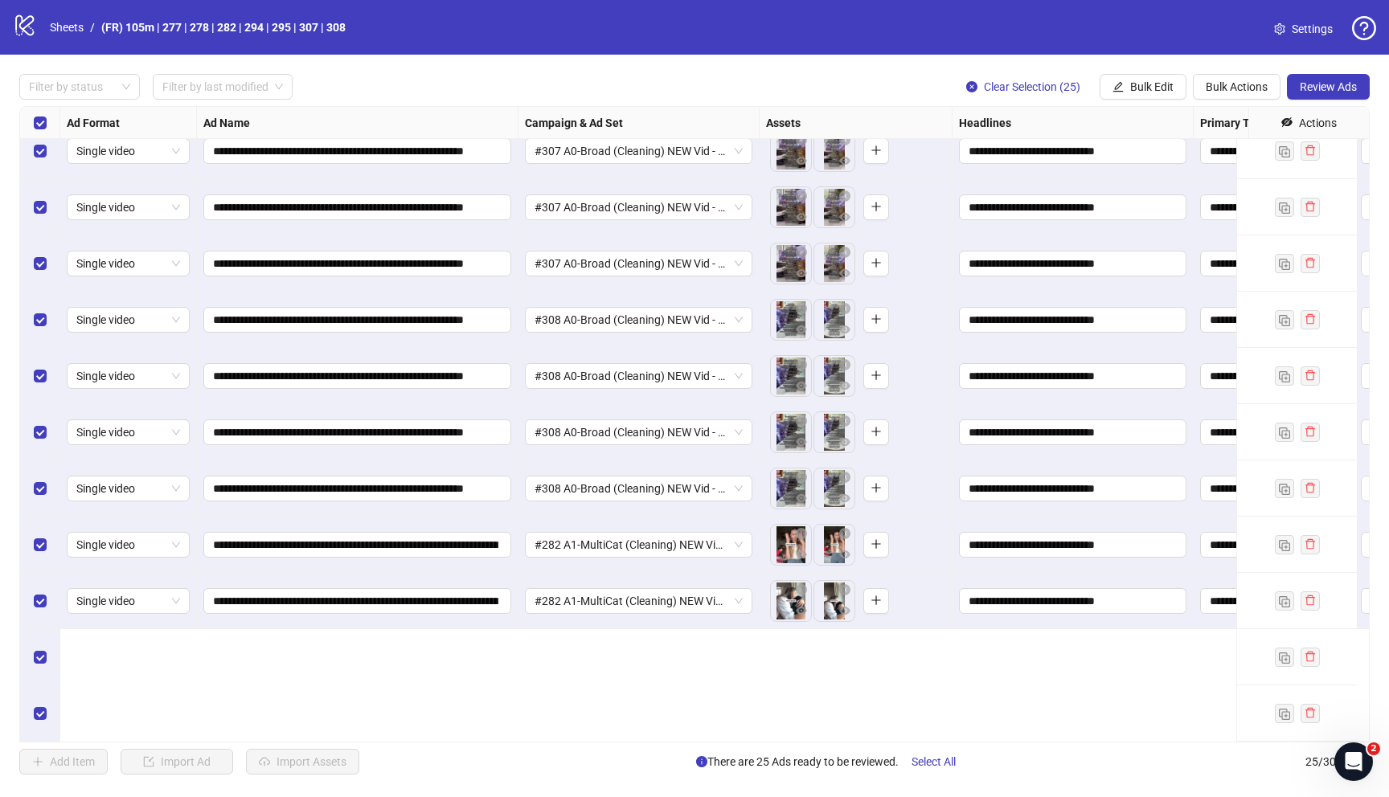
scroll to position [0, 0]
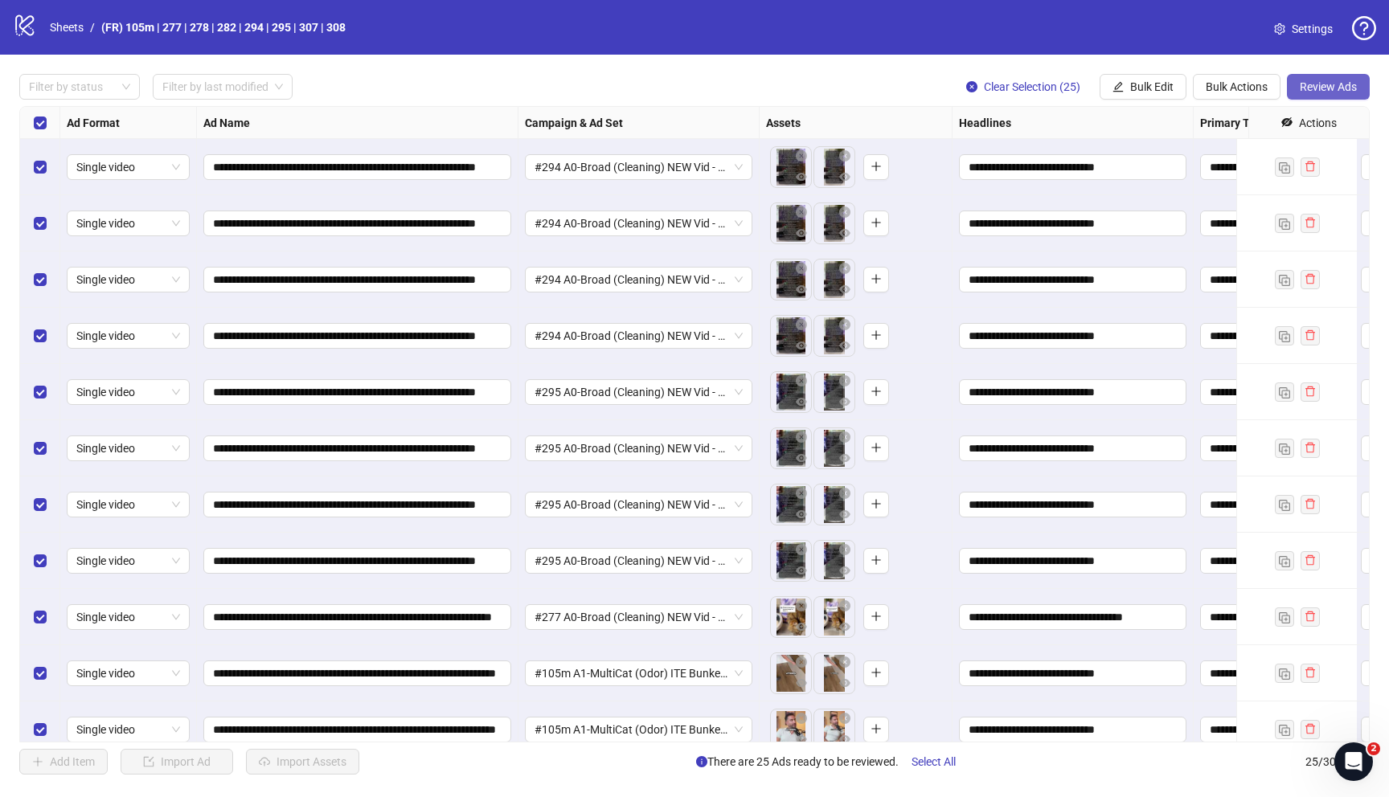
click at [1305, 90] on span "Review Ads" at bounding box center [1328, 86] width 57 height 13
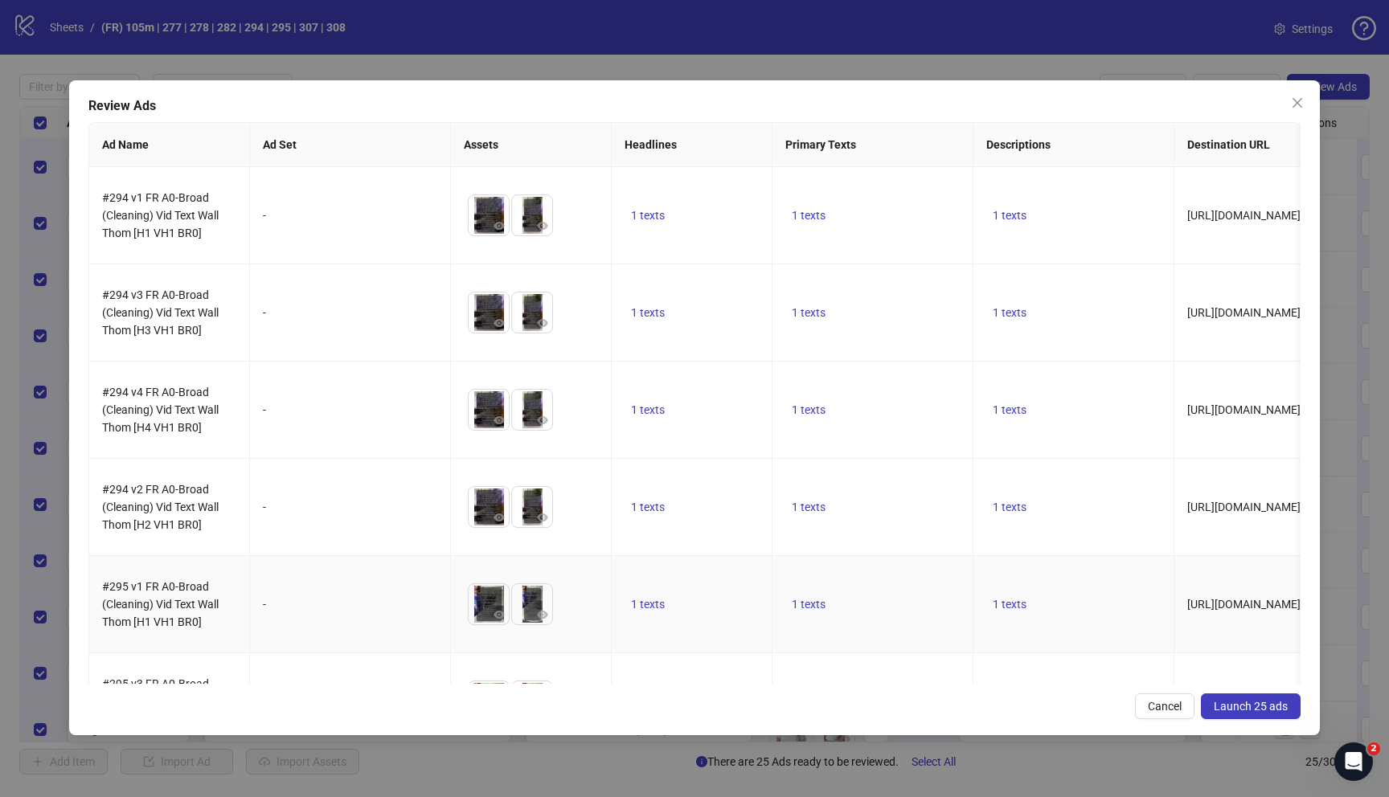
scroll to position [528, 0]
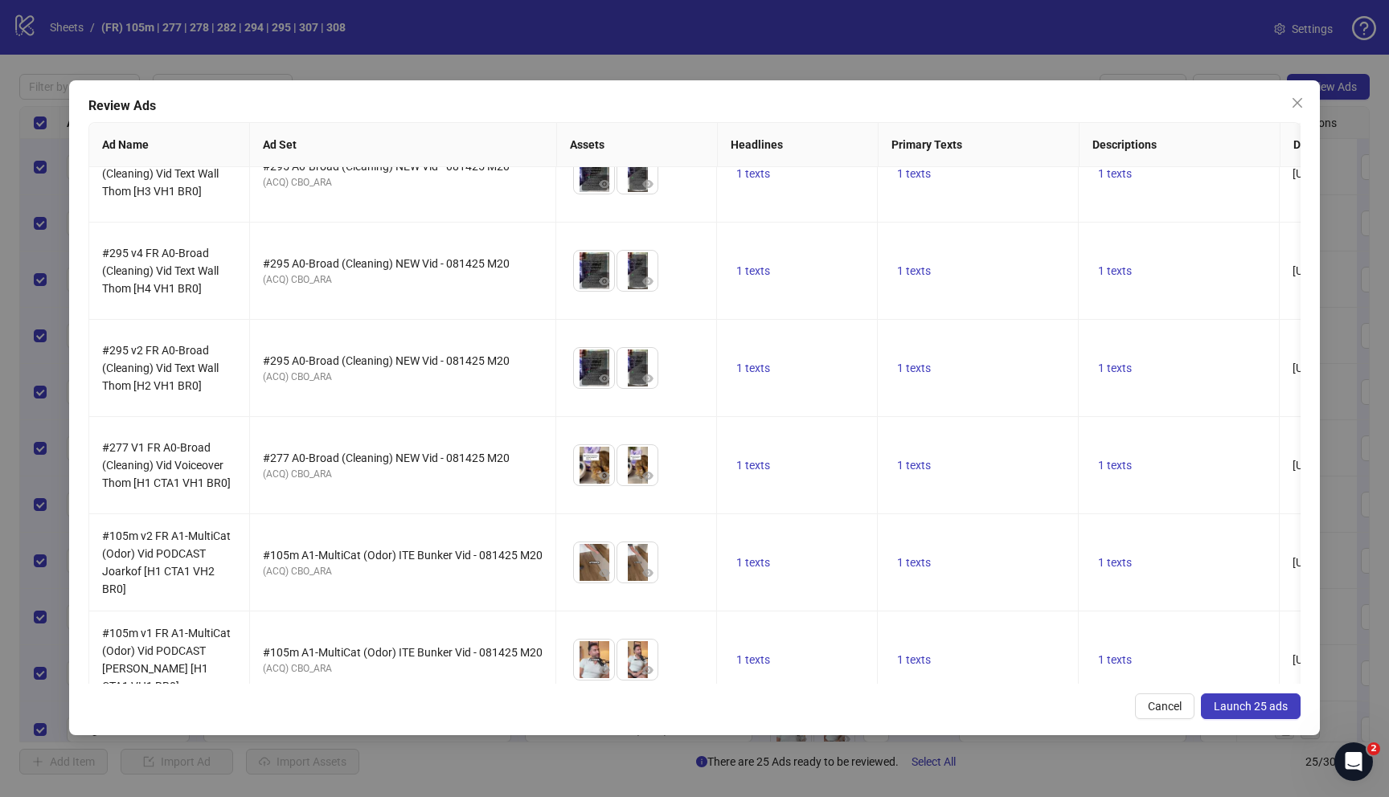
click at [1237, 707] on span "Launch 25 ads" at bounding box center [1251, 706] width 74 height 13
